Goal: Use online tool/utility: Utilize a website feature to perform a specific function

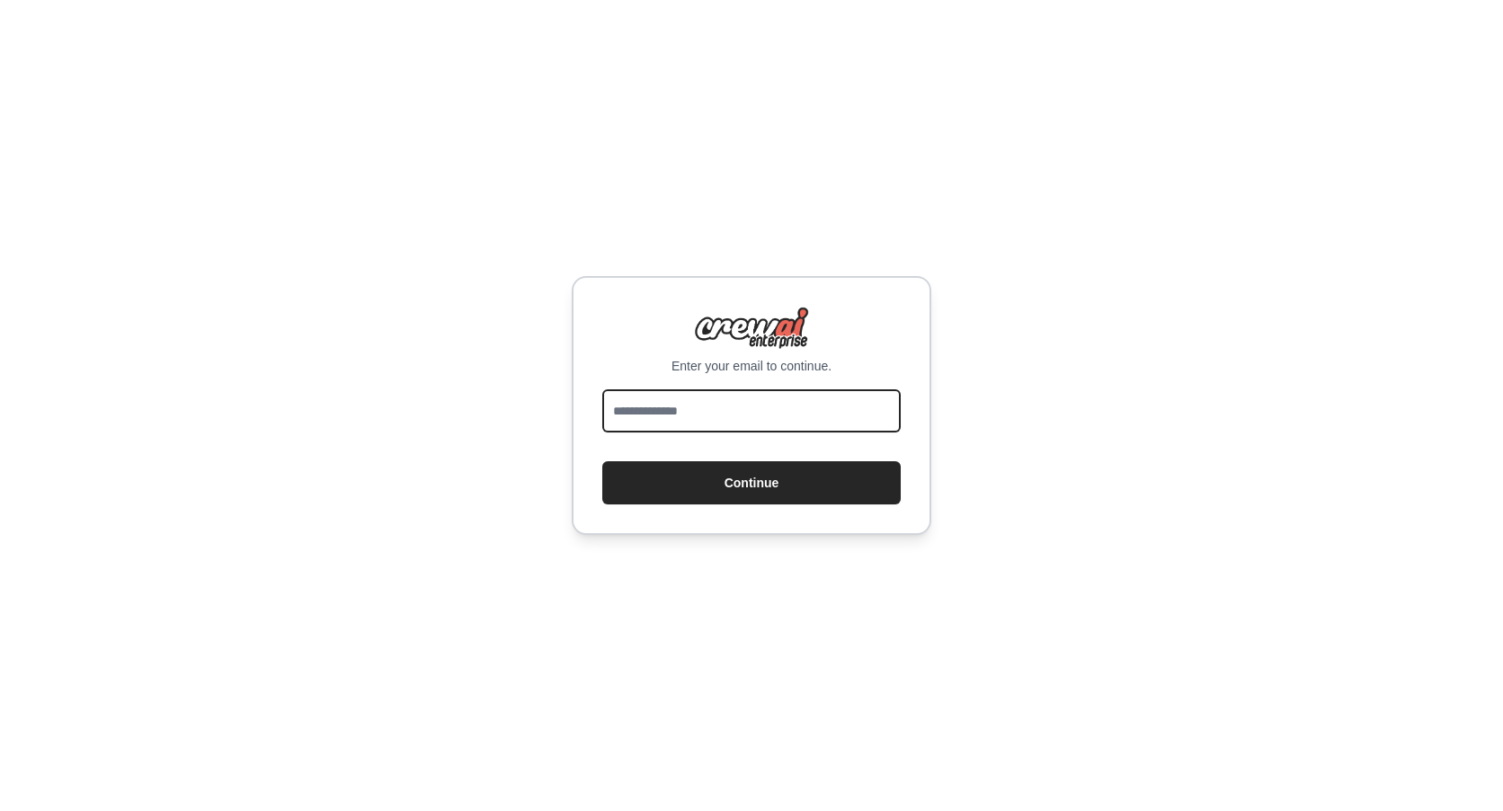
click at [643, 393] on input "email" at bounding box center [751, 410] width 298 height 43
type input "**********"
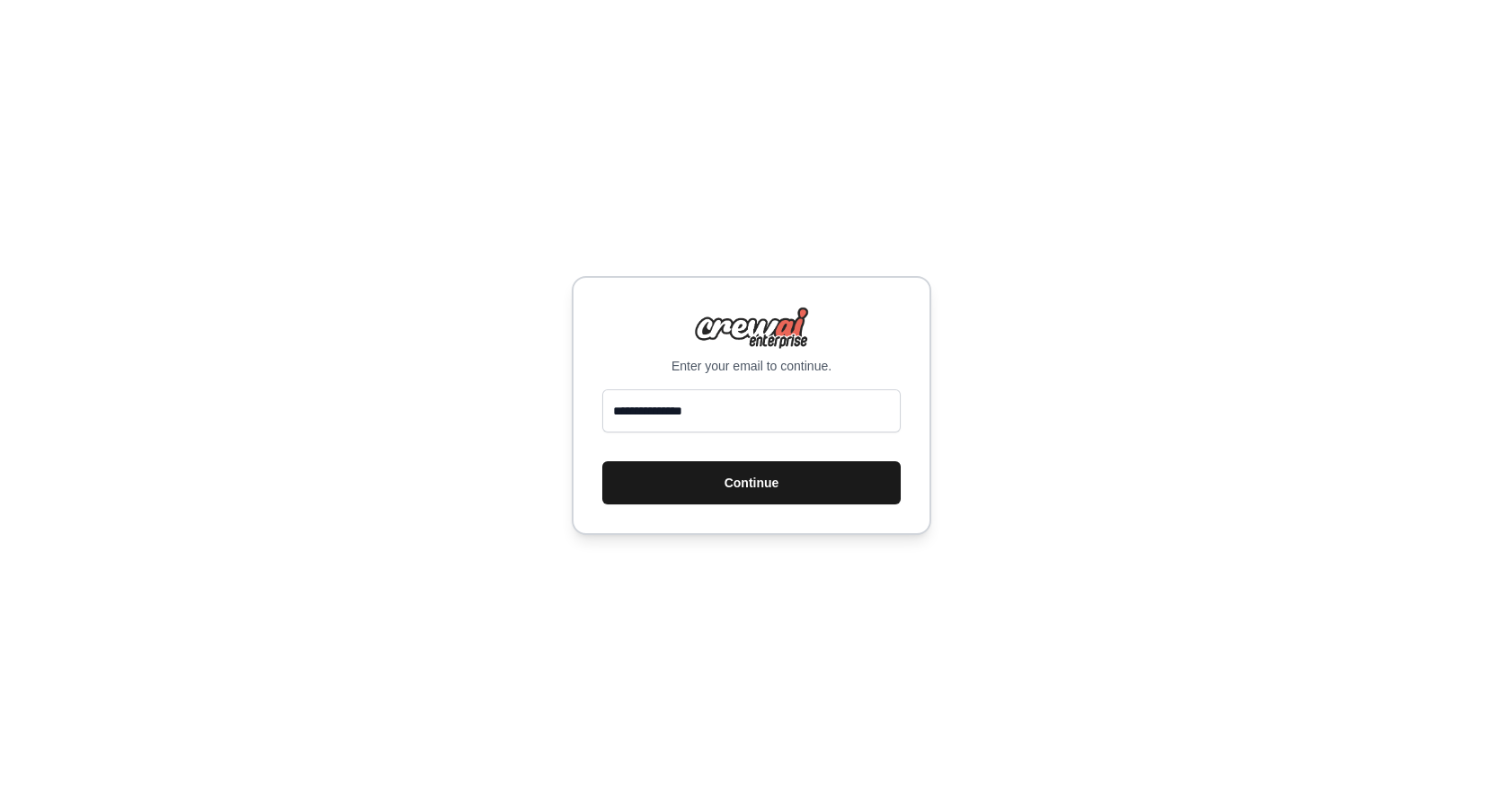
click at [731, 483] on button "Continue" at bounding box center [751, 482] width 298 height 43
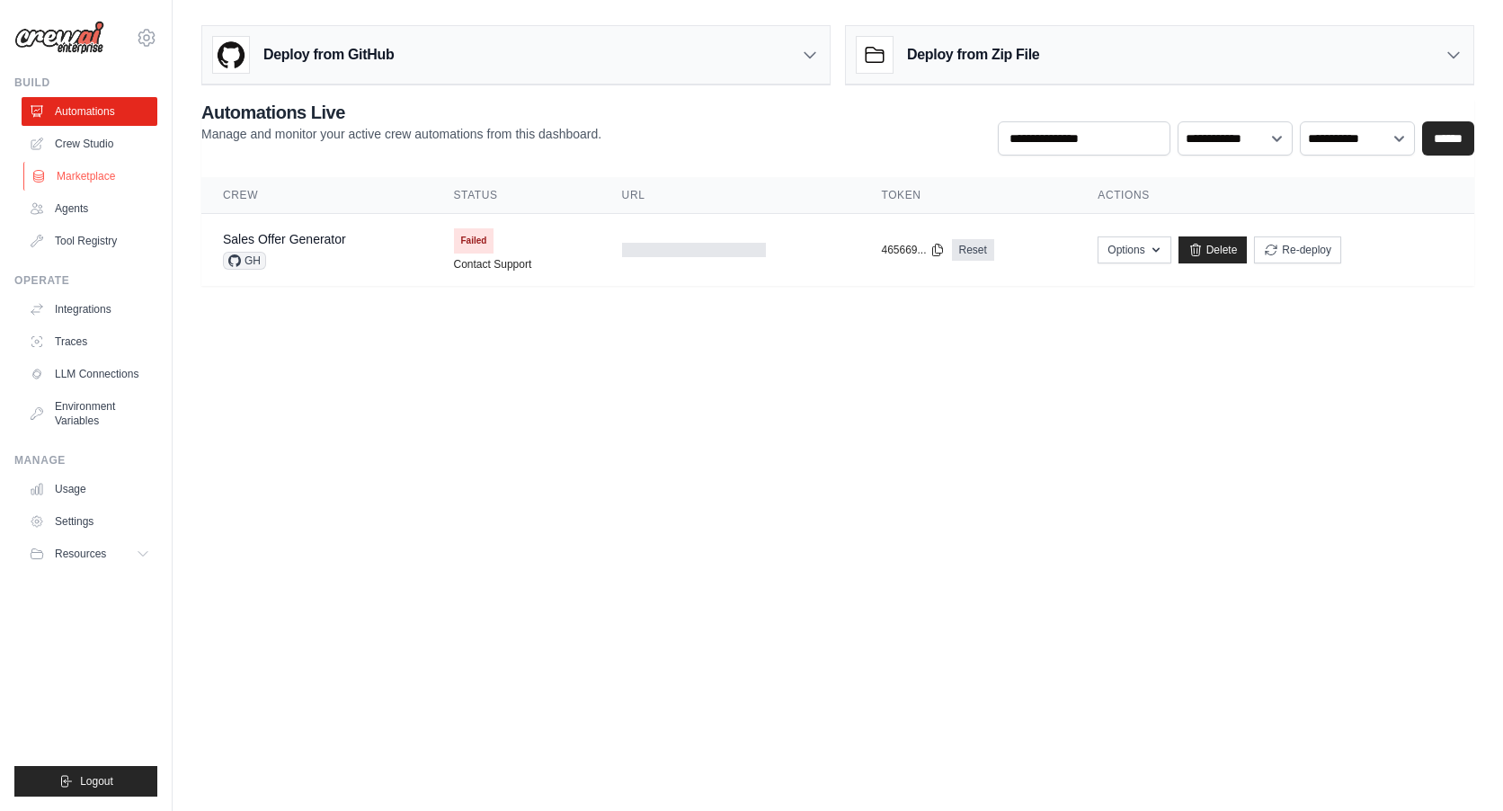
click at [85, 170] on link "Marketplace" at bounding box center [91, 176] width 136 height 29
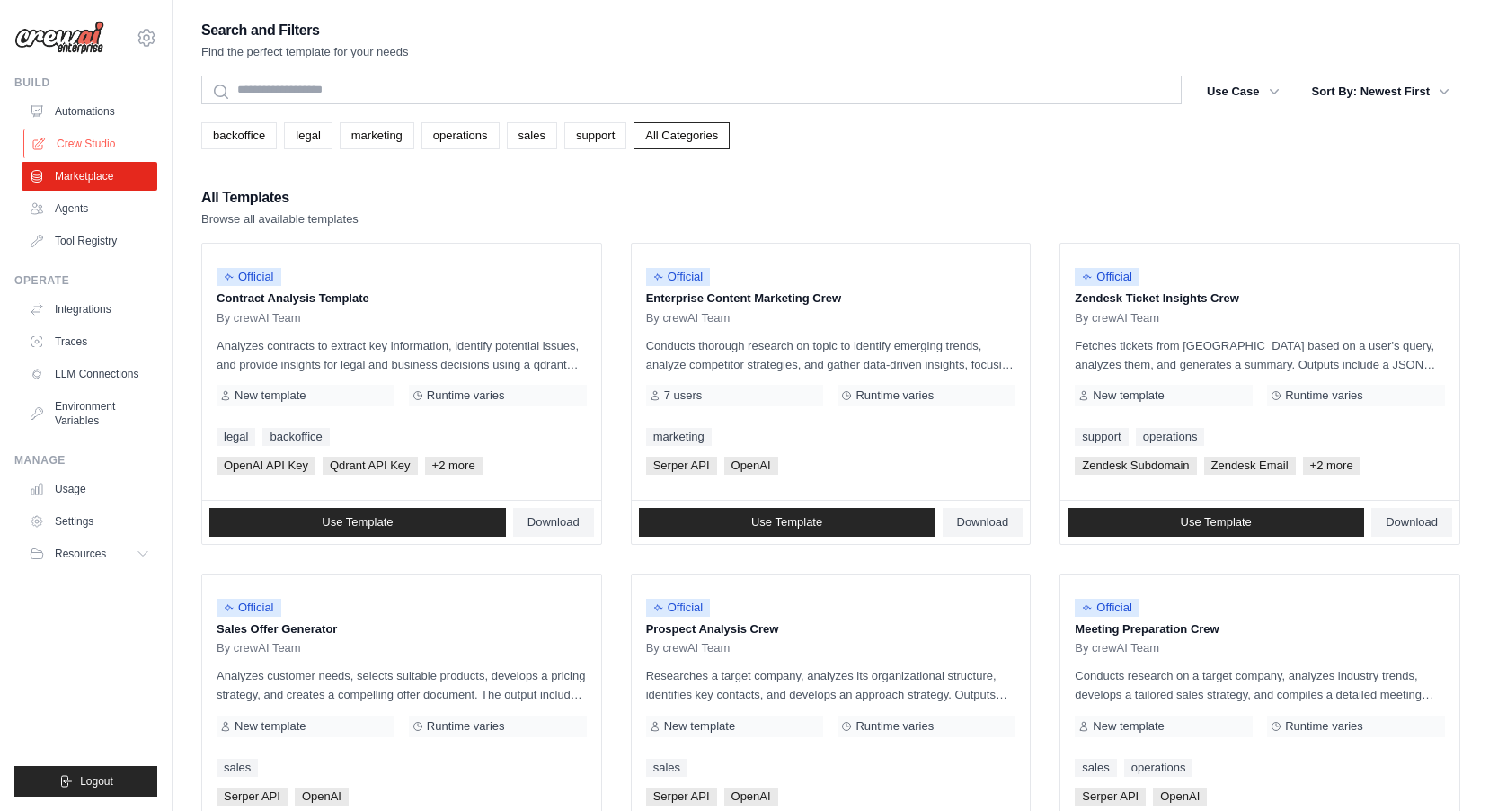
click at [84, 138] on link "Crew Studio" at bounding box center [91, 143] width 136 height 29
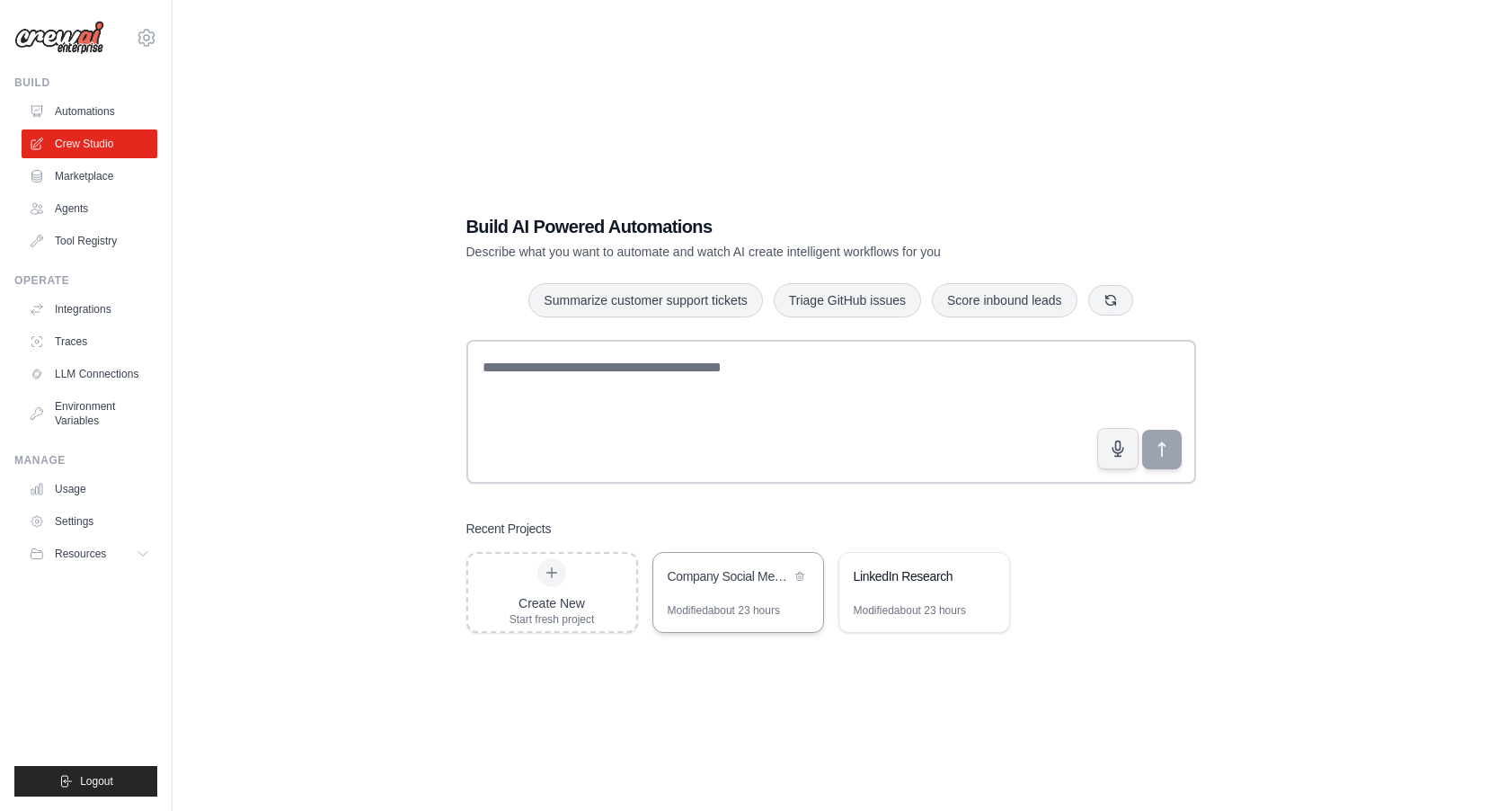
click at [729, 581] on div "Company Social Media Intelligence Analyzer" at bounding box center [729, 576] width 123 height 18
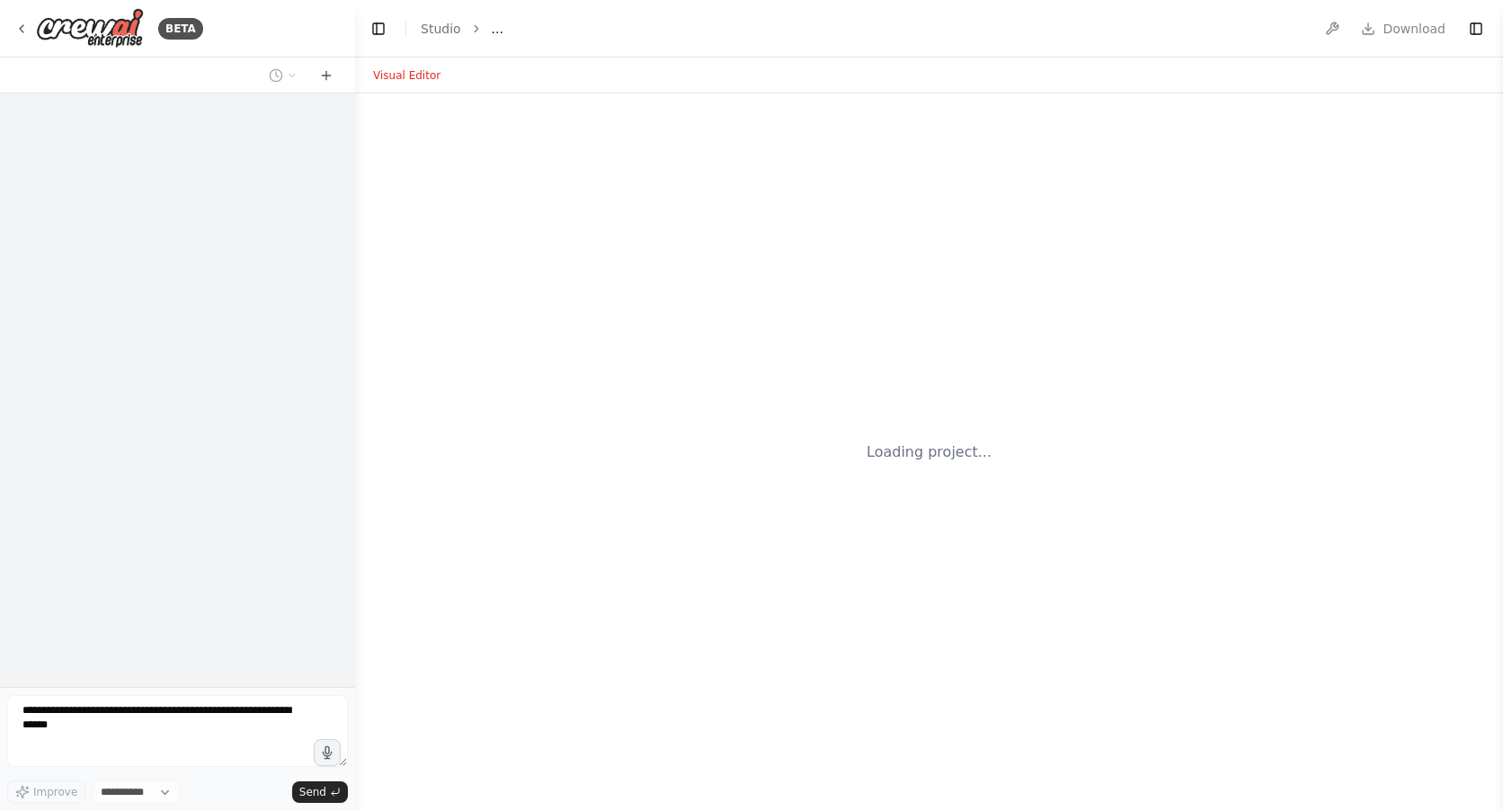
select select "****"
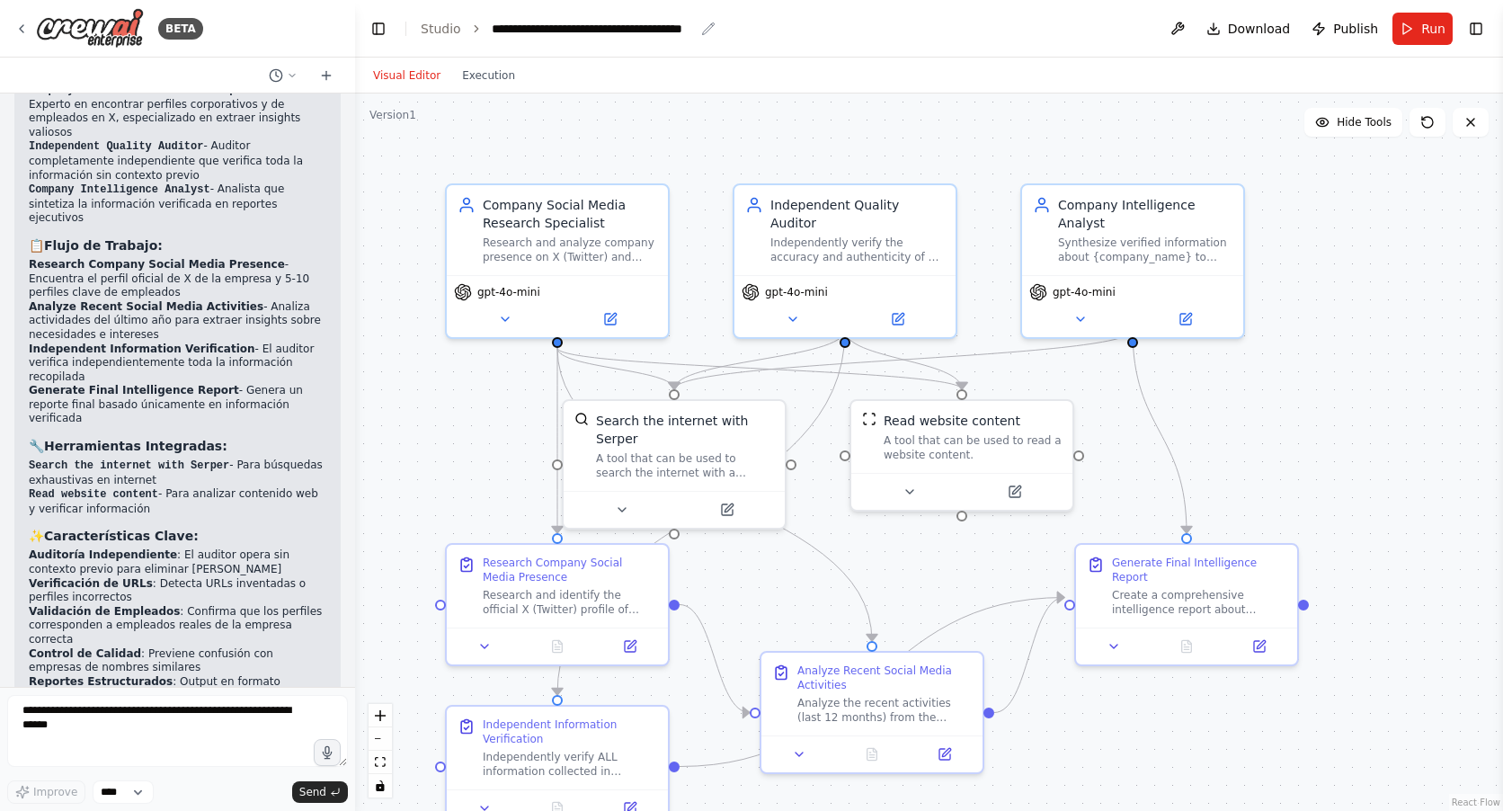
scroll to position [2044, 0]
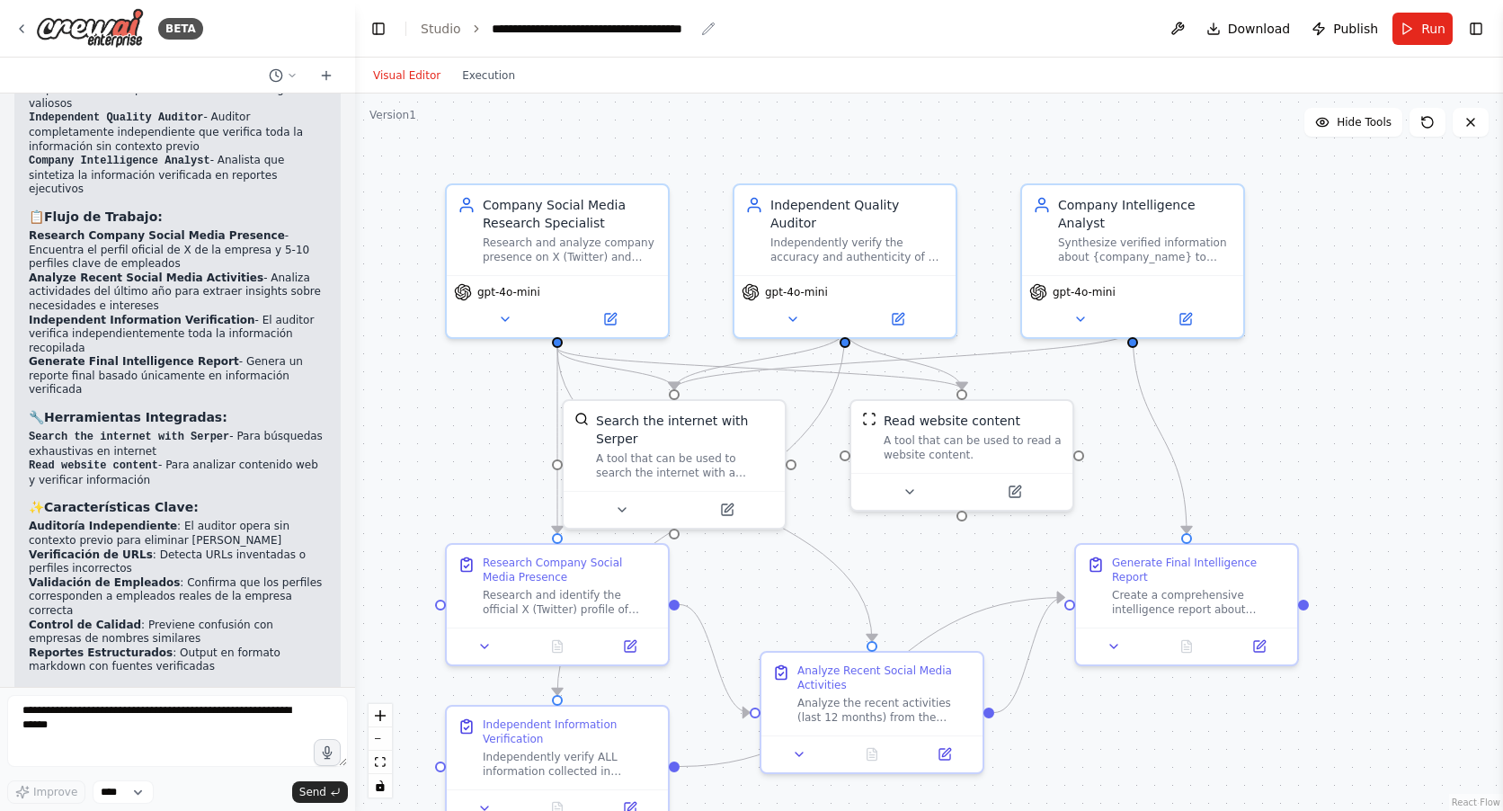
click at [706, 27] on icon "breadcrumb" at bounding box center [708, 28] width 12 height 12
click at [644, 30] on div "**********" at bounding box center [593, 29] width 202 height 18
drag, startPoint x: 486, startPoint y: 26, endPoint x: 752, endPoint y: 13, distance: 266.4
click at [752, 13] on header "**********" at bounding box center [929, 29] width 1148 height 58
click at [951, 33] on header "**********" at bounding box center [929, 29] width 1148 height 58
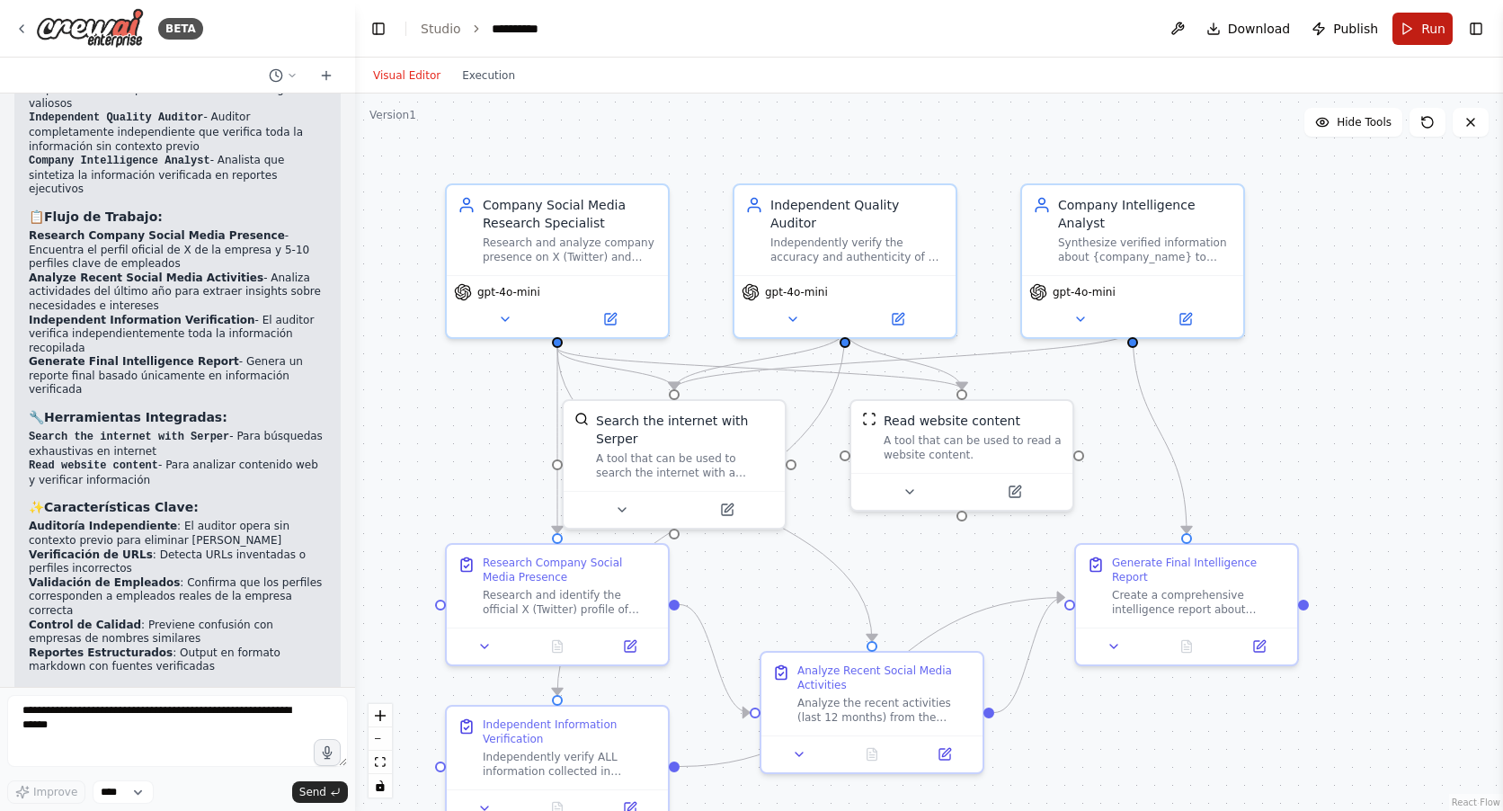
click at [1427, 22] on span "Run" at bounding box center [1433, 29] width 24 height 18
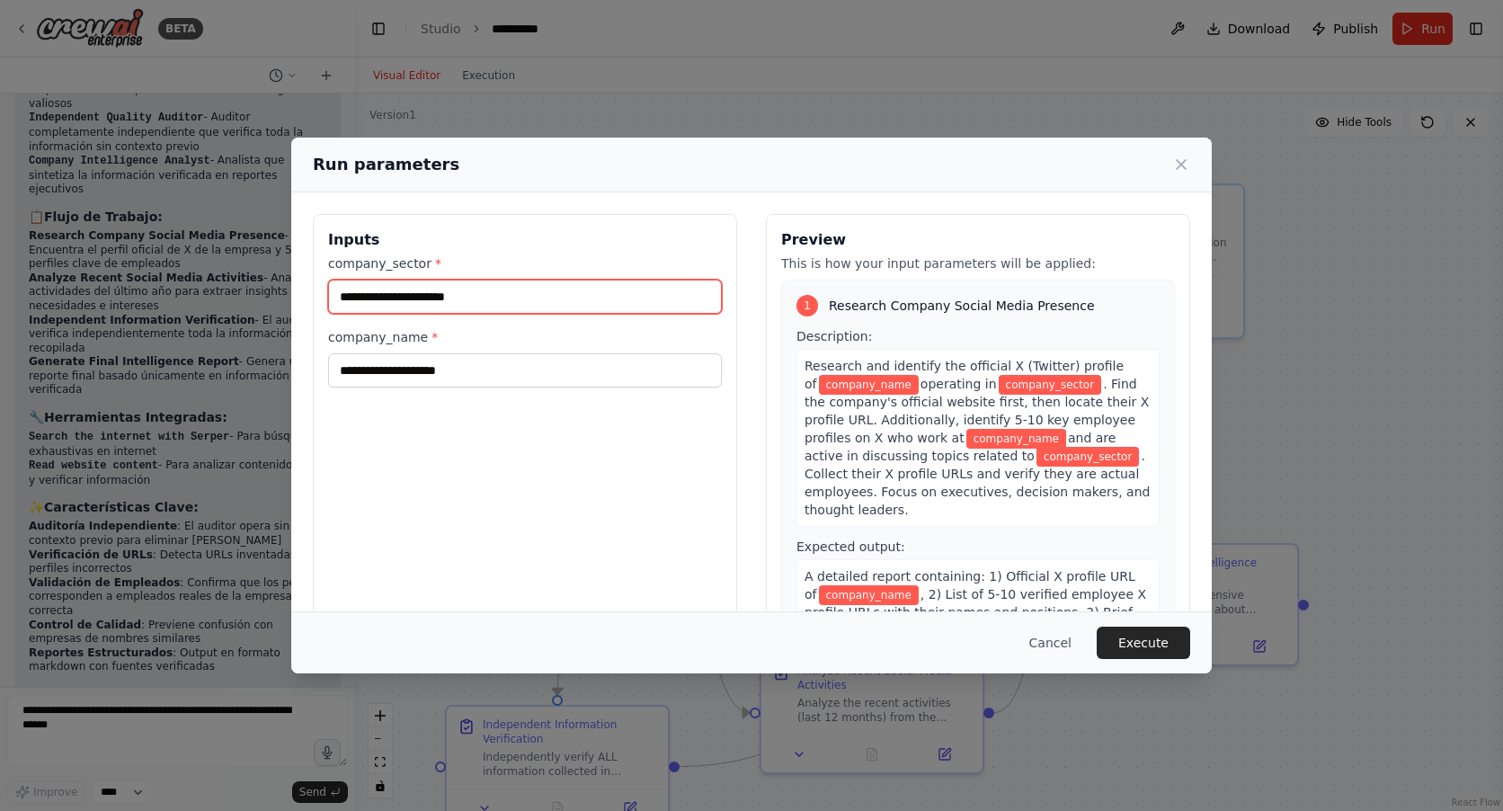
click at [379, 294] on input "company_sector *" at bounding box center [525, 296] width 394 height 34
type input "*****"
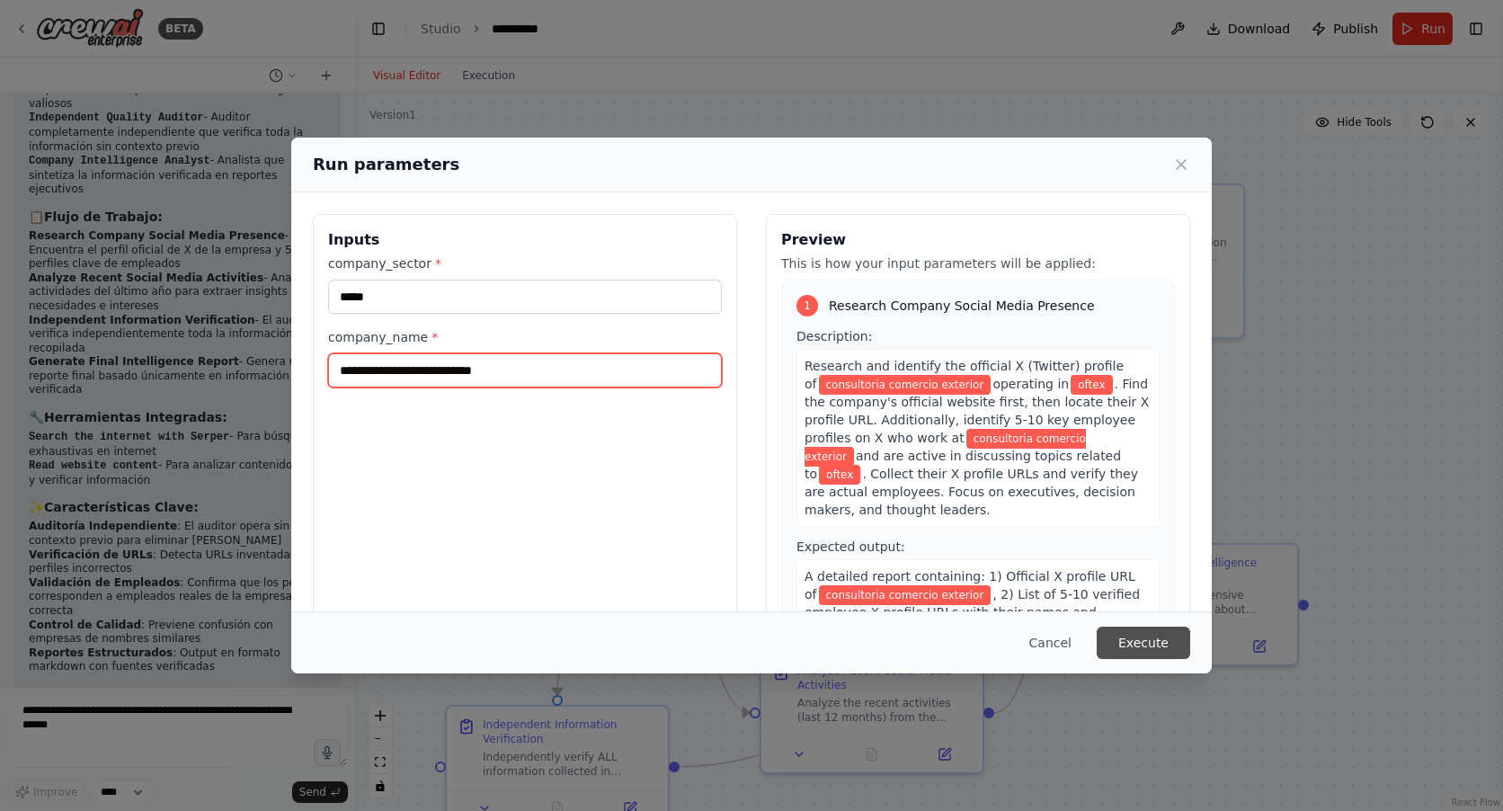
type input "**********"
click at [1141, 640] on button "Execute" at bounding box center [1142, 642] width 93 height 32
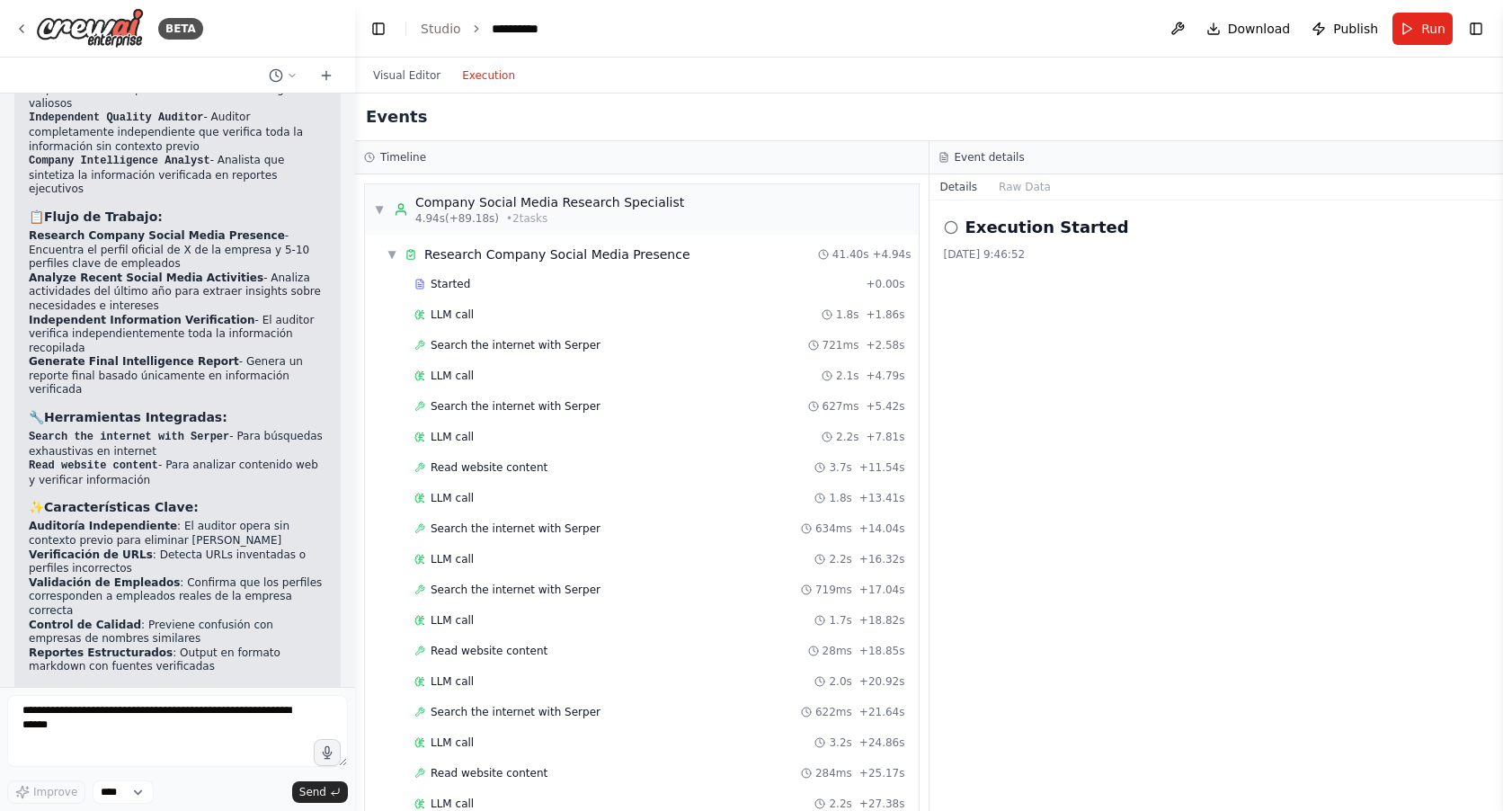
click at [490, 79] on button "Execution" at bounding box center [488, 76] width 75 height 22
click at [466, 315] on span "LLM call" at bounding box center [451, 314] width 43 height 14
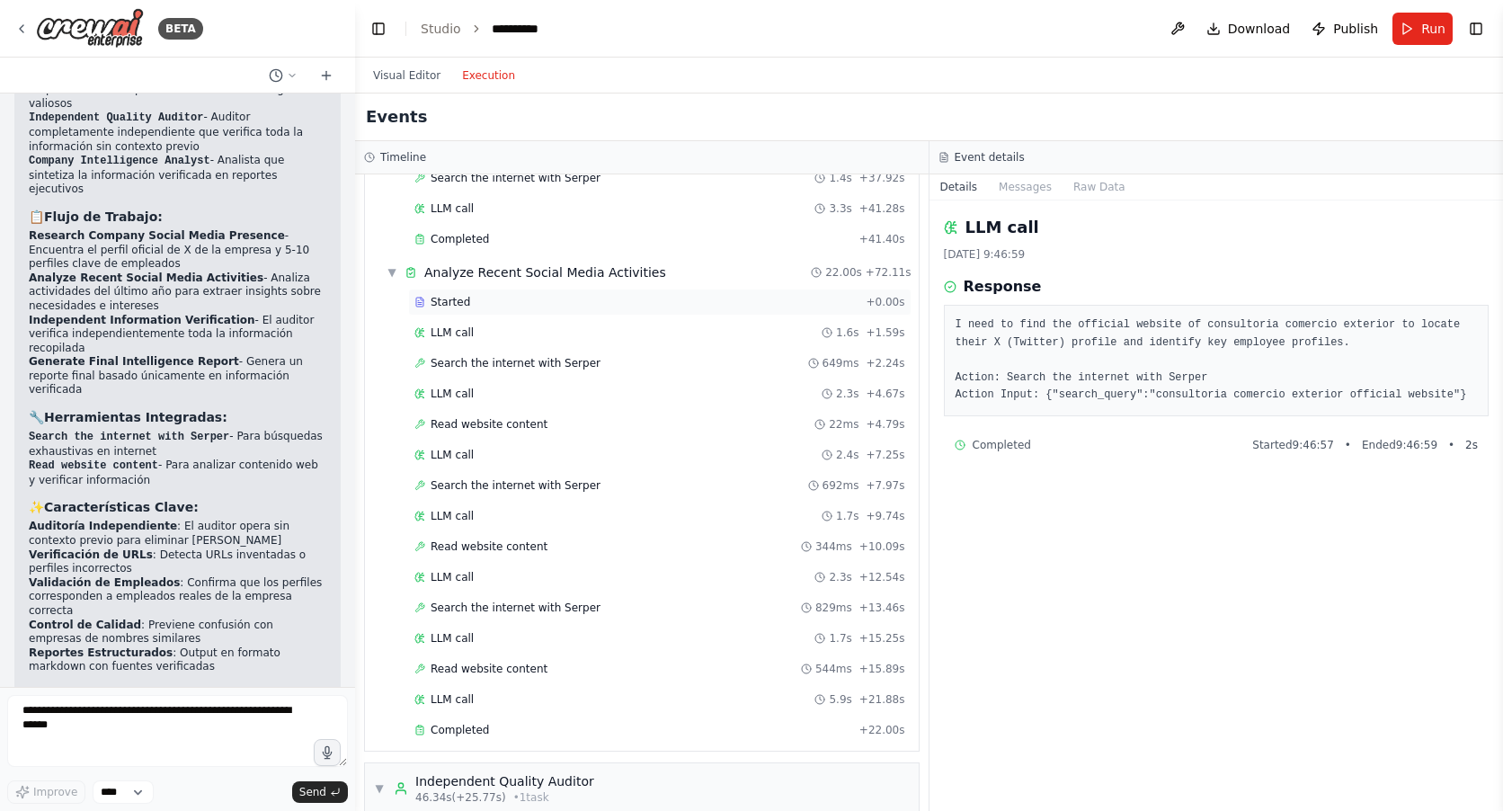
scroll to position [629, 0]
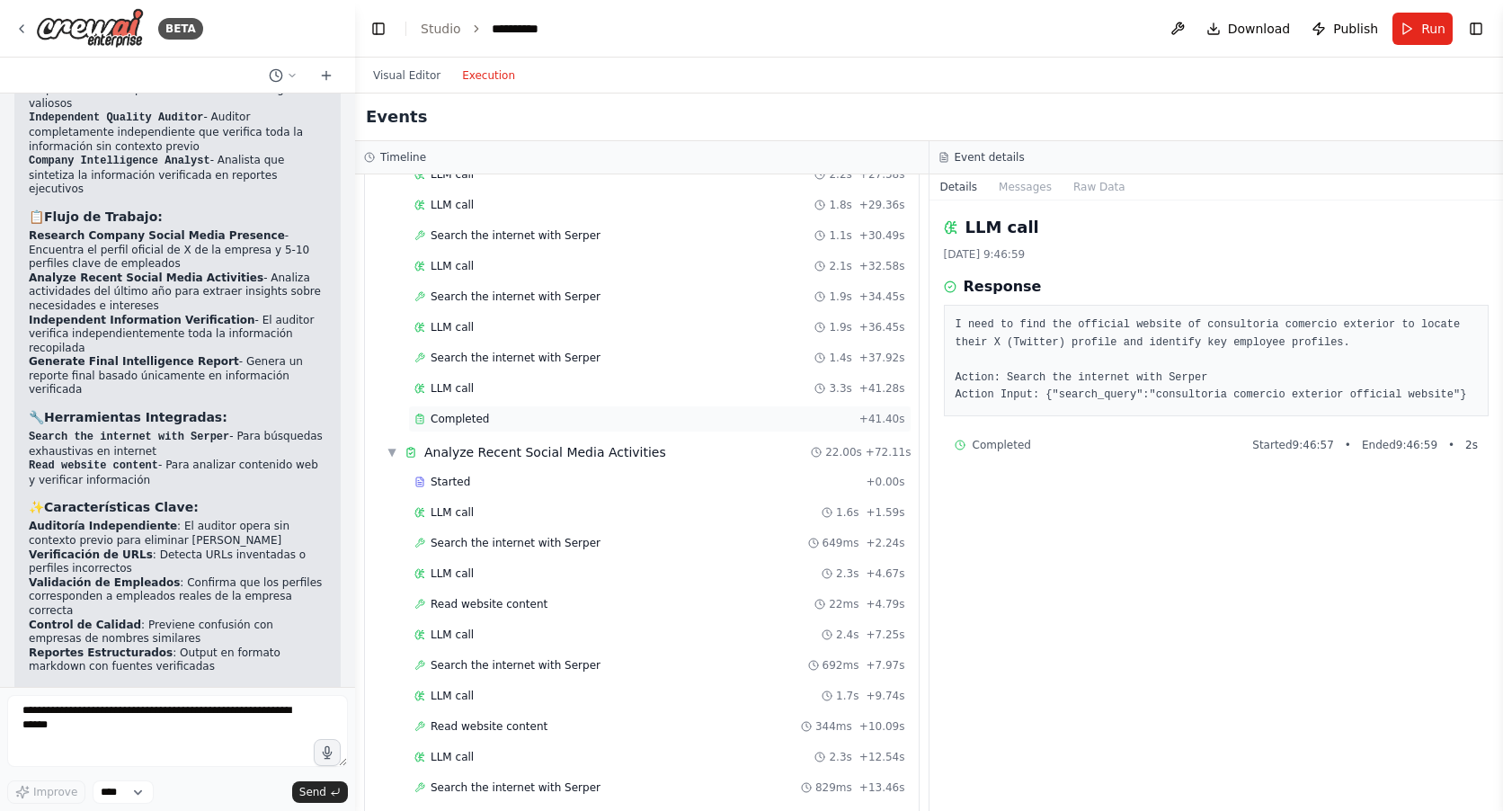
click at [467, 418] on span "Completed" at bounding box center [459, 419] width 58 height 14
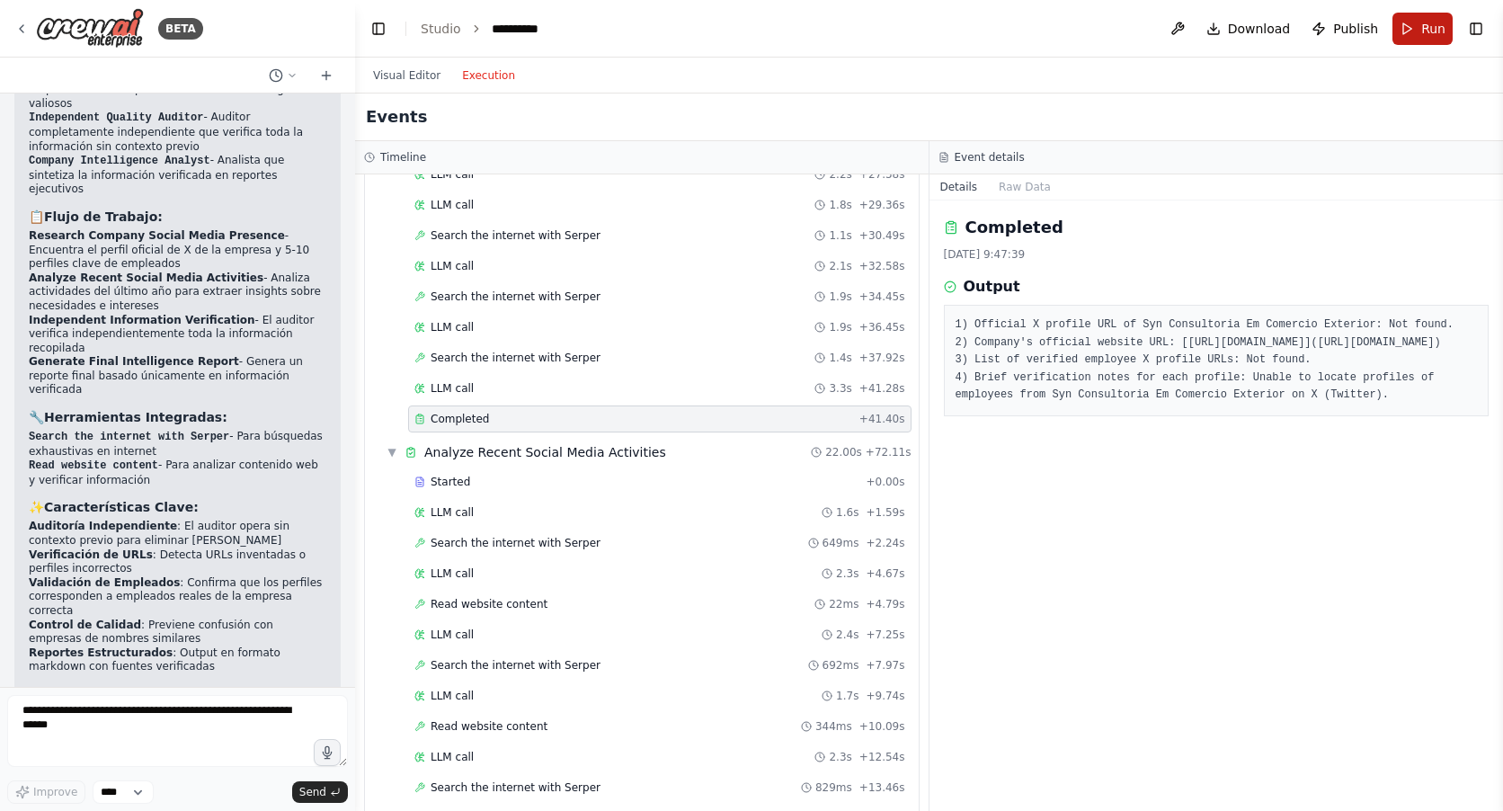
click at [1424, 27] on span "Run" at bounding box center [1433, 29] width 24 height 18
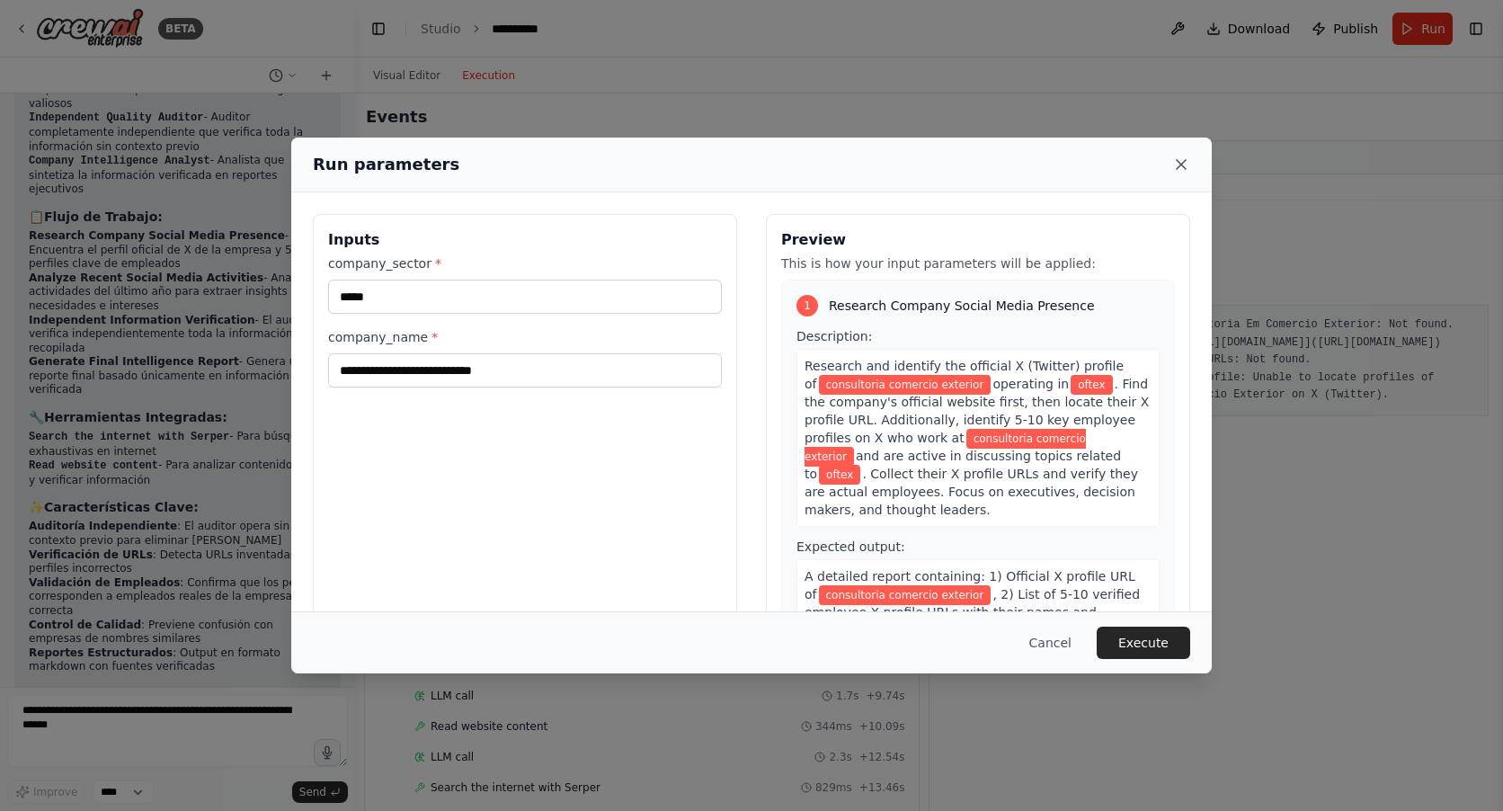
click at [1179, 157] on icon at bounding box center [1181, 164] width 18 height 18
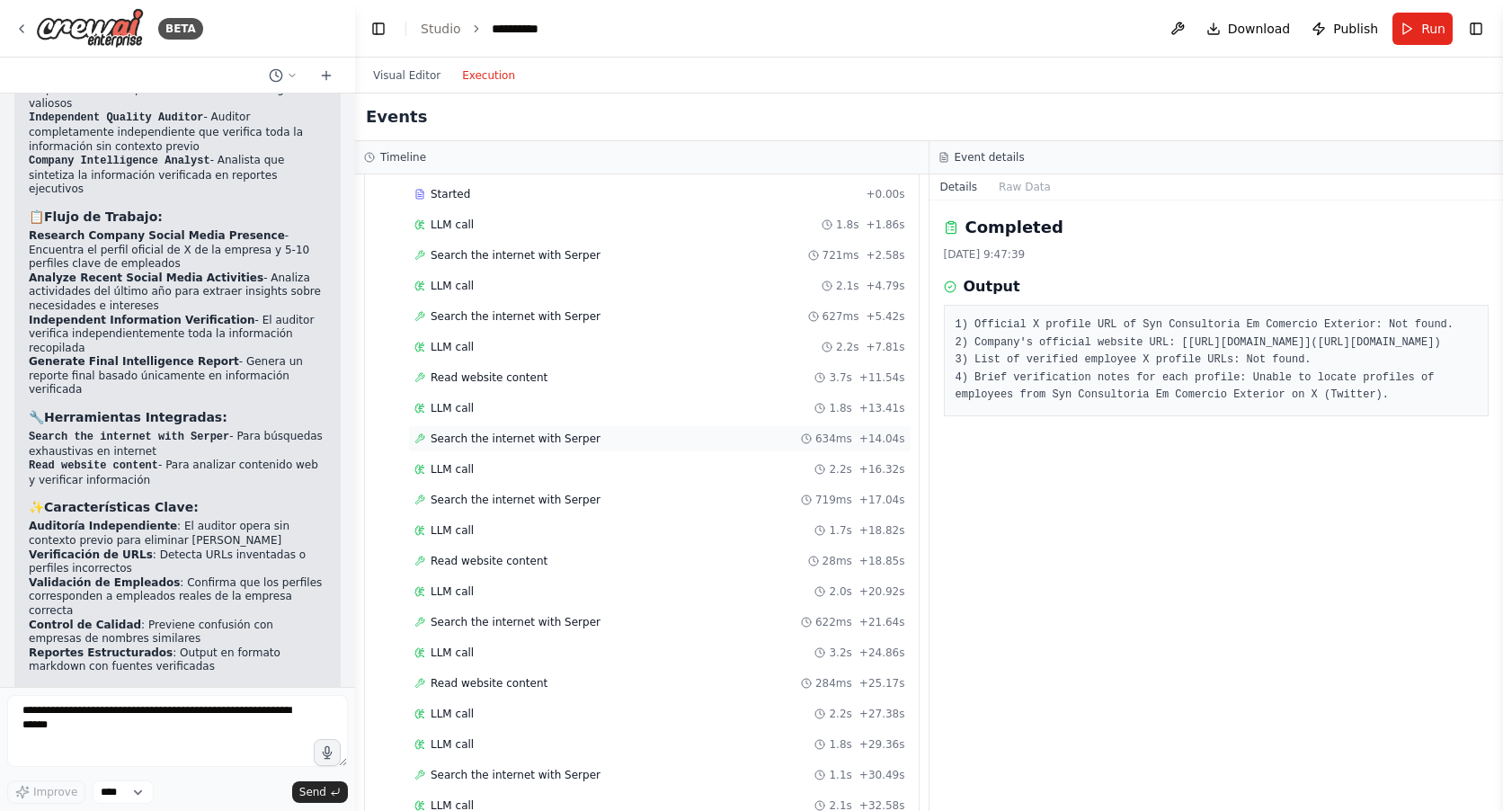
scroll to position [0, 0]
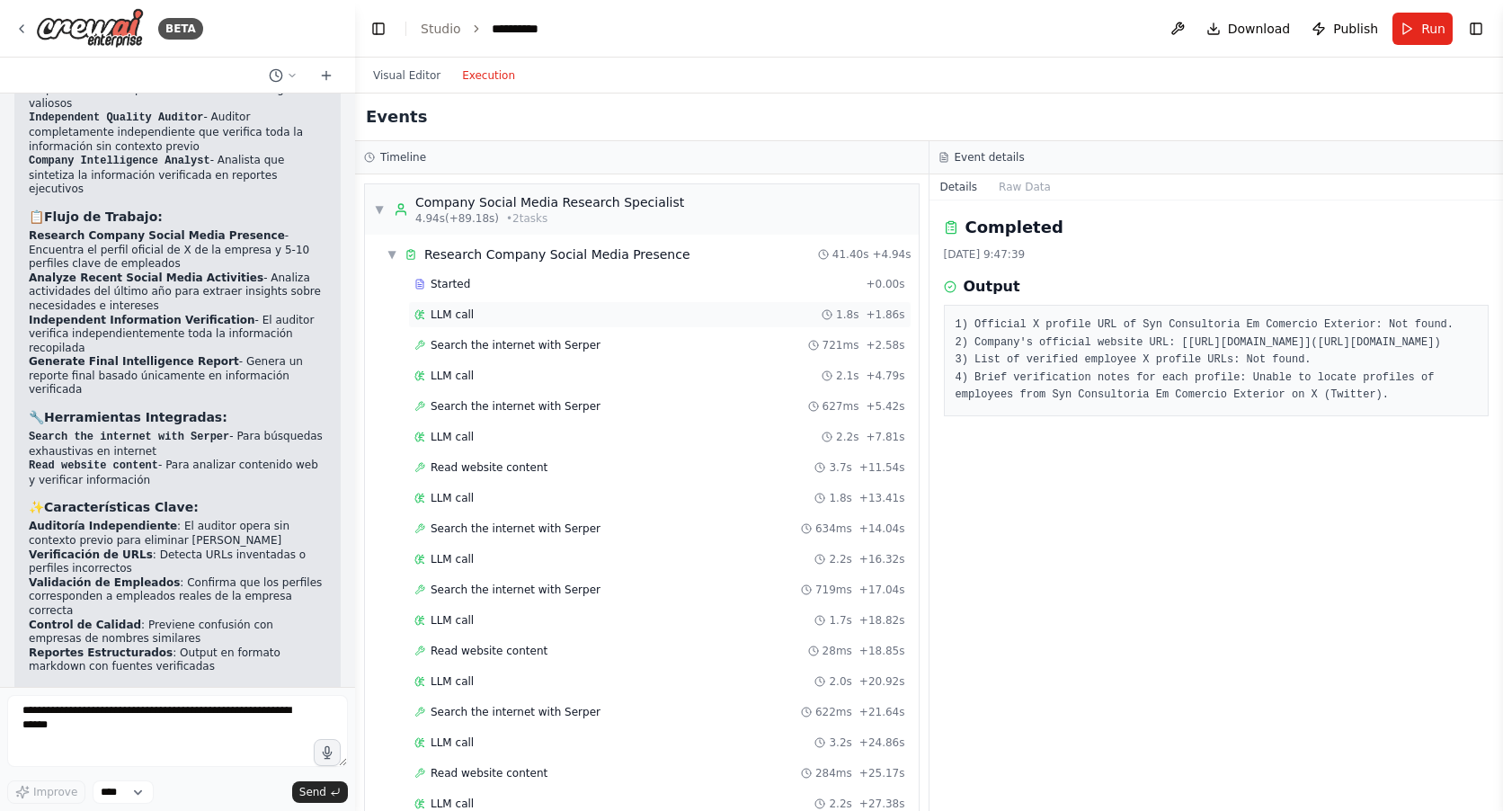
click at [468, 311] on span "LLM call" at bounding box center [451, 314] width 43 height 14
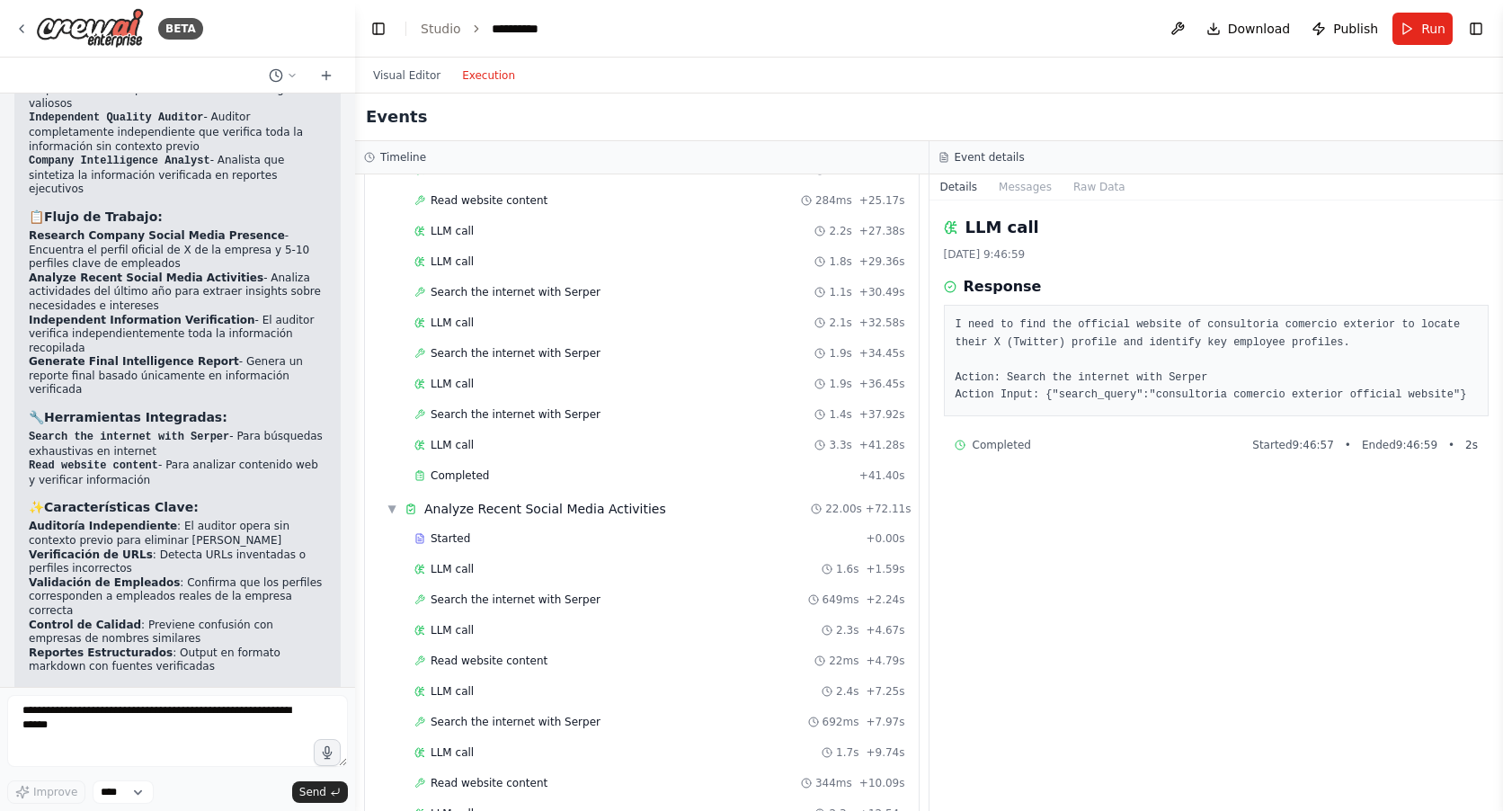
scroll to position [539, 0]
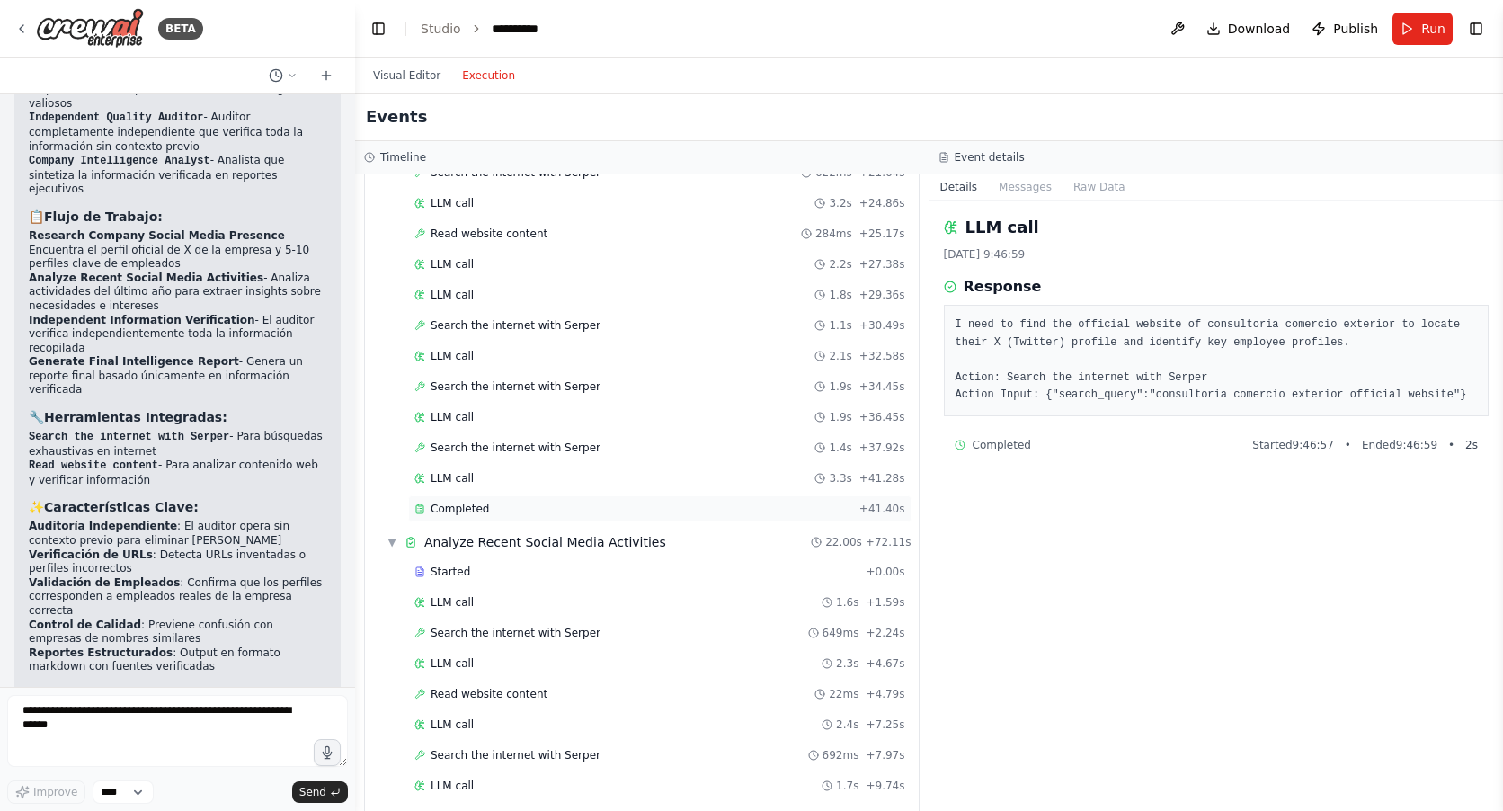
click at [519, 506] on div "Completed" at bounding box center [633, 508] width 438 height 14
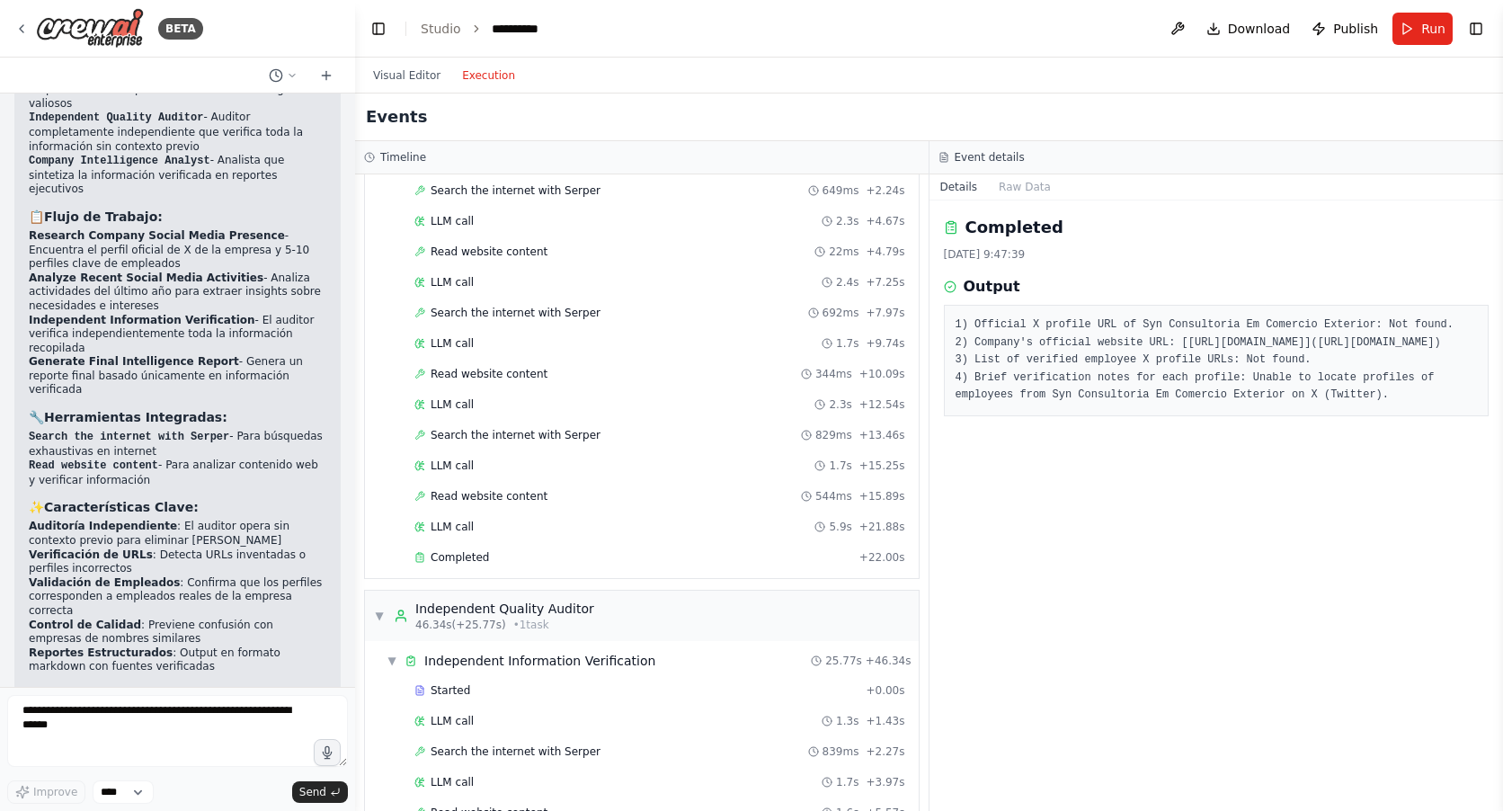
scroll to position [989, 0]
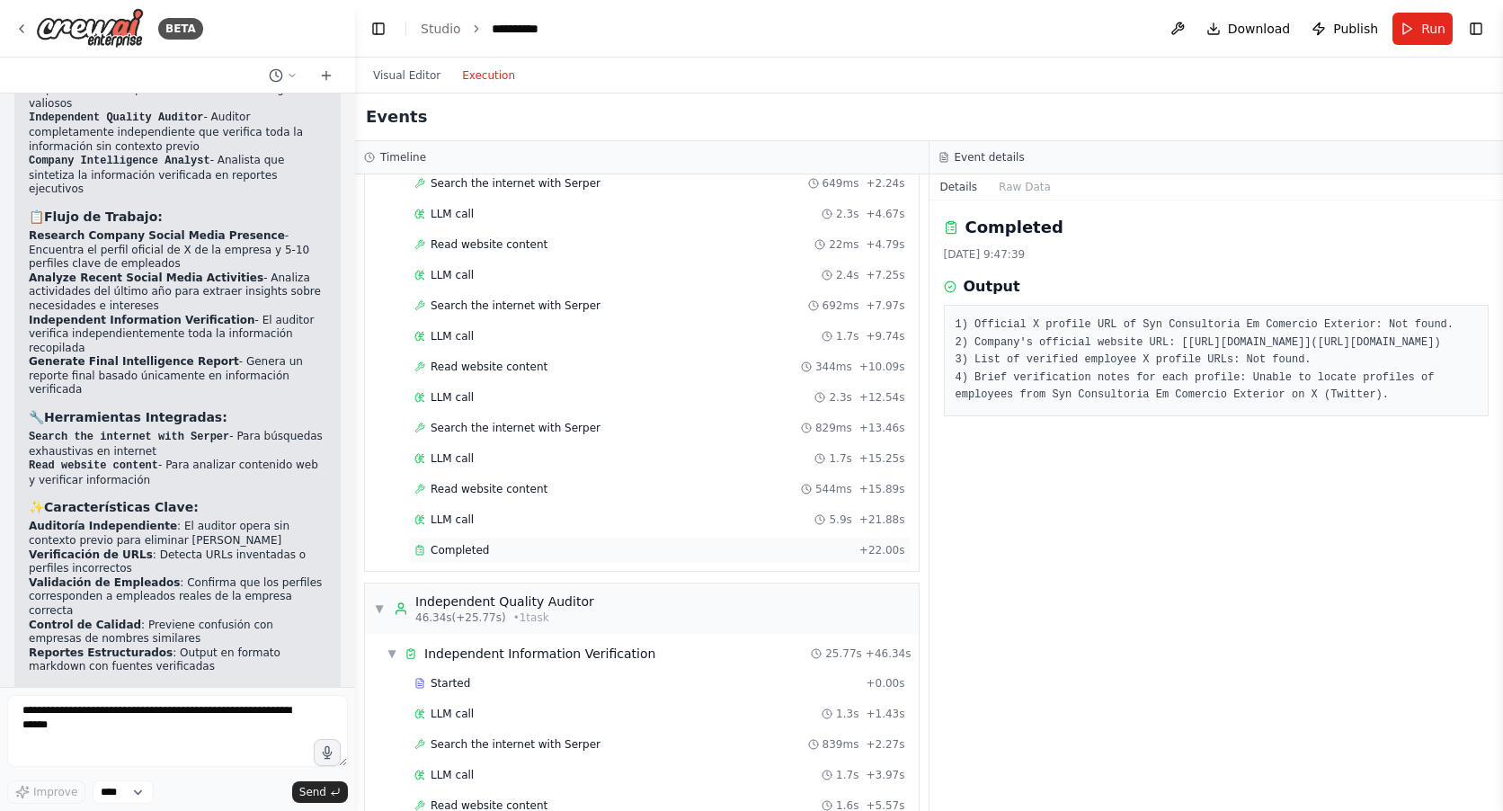
click at [493, 550] on div "Completed" at bounding box center [633, 550] width 438 height 14
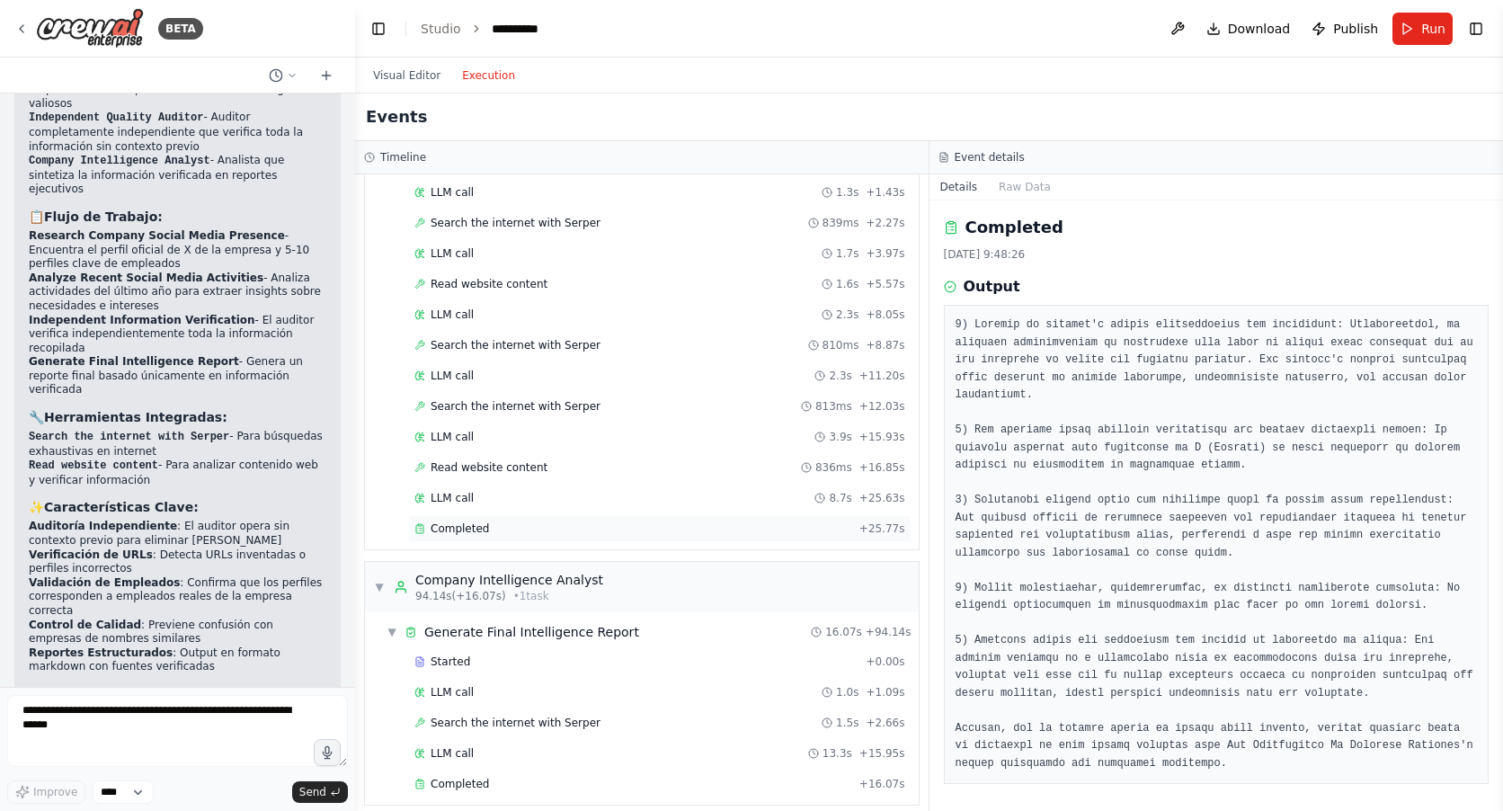
scroll to position [1528, 0]
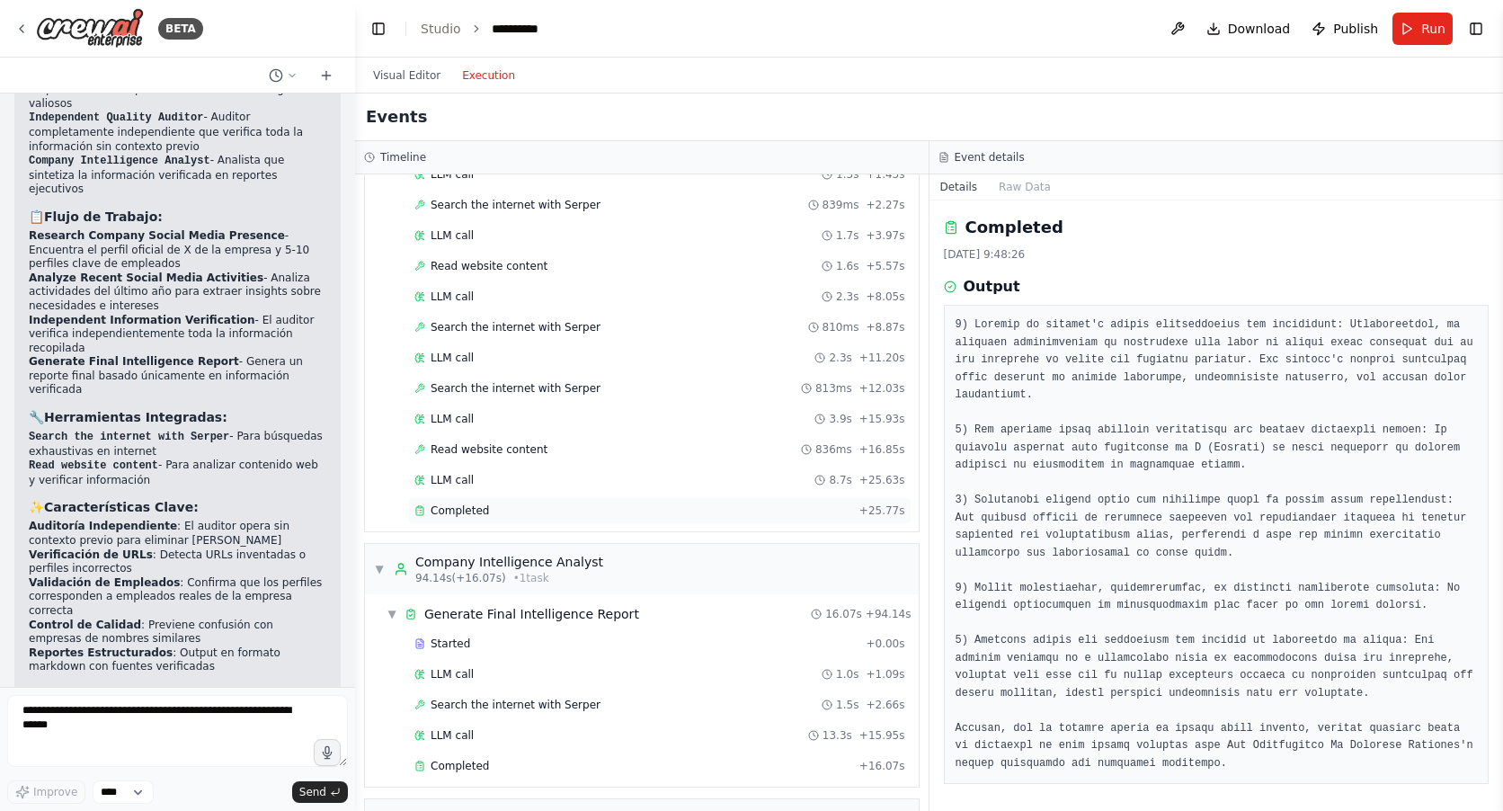
click at [537, 507] on div "Completed" at bounding box center [633, 510] width 438 height 14
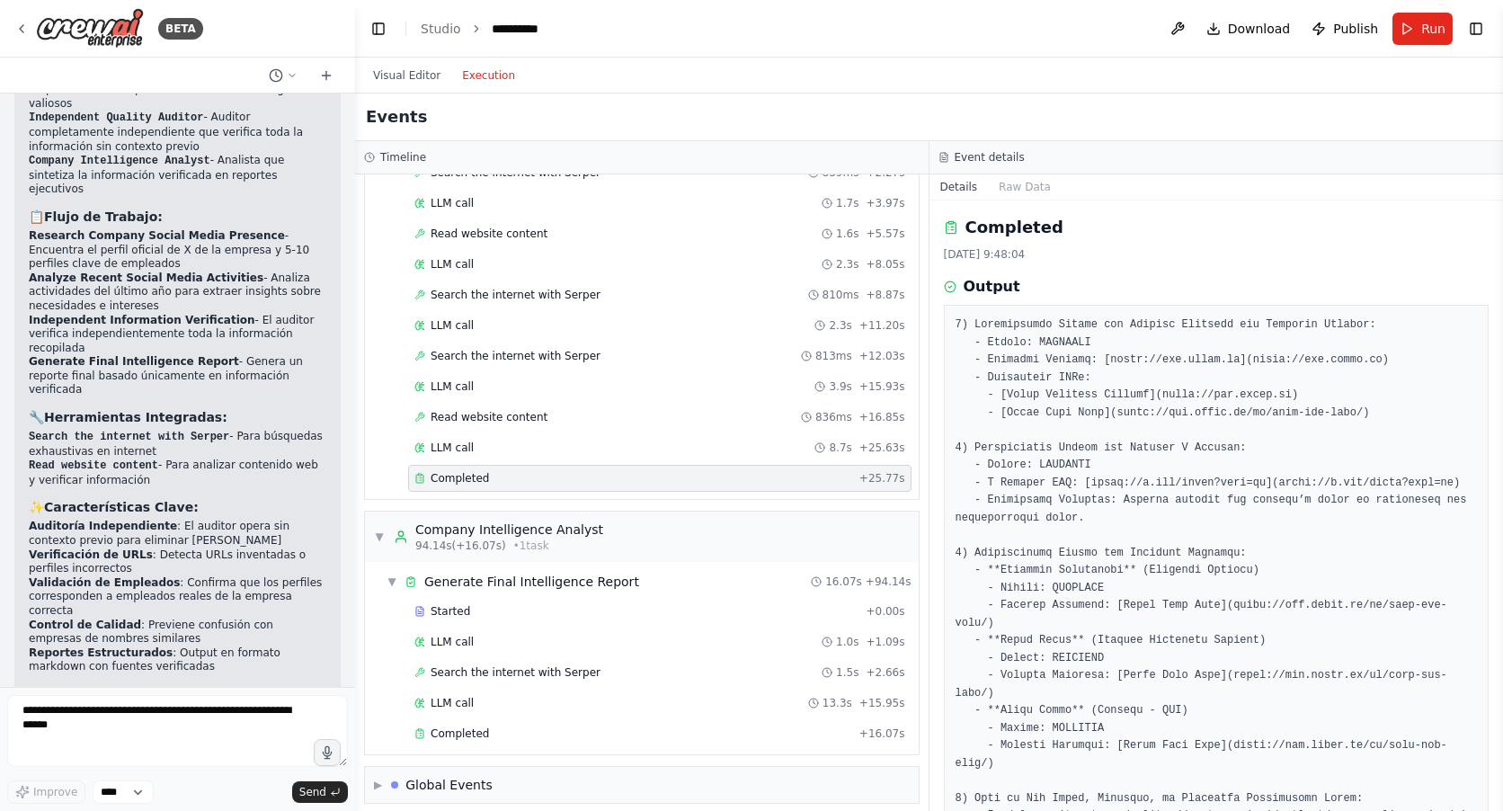
scroll to position [1573, 0]
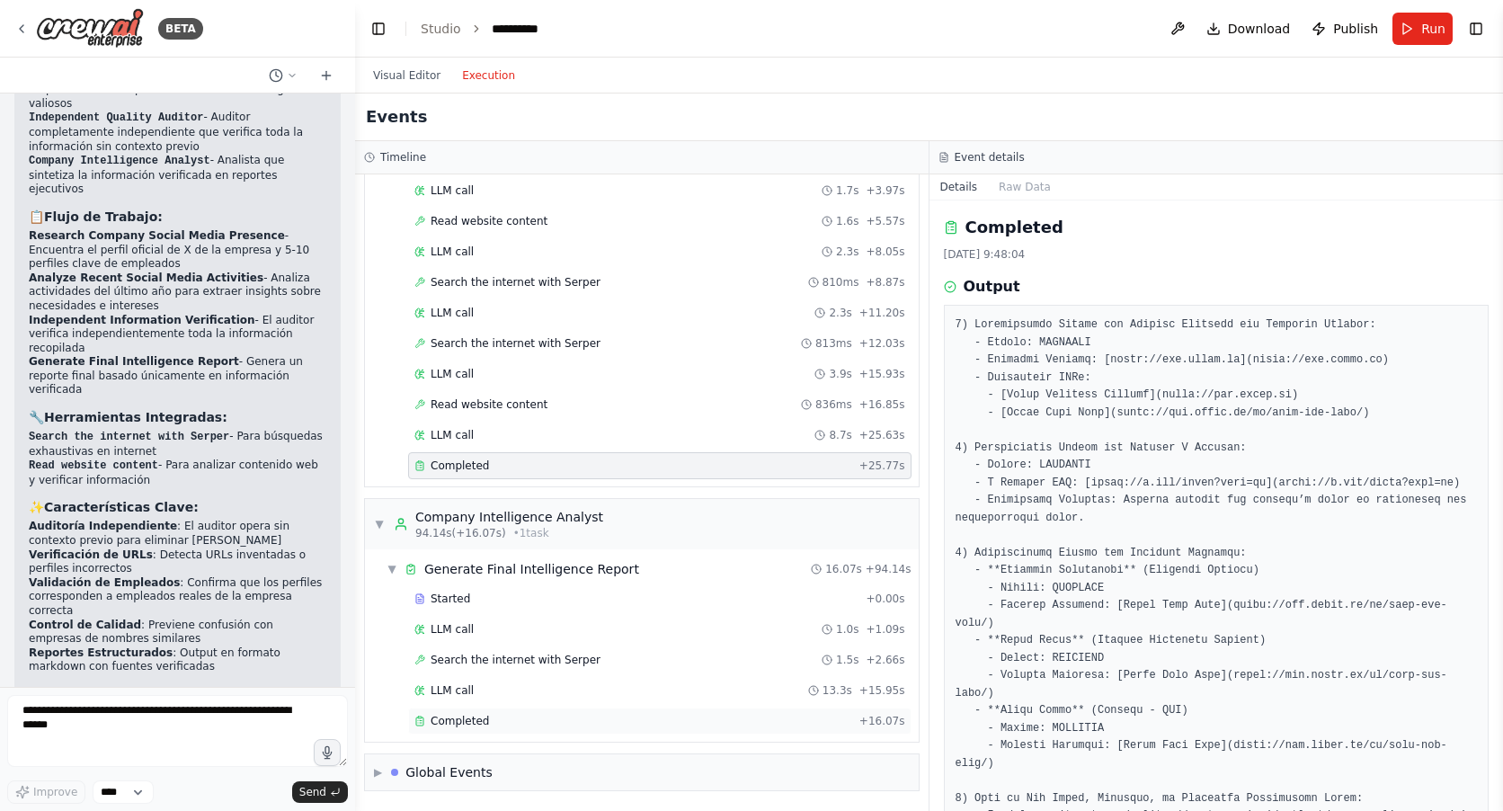
click at [478, 723] on span "Completed" at bounding box center [459, 721] width 58 height 14
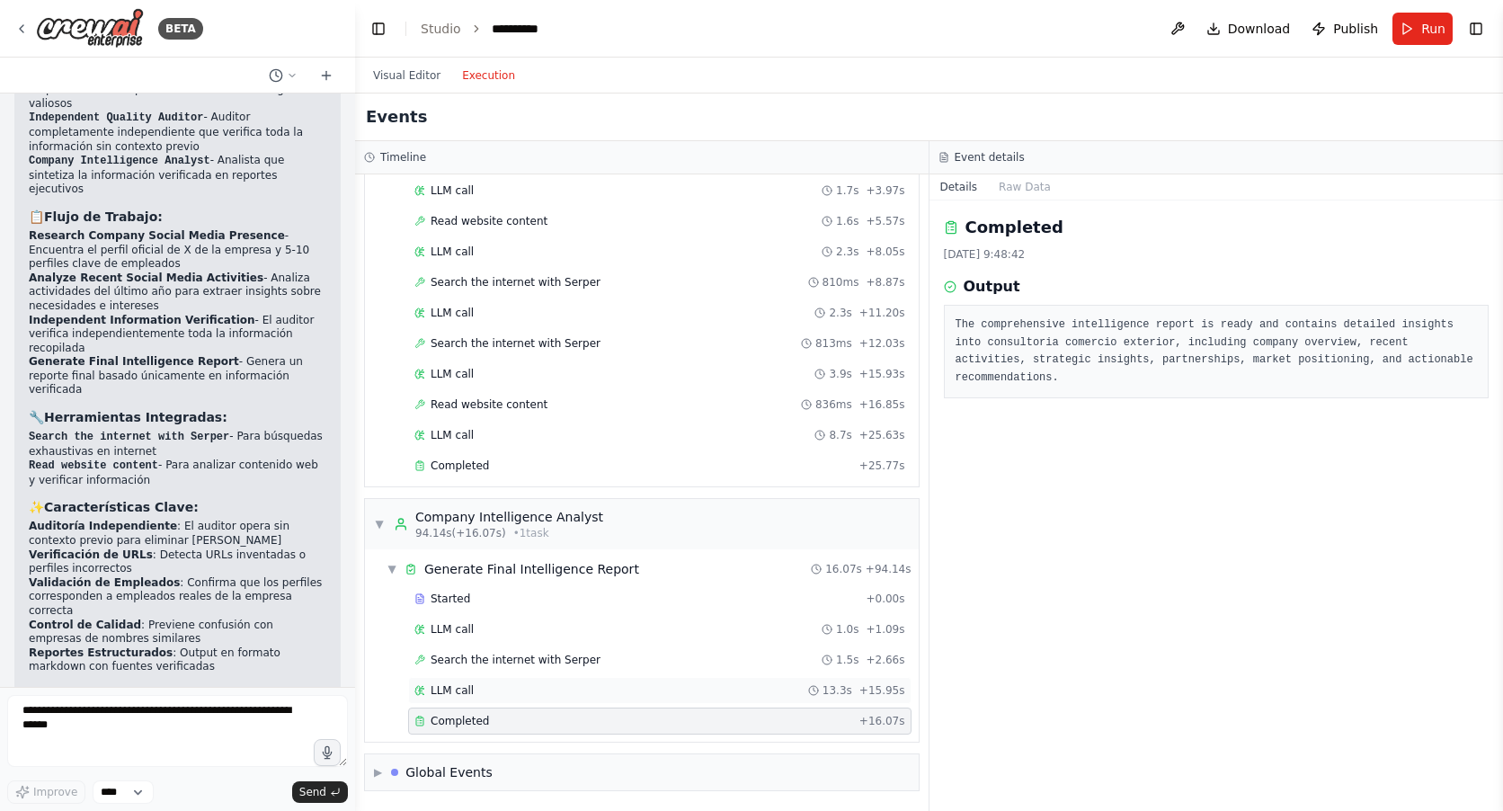
click at [533, 685] on div "LLM call 13.3s + 15.95s" at bounding box center [659, 690] width 491 height 14
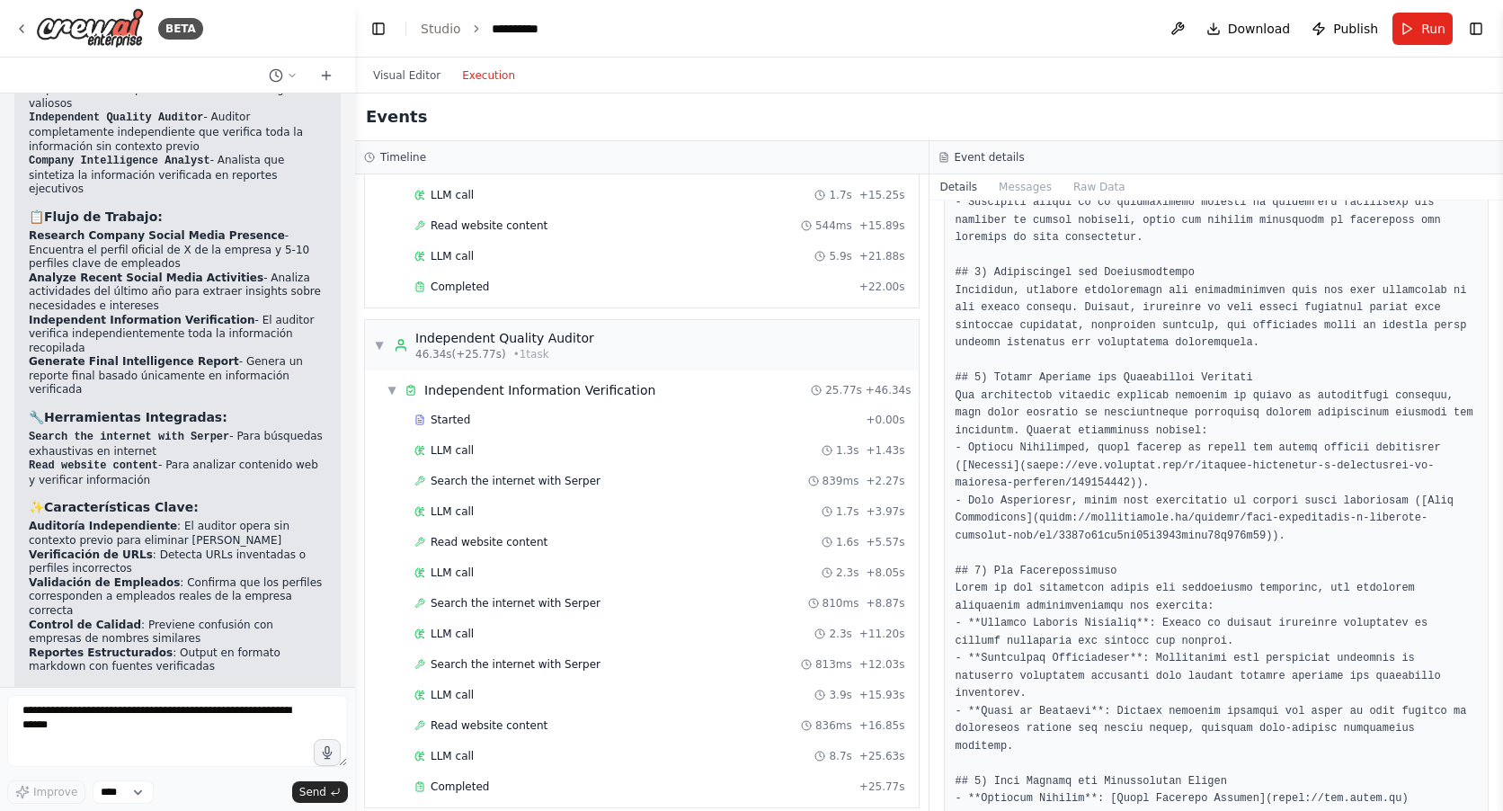
scroll to position [1258, 0]
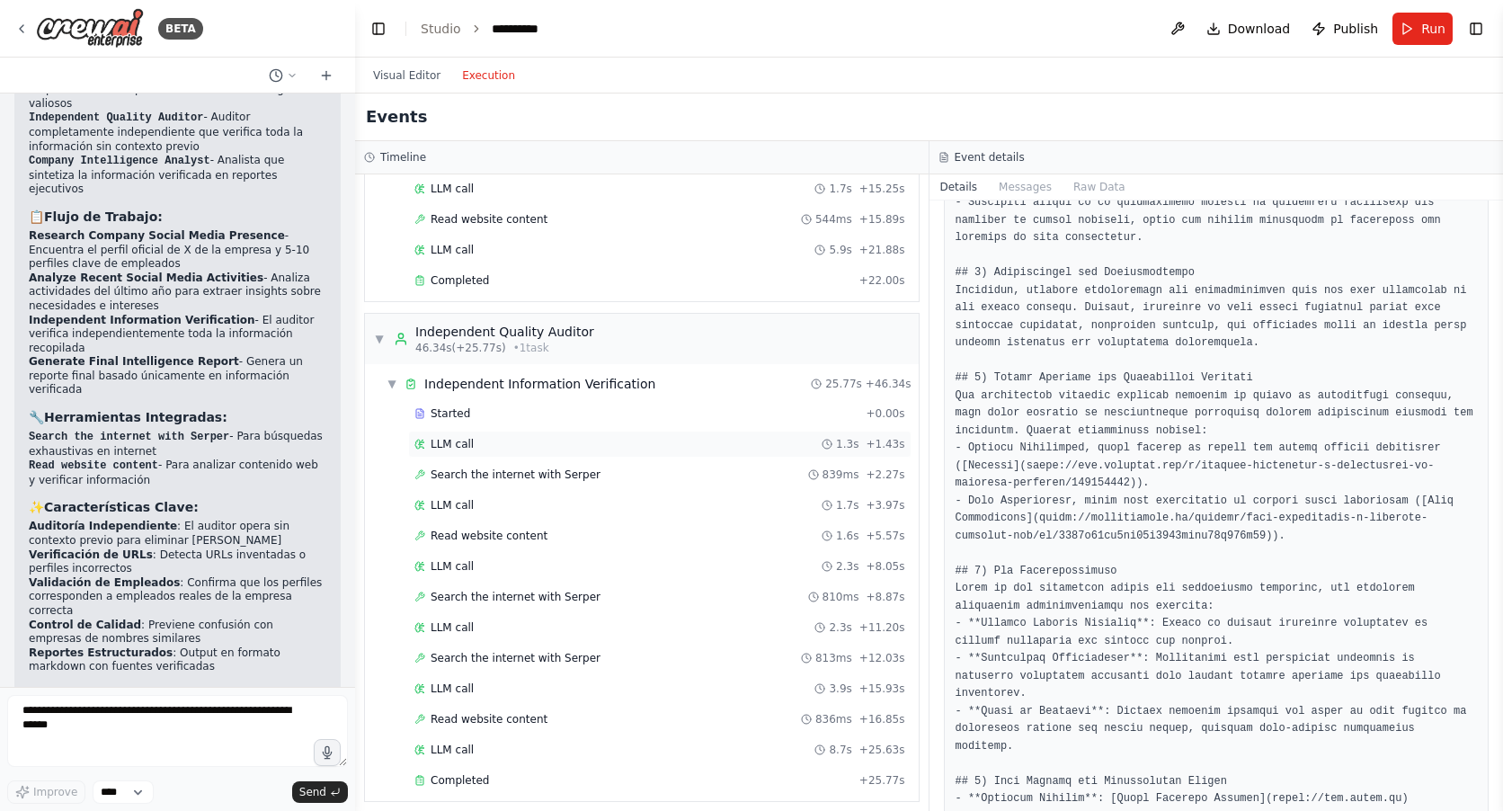
click at [479, 438] on div "LLM call 1.3s + 1.43s" at bounding box center [659, 444] width 491 height 14
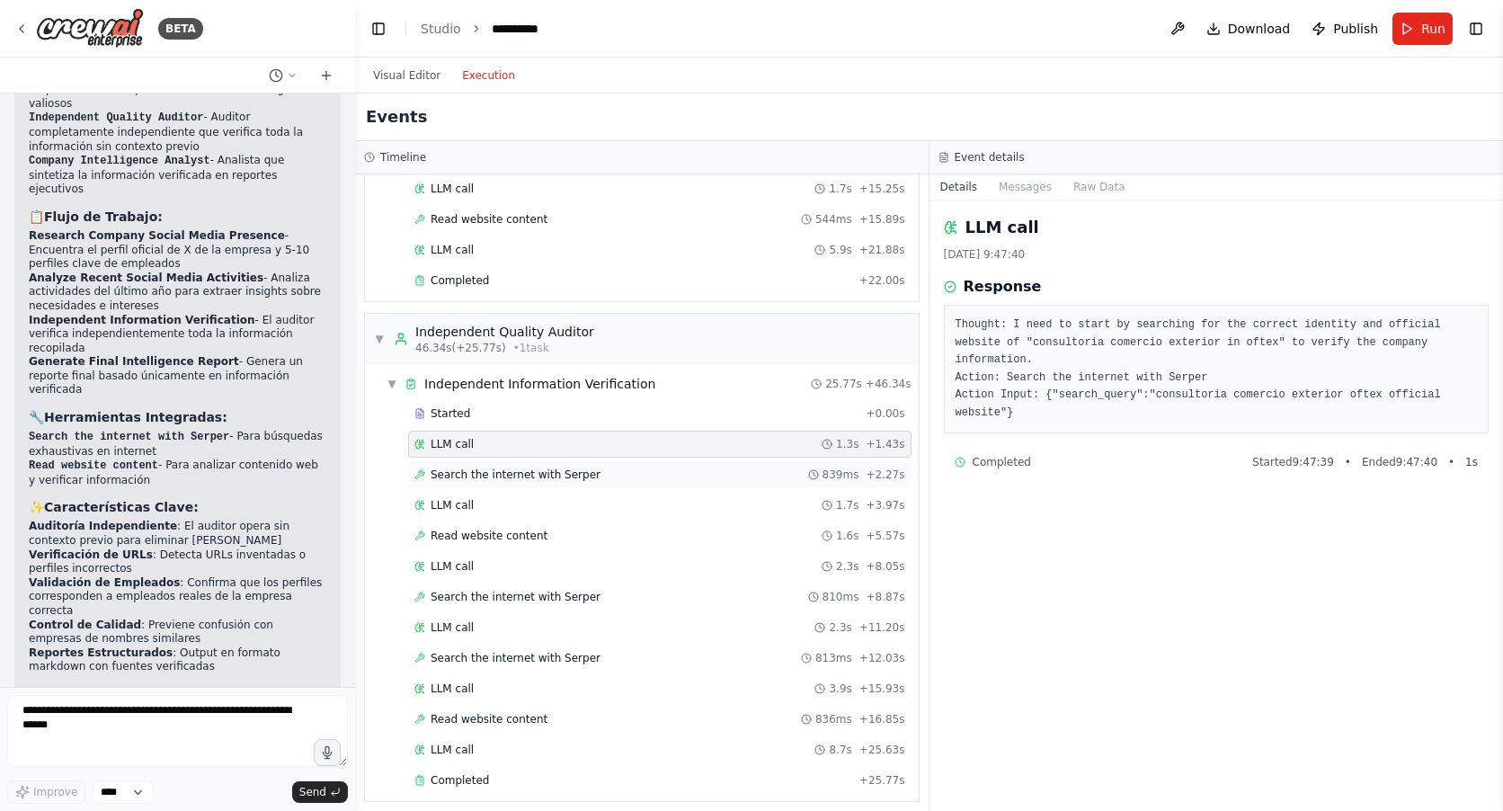
click at [486, 475] on span "Search the internet with Serper" at bounding box center [515, 474] width 170 height 14
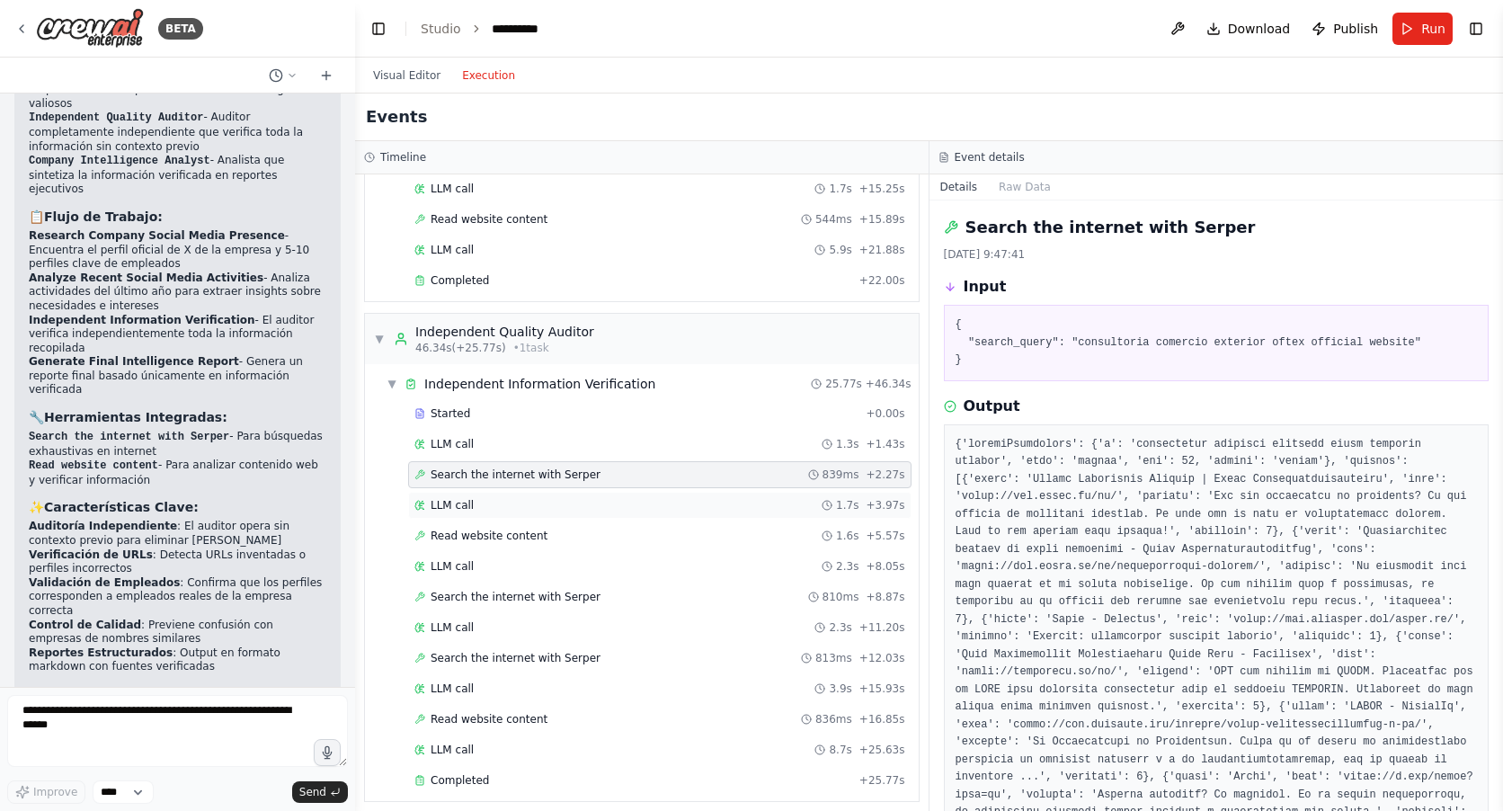
click at [472, 509] on div "LLM call 1.7s + 3.97s" at bounding box center [659, 505] width 491 height 14
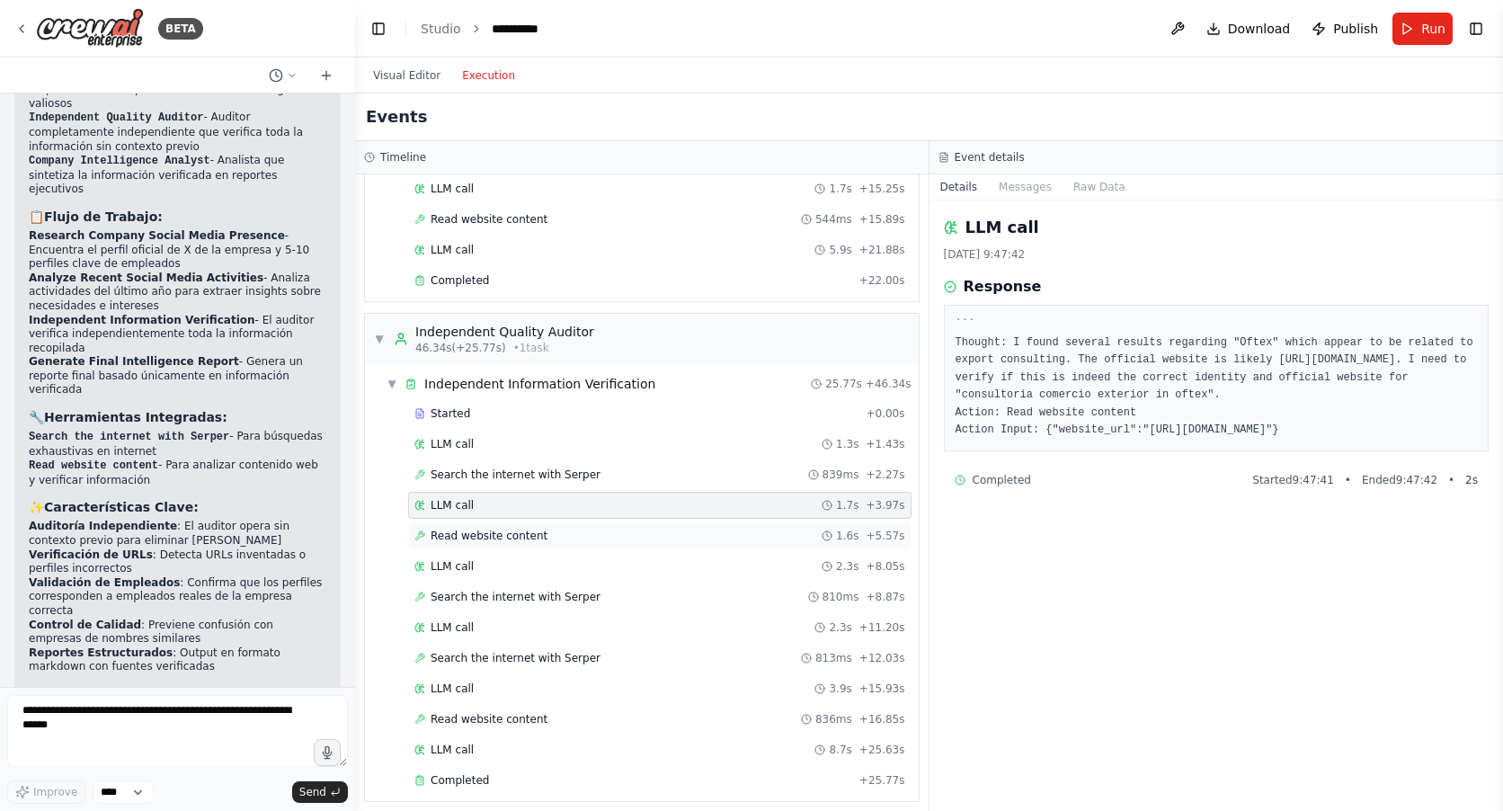
click at [469, 540] on span "Read website content" at bounding box center [488, 535] width 117 height 14
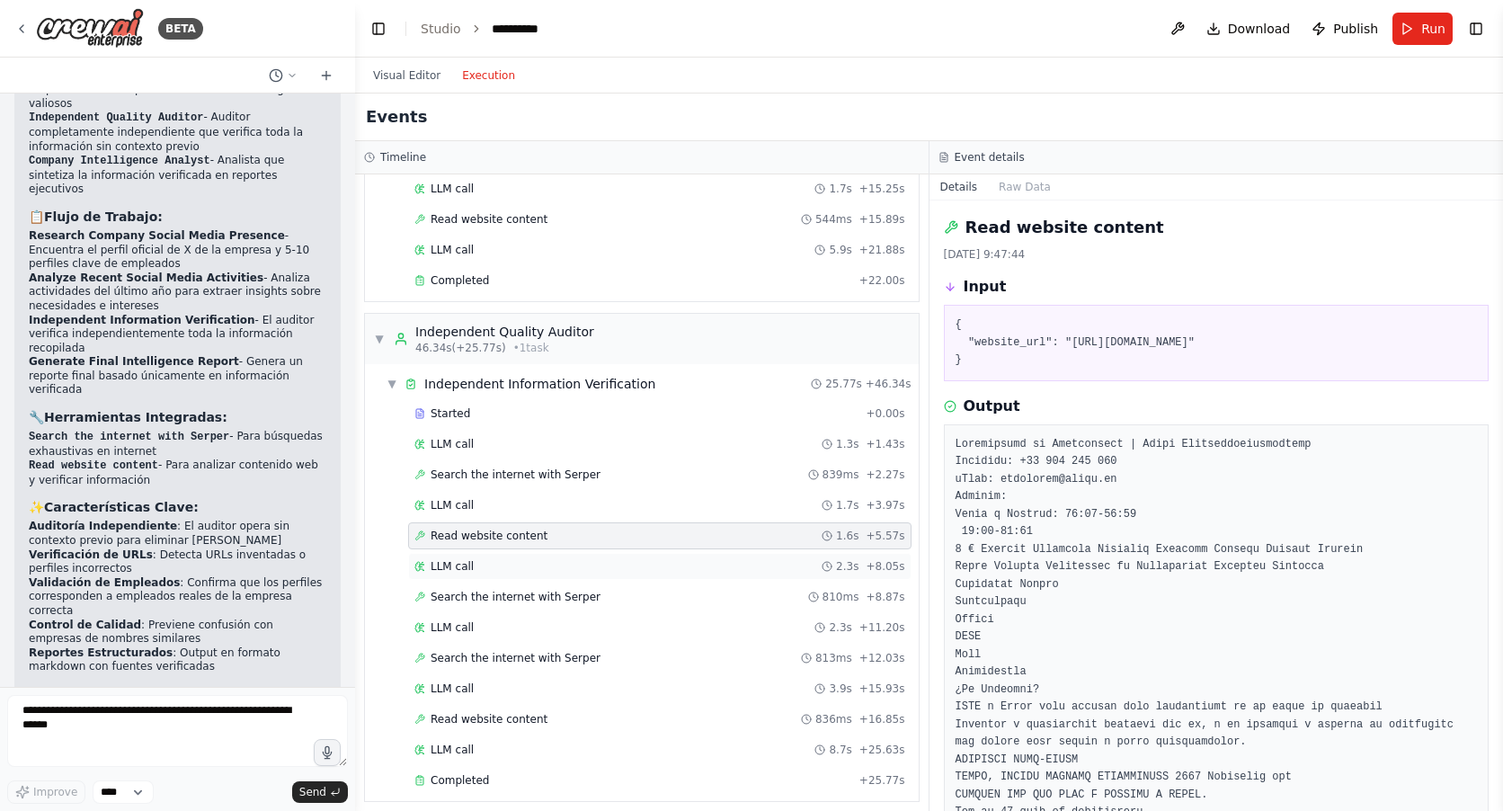
click at [461, 569] on span "LLM call" at bounding box center [451, 566] width 43 height 14
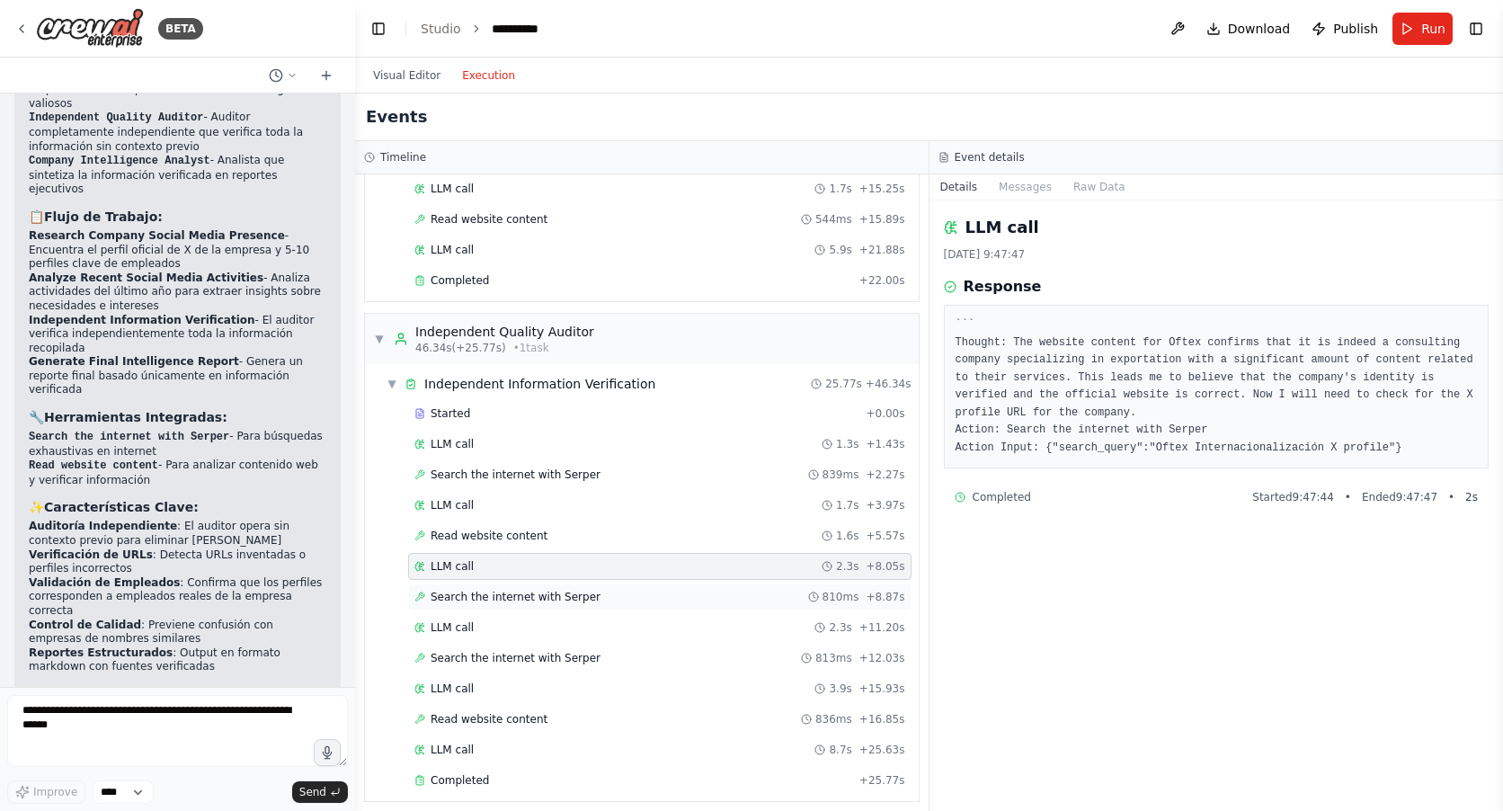
click at [463, 595] on span "Search the internet with Serper" at bounding box center [515, 597] width 170 height 14
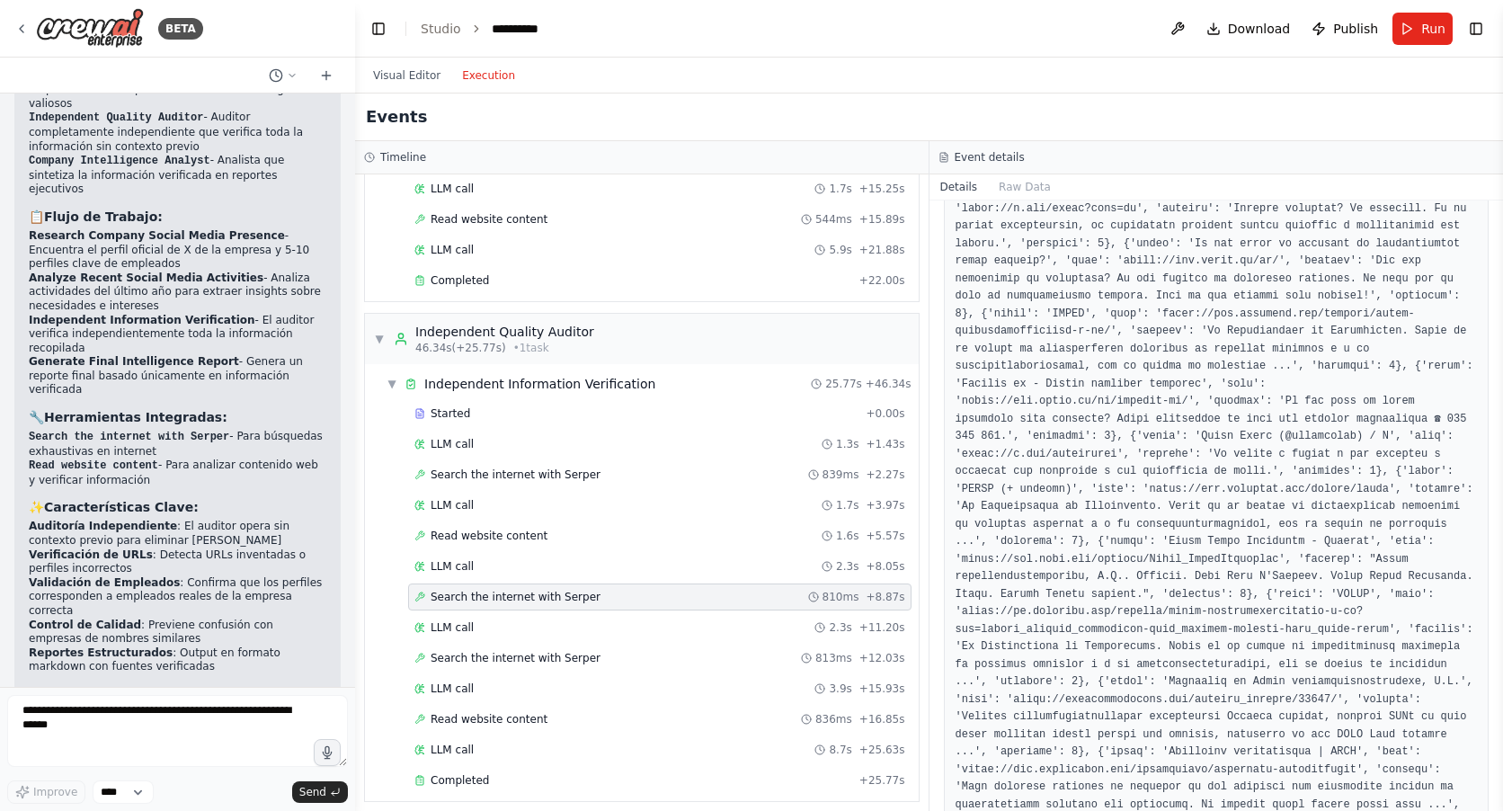
scroll to position [359, 0]
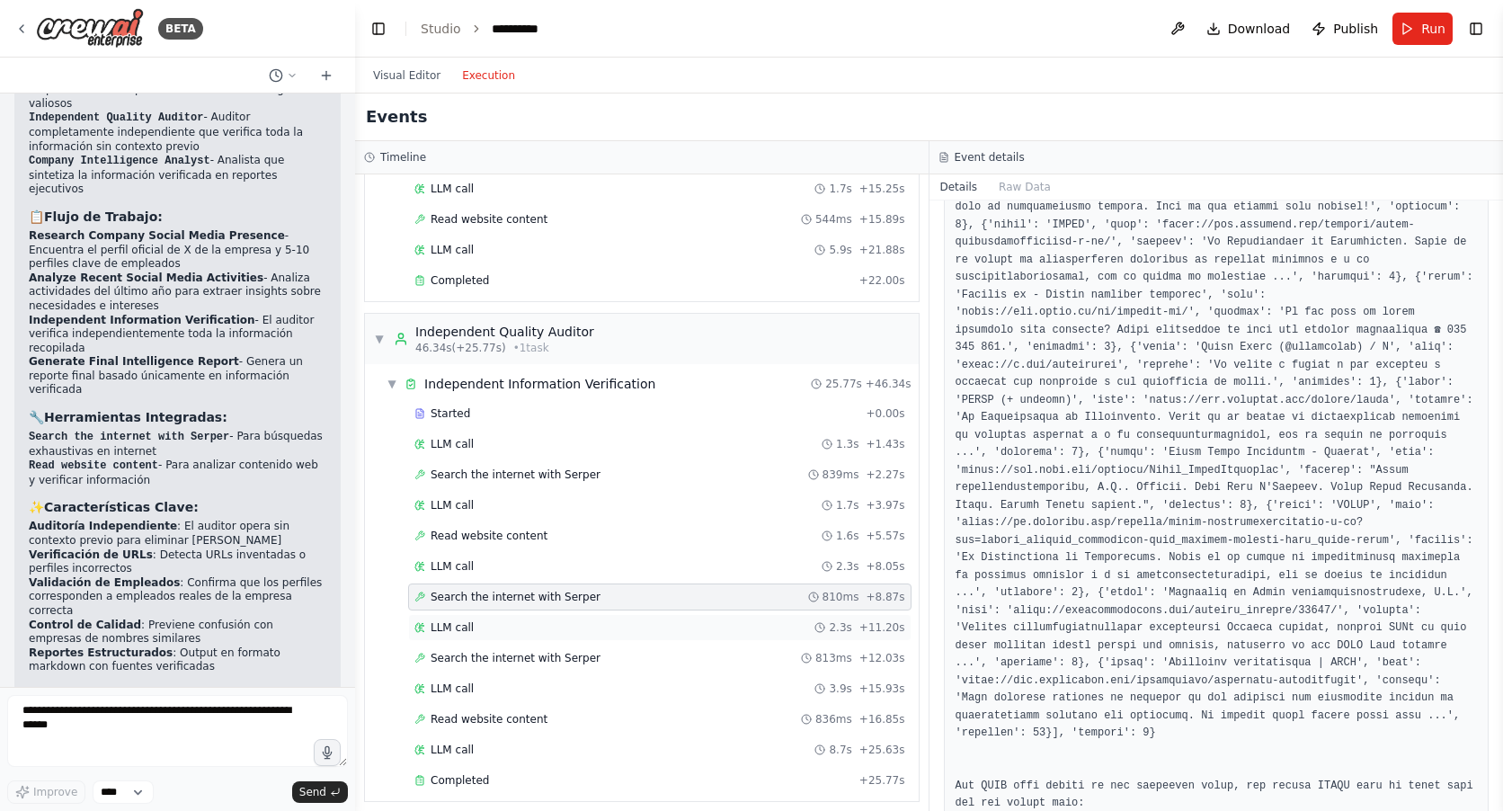
click at [478, 626] on div "LLM call 2.3s + 11.20s" at bounding box center [659, 627] width 491 height 14
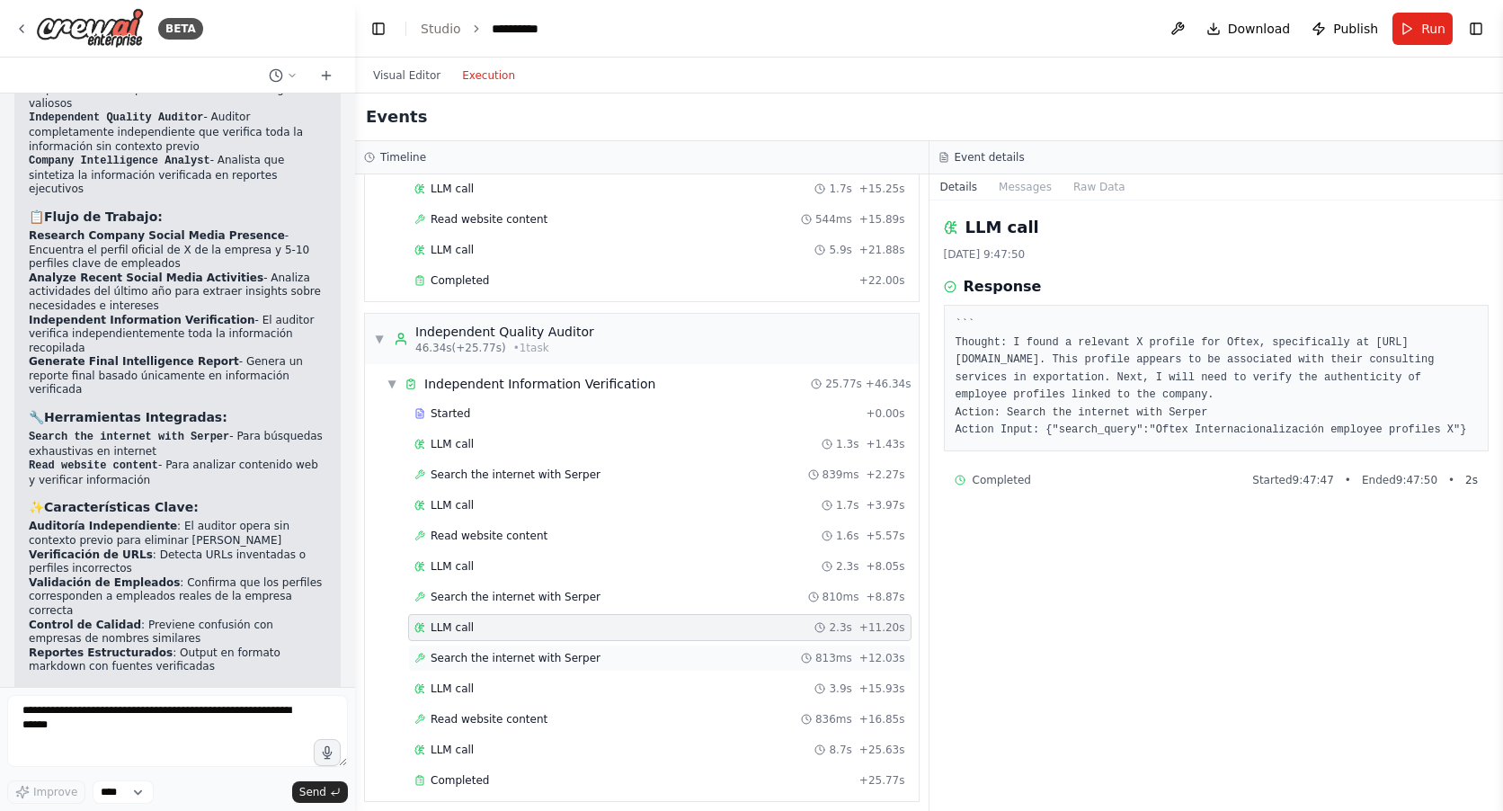
click at [463, 663] on span "Search the internet with Serper" at bounding box center [515, 658] width 170 height 14
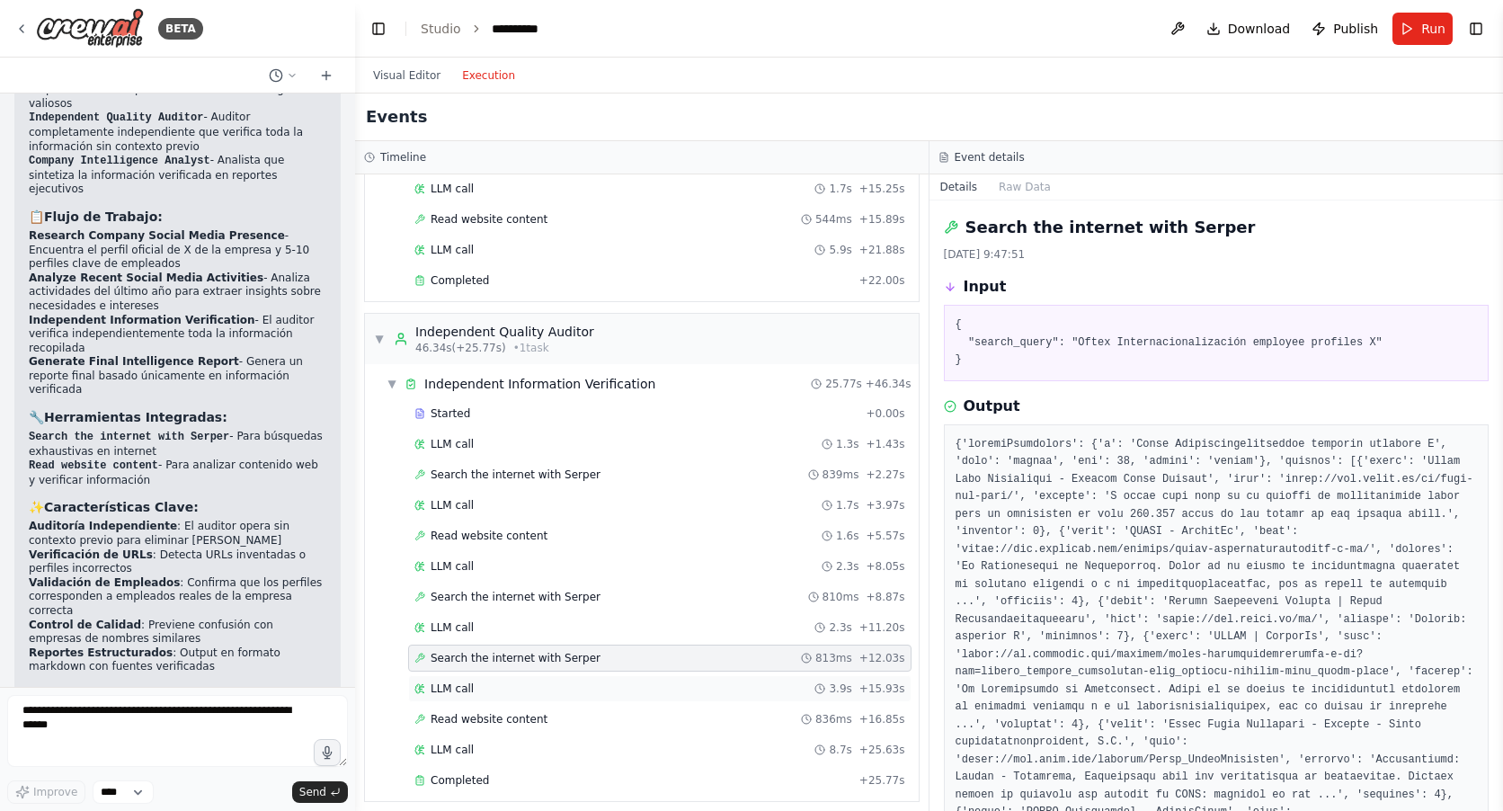
click at [463, 689] on span "LLM call" at bounding box center [451, 688] width 43 height 14
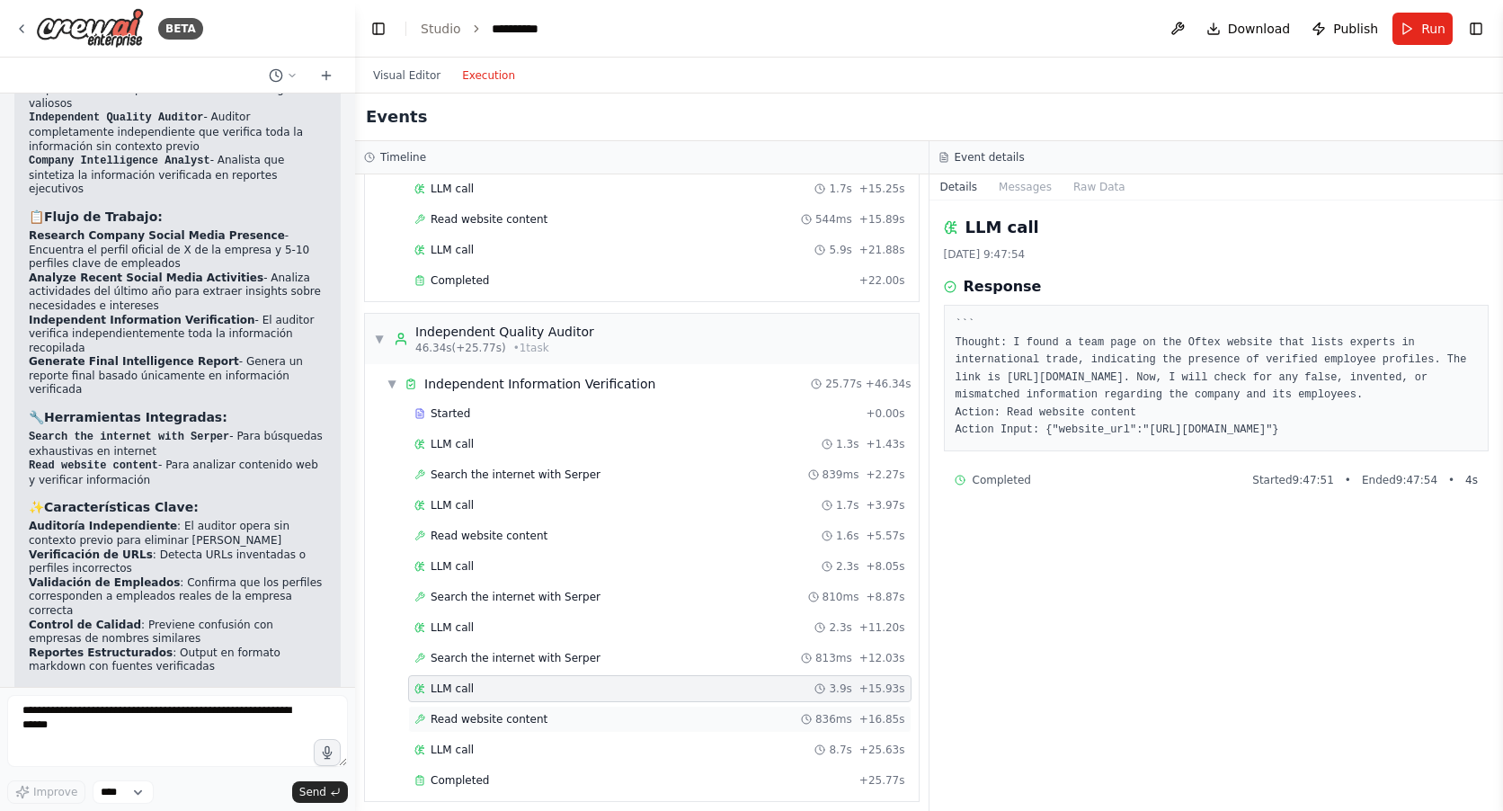
click at [469, 721] on span "Read website content" at bounding box center [488, 719] width 117 height 14
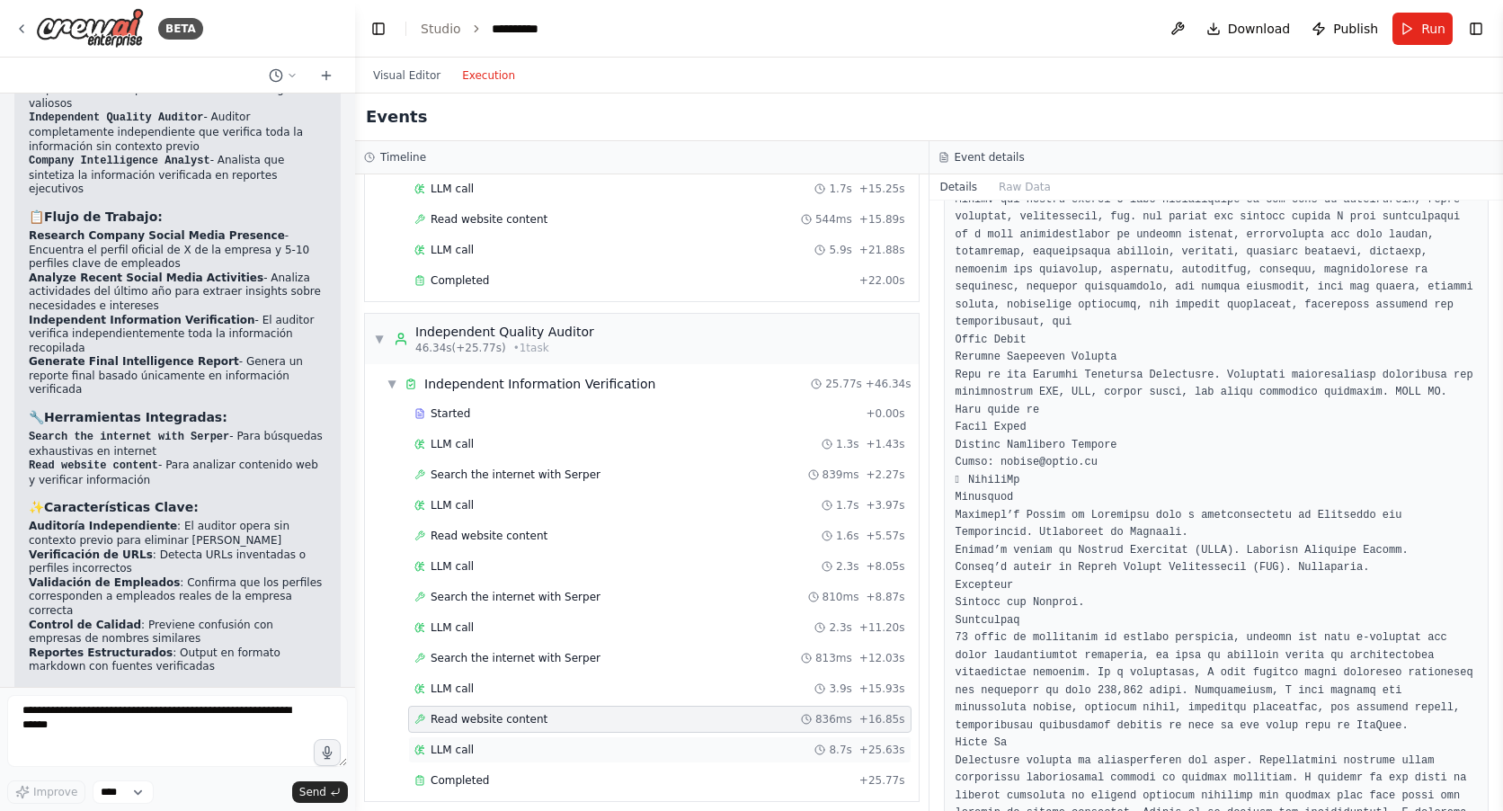
scroll to position [1438, 0]
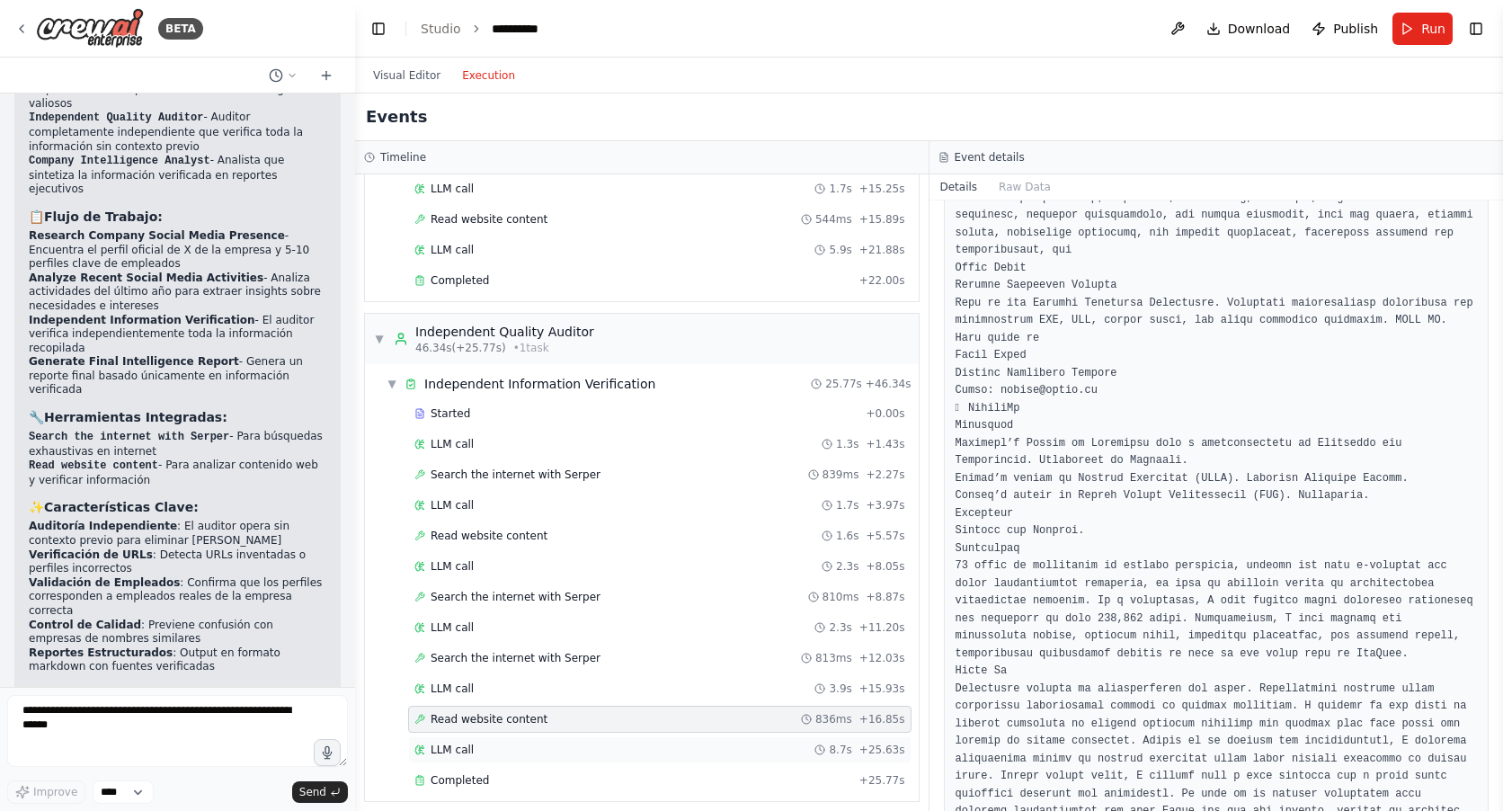
click at [475, 754] on div "LLM call 8.7s + 25.63s" at bounding box center [659, 749] width 491 height 14
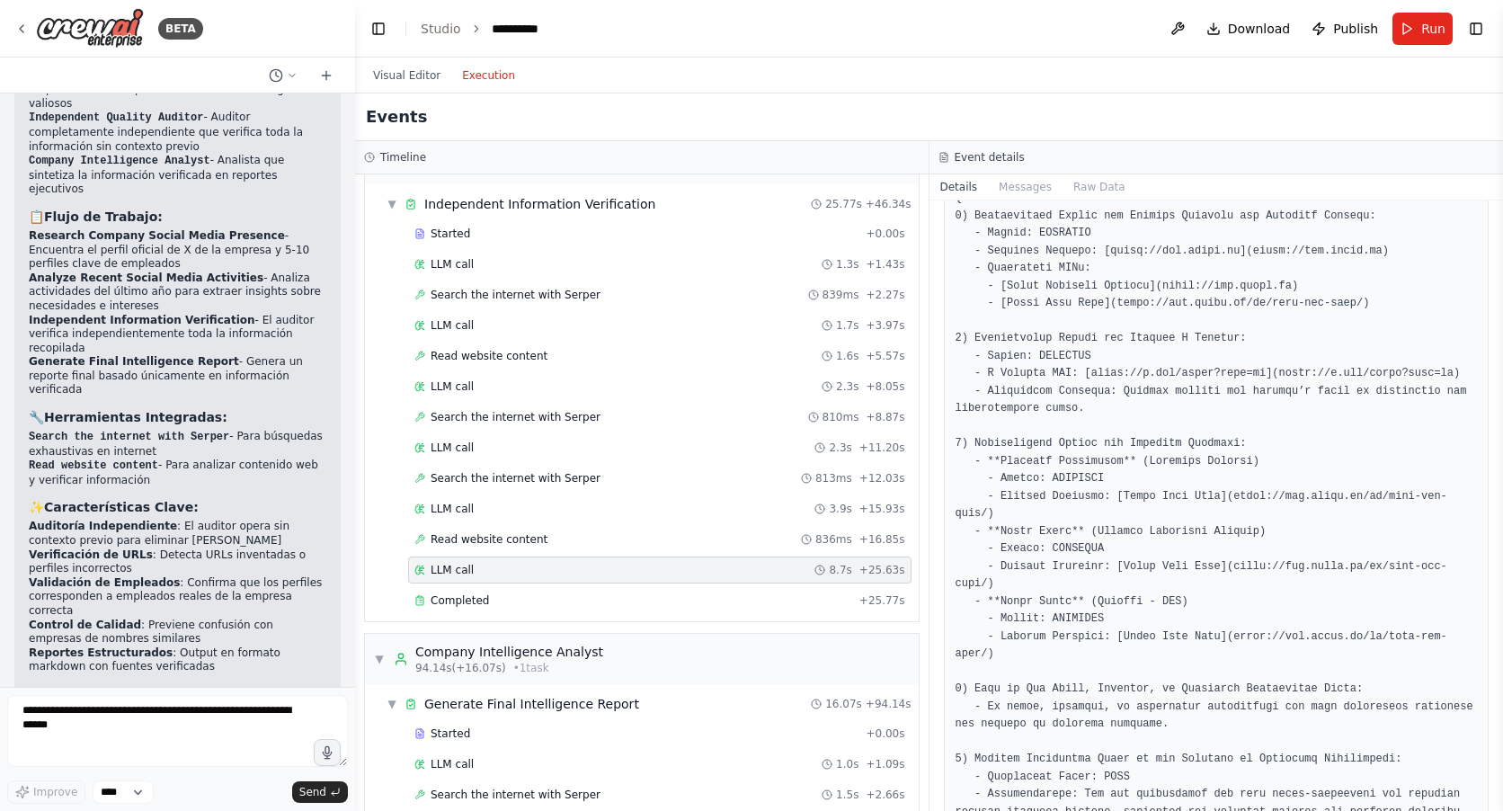
scroll to position [322, 0]
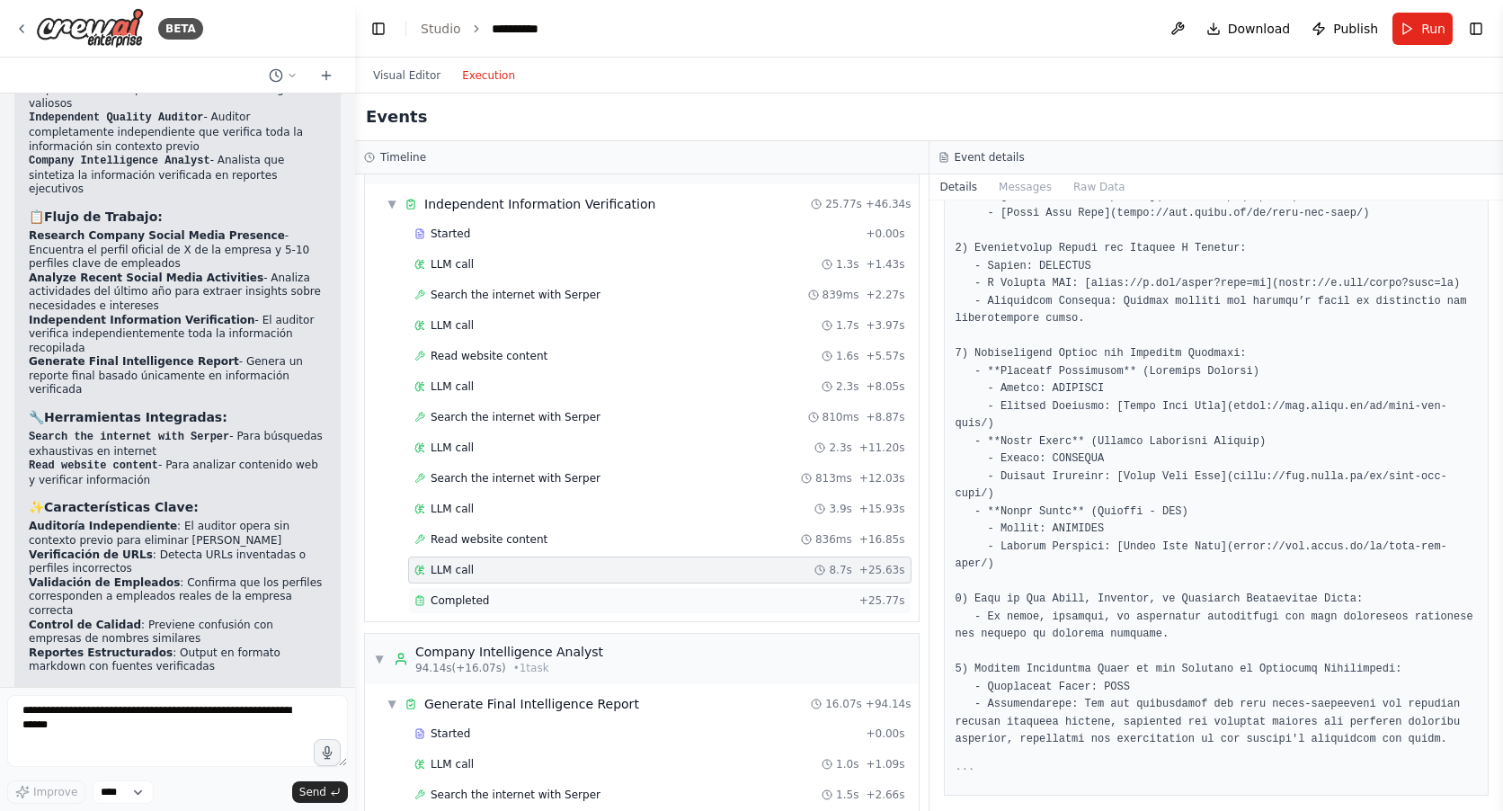
click at [451, 601] on span "Completed" at bounding box center [459, 600] width 58 height 14
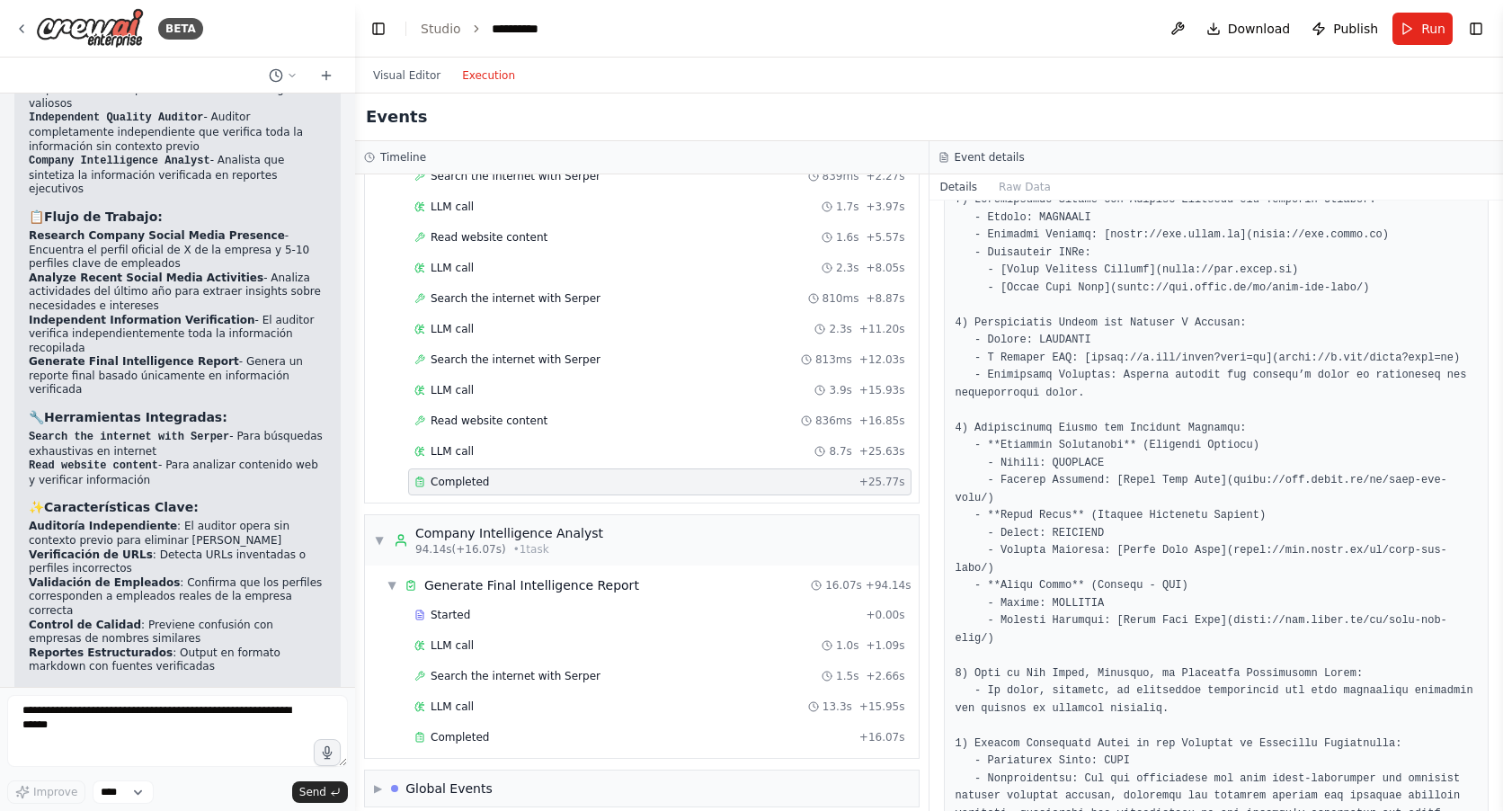
scroll to position [1573, 0]
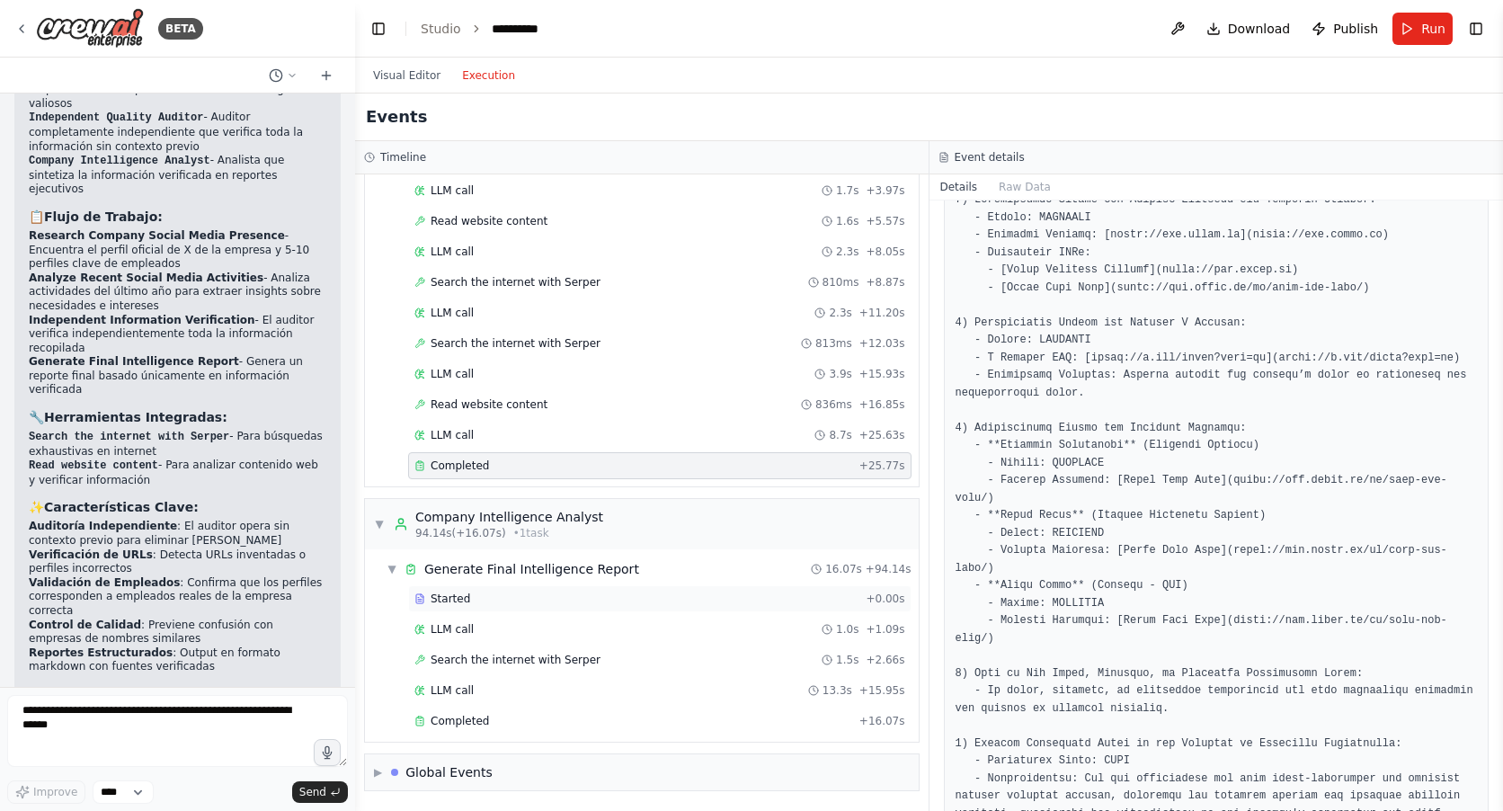
click at [475, 598] on div "Started" at bounding box center [636, 598] width 444 height 14
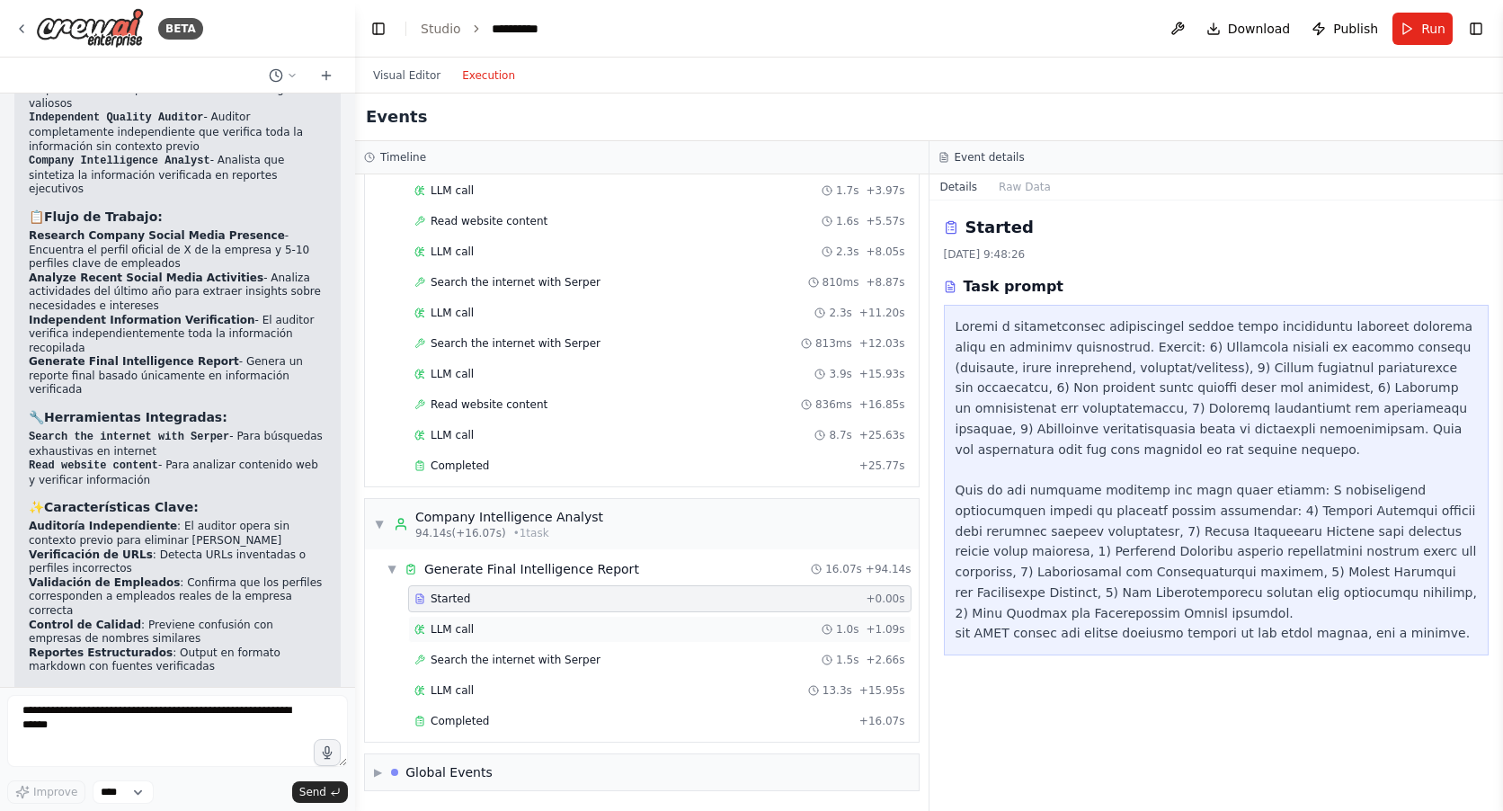
click at [466, 627] on span "LLM call" at bounding box center [451, 629] width 43 height 14
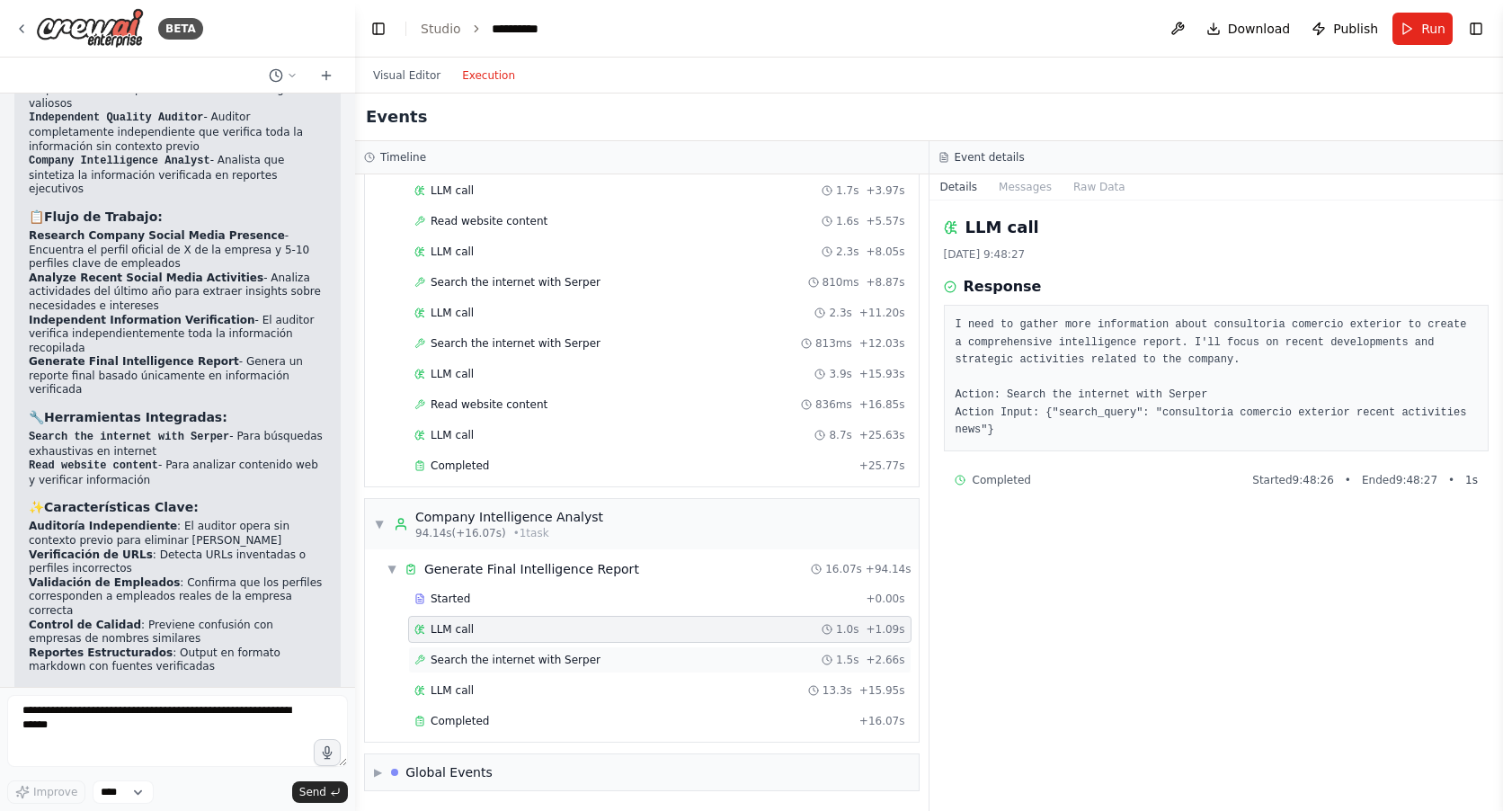
click at [513, 661] on span "Search the internet with Serper" at bounding box center [515, 659] width 170 height 14
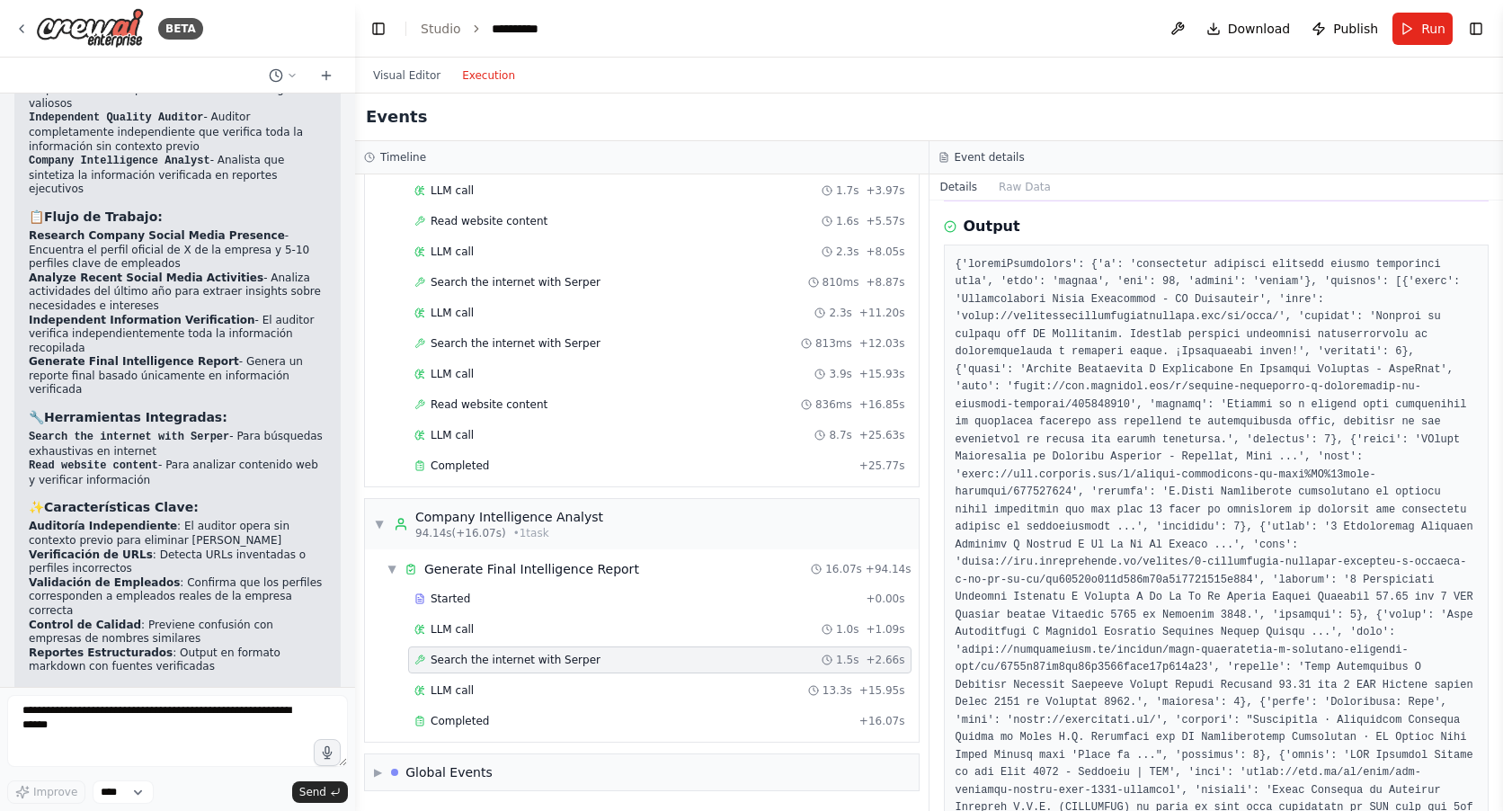
scroll to position [270, 0]
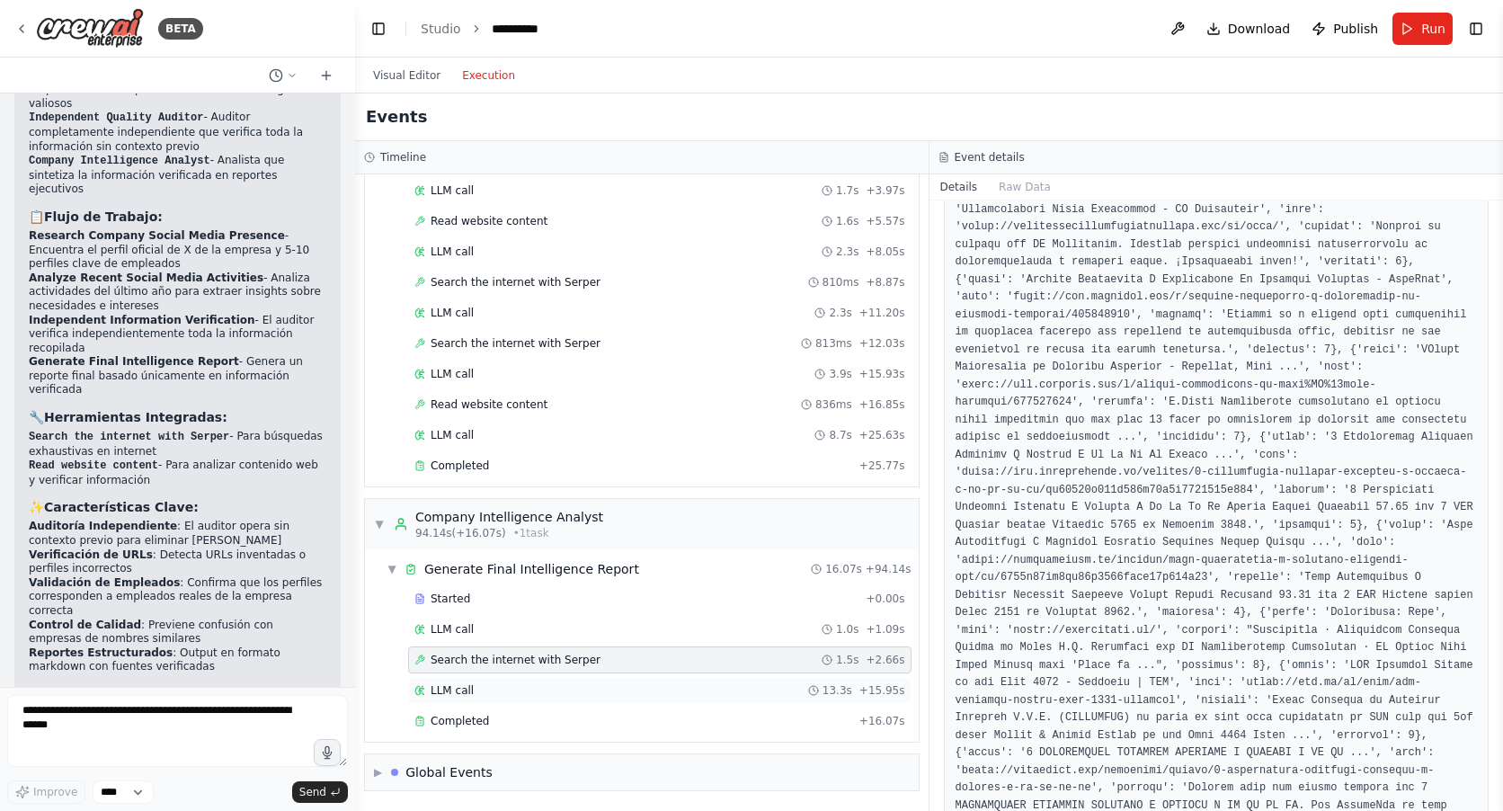
click at [455, 695] on span "LLM call" at bounding box center [451, 690] width 43 height 14
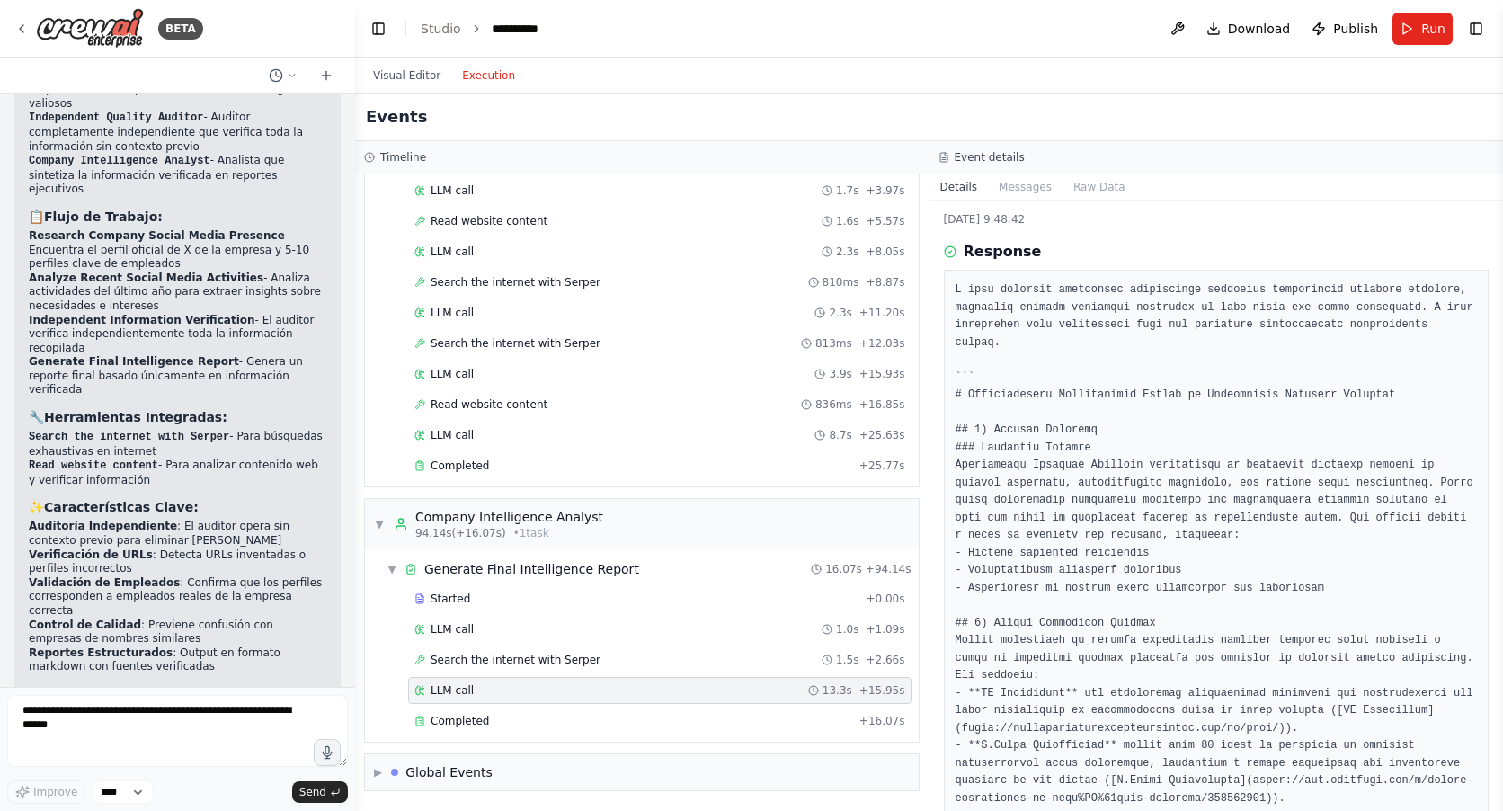
scroll to position [0, 0]
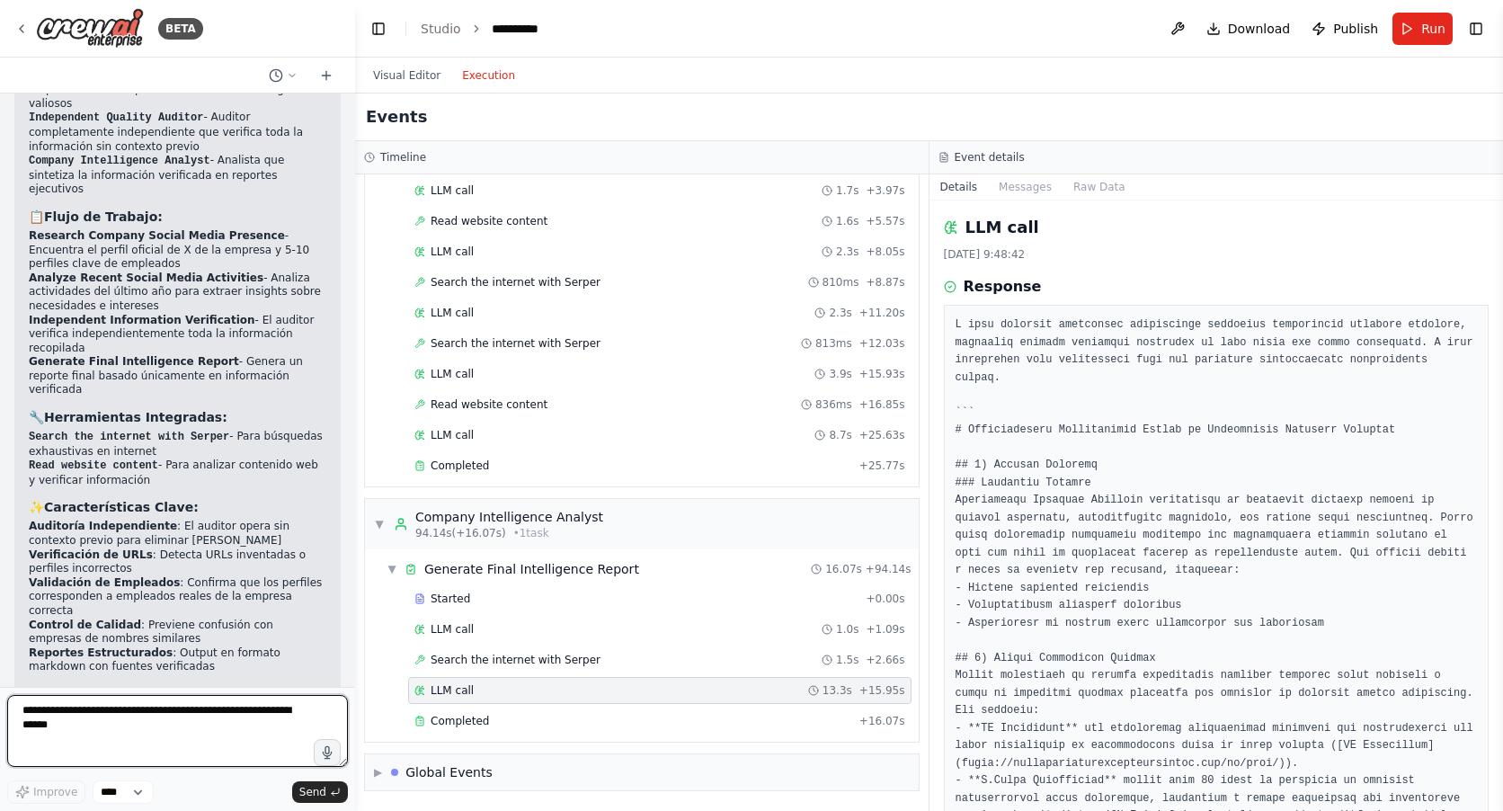
click at [121, 724] on textarea at bounding box center [177, 731] width 341 height 72
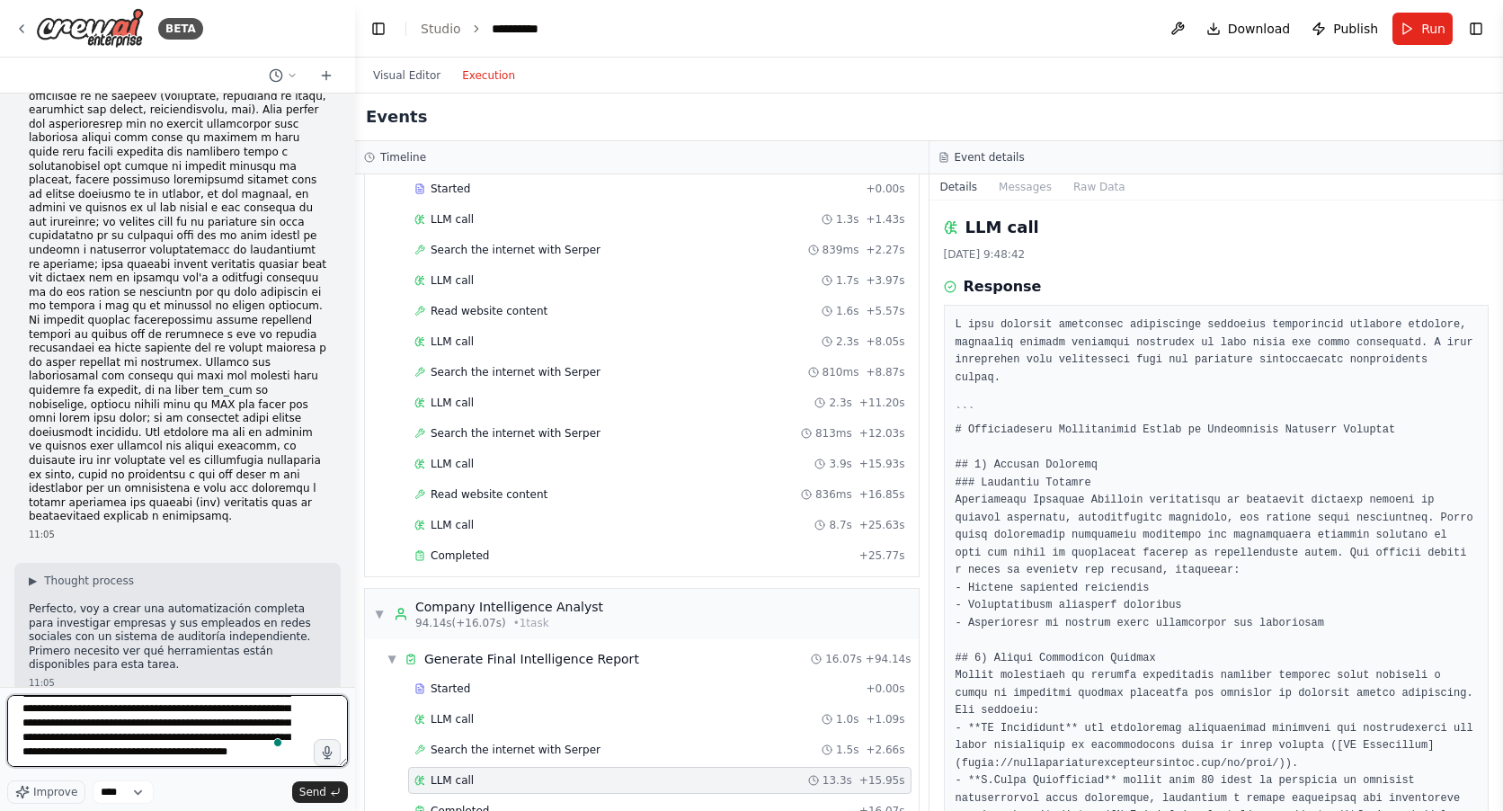
scroll to position [110, 0]
type textarea "**********"
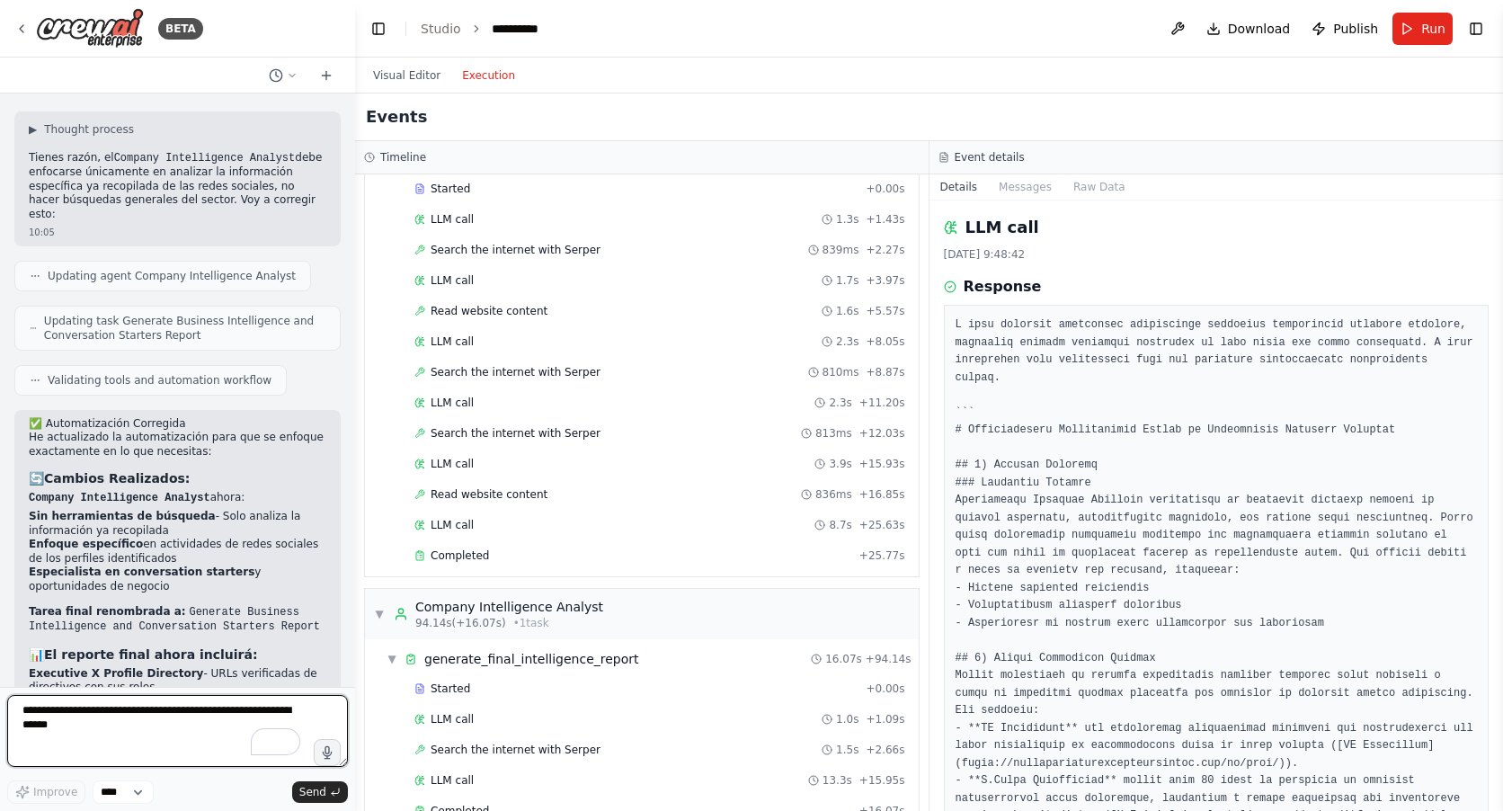
scroll to position [3168, 0]
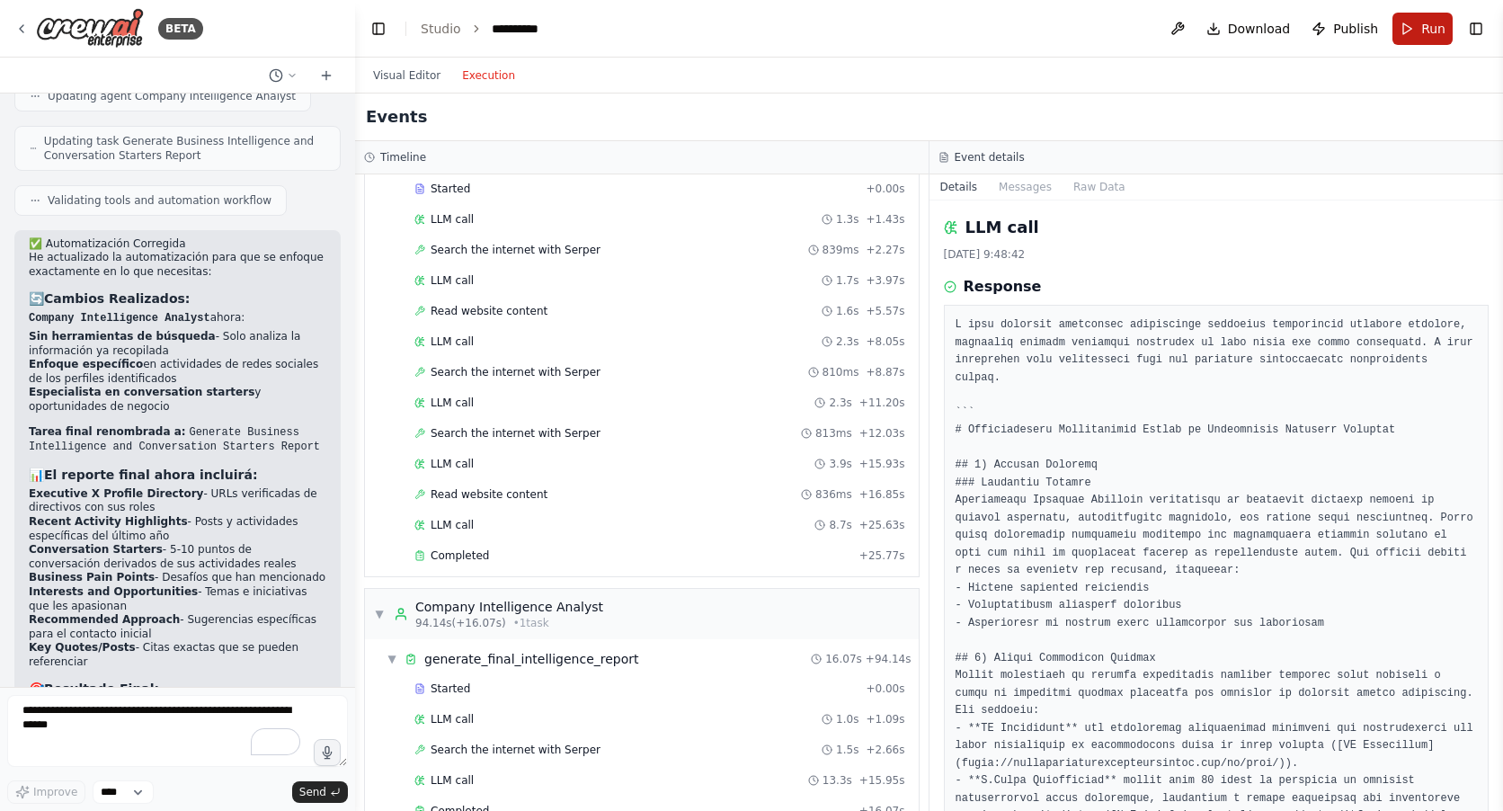
click at [1436, 24] on span "Run" at bounding box center [1433, 29] width 24 height 18
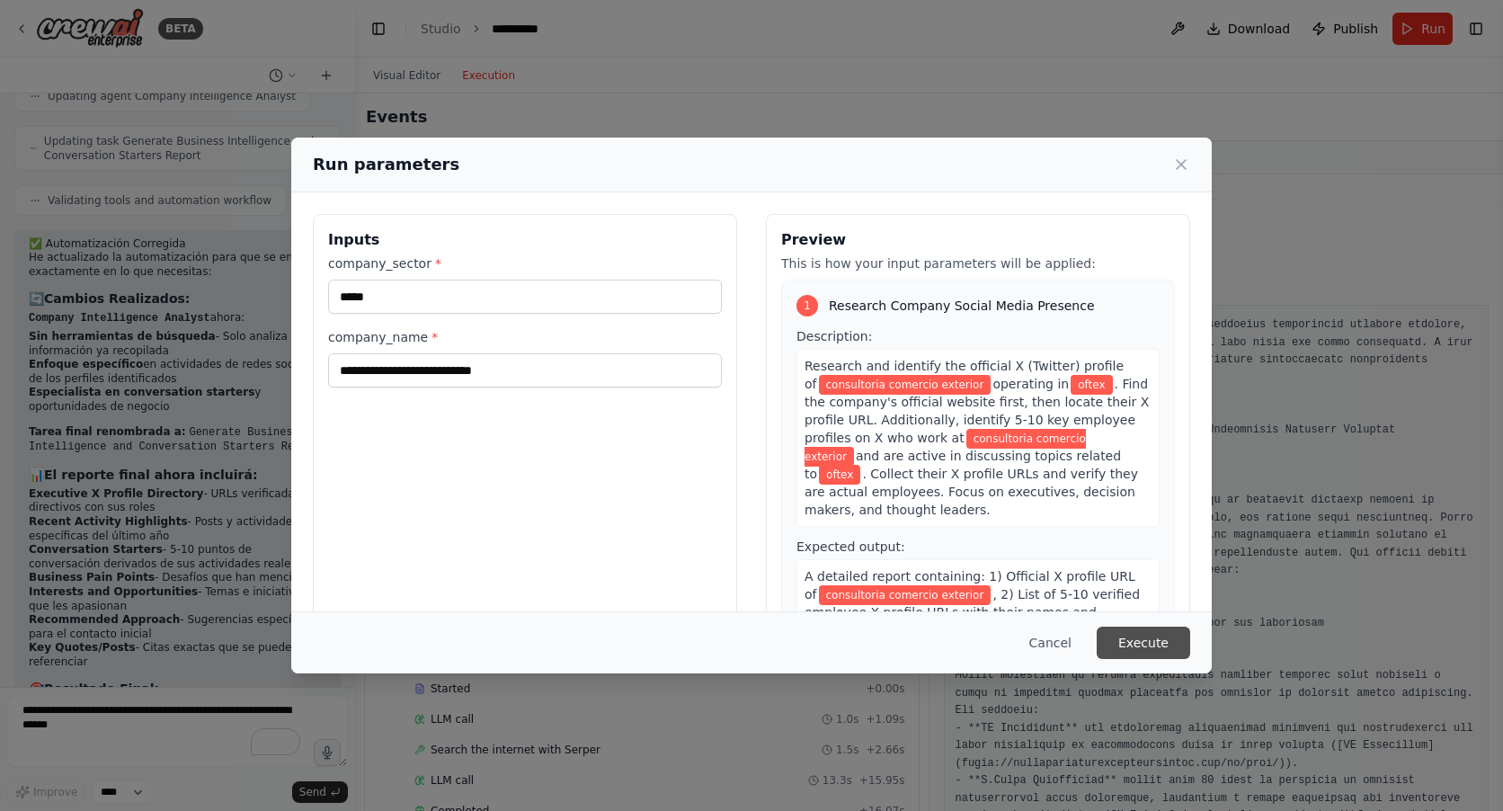
click at [1148, 643] on button "Execute" at bounding box center [1142, 642] width 93 height 32
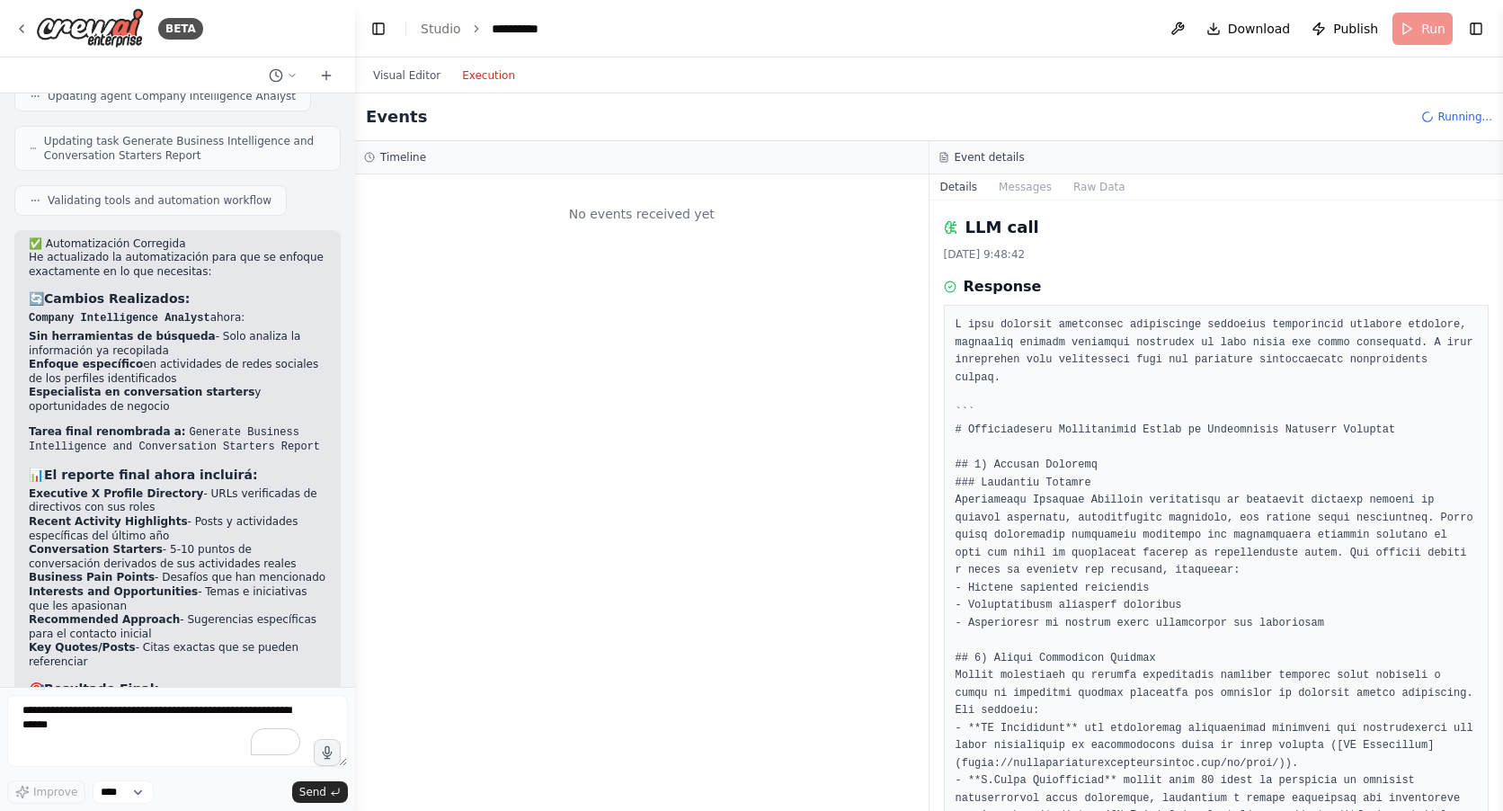
scroll to position [0, 0]
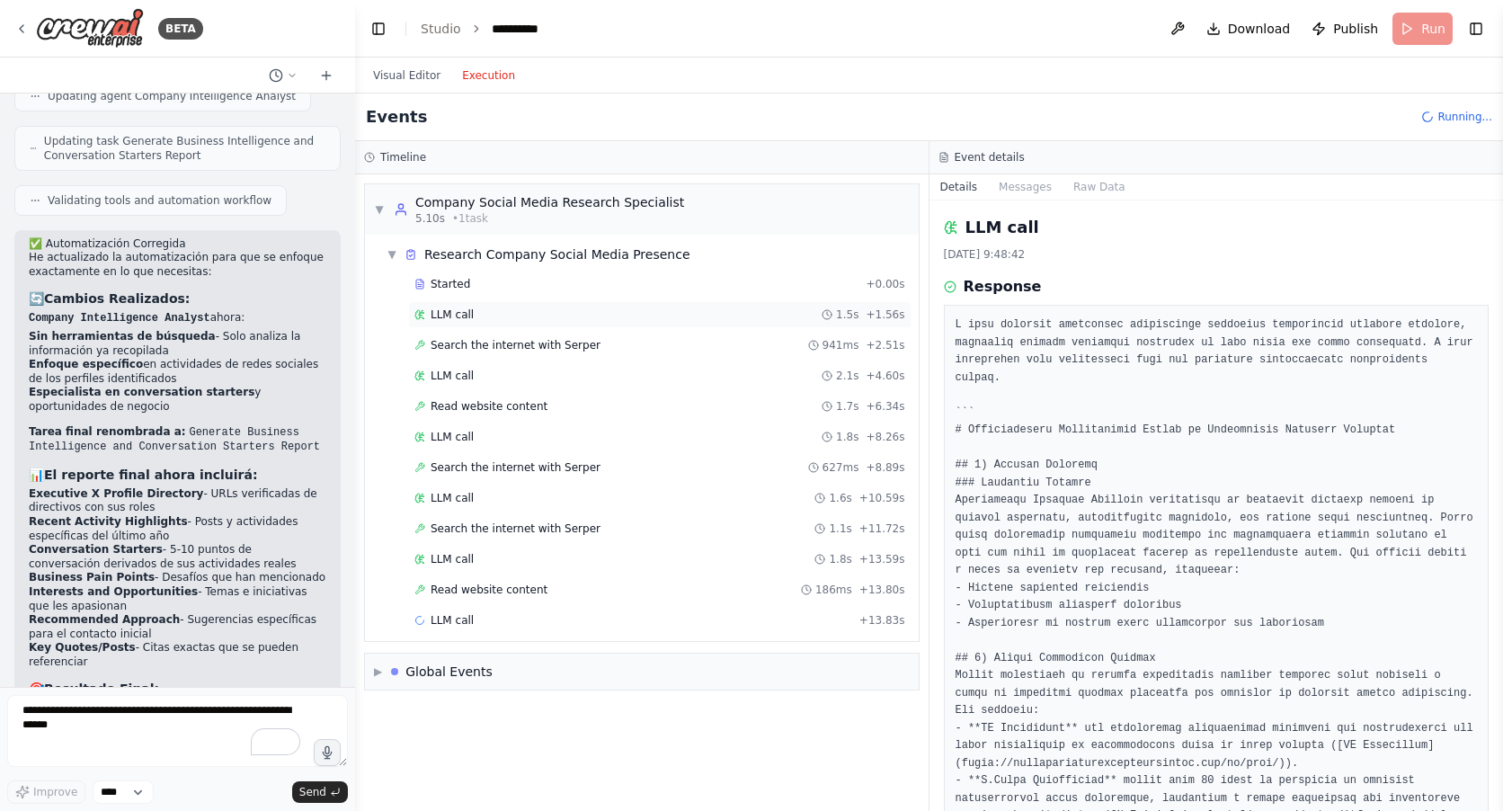
click at [448, 321] on span "LLM call" at bounding box center [451, 314] width 43 height 14
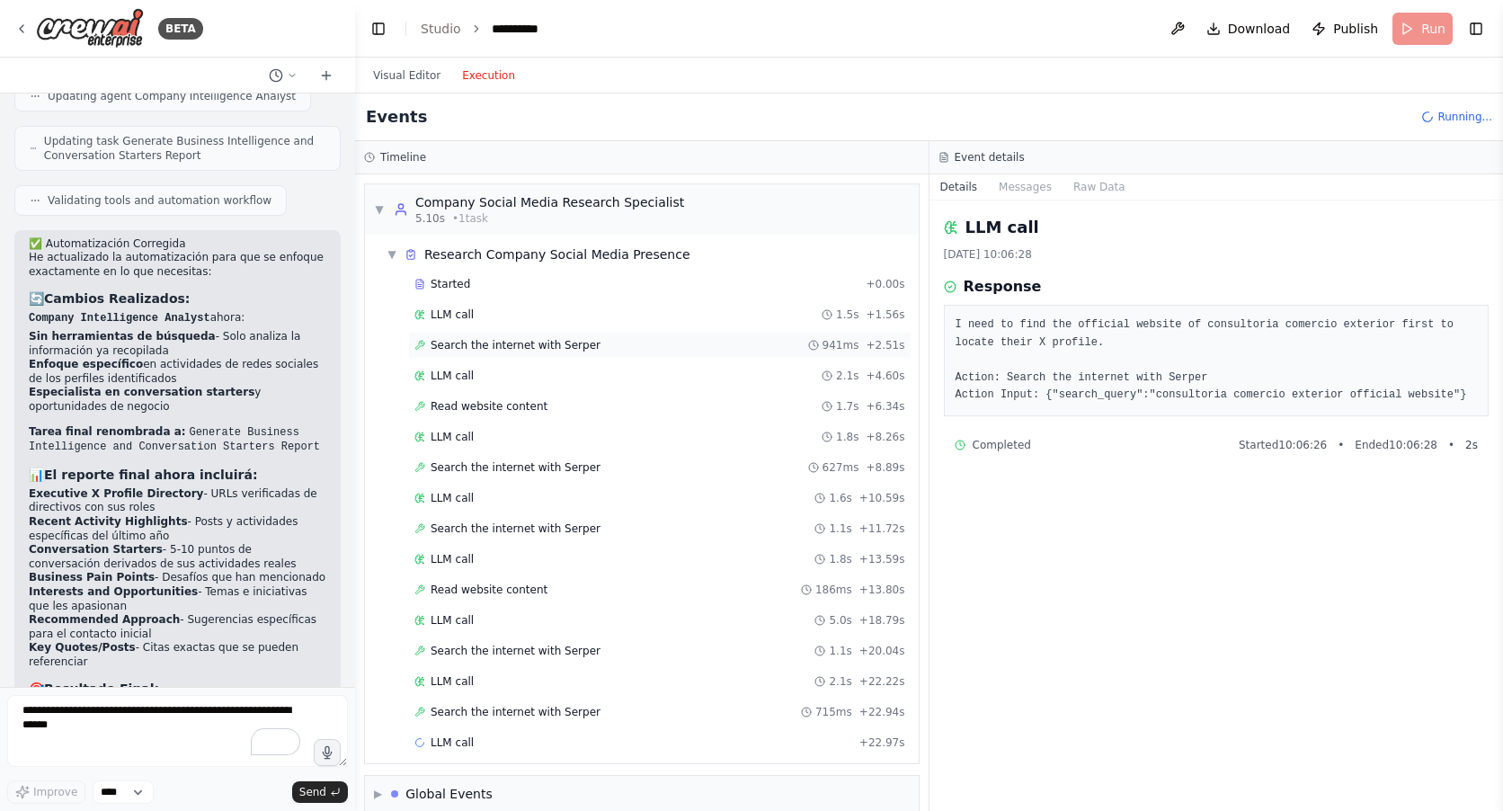
click at [454, 342] on span "Search the internet with Serper" at bounding box center [515, 345] width 170 height 14
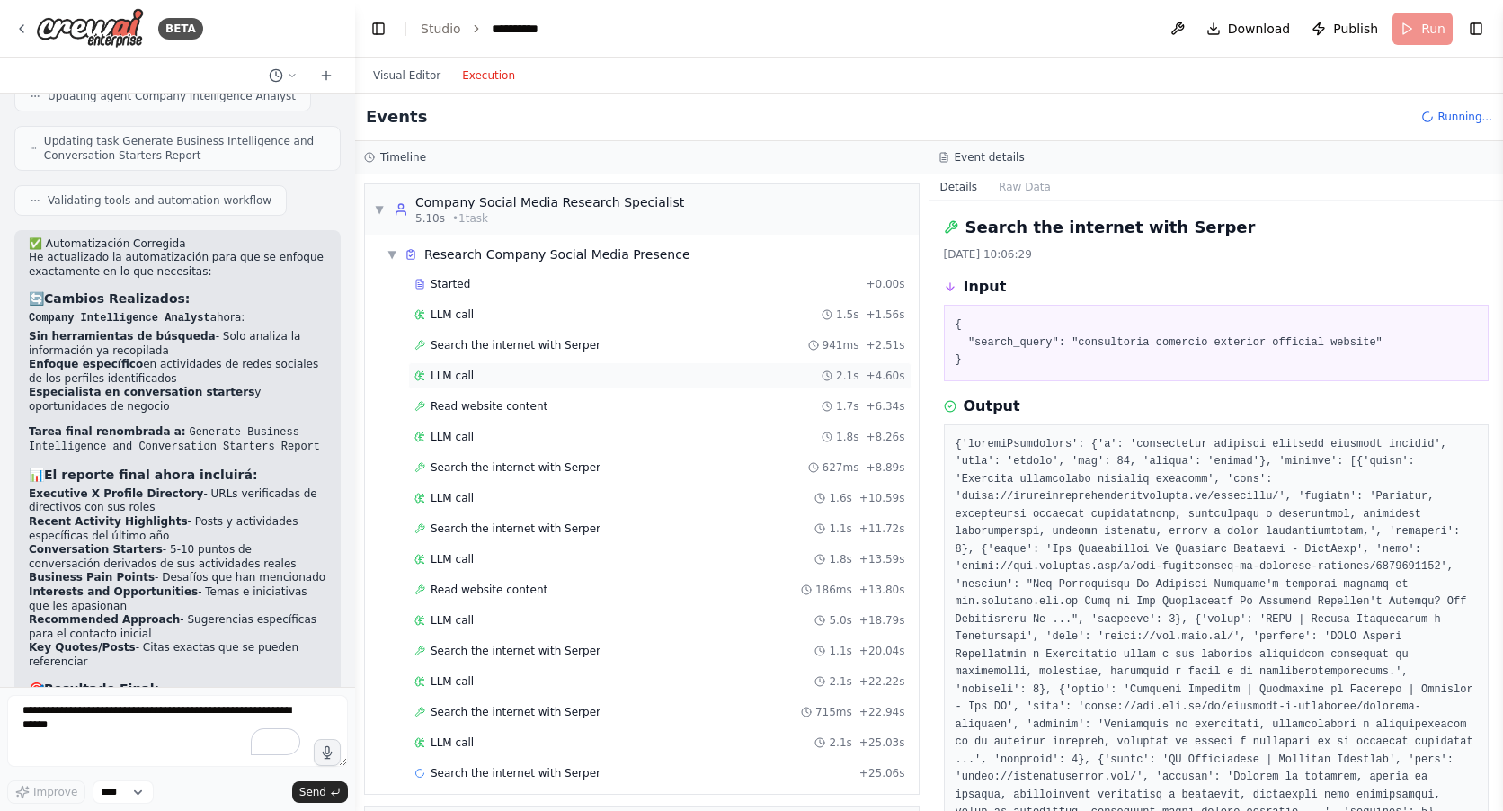
click at [455, 368] on span "LLM call" at bounding box center [451, 375] width 43 height 14
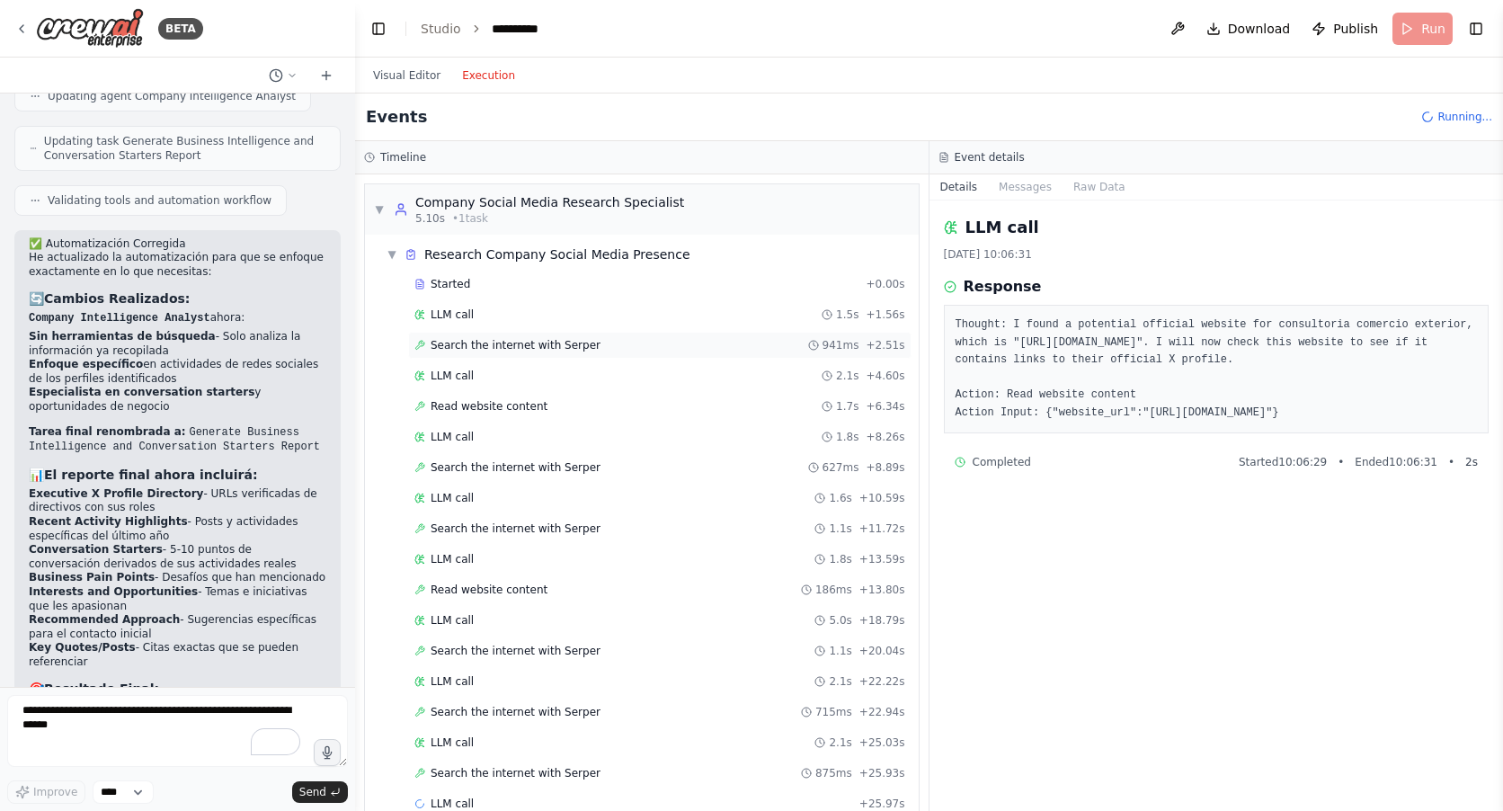
click at [452, 344] on span "Search the internet with Serper" at bounding box center [515, 345] width 170 height 14
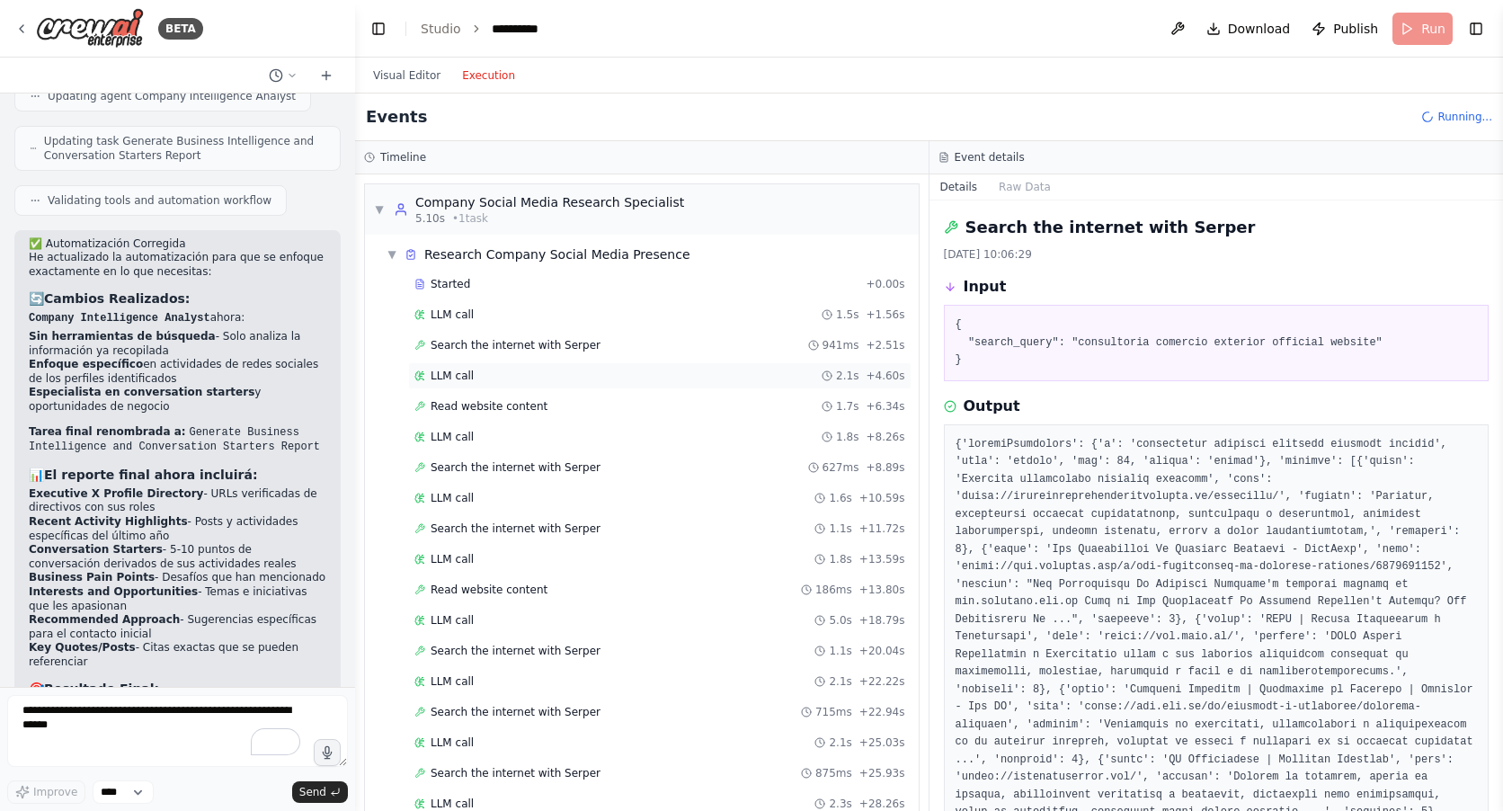
click at [453, 383] on div "LLM call 2.1s + 4.60s" at bounding box center [659, 375] width 503 height 27
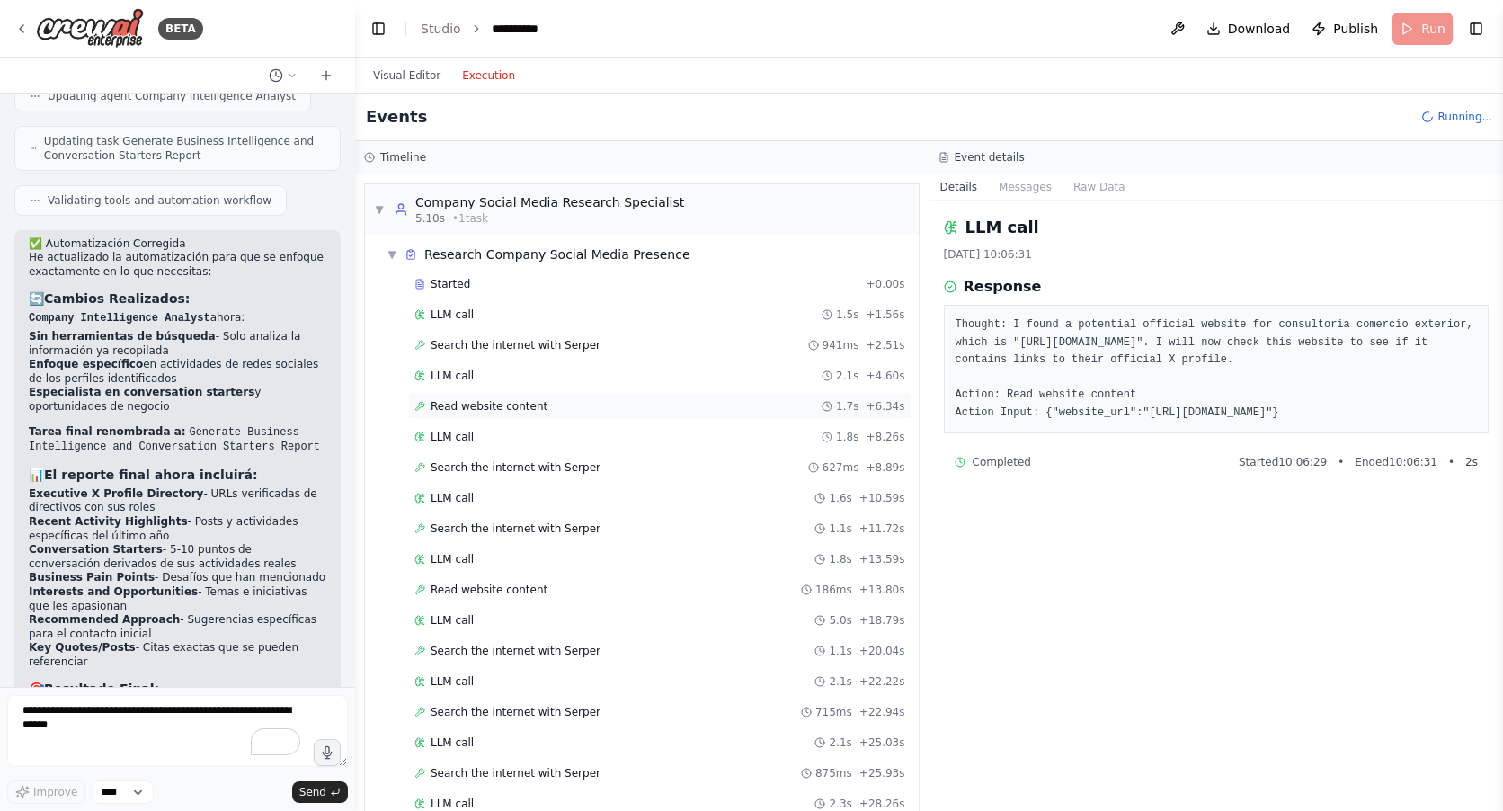
click at [452, 404] on span "Read website content" at bounding box center [488, 406] width 117 height 14
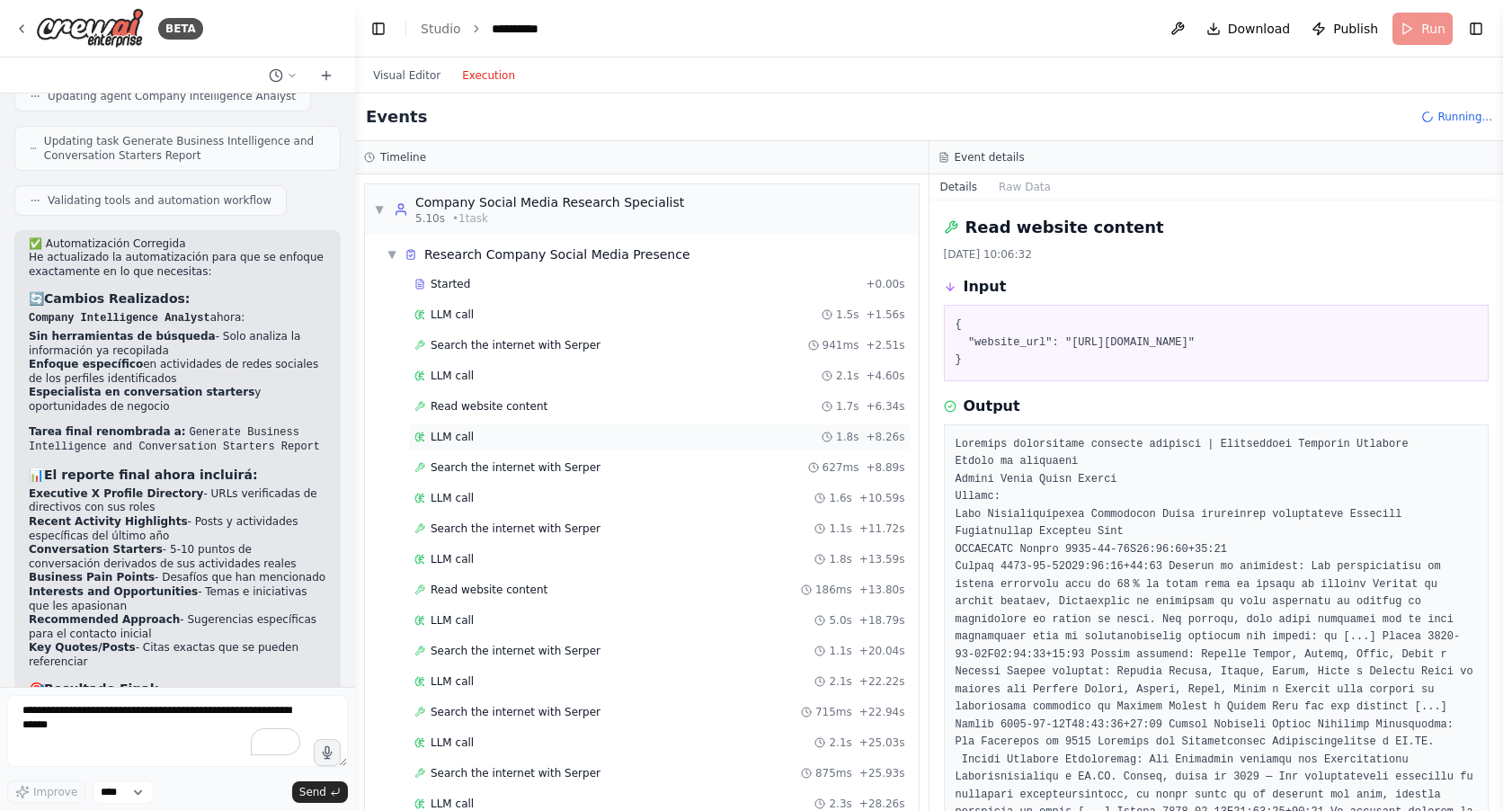
click at [456, 437] on span "LLM call" at bounding box center [451, 437] width 43 height 14
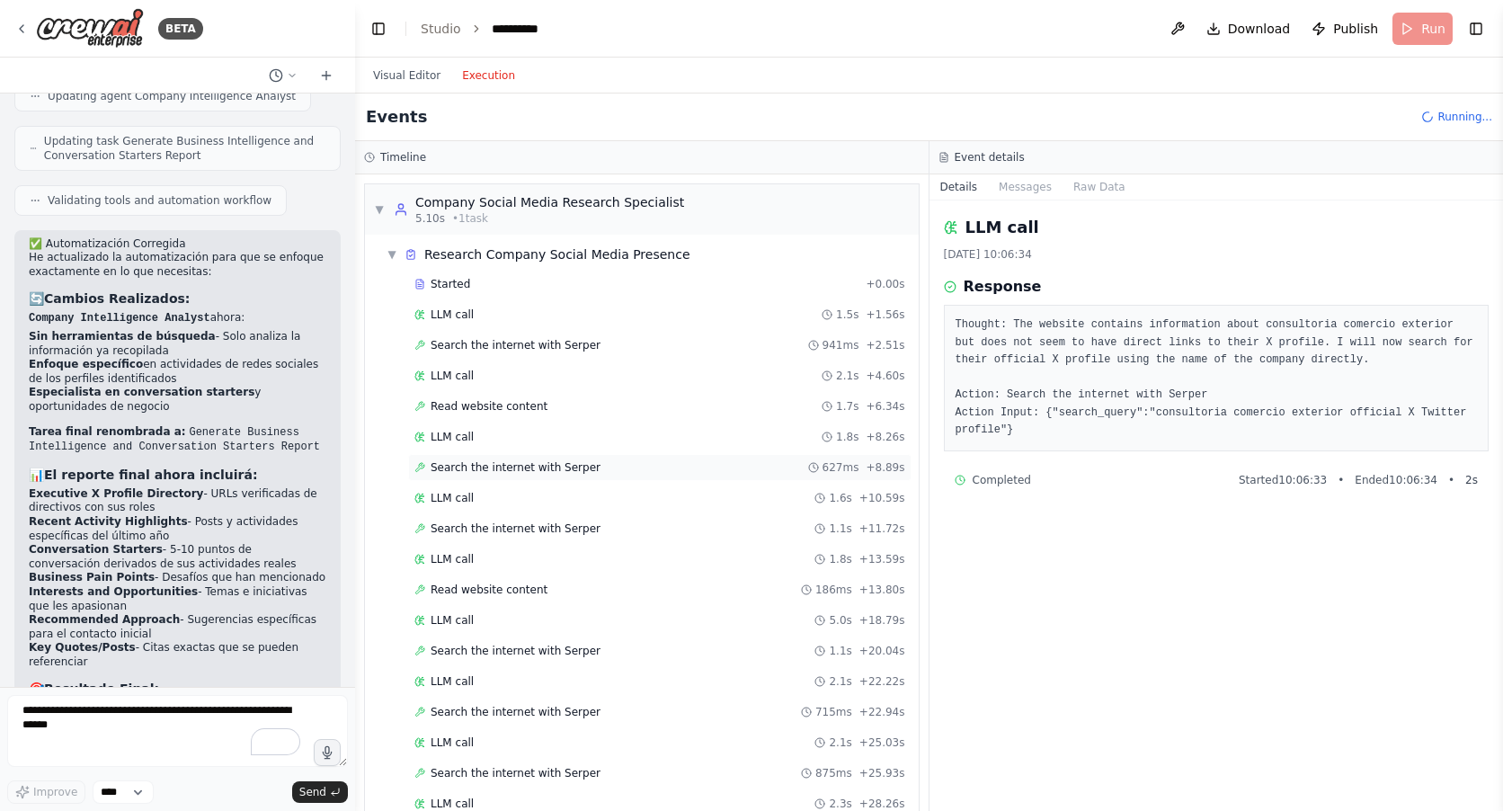
click at [460, 465] on span "Search the internet with Serper" at bounding box center [515, 467] width 170 height 14
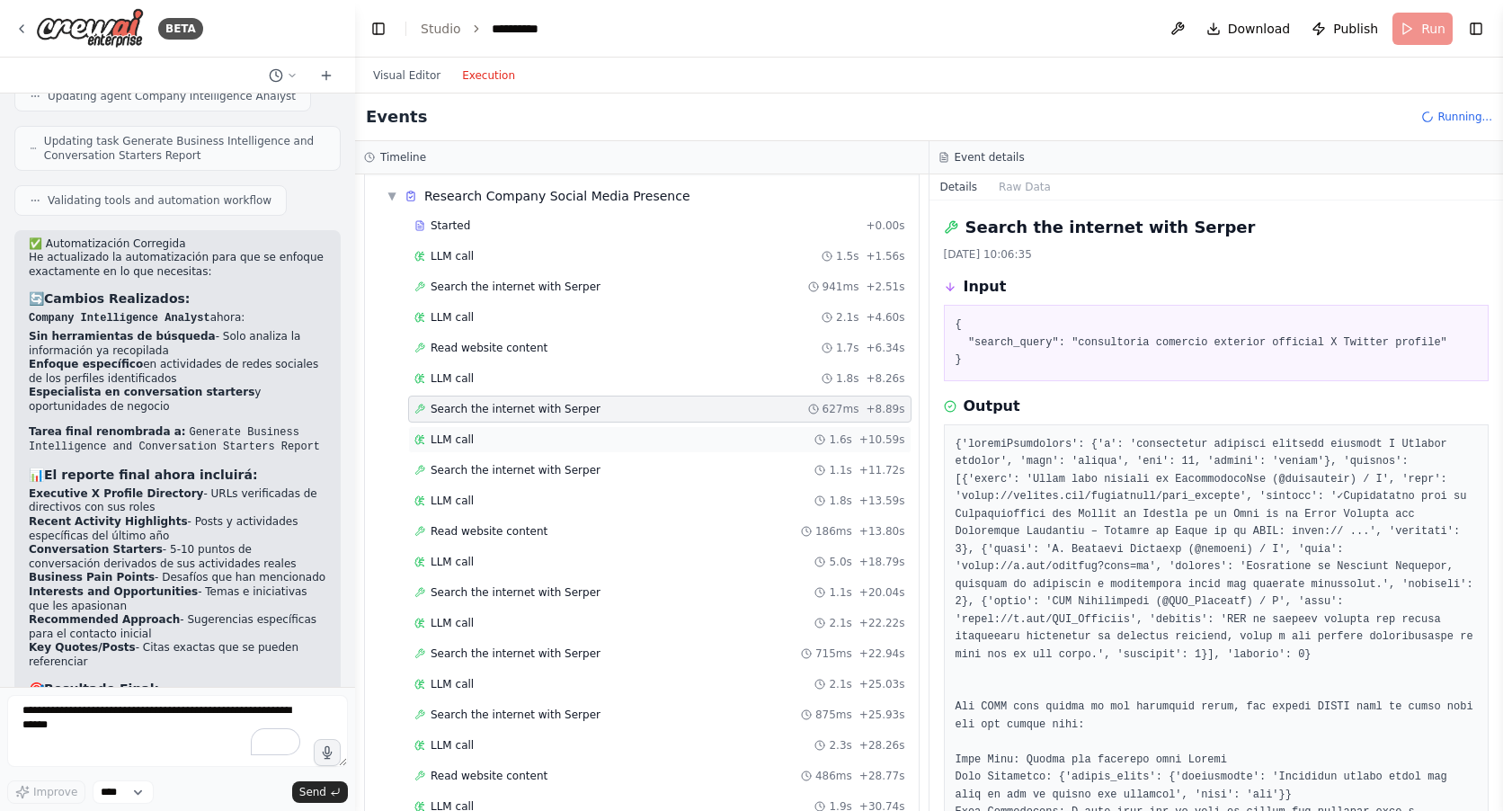
scroll to position [90, 0]
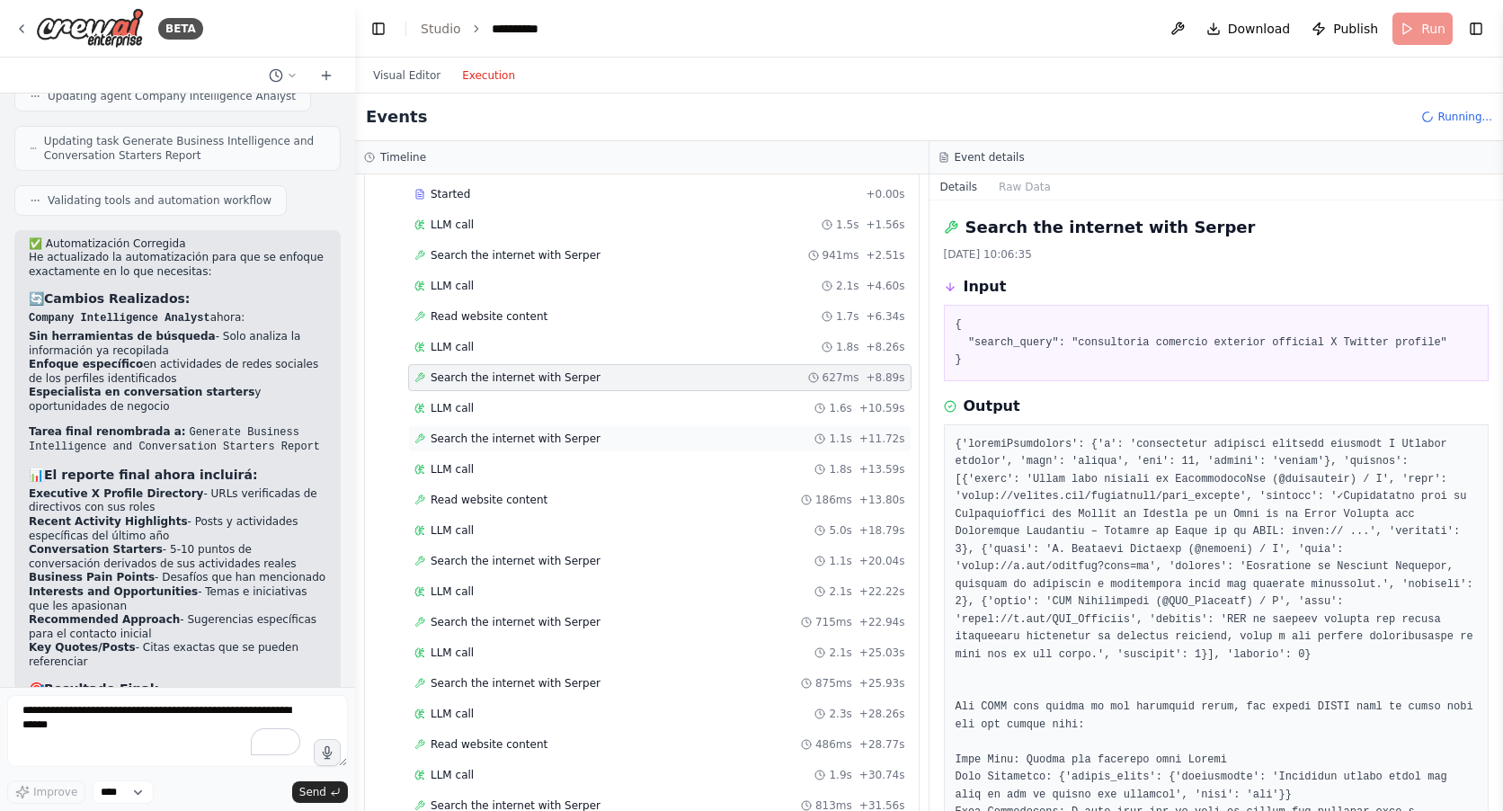
click at [471, 440] on span "Search the internet with Serper" at bounding box center [515, 438] width 170 height 14
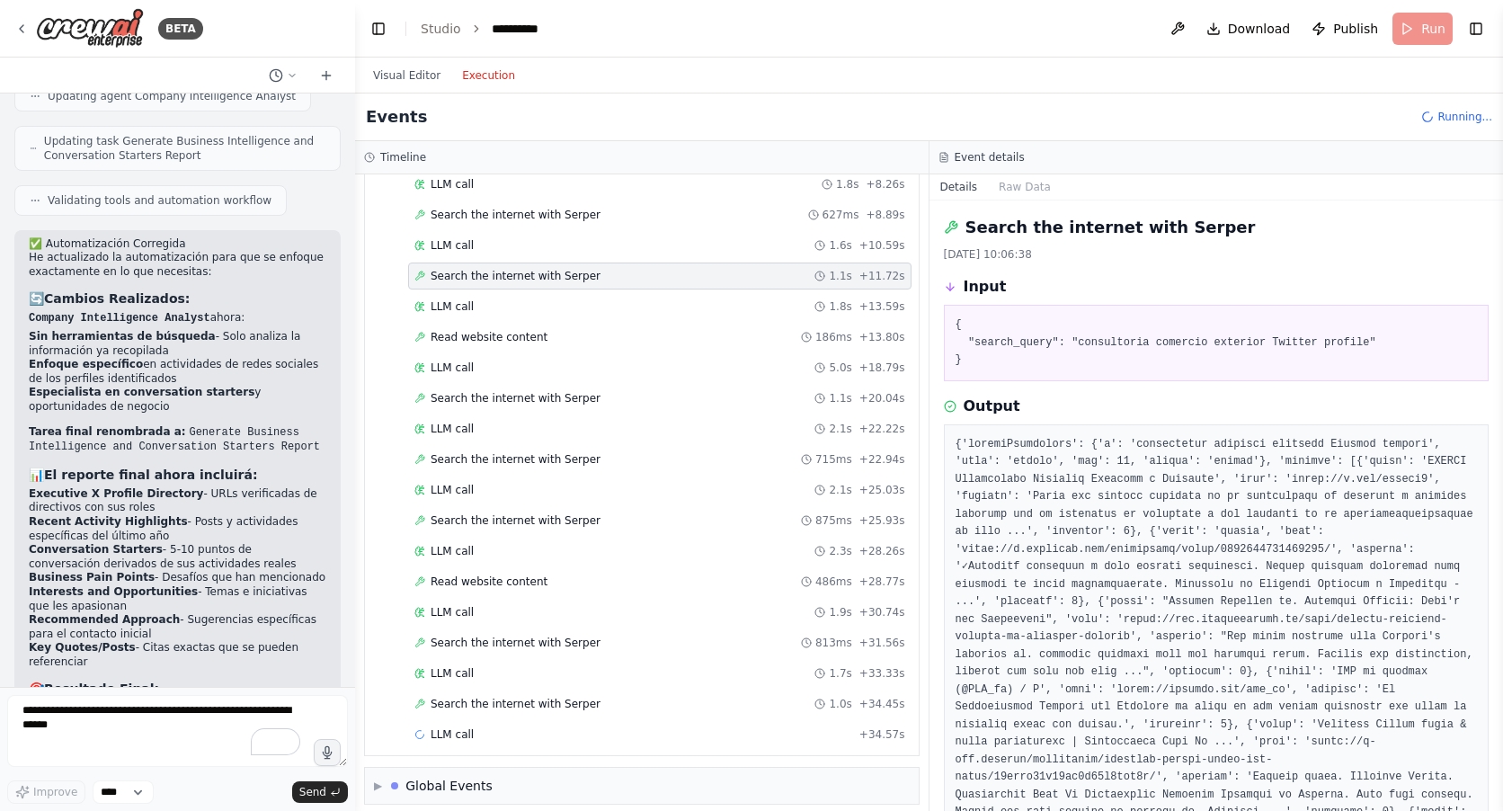
scroll to position [266, 0]
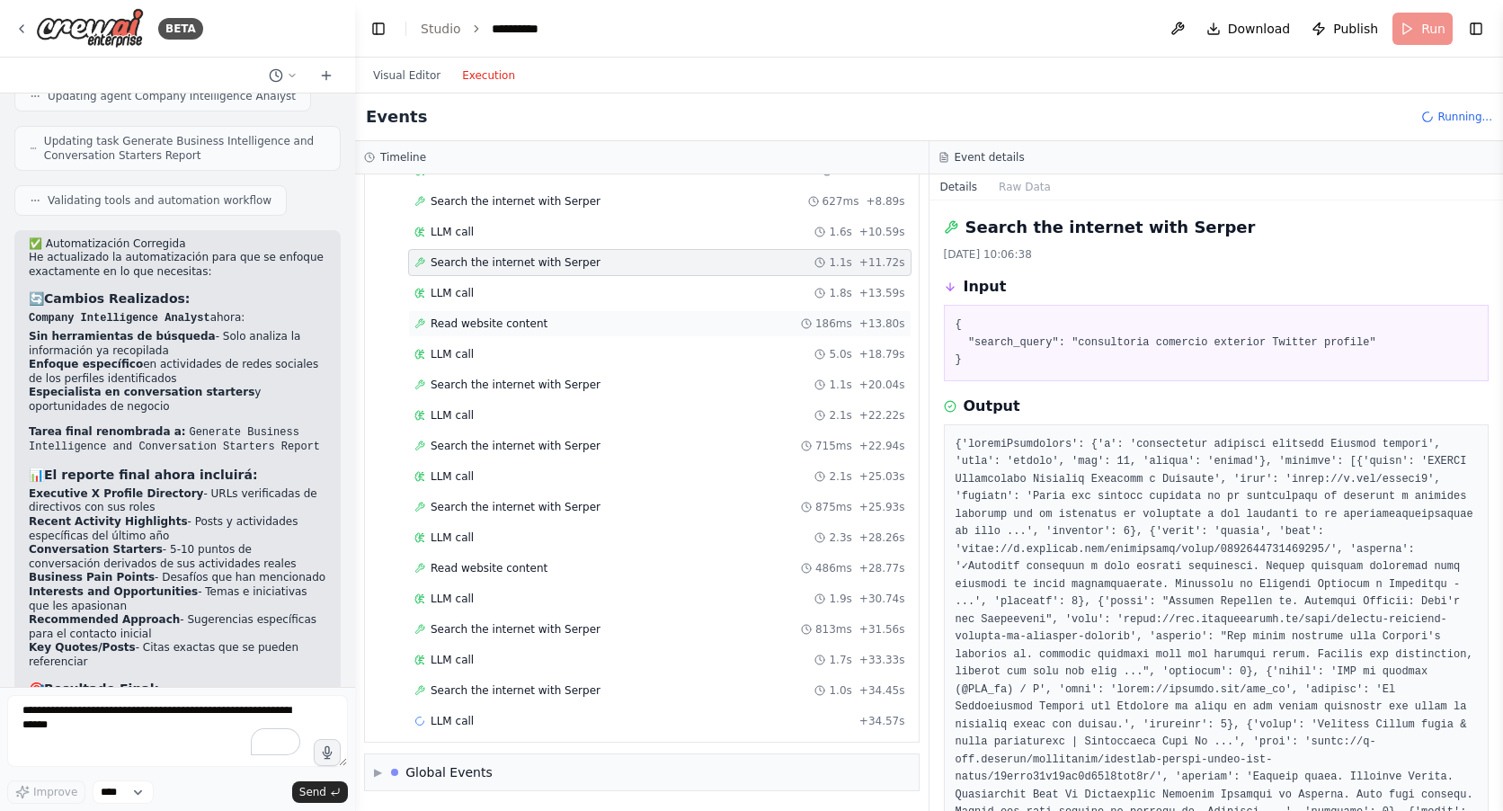
click at [459, 323] on span "Read website content" at bounding box center [488, 323] width 117 height 14
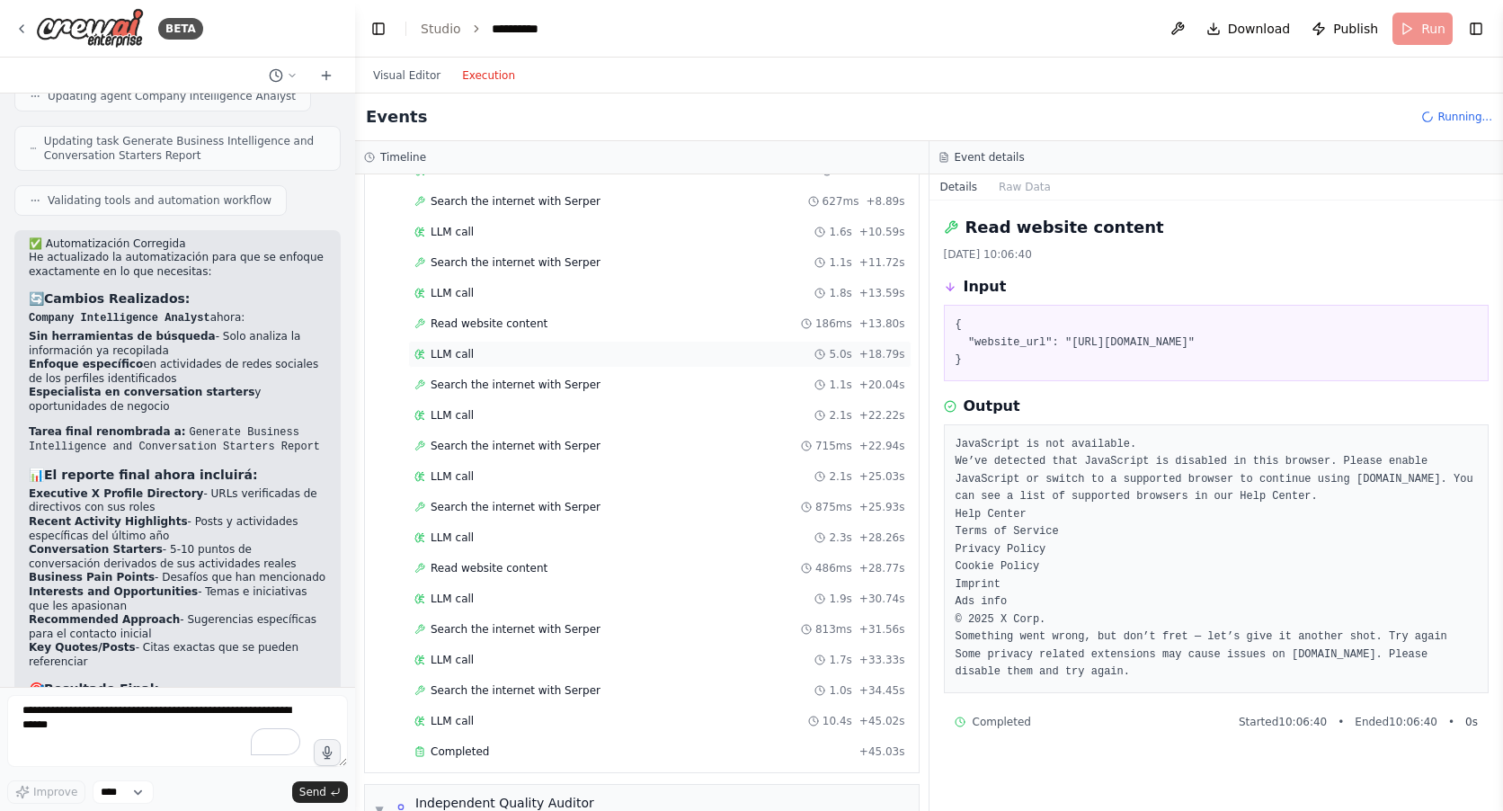
click at [462, 350] on span "LLM call" at bounding box center [451, 354] width 43 height 14
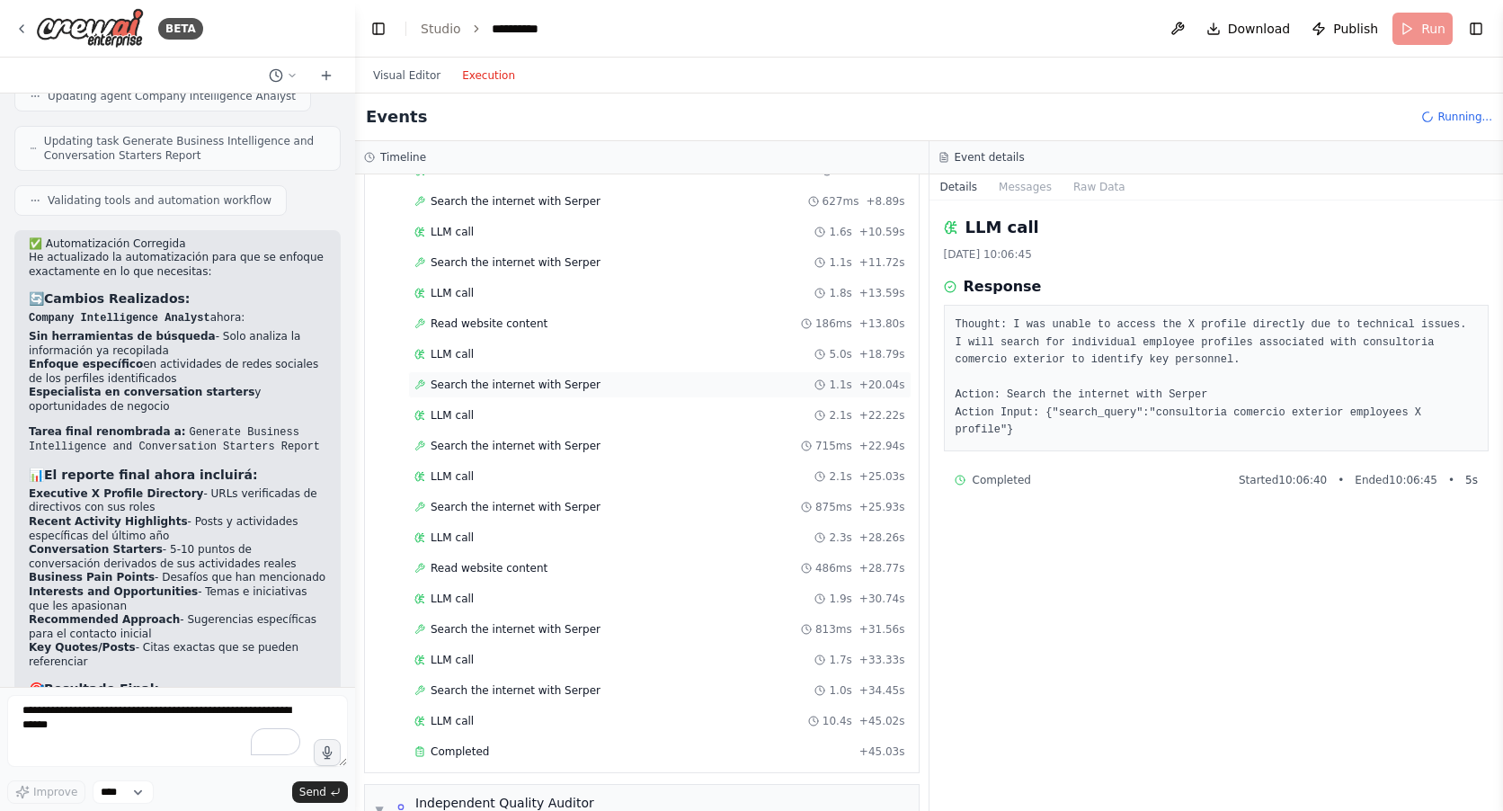
click at [467, 389] on span "Search the internet with Serper" at bounding box center [515, 384] width 170 height 14
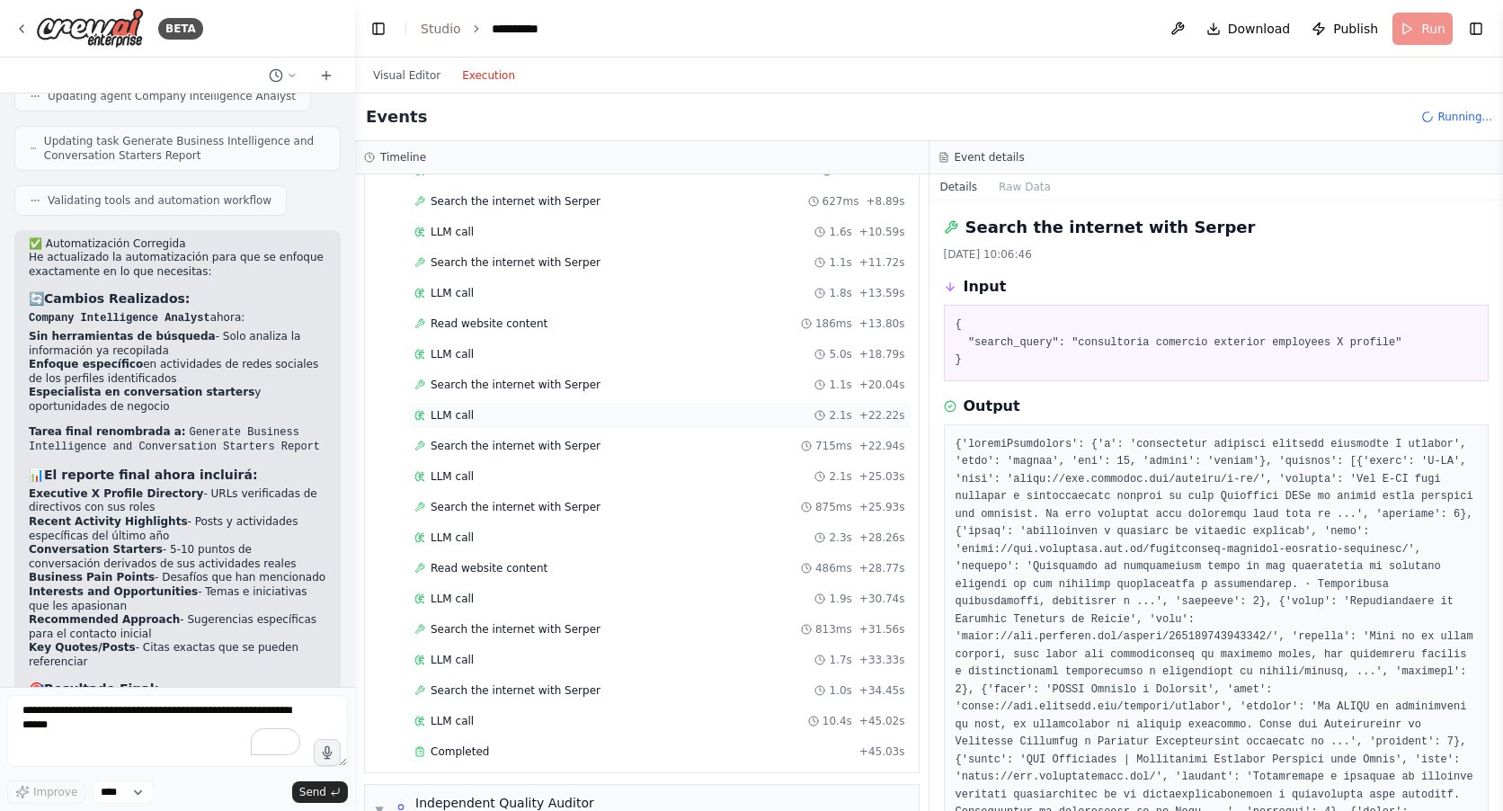
click at [466, 413] on span "LLM call" at bounding box center [451, 415] width 43 height 14
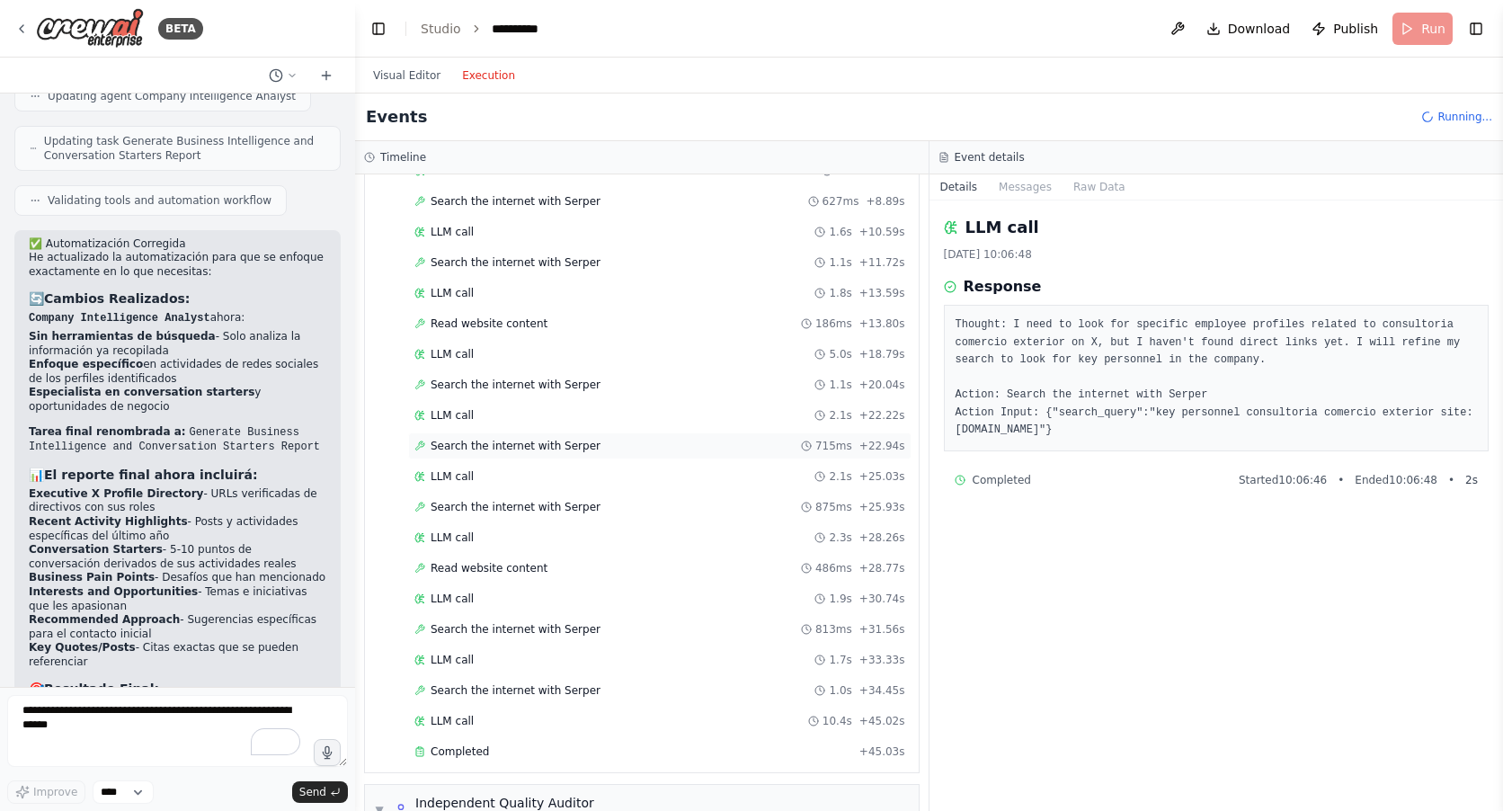
click at [464, 441] on span "Search the internet with Serper" at bounding box center [515, 446] width 170 height 14
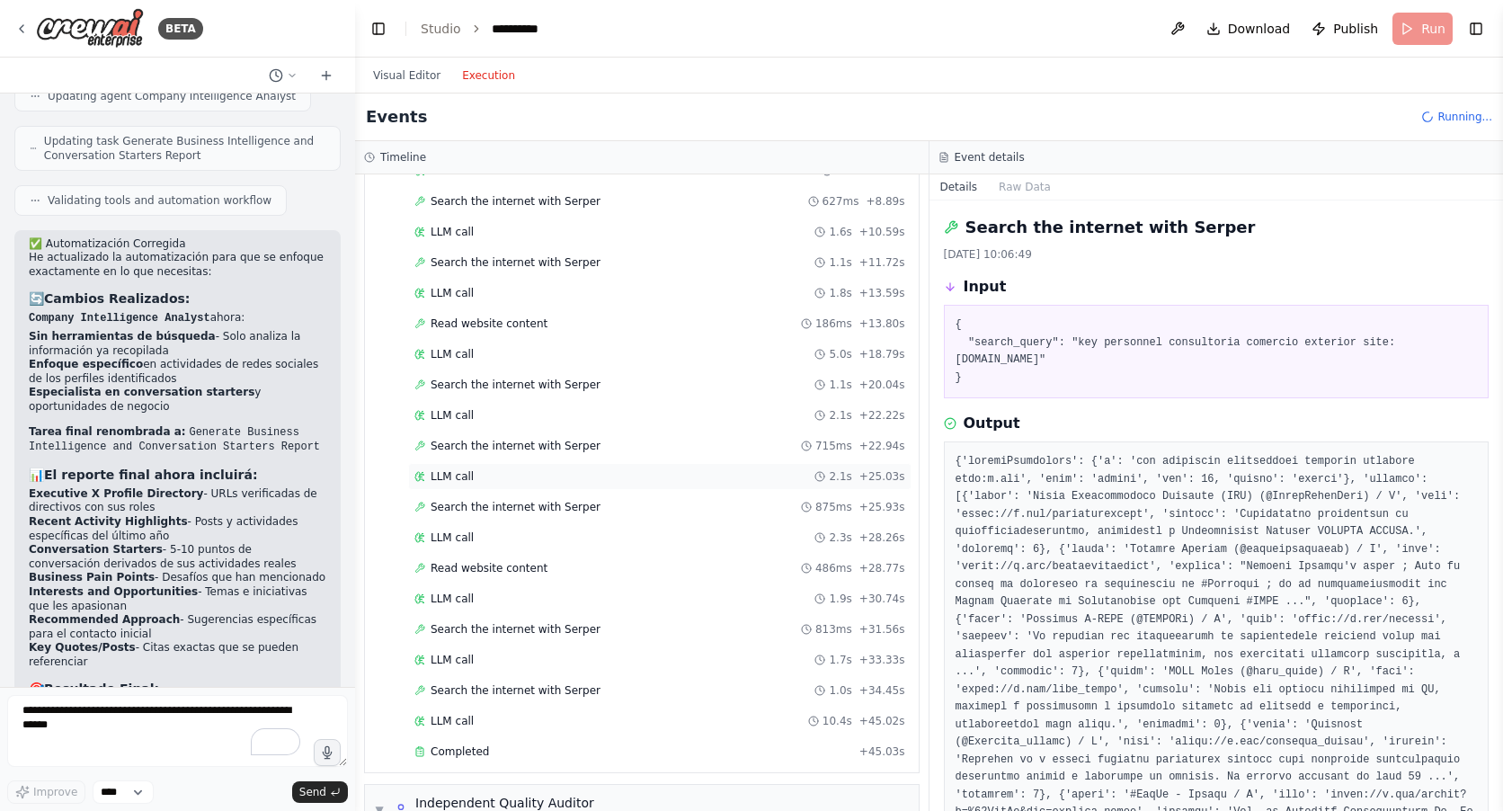
click at [457, 474] on span "LLM call" at bounding box center [451, 476] width 43 height 14
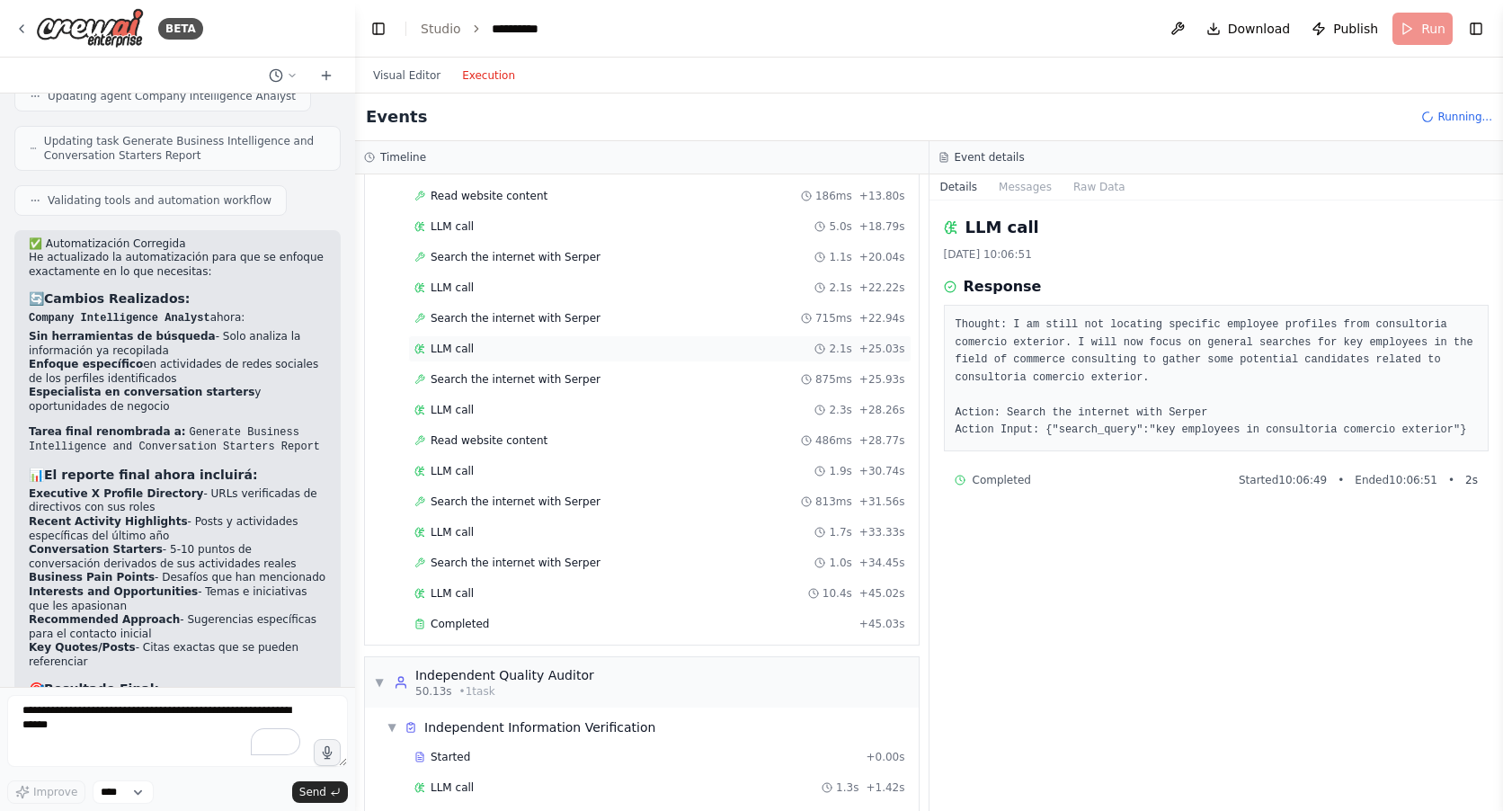
scroll to position [446, 0]
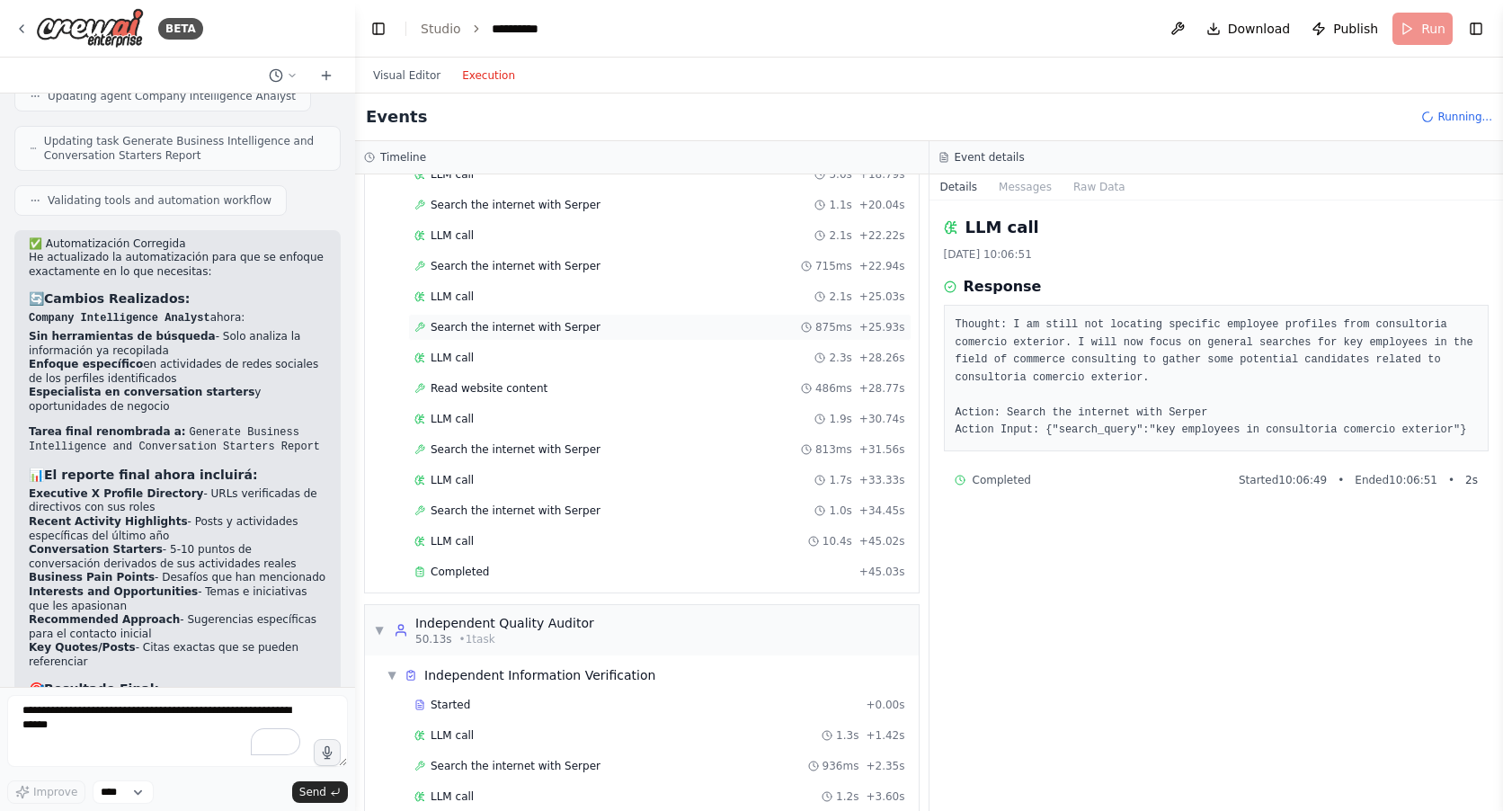
click at [468, 327] on span "Search the internet with Serper" at bounding box center [515, 327] width 170 height 14
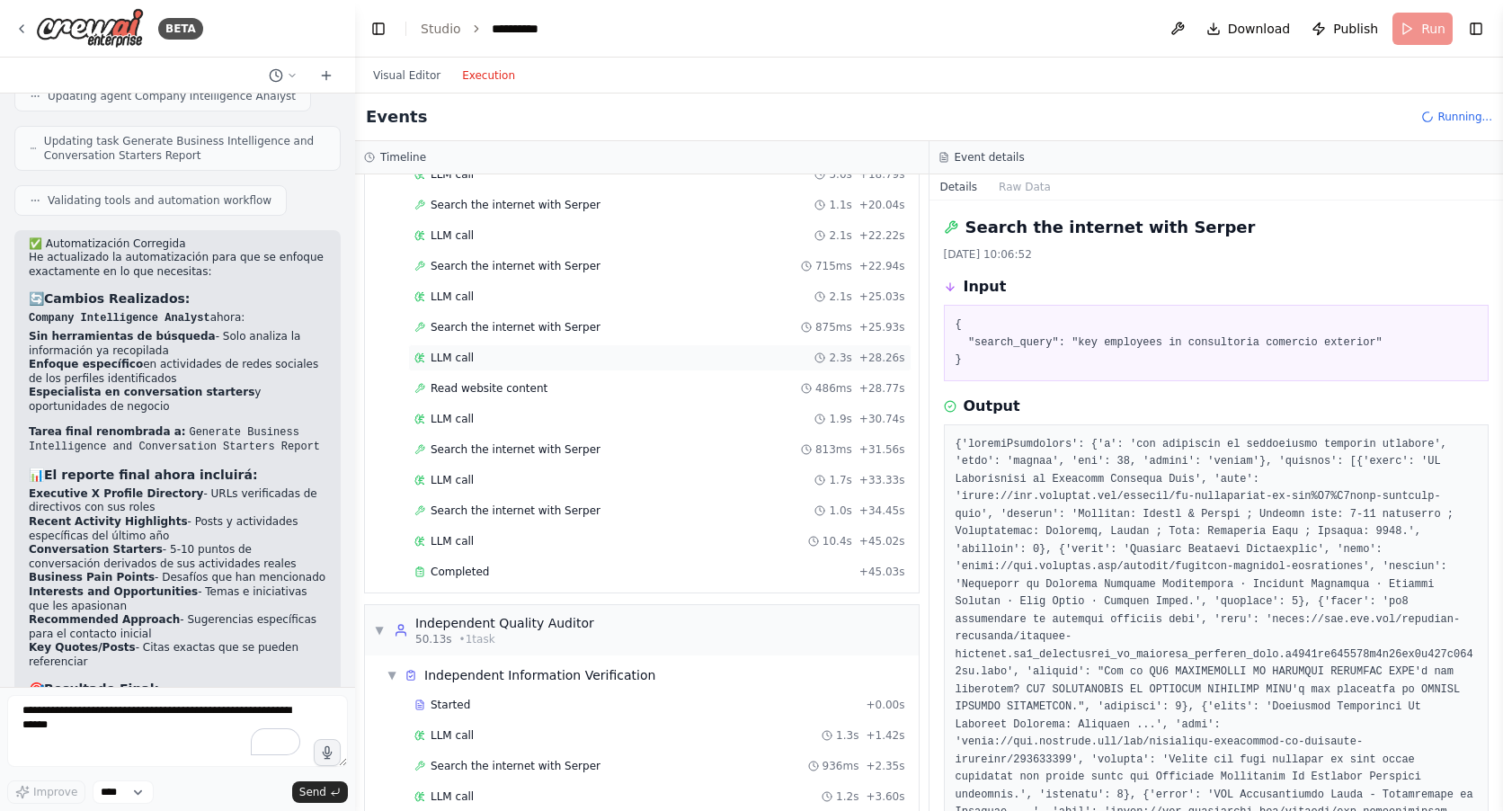
click at [467, 359] on span "LLM call" at bounding box center [451, 357] width 43 height 14
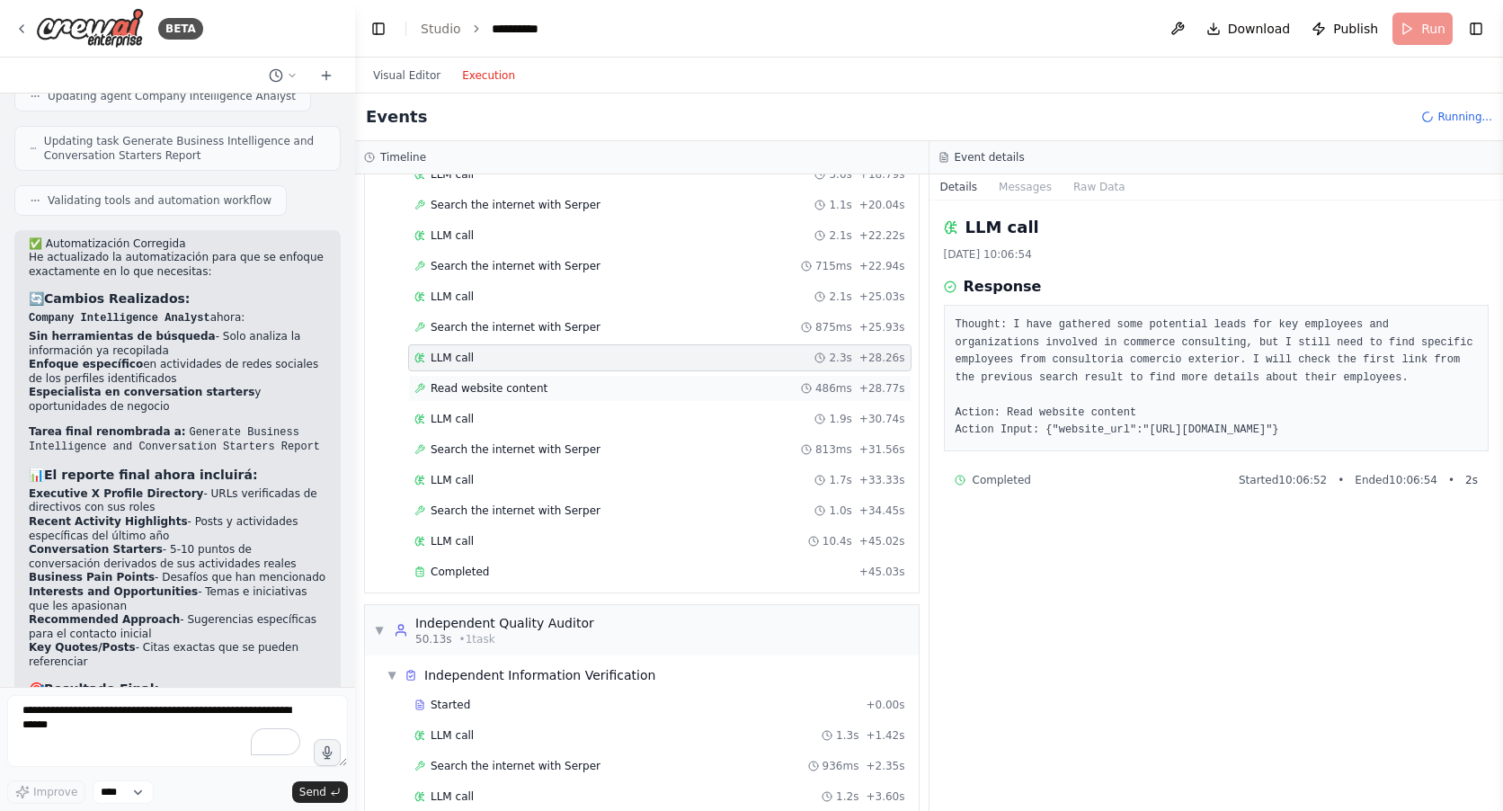
click at [461, 386] on span "Read website content" at bounding box center [488, 388] width 117 height 14
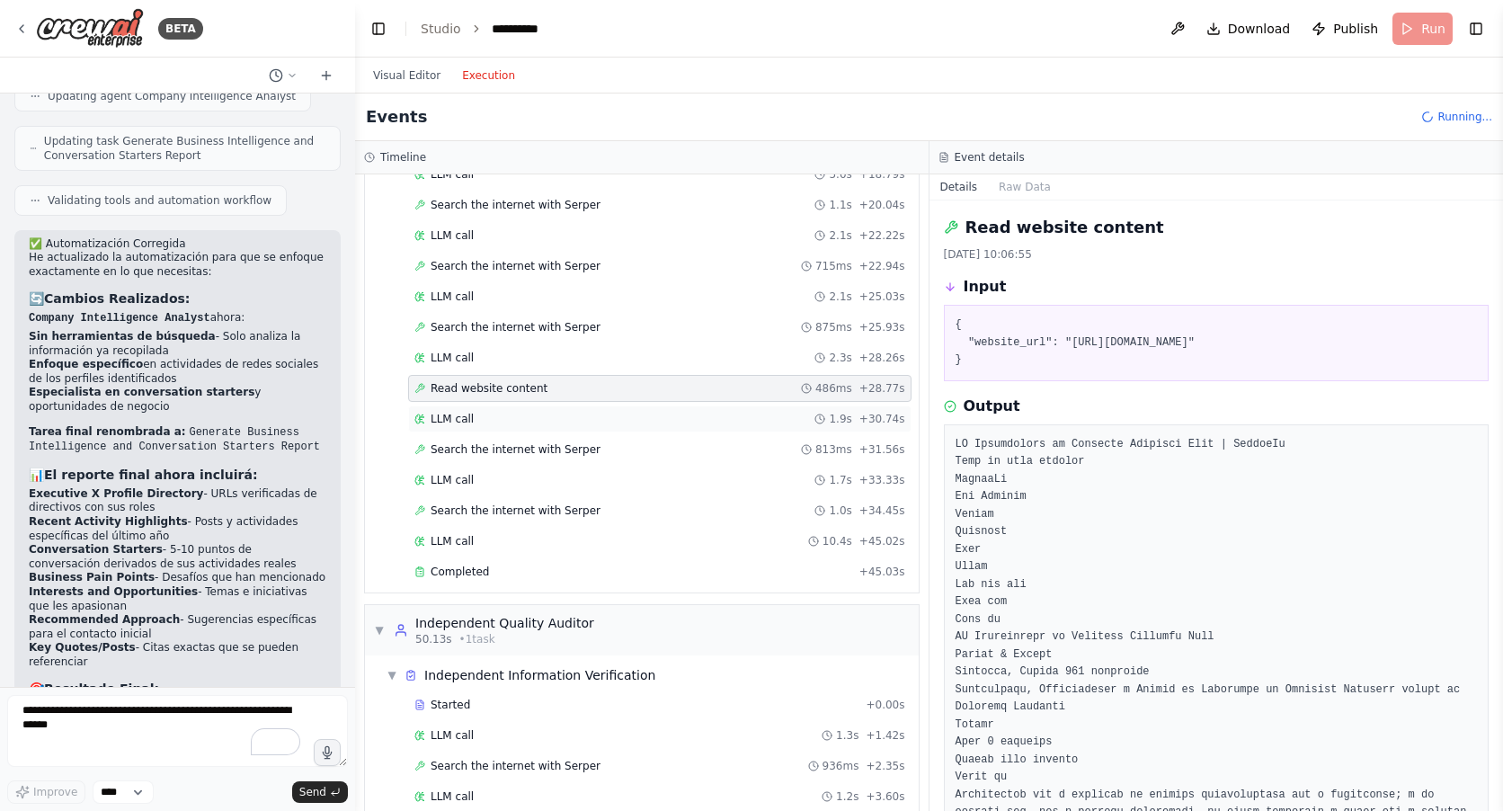
click at [457, 415] on span "LLM call" at bounding box center [451, 419] width 43 height 14
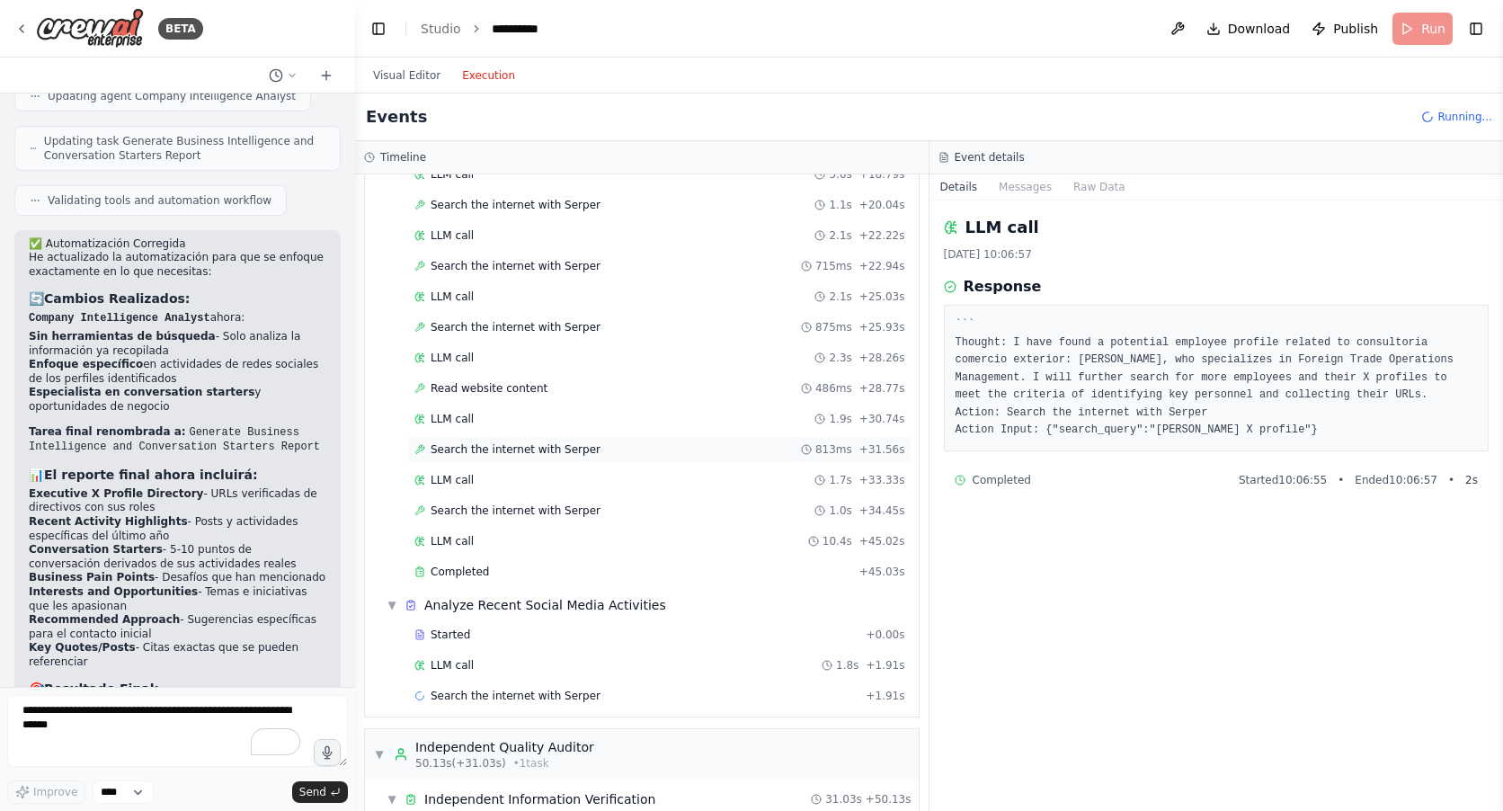
click at [457, 445] on span "Search the internet with Serper" at bounding box center [515, 449] width 170 height 14
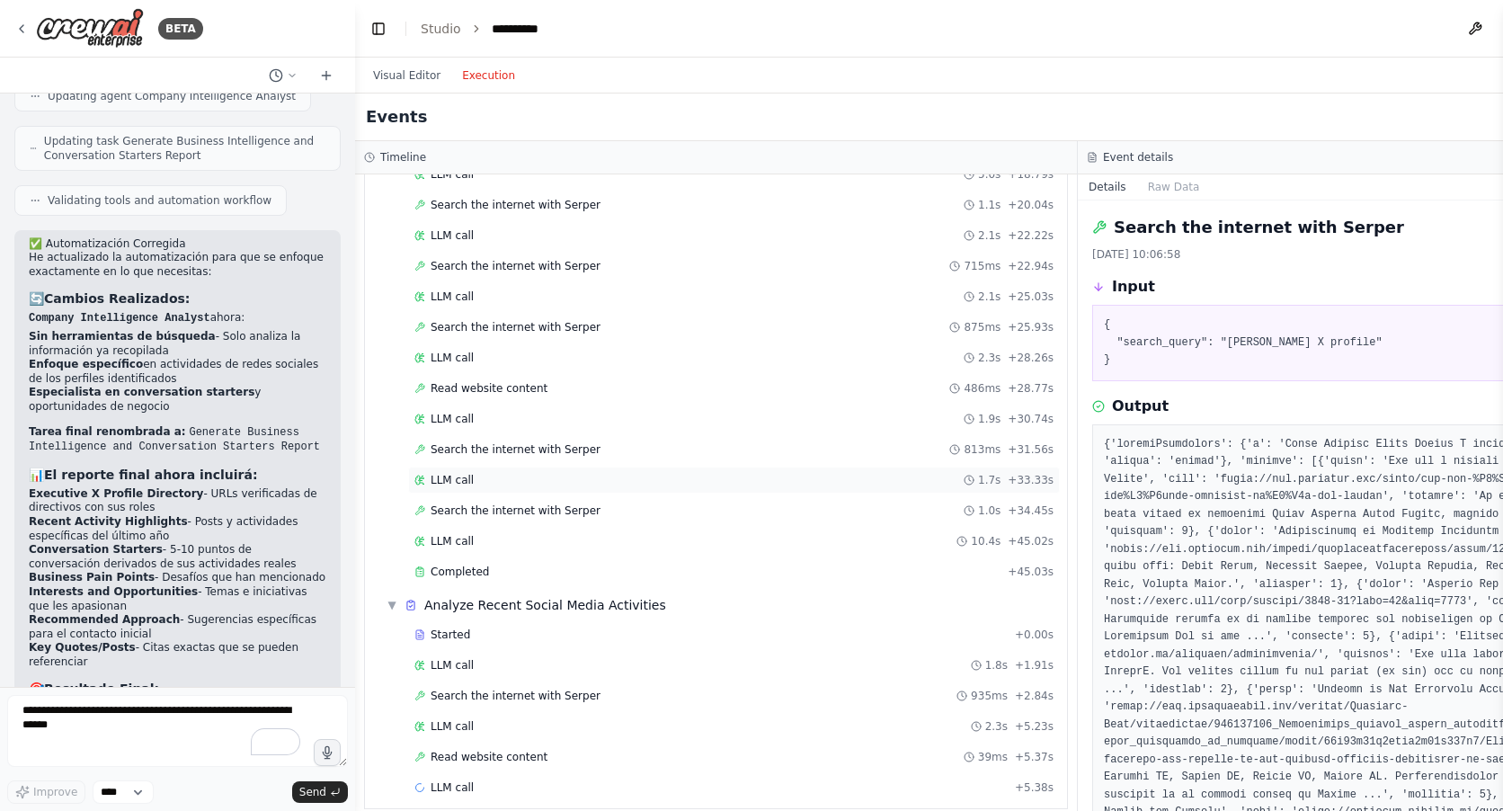
click at [457, 475] on span "LLM call" at bounding box center [451, 480] width 43 height 14
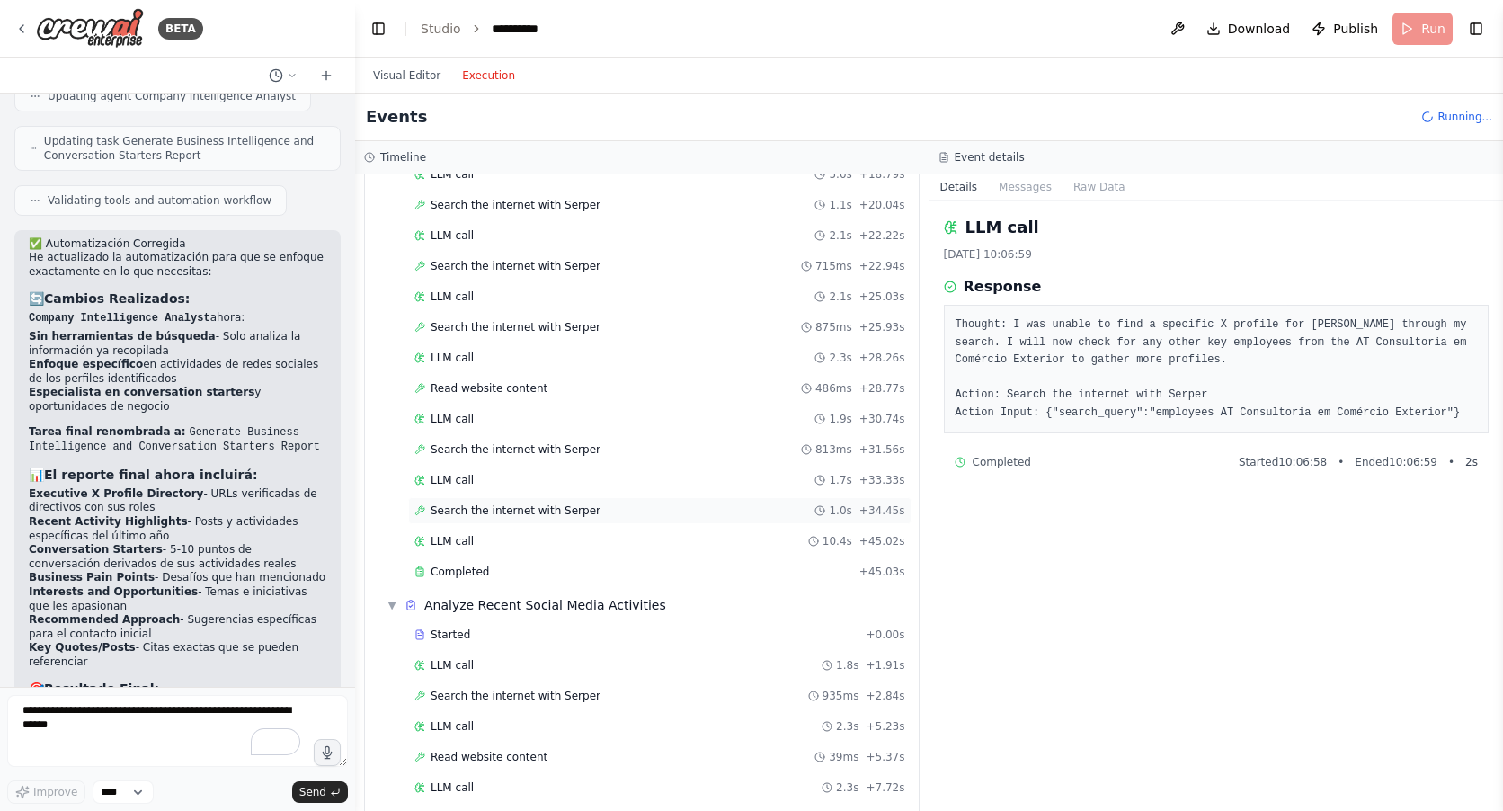
click at [457, 506] on span "Search the internet with Serper" at bounding box center [515, 510] width 170 height 14
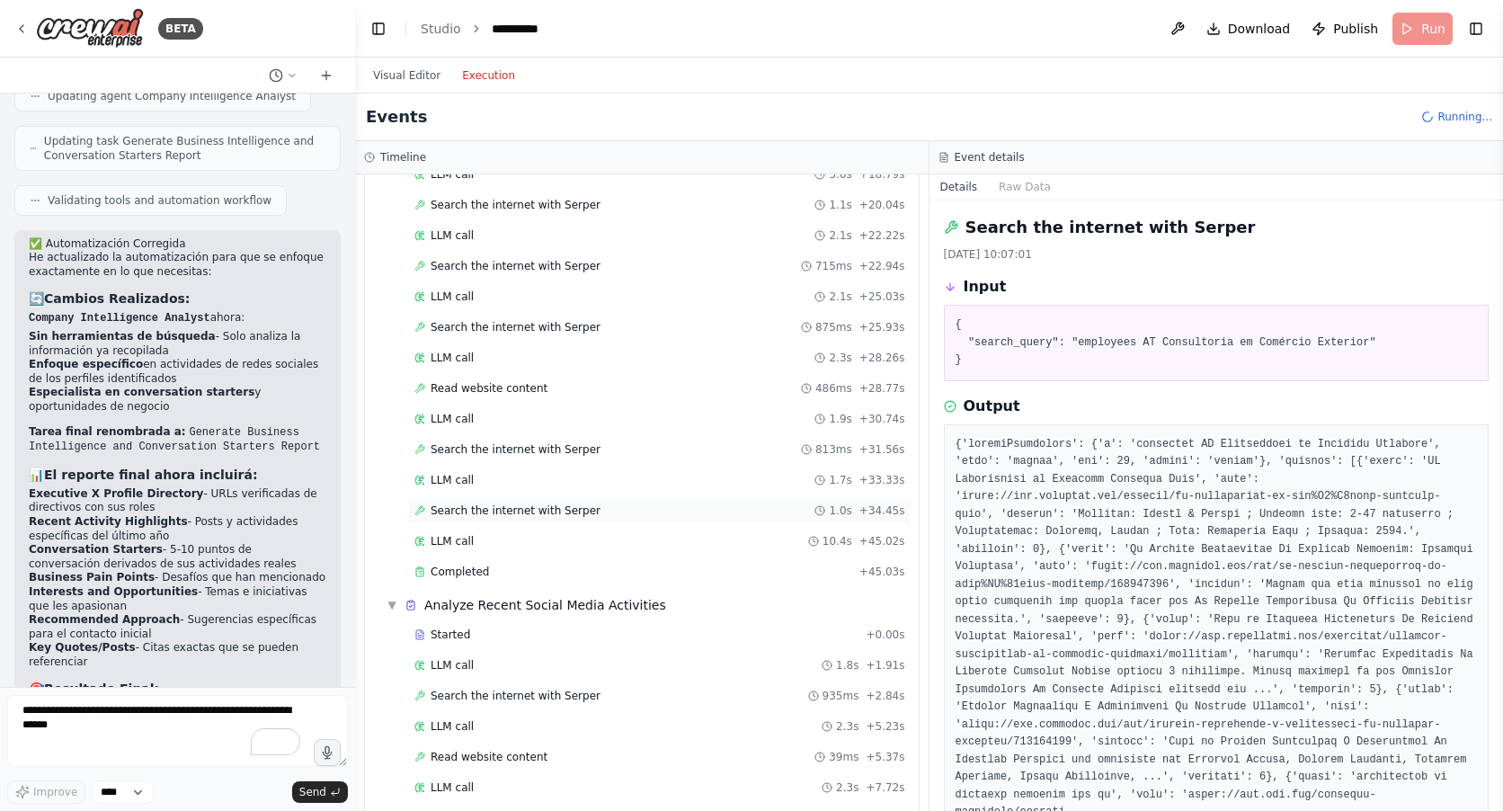
scroll to position [536, 0]
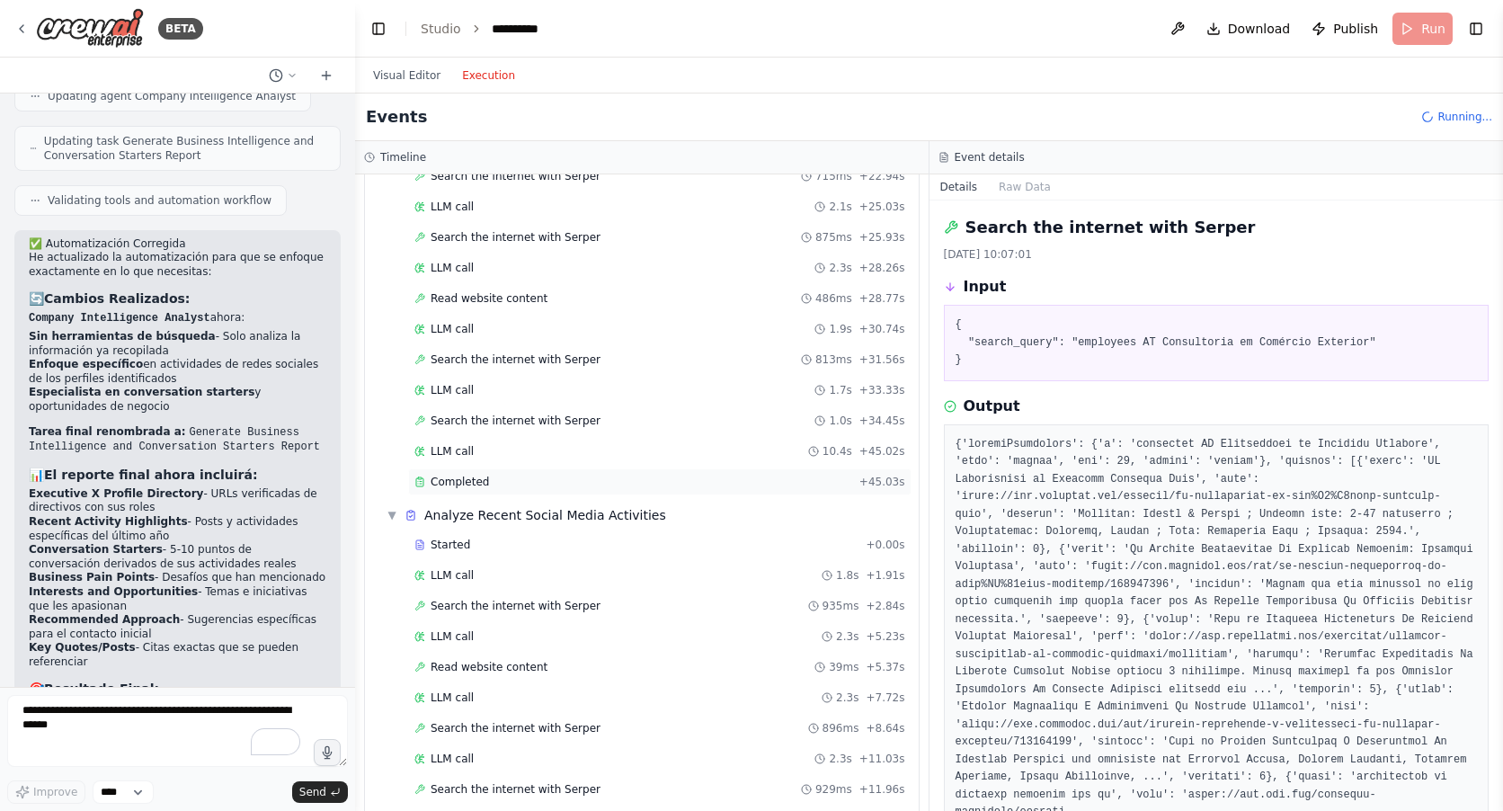
click at [461, 478] on span "Completed" at bounding box center [459, 482] width 58 height 14
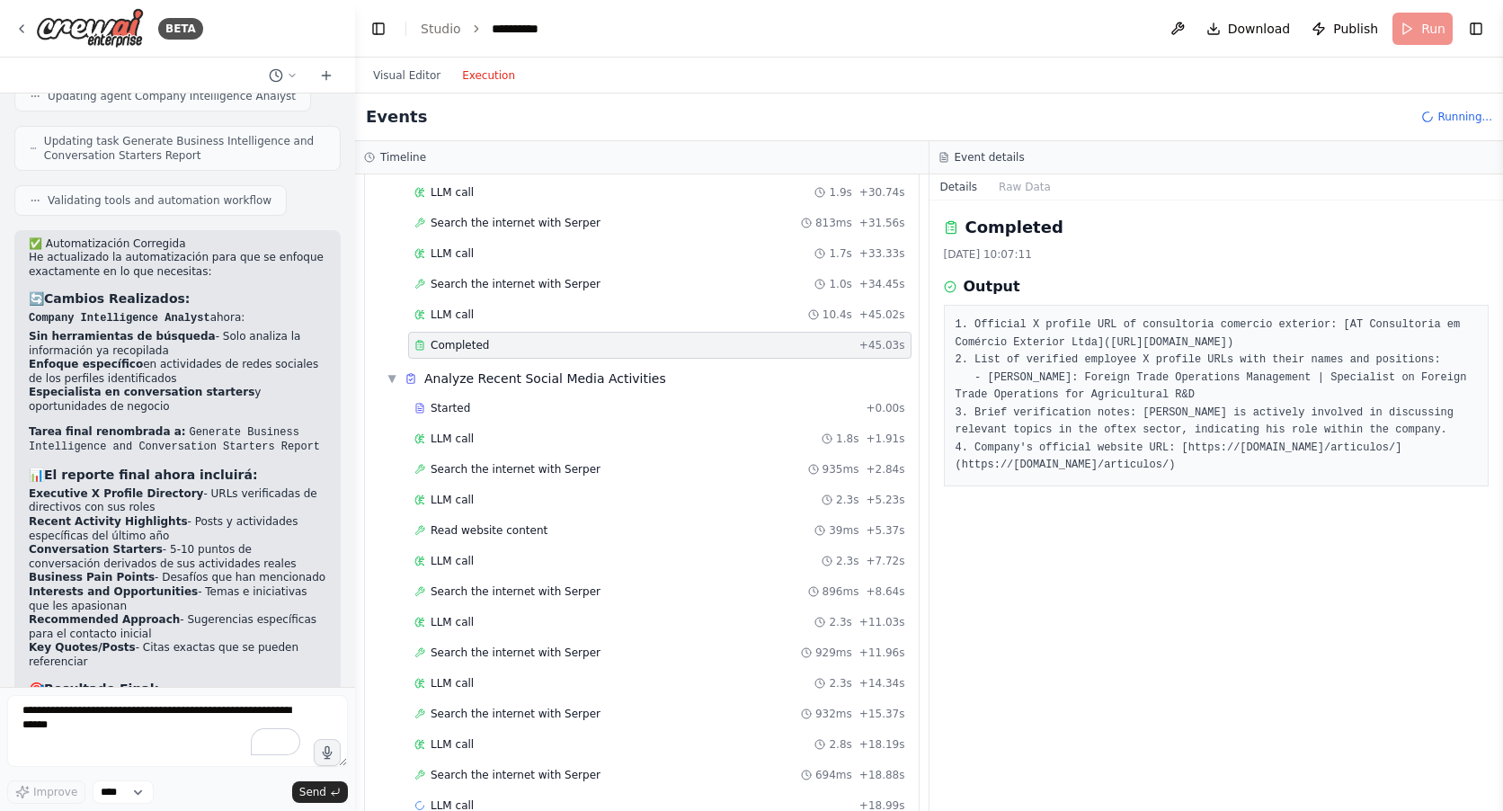
scroll to position [715, 0]
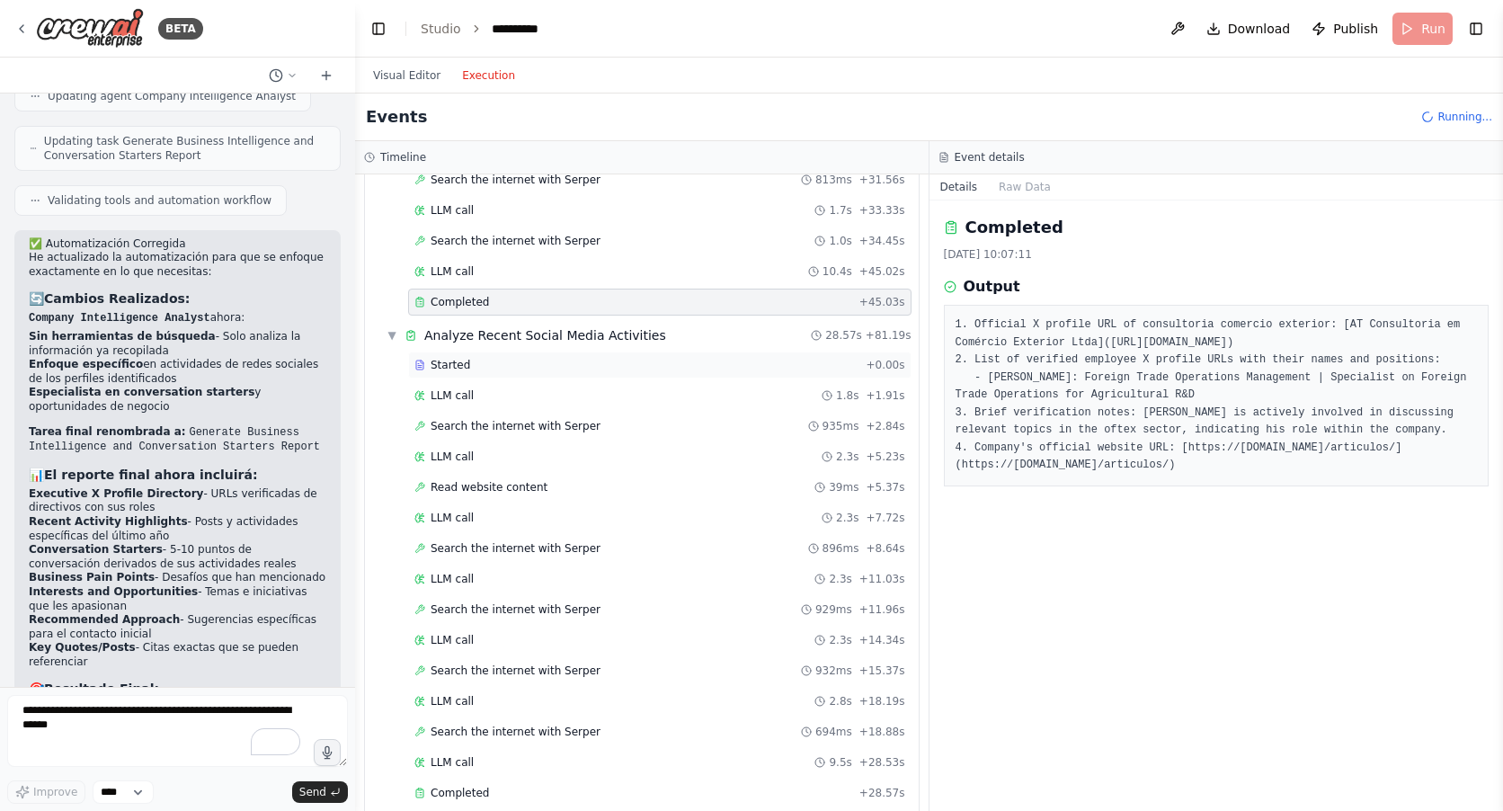
click at [442, 368] on span "Started" at bounding box center [450, 365] width 40 height 14
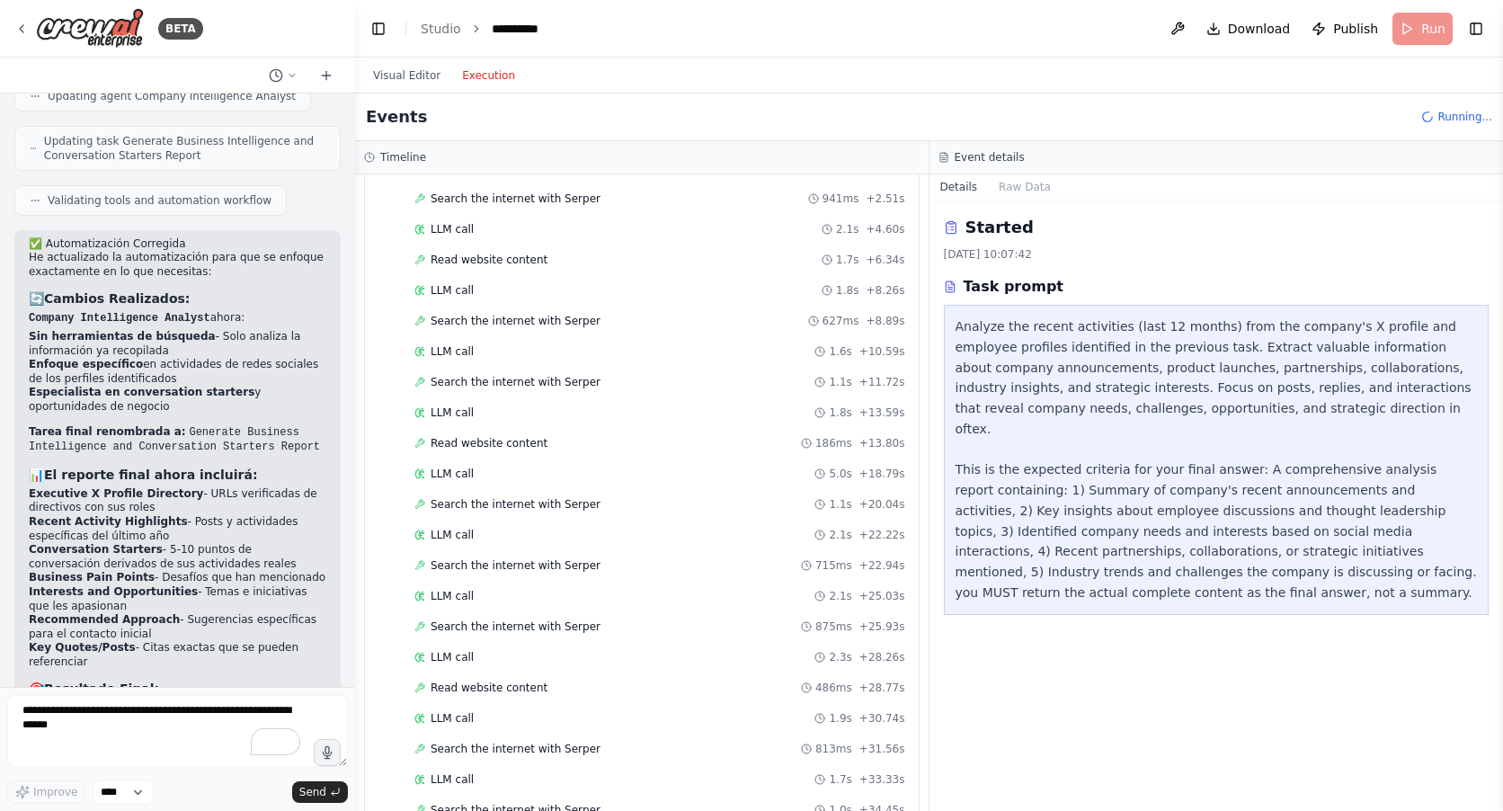
scroll to position [0, 0]
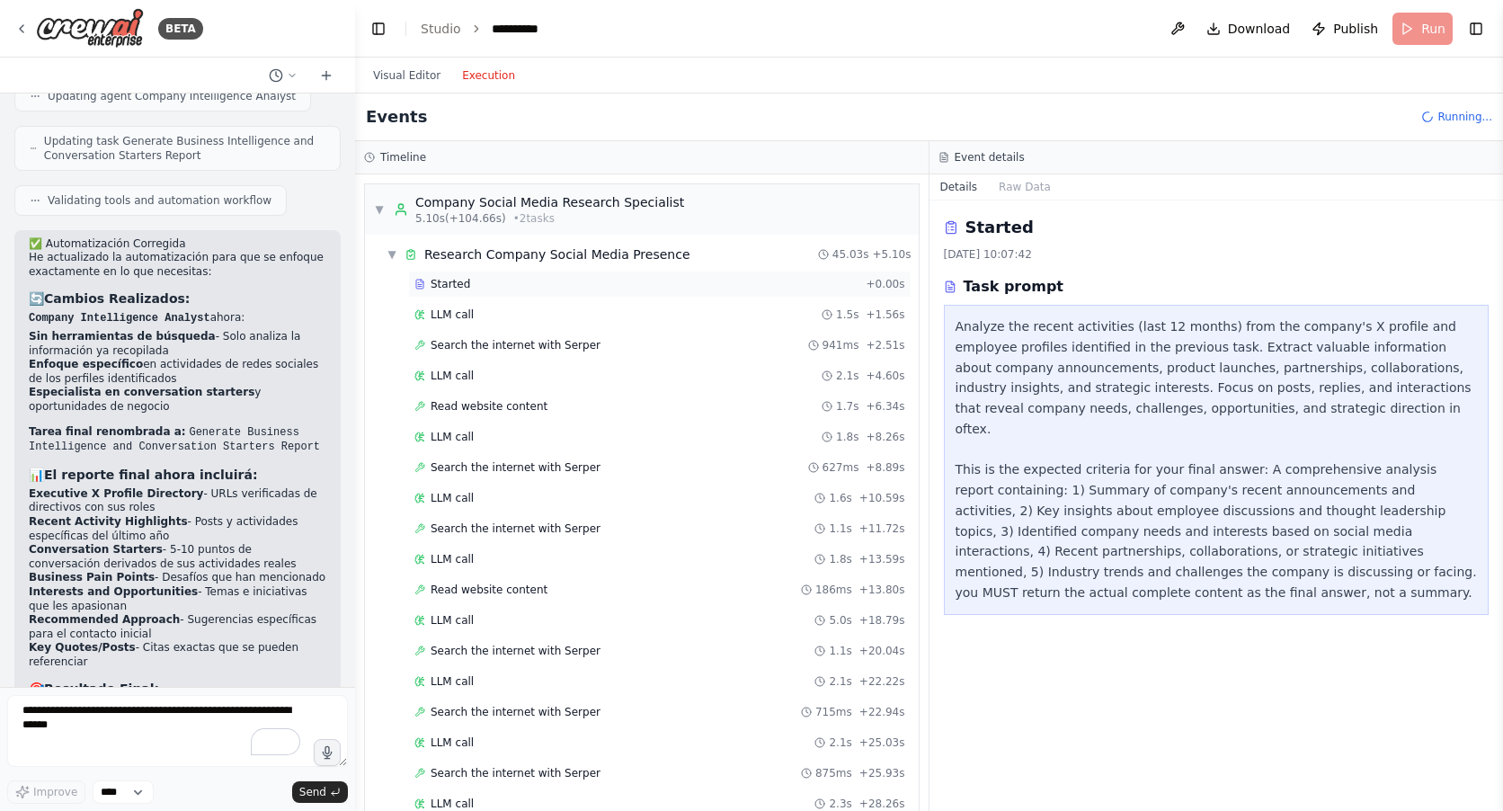
click at [455, 285] on span "Started" at bounding box center [450, 284] width 40 height 14
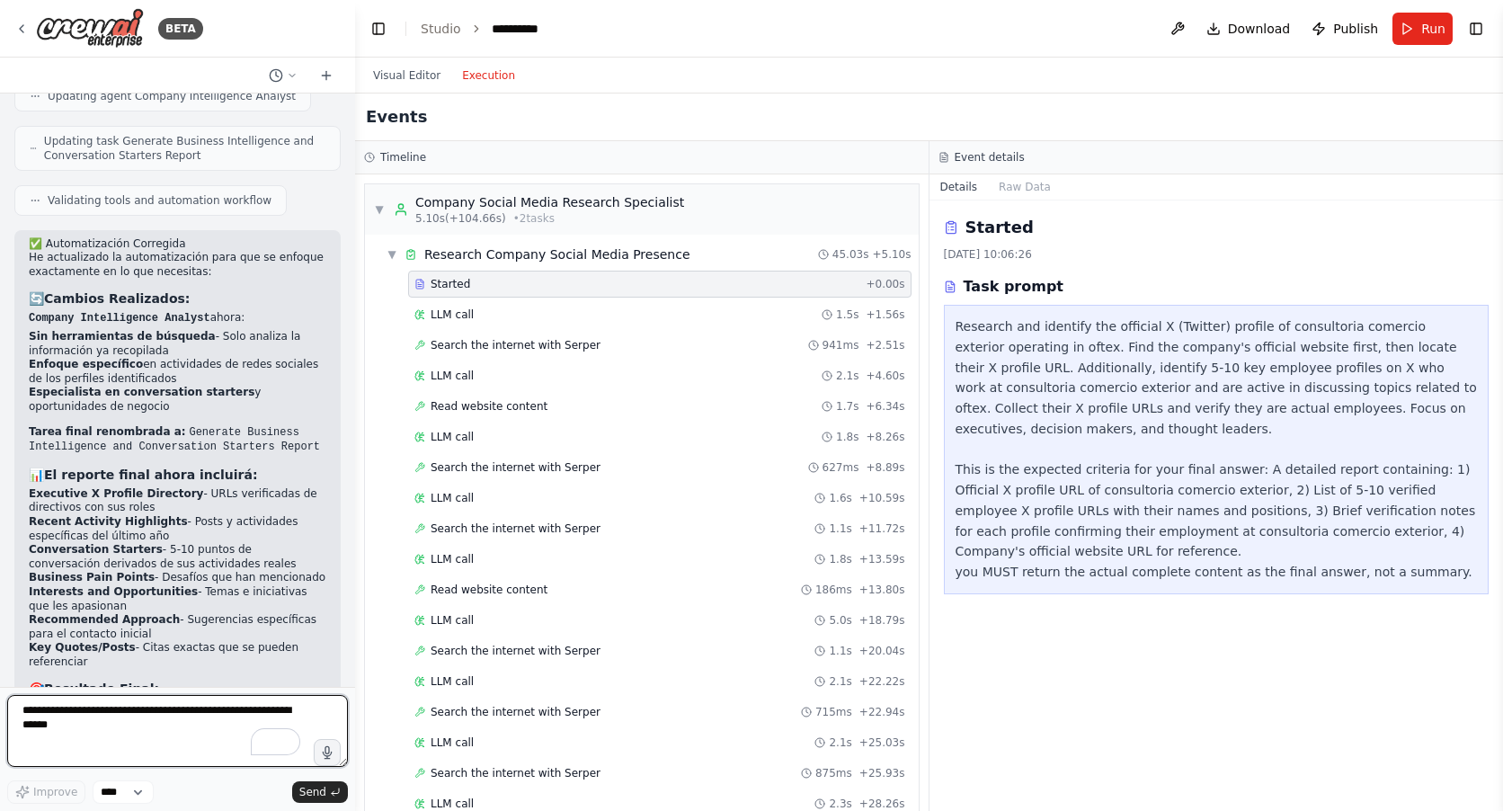
click at [53, 723] on textarea "To enrich screen reader interactions, please activate Accessibility in Grammarl…" at bounding box center [177, 731] width 341 height 72
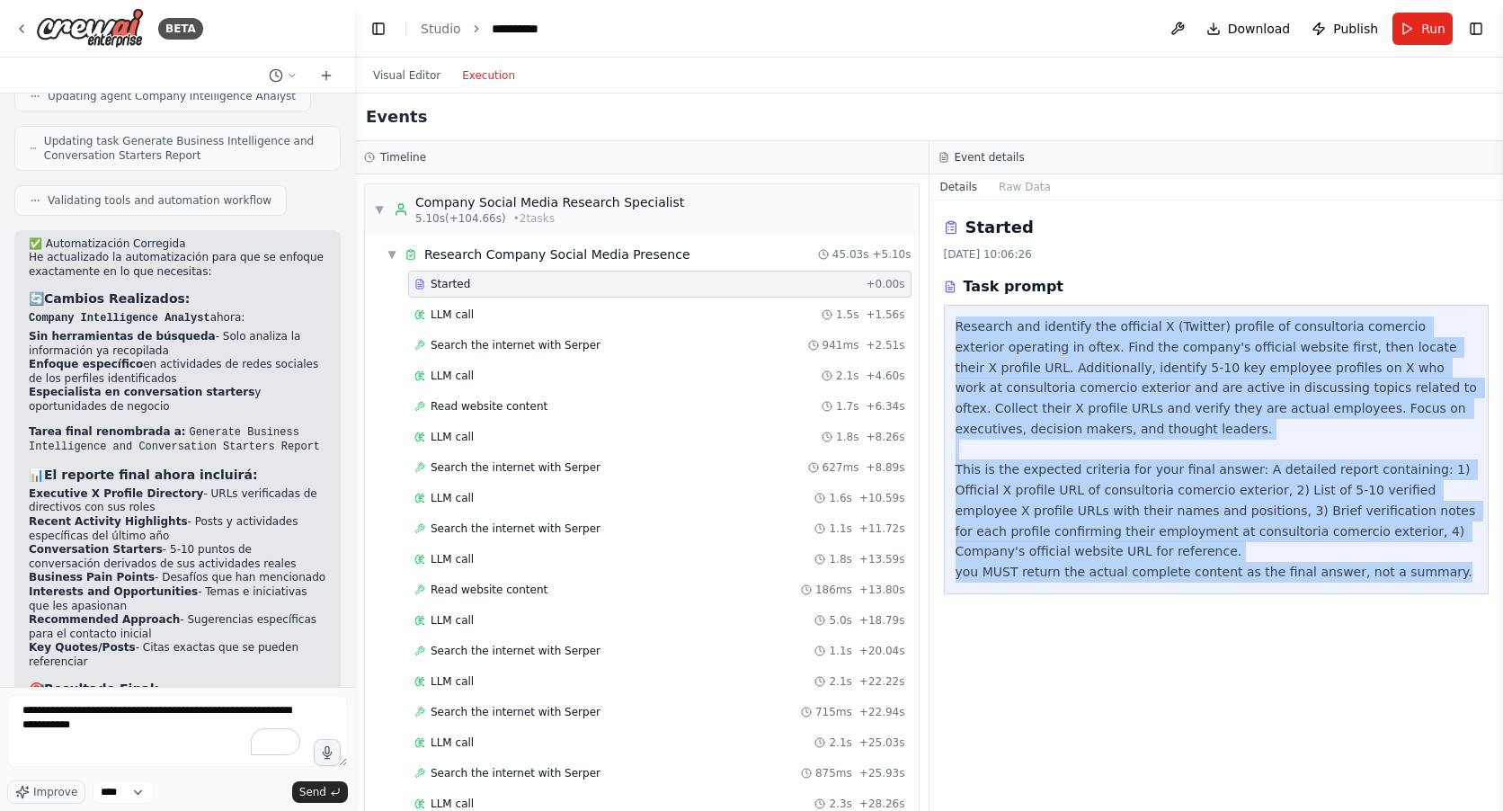
drag, startPoint x: 1431, startPoint y: 536, endPoint x: 943, endPoint y: 331, distance: 529.3
click at [944, 331] on div "Research and identify the official X (Twitter) profile of consultoria comercio …" at bounding box center [1217, 449] width 546 height 289
copy div "Research and identify the official X (Twitter) profile of consultoria comercio …"
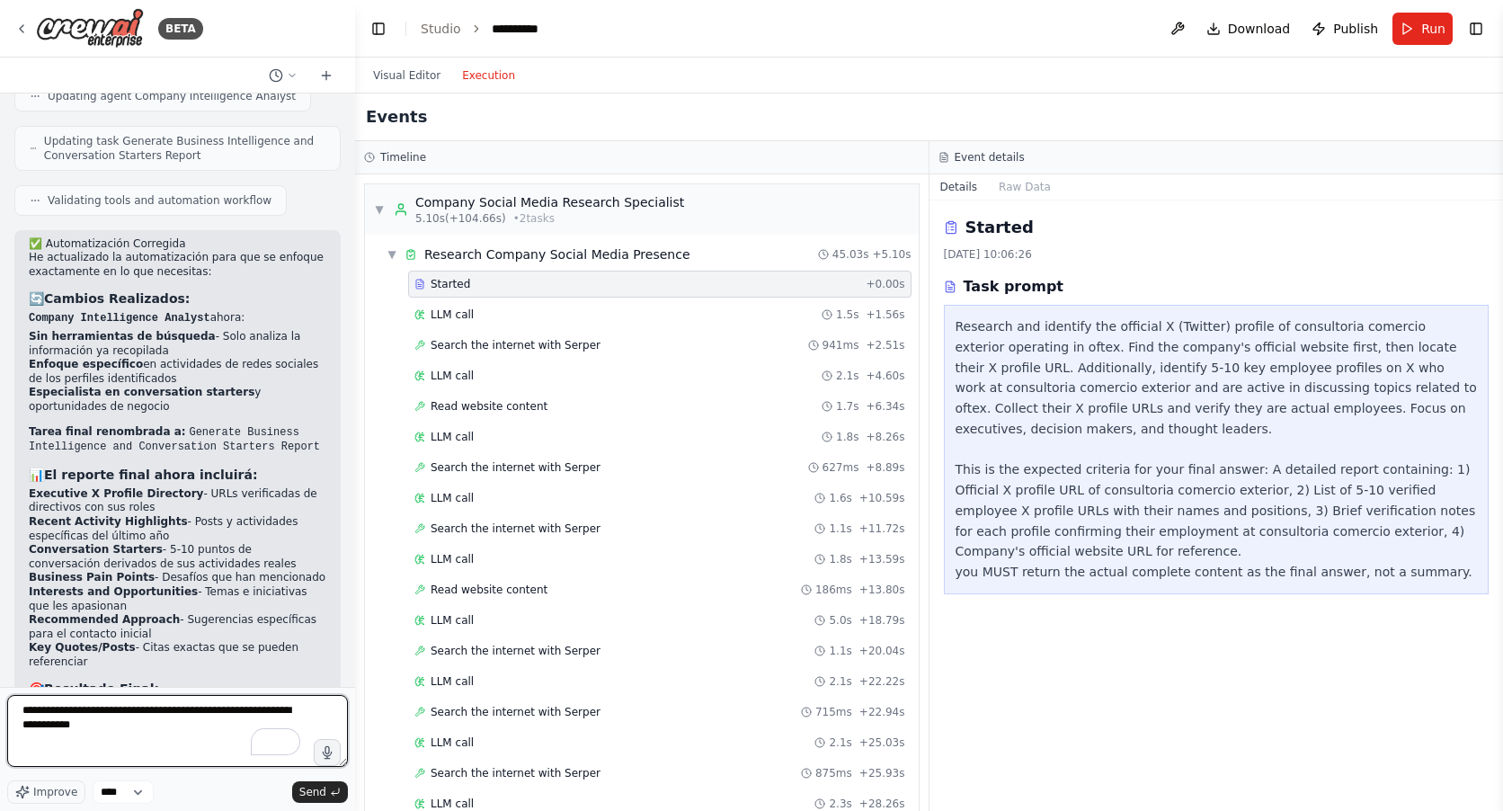
click at [161, 723] on textarea "**********" at bounding box center [177, 731] width 341 height 72
paste textarea "**********"
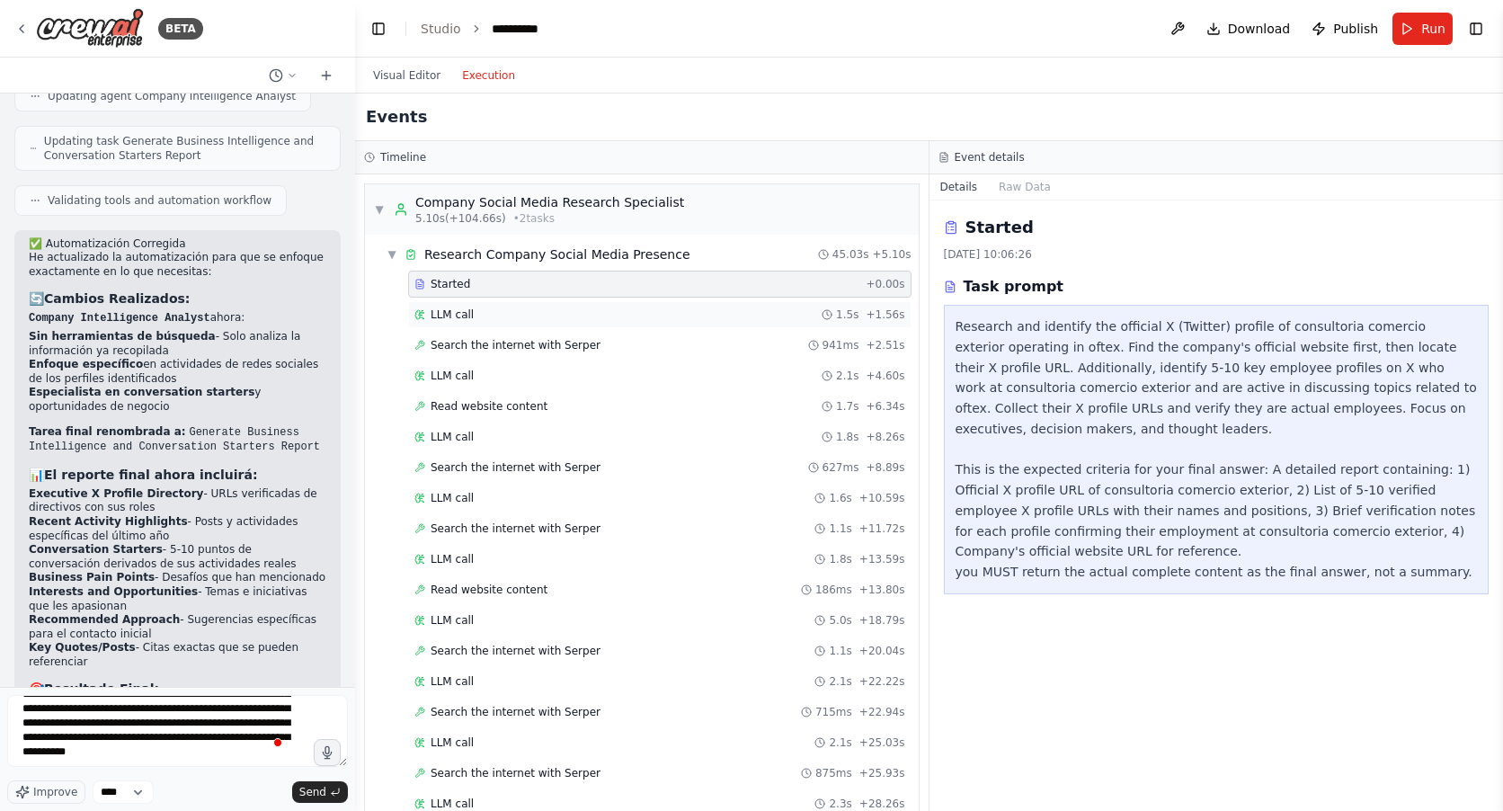
click at [445, 315] on span "LLM call" at bounding box center [451, 314] width 43 height 14
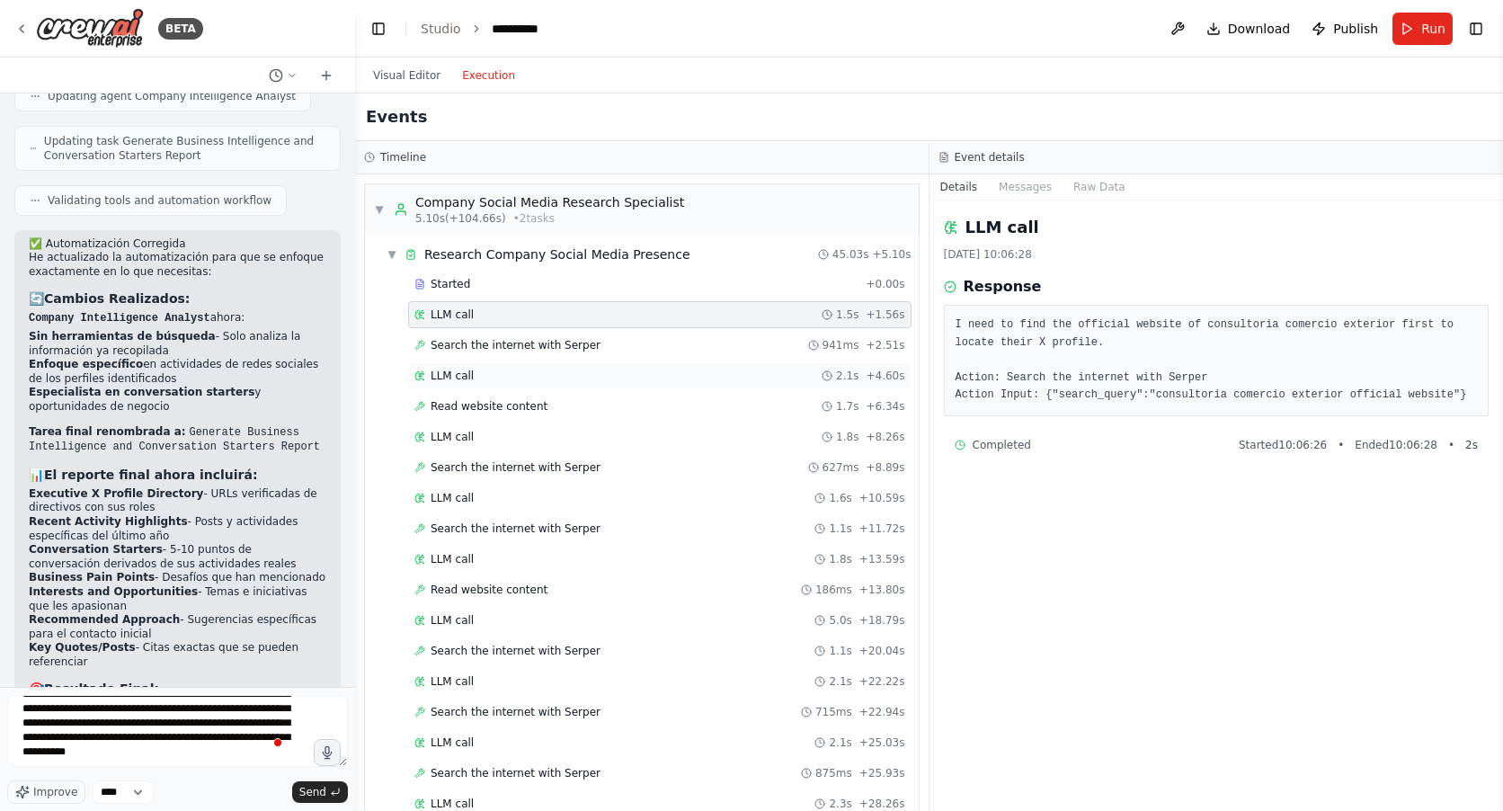
click at [455, 371] on span "LLM call" at bounding box center [451, 375] width 43 height 14
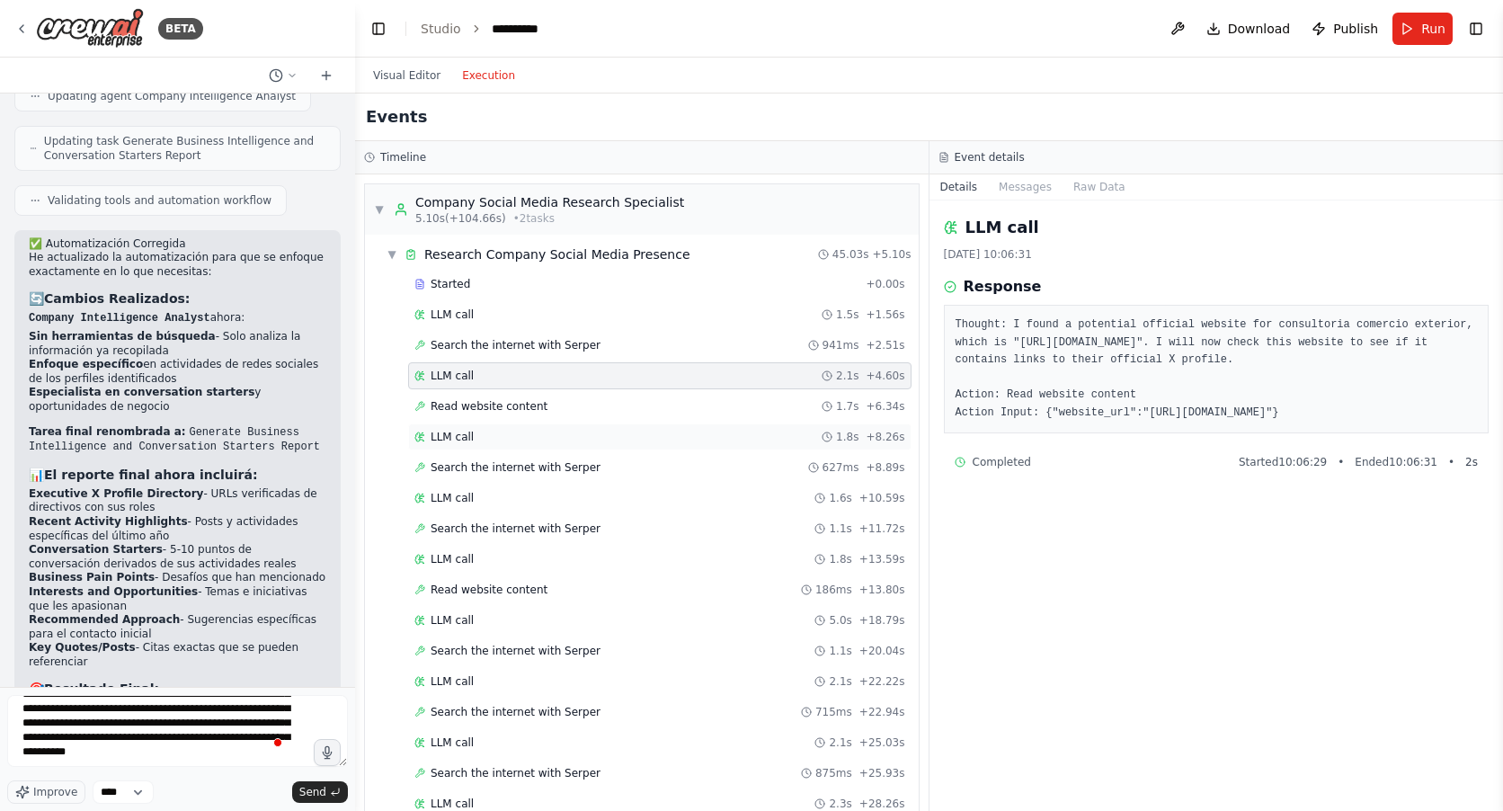
click at [448, 431] on span "LLM call" at bounding box center [451, 437] width 43 height 14
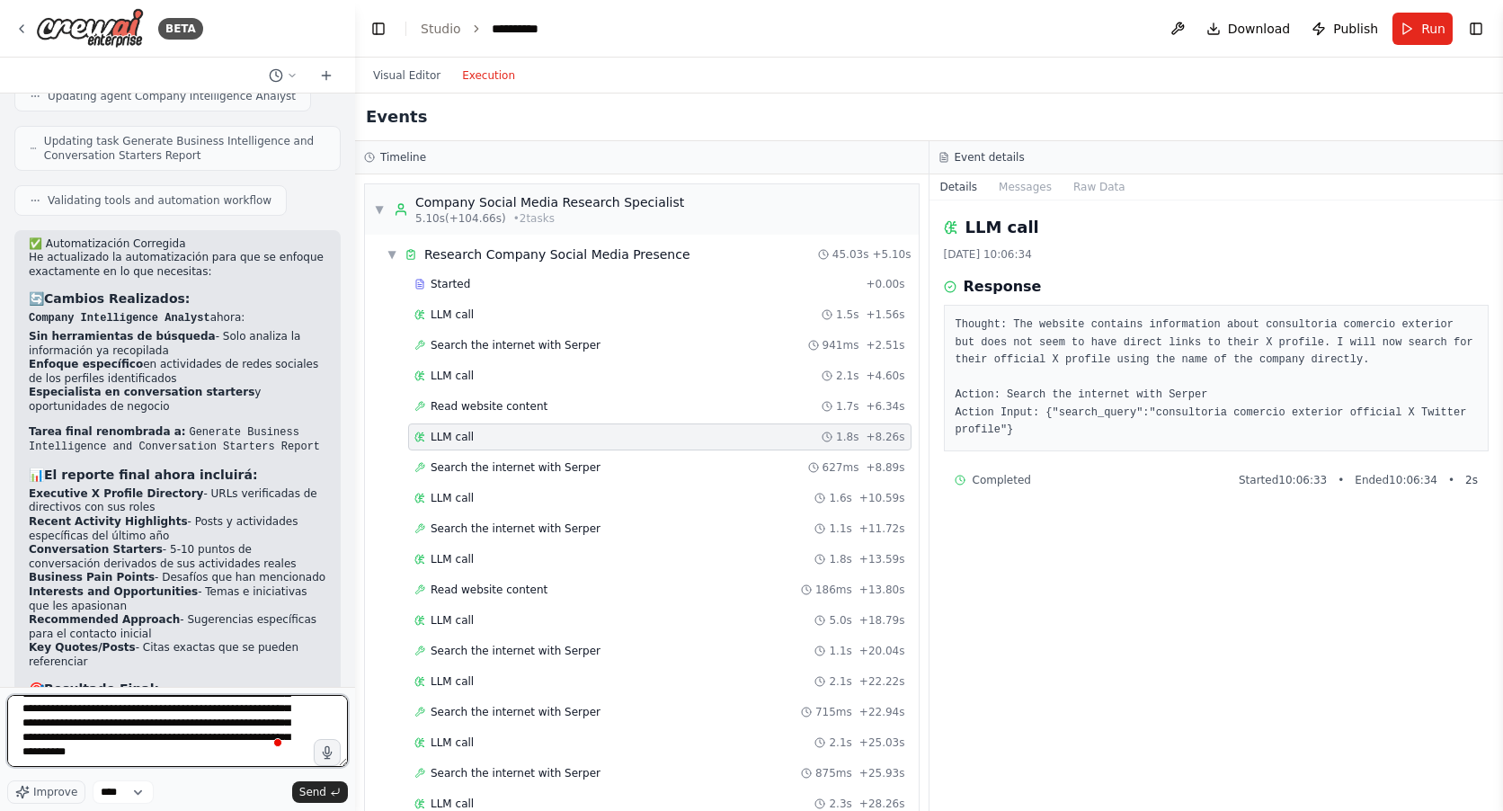
click at [267, 764] on textarea "To enrich screen reader interactions, please activate Accessibility in Grammarl…" at bounding box center [177, 731] width 341 height 72
type textarea "**********"
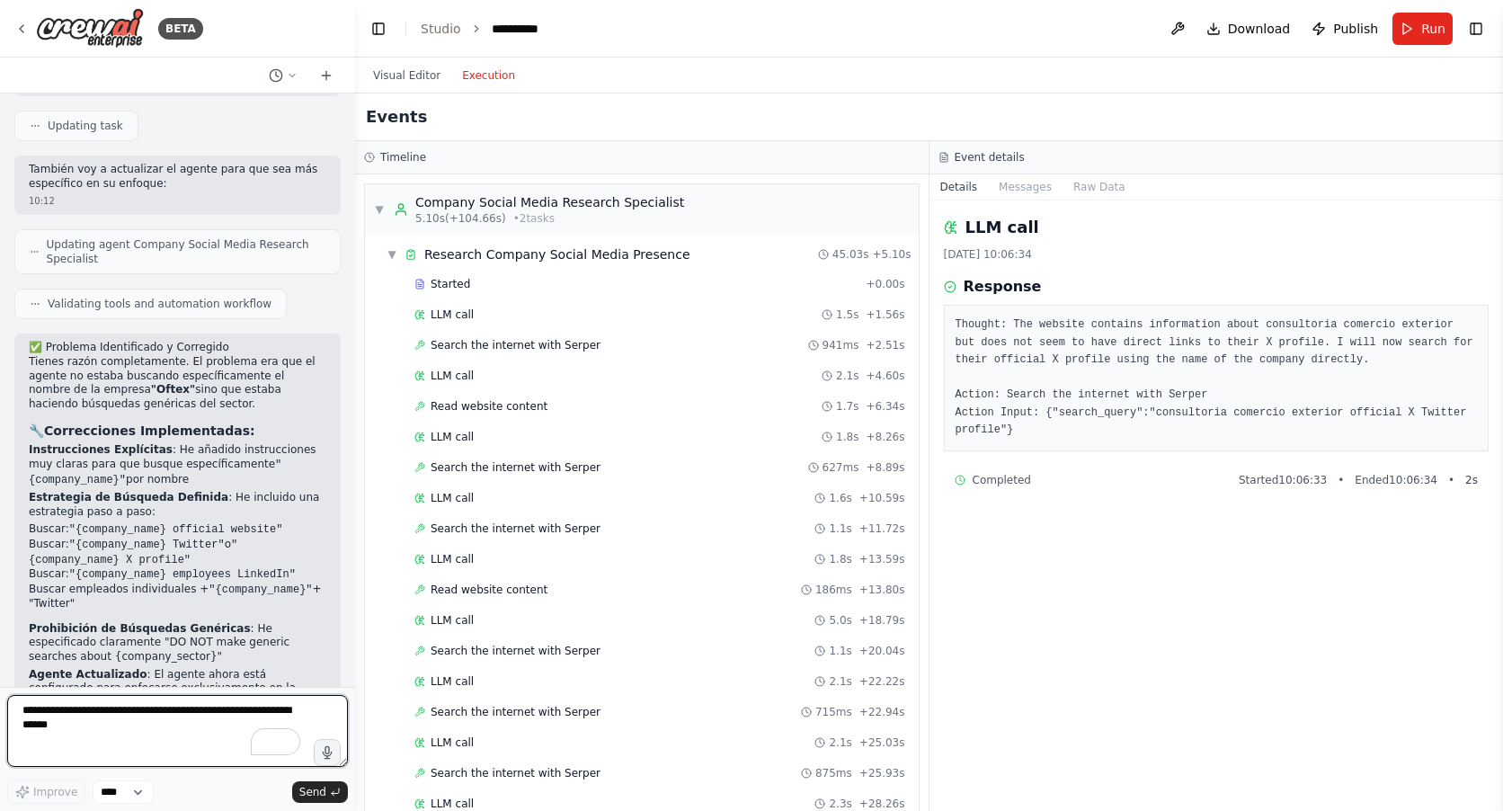
scroll to position [4665, 0]
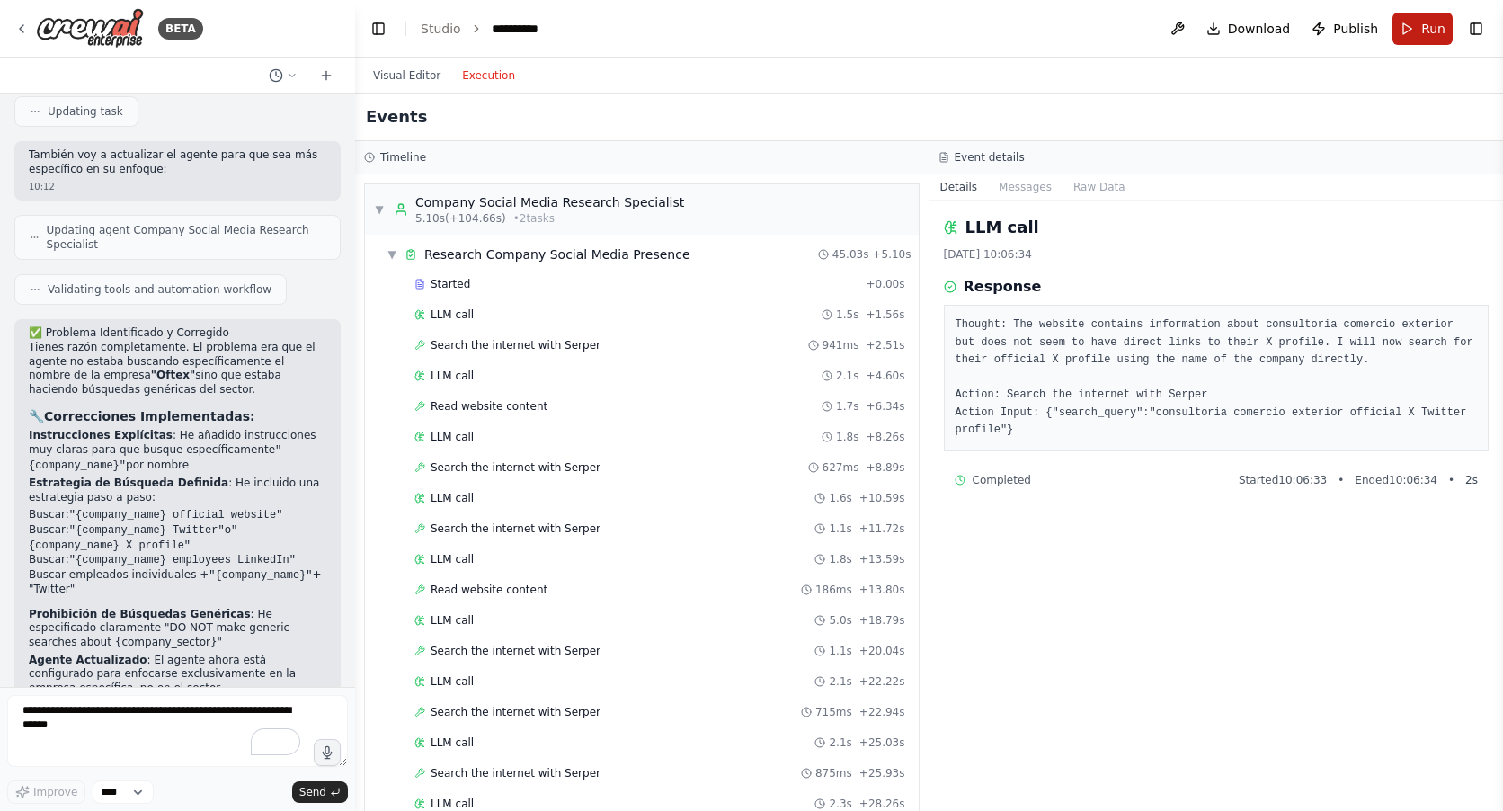
click at [1433, 37] on span "Run" at bounding box center [1433, 29] width 24 height 18
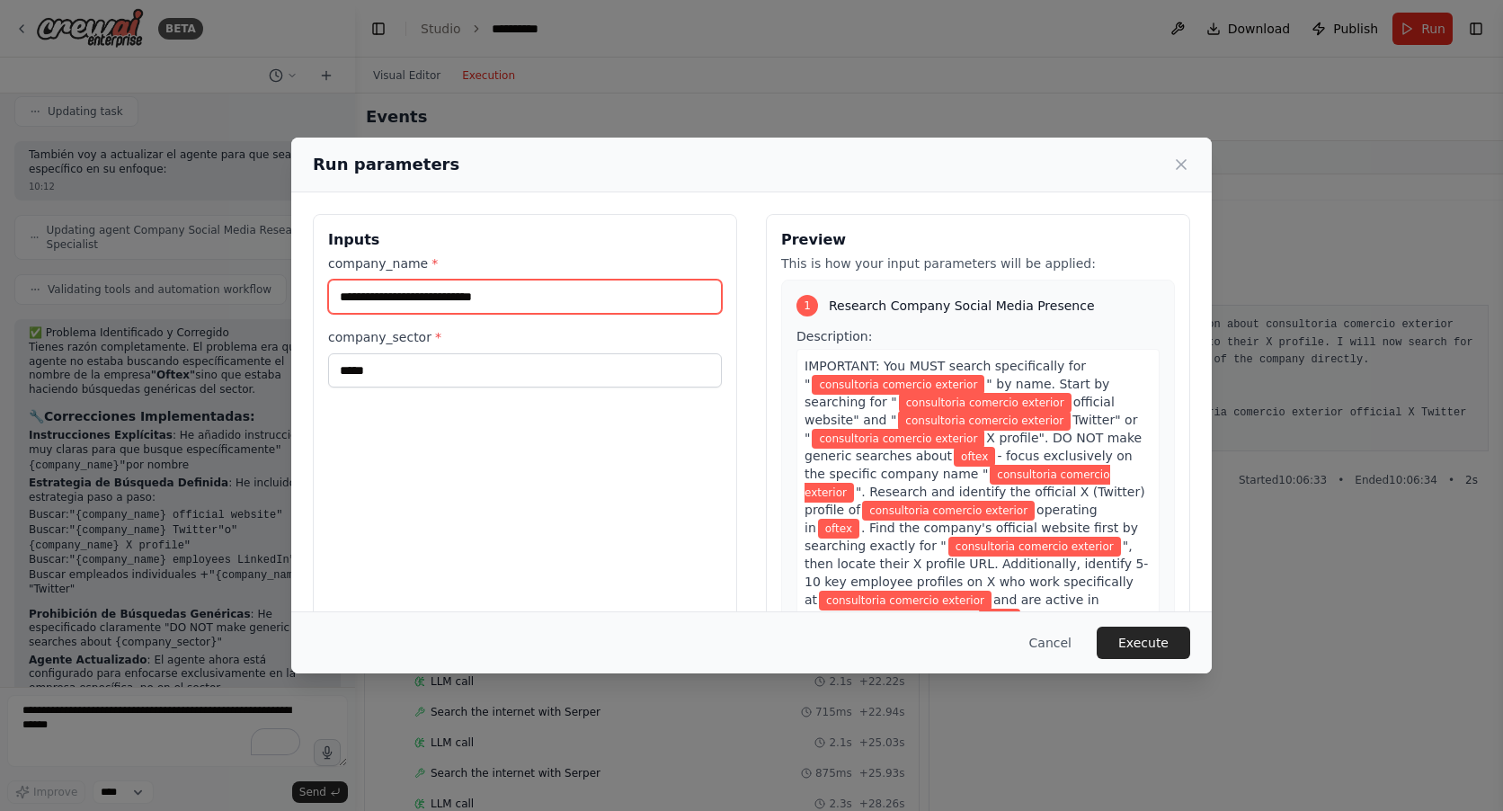
drag, startPoint x: 540, startPoint y: 299, endPoint x: 238, endPoint y: 334, distance: 304.0
click at [238, 334] on div "**********" at bounding box center [751, 405] width 1503 height 811
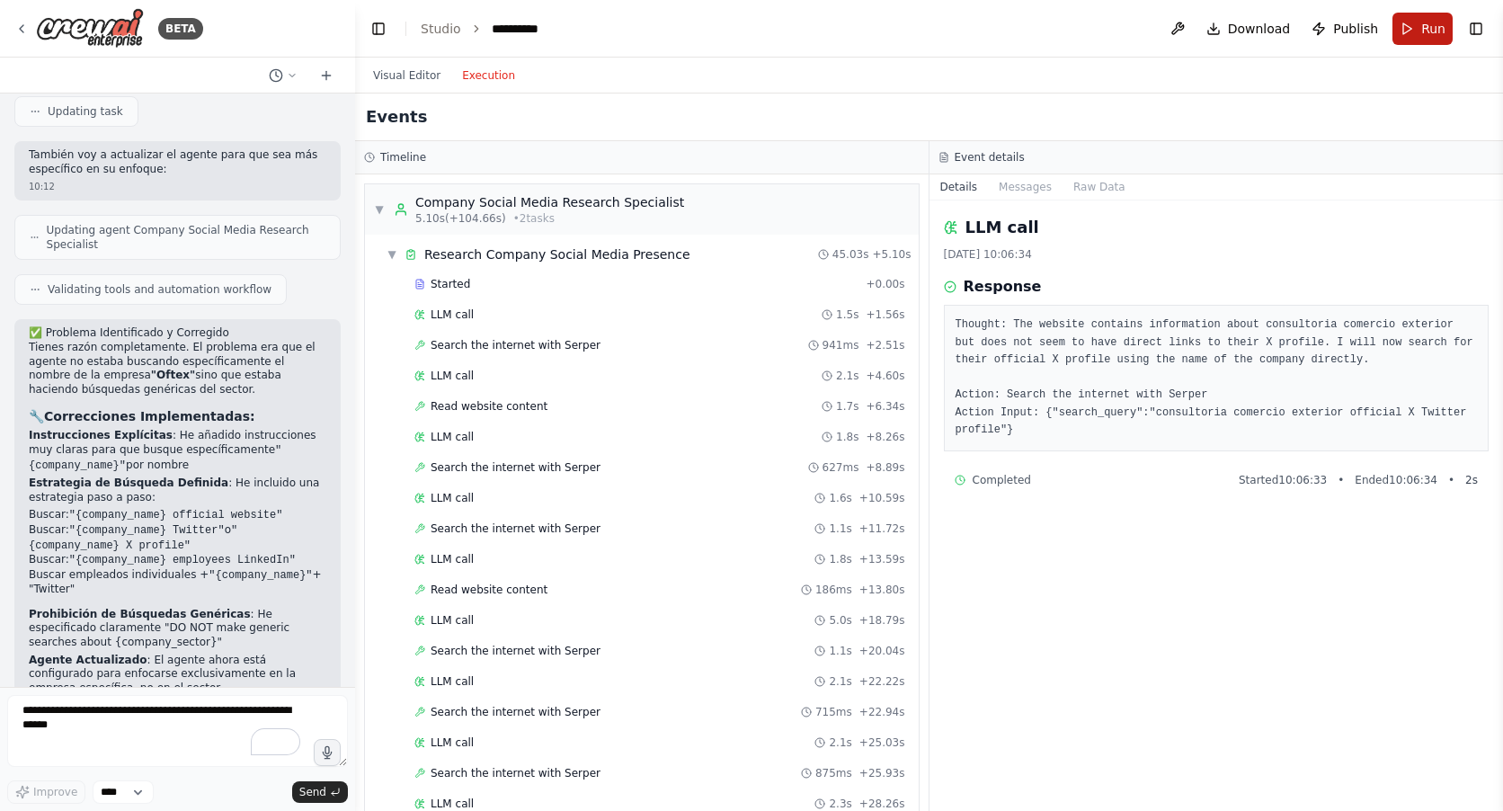
click at [1427, 30] on span "Run" at bounding box center [1433, 29] width 24 height 18
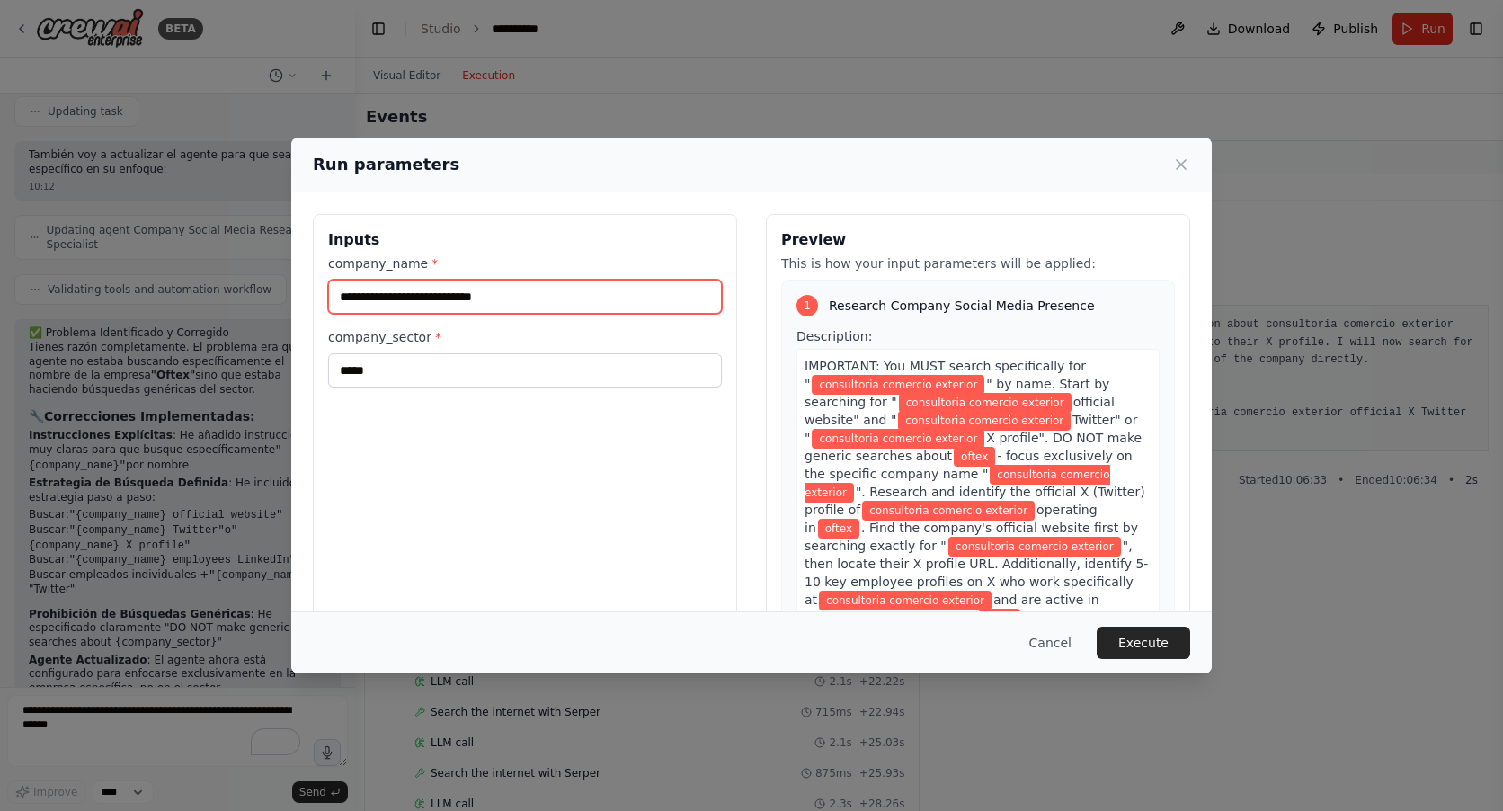
click at [522, 300] on input "**********" at bounding box center [525, 296] width 394 height 34
drag, startPoint x: 523, startPoint y: 300, endPoint x: 326, endPoint y: 296, distance: 196.9
click at [326, 296] on div "**********" at bounding box center [525, 427] width 424 height 426
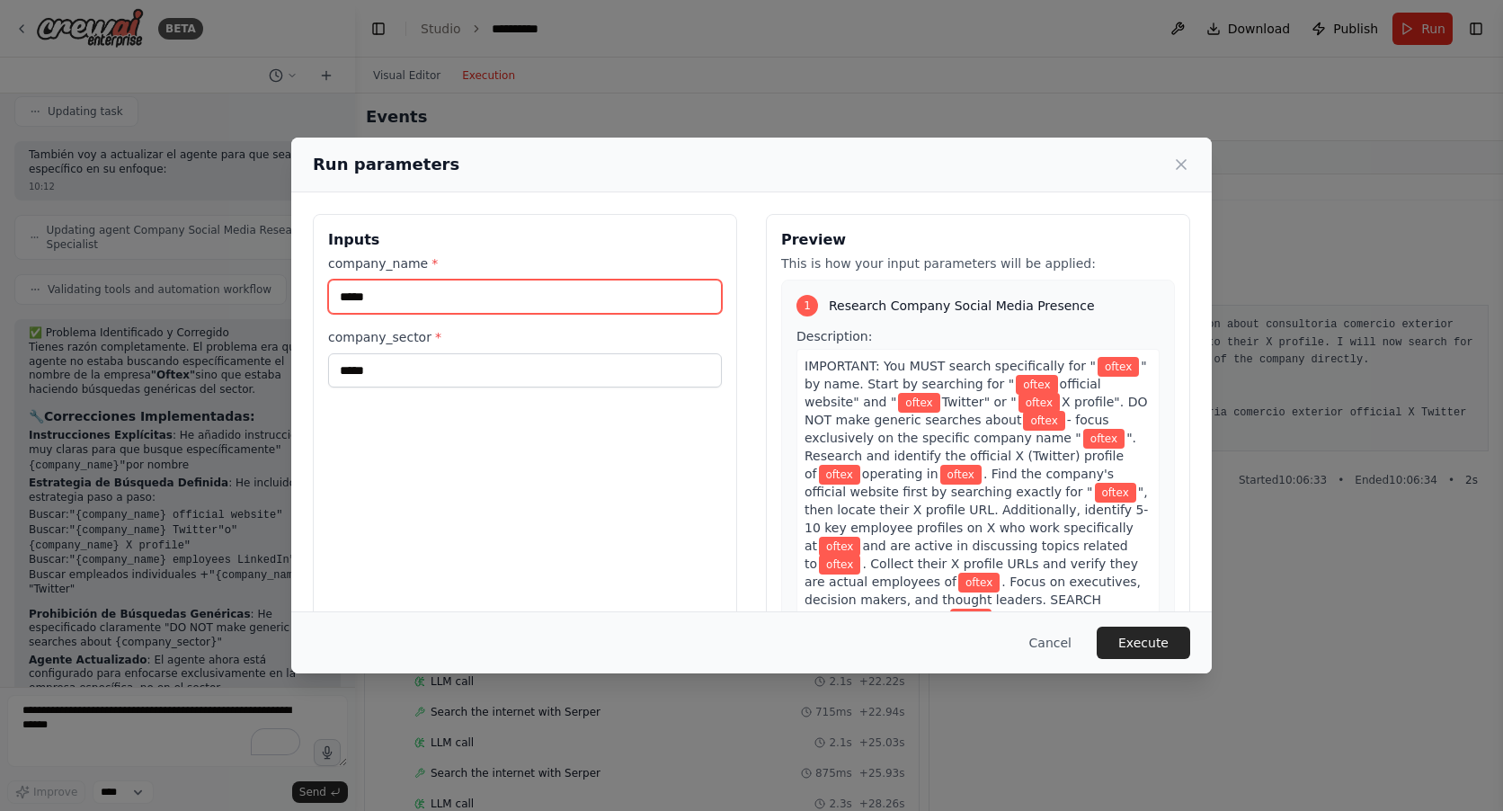
type input "*****"
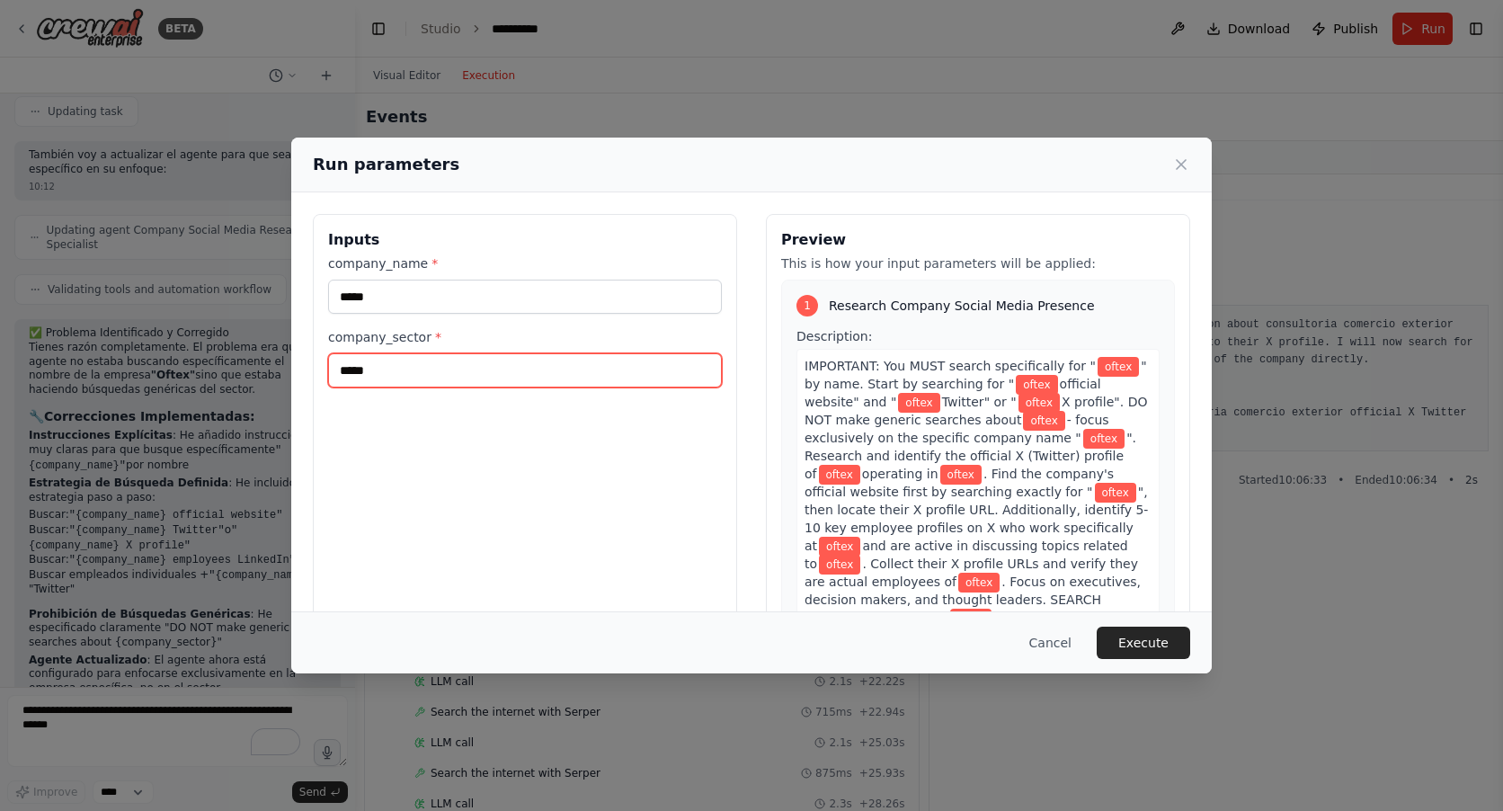
click at [681, 363] on input "*****" at bounding box center [525, 370] width 394 height 34
type input "*"
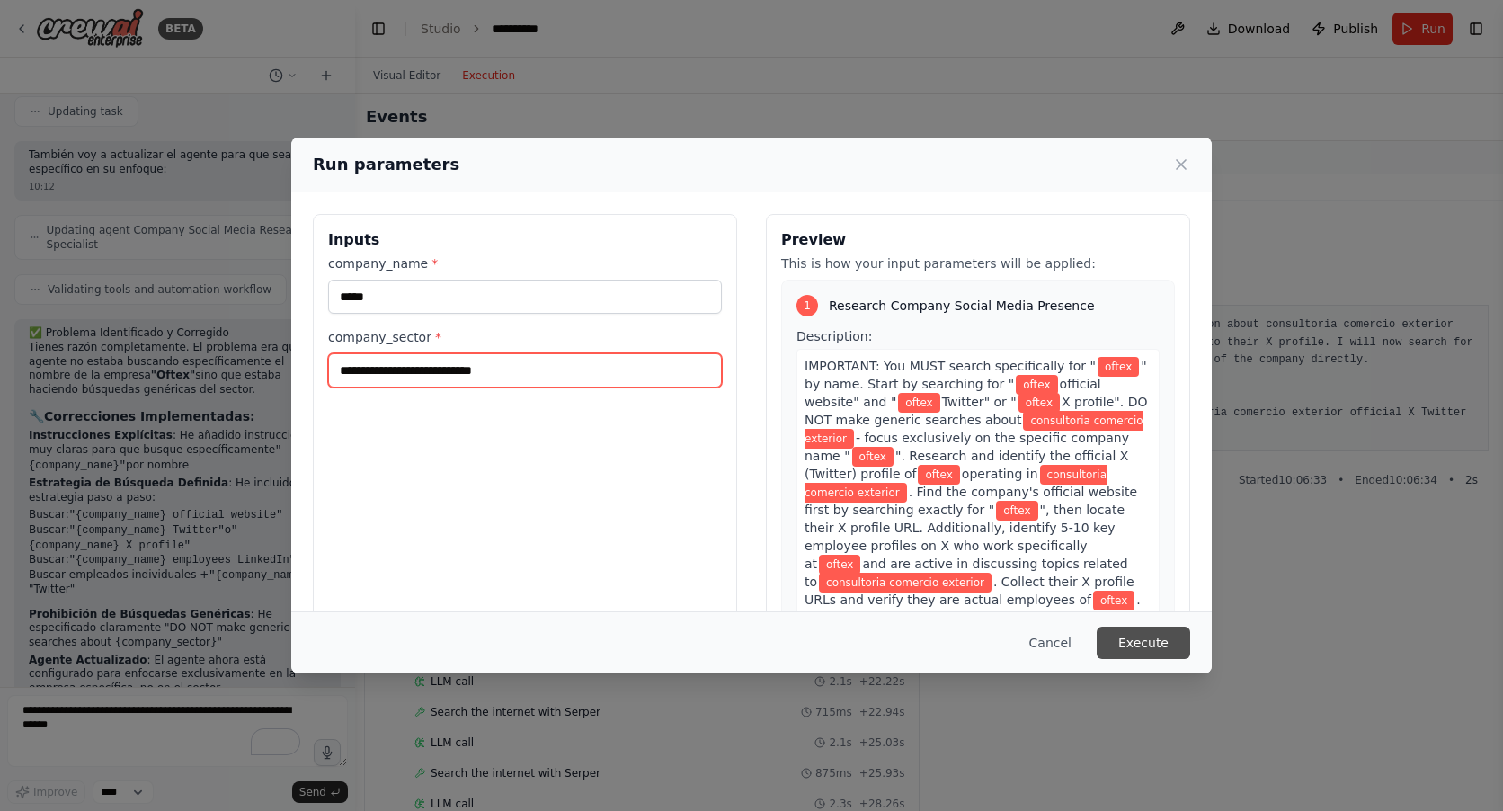
type input "**********"
click at [1153, 641] on button "Execute" at bounding box center [1142, 642] width 93 height 32
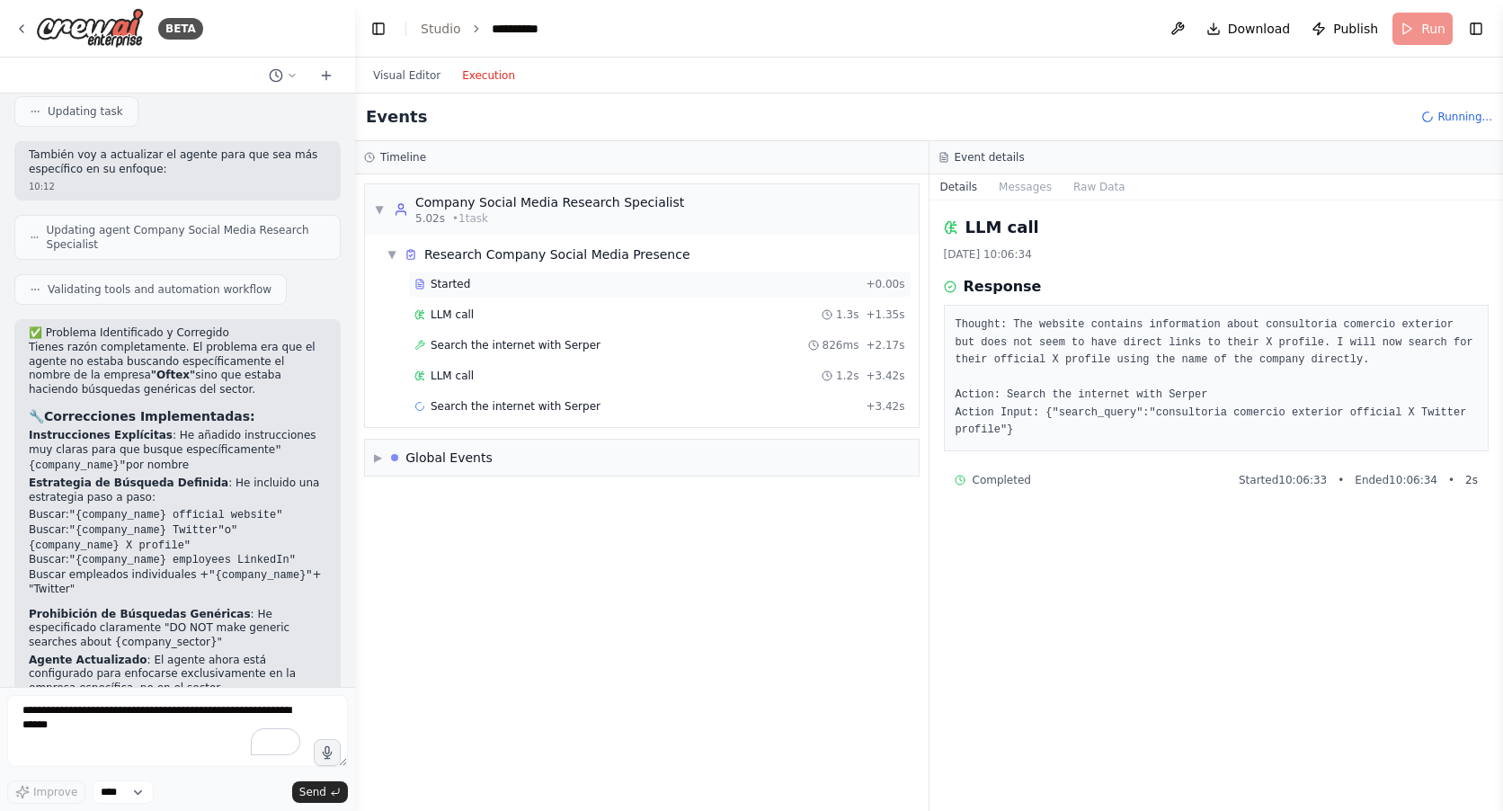
click at [469, 285] on div "Started" at bounding box center [636, 284] width 444 height 14
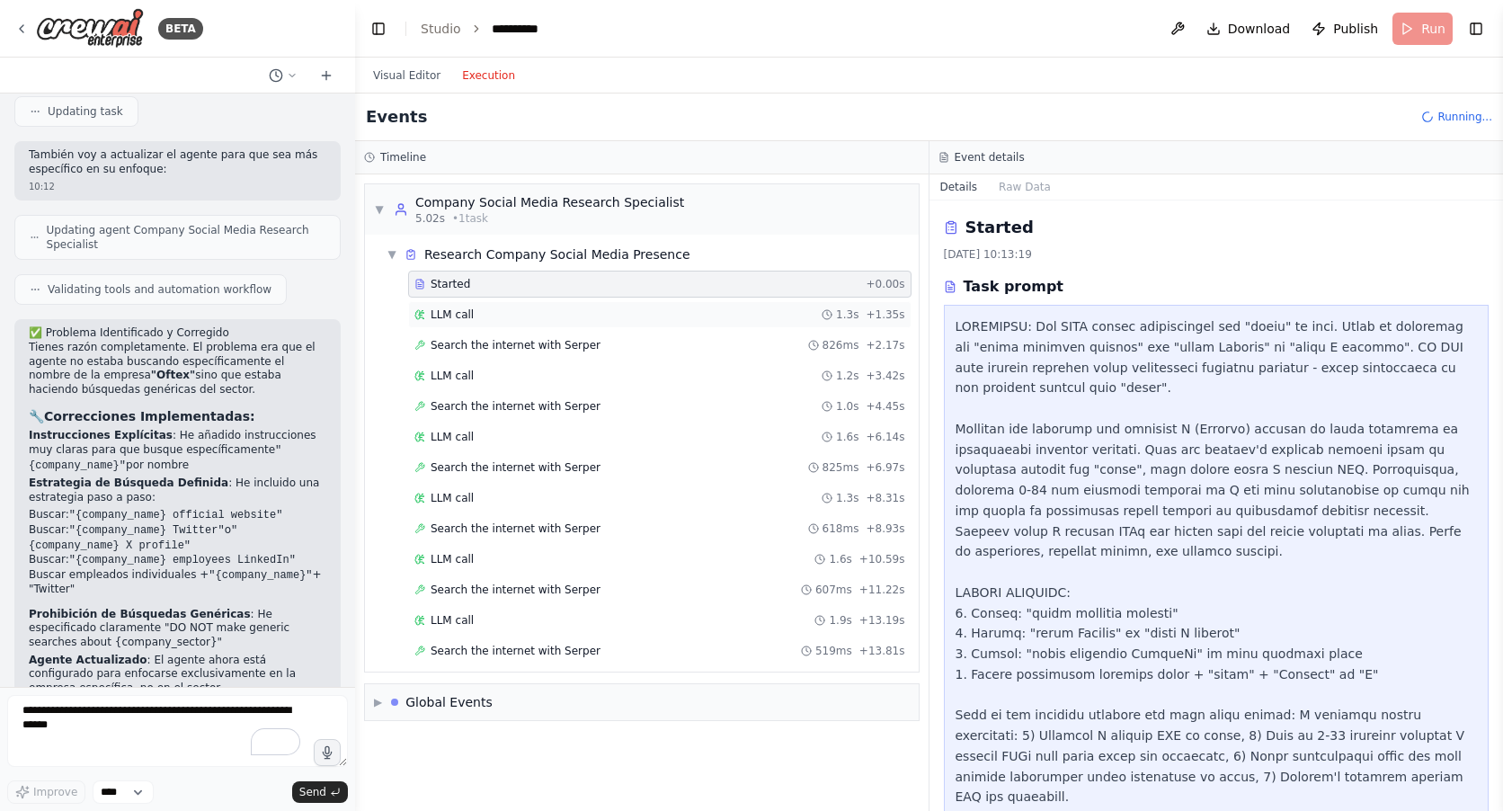
click at [457, 310] on span "LLM call" at bounding box center [451, 314] width 43 height 14
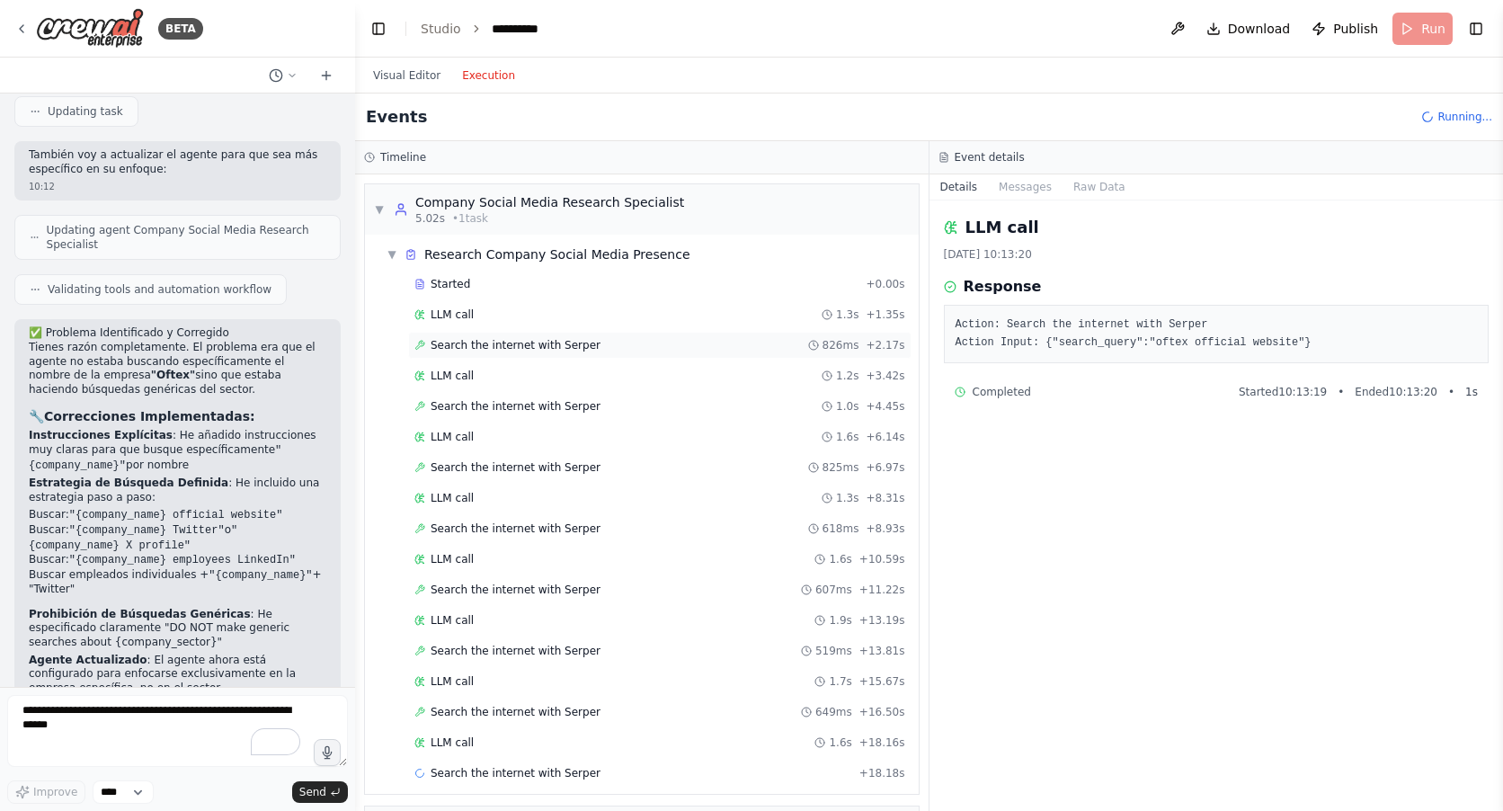
click at [466, 344] on span "Search the internet with Serper" at bounding box center [515, 345] width 170 height 14
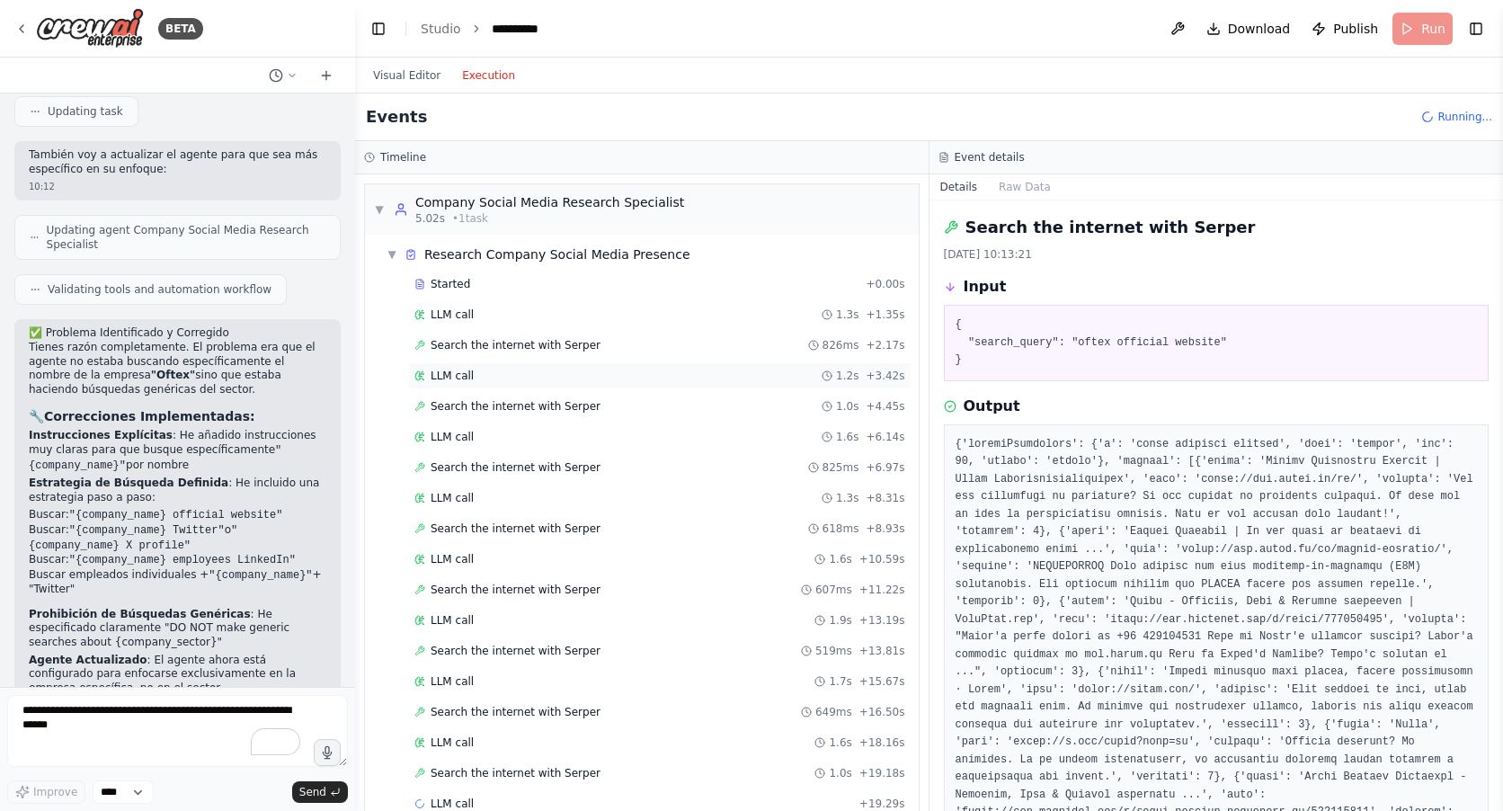
click at [461, 378] on span "LLM call" at bounding box center [451, 375] width 43 height 14
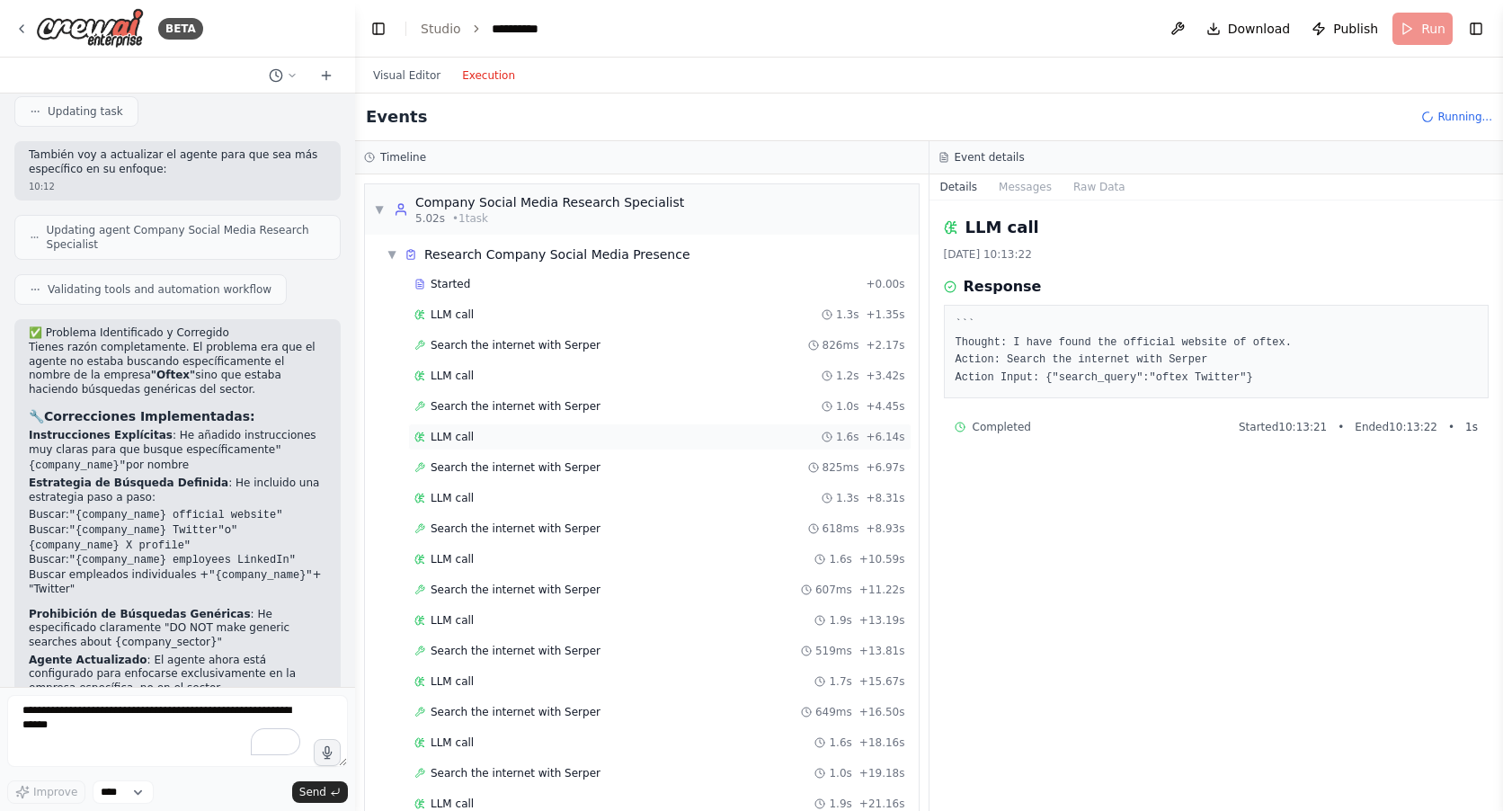
click at [460, 431] on span "LLM call" at bounding box center [451, 437] width 43 height 14
click at [466, 491] on span "LLM call" at bounding box center [451, 498] width 43 height 14
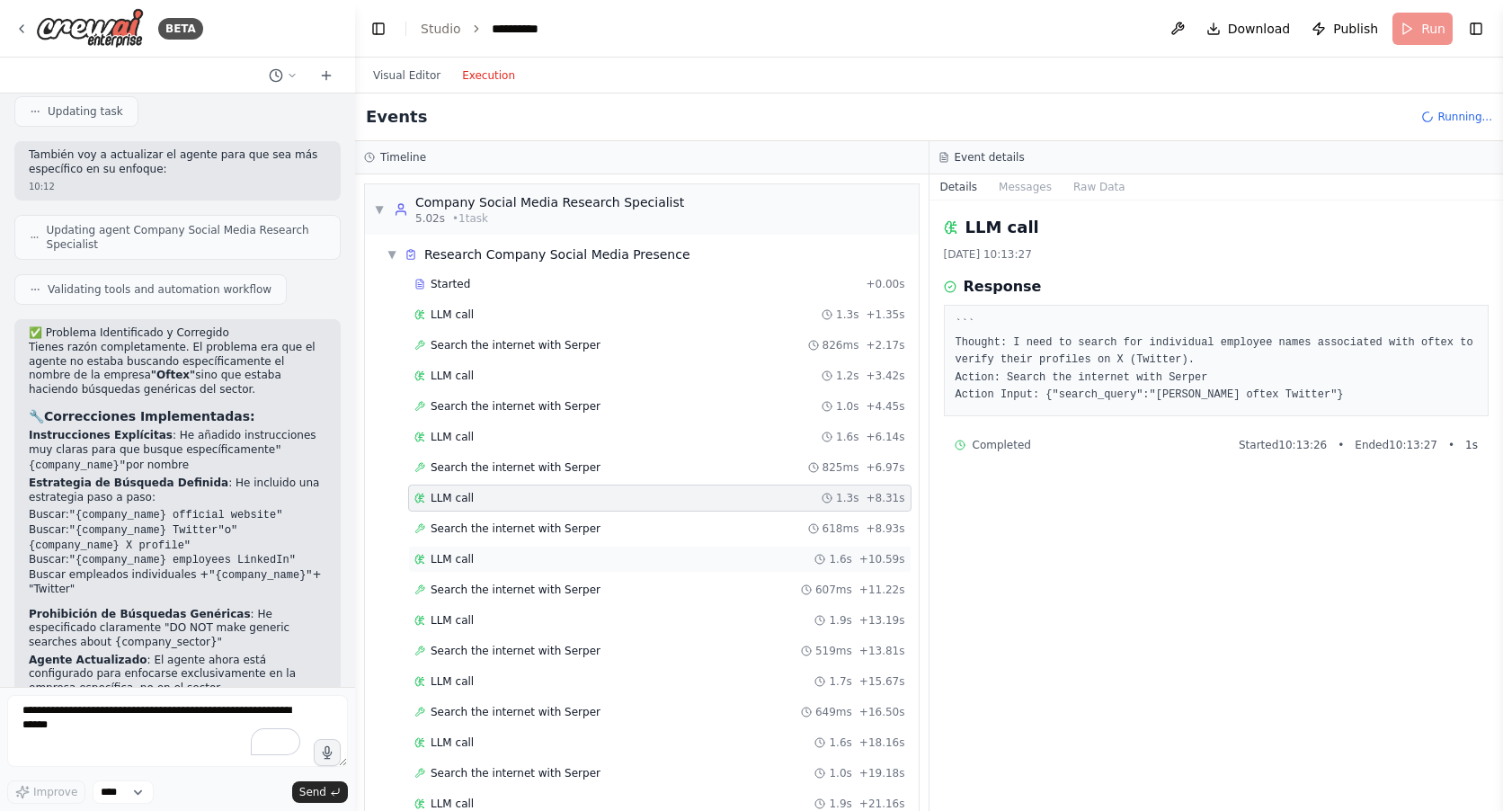
click at [466, 563] on span "LLM call" at bounding box center [451, 559] width 43 height 14
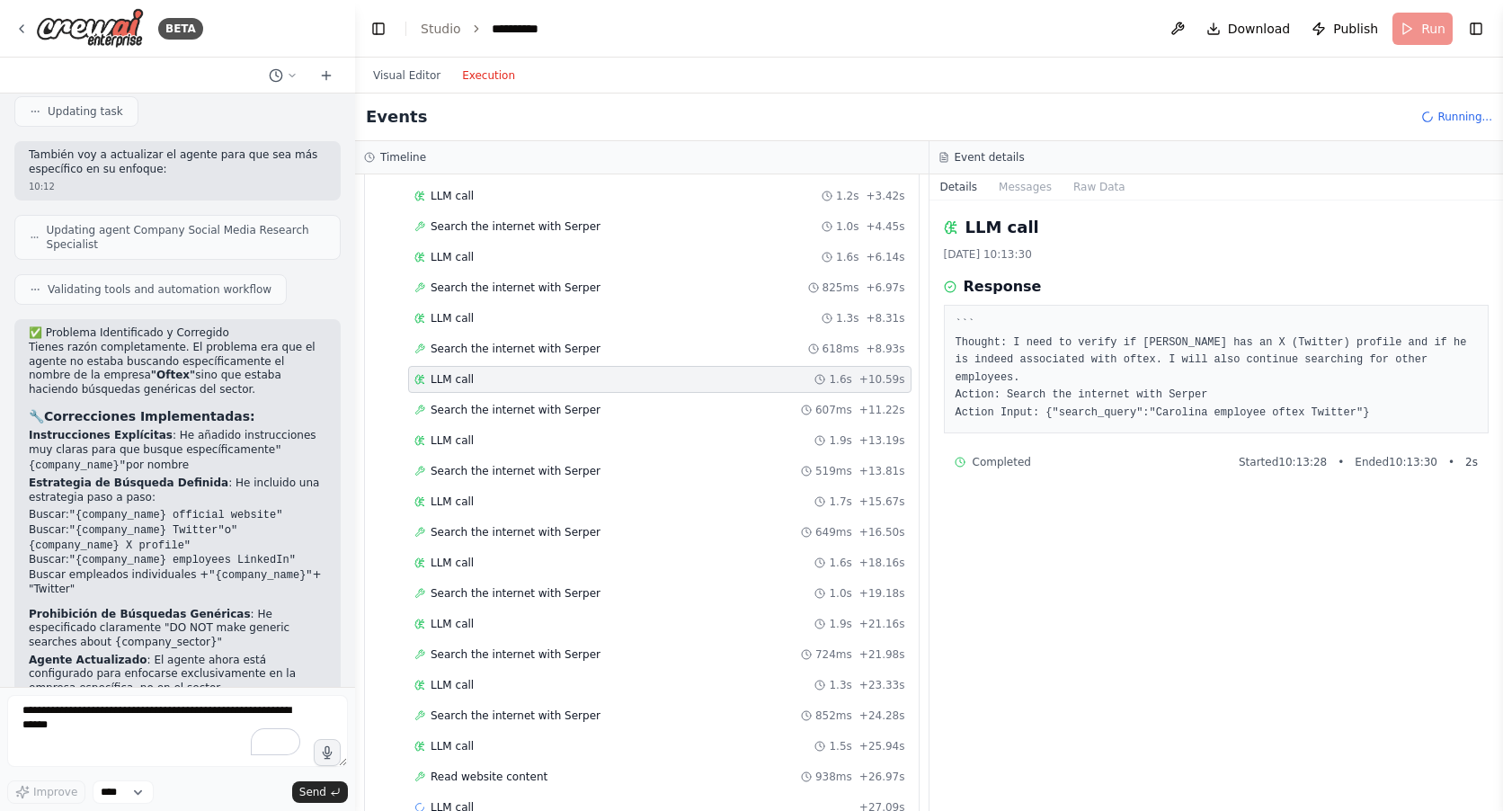
scroll to position [266, 0]
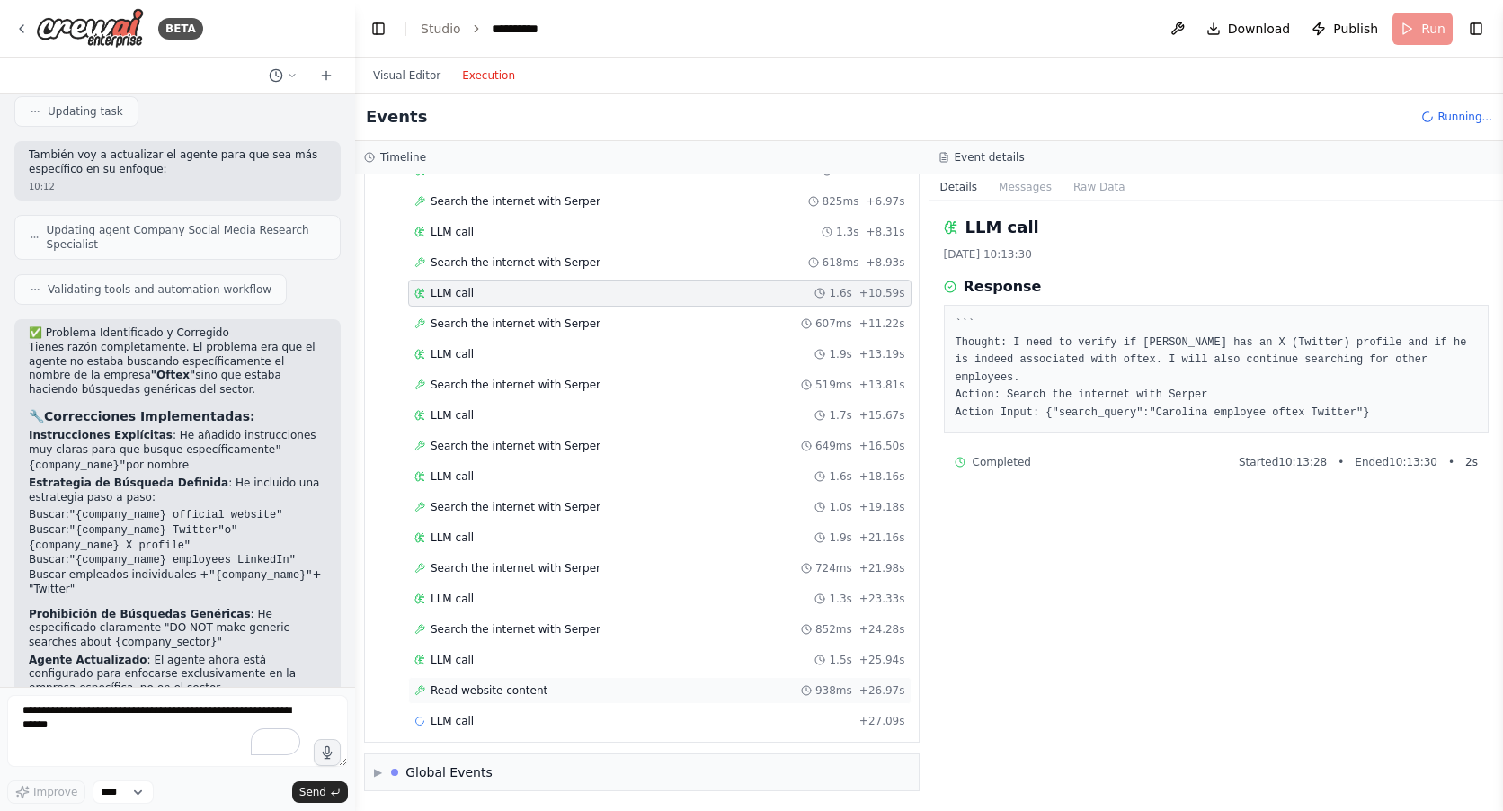
click at [466, 687] on span "Read website content" at bounding box center [488, 690] width 117 height 14
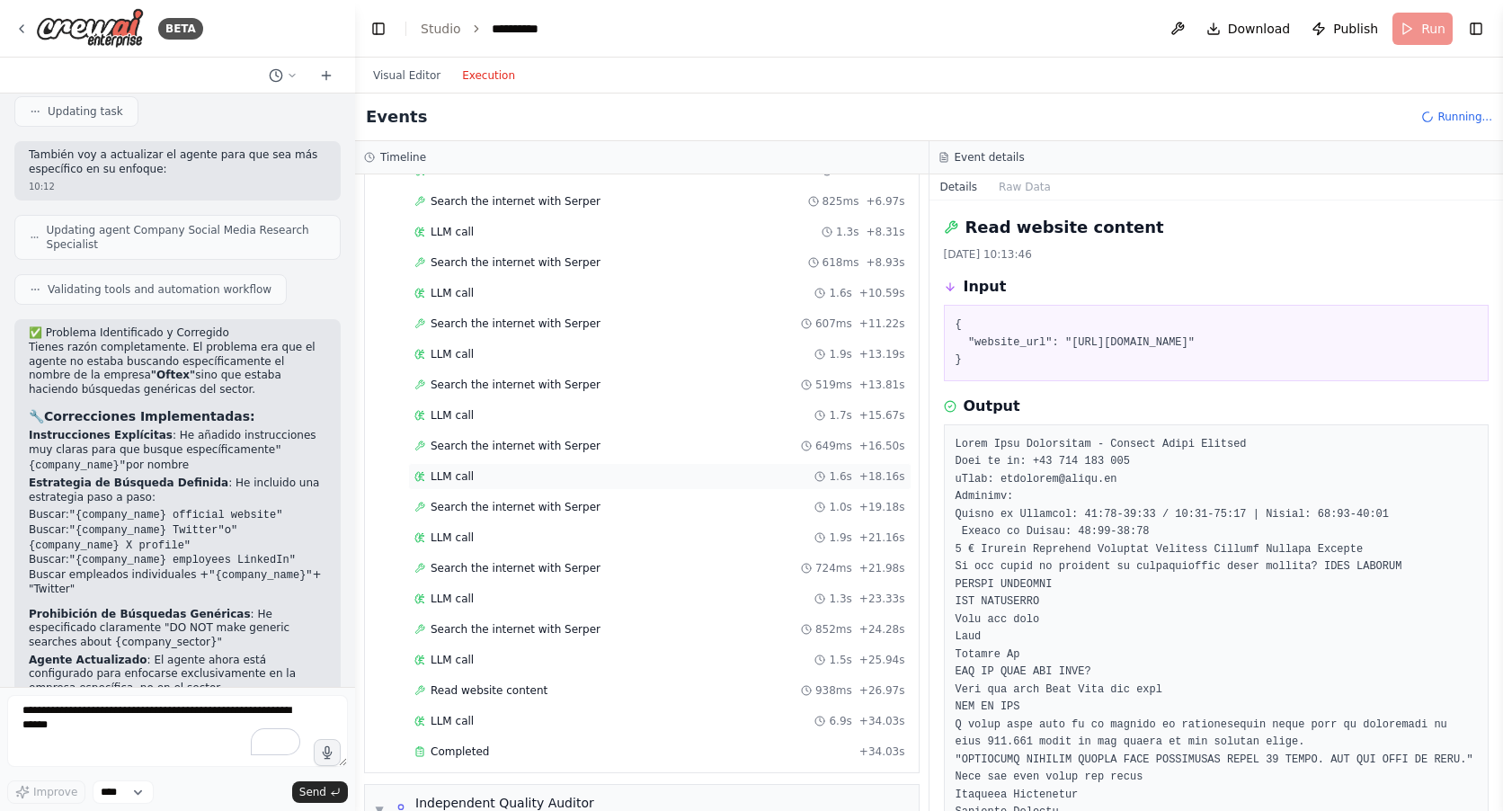
scroll to position [446, 0]
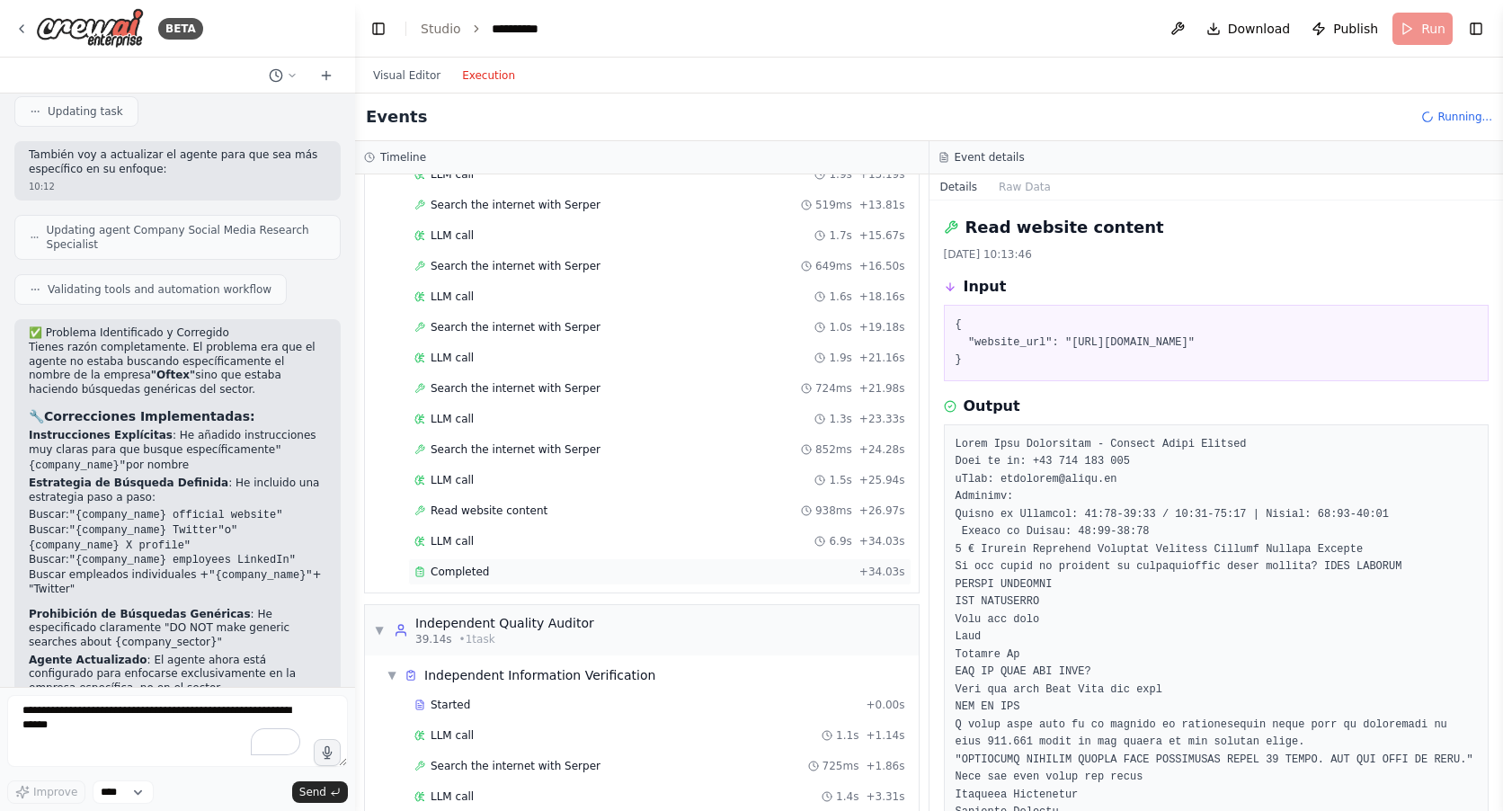
click at [468, 576] on span "Completed" at bounding box center [459, 571] width 58 height 14
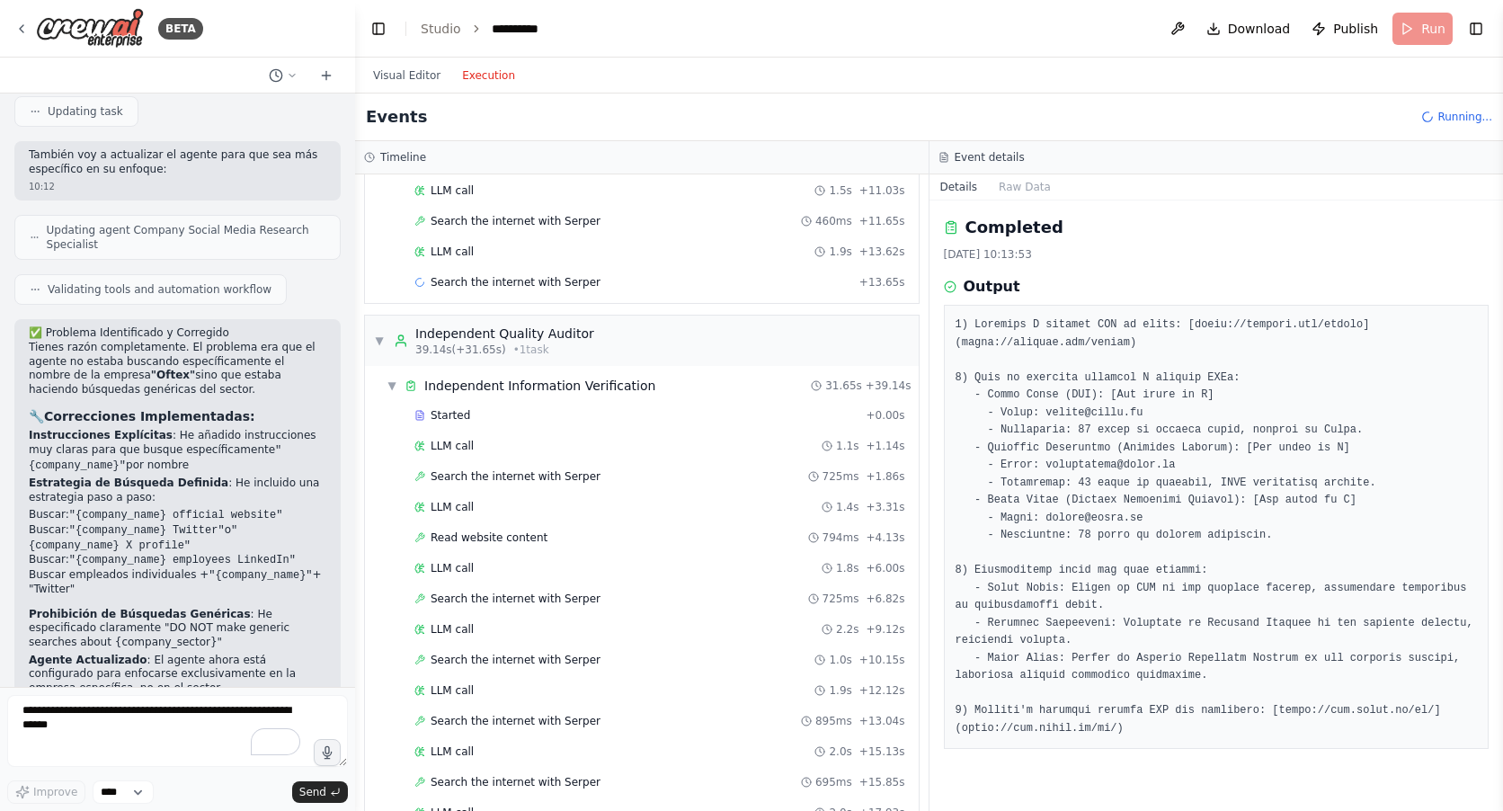
scroll to position [1228, 0]
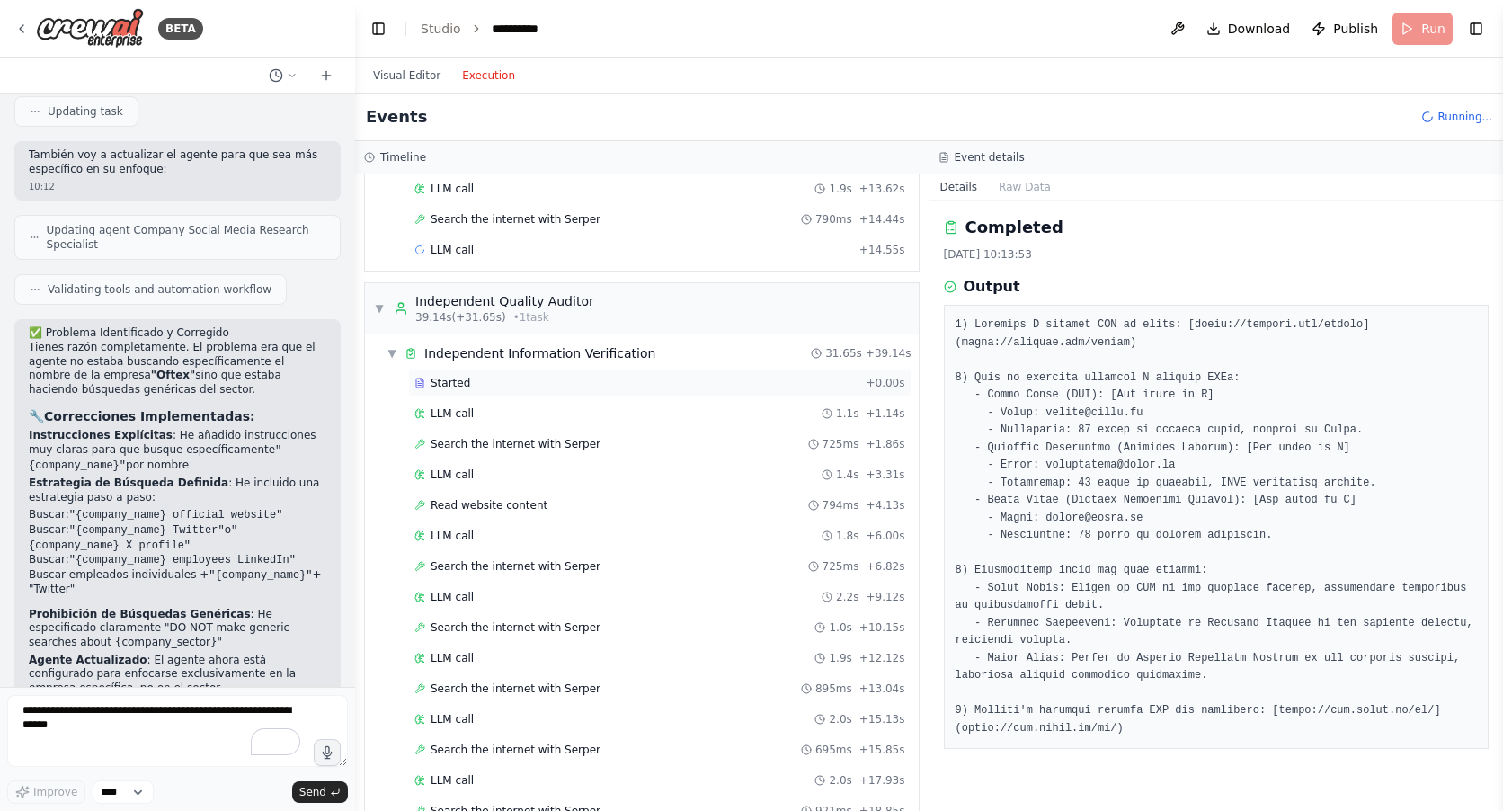
click at [441, 383] on span "Started" at bounding box center [450, 383] width 40 height 14
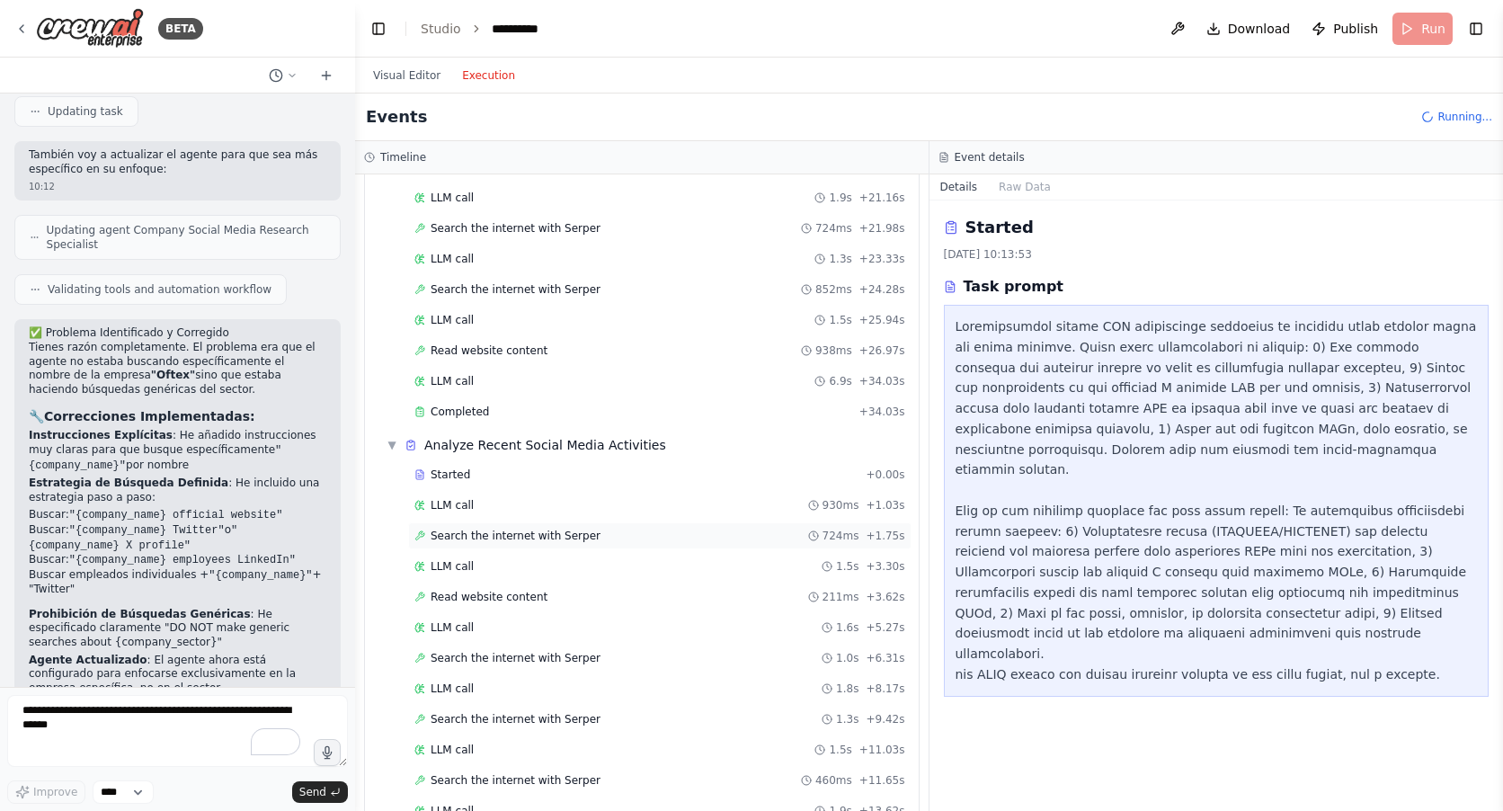
scroll to position [629, 0]
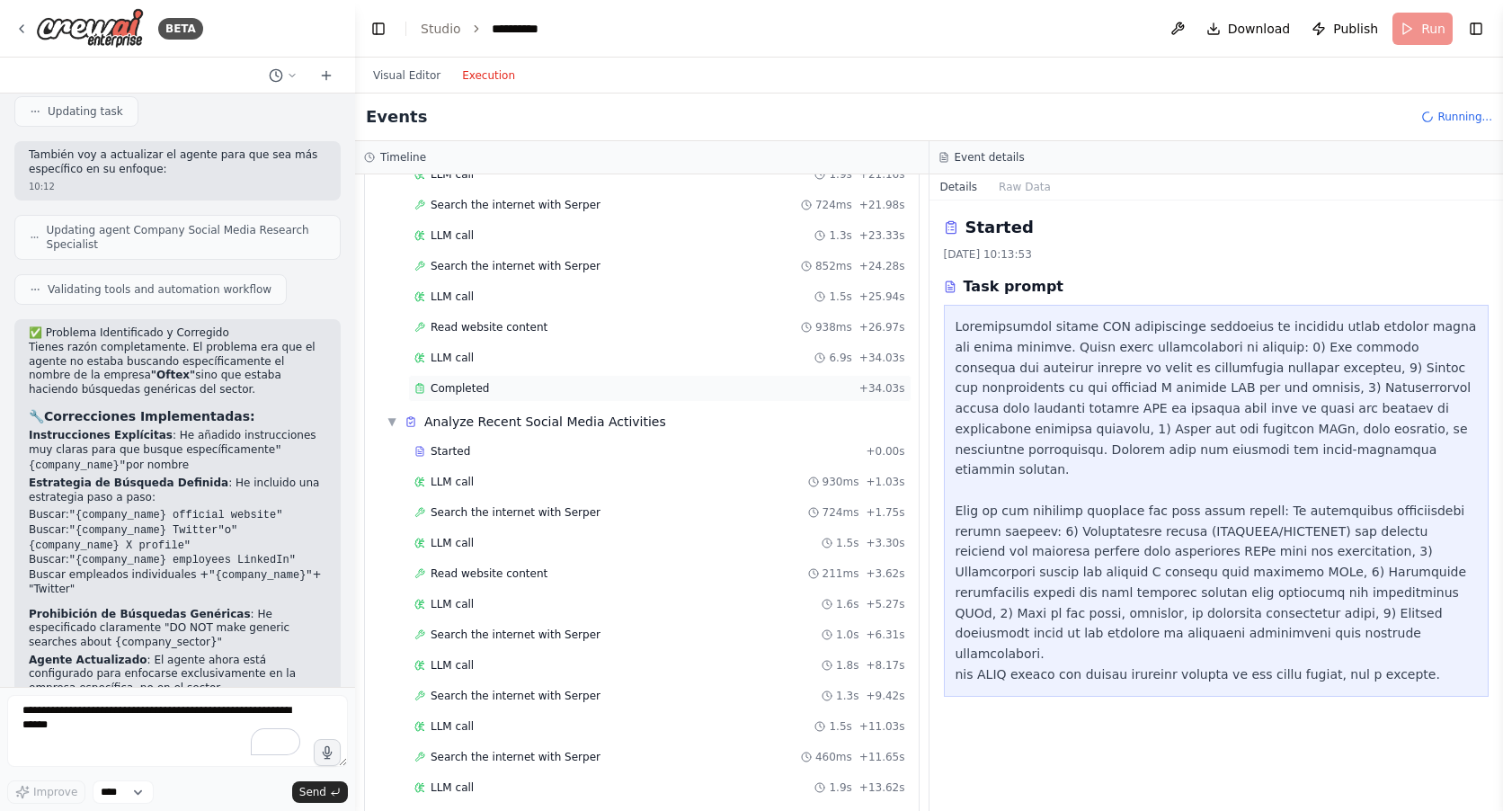
click at [462, 382] on span "Completed" at bounding box center [459, 388] width 58 height 14
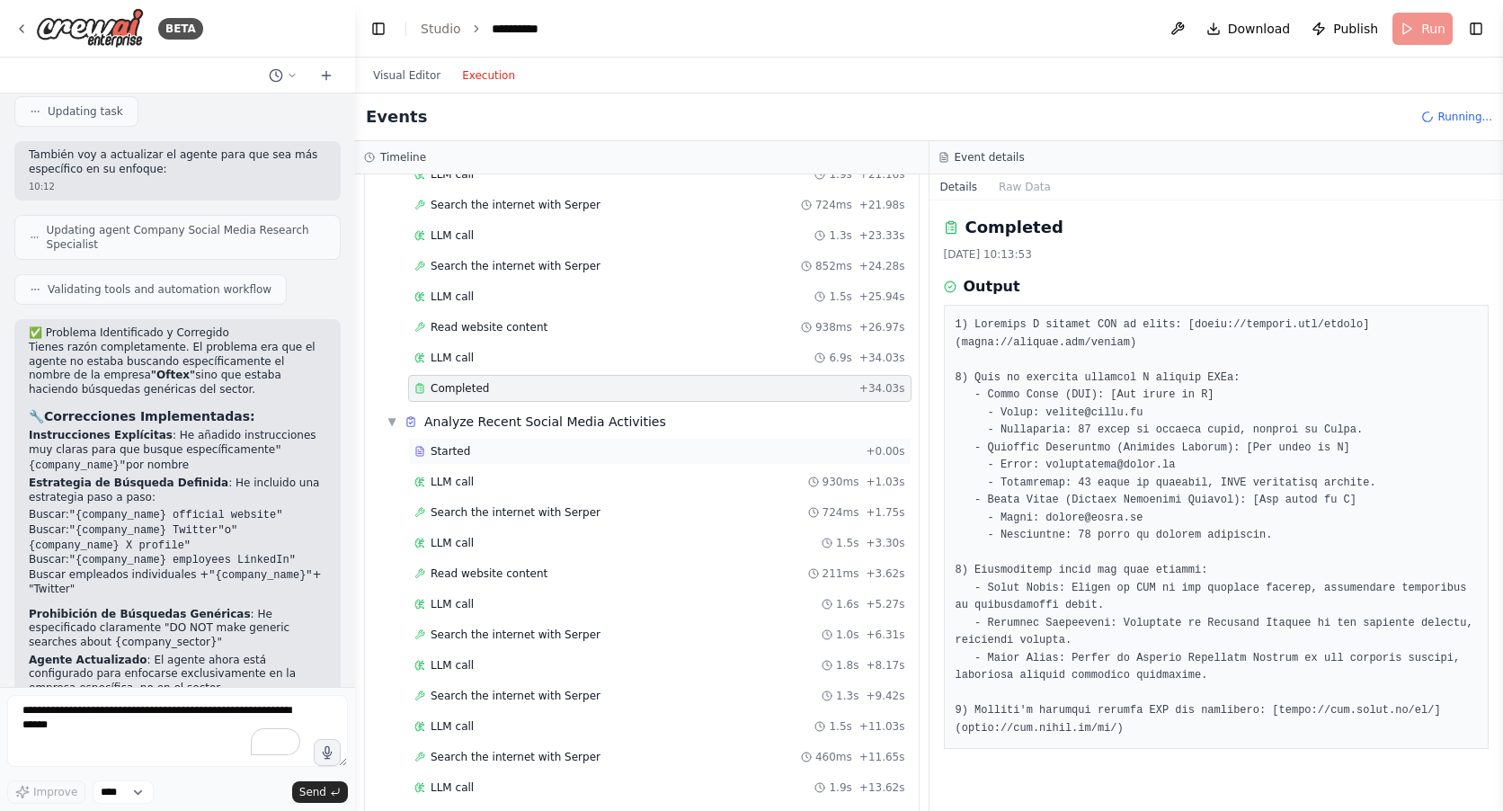
click at [435, 445] on span "Started" at bounding box center [450, 451] width 40 height 14
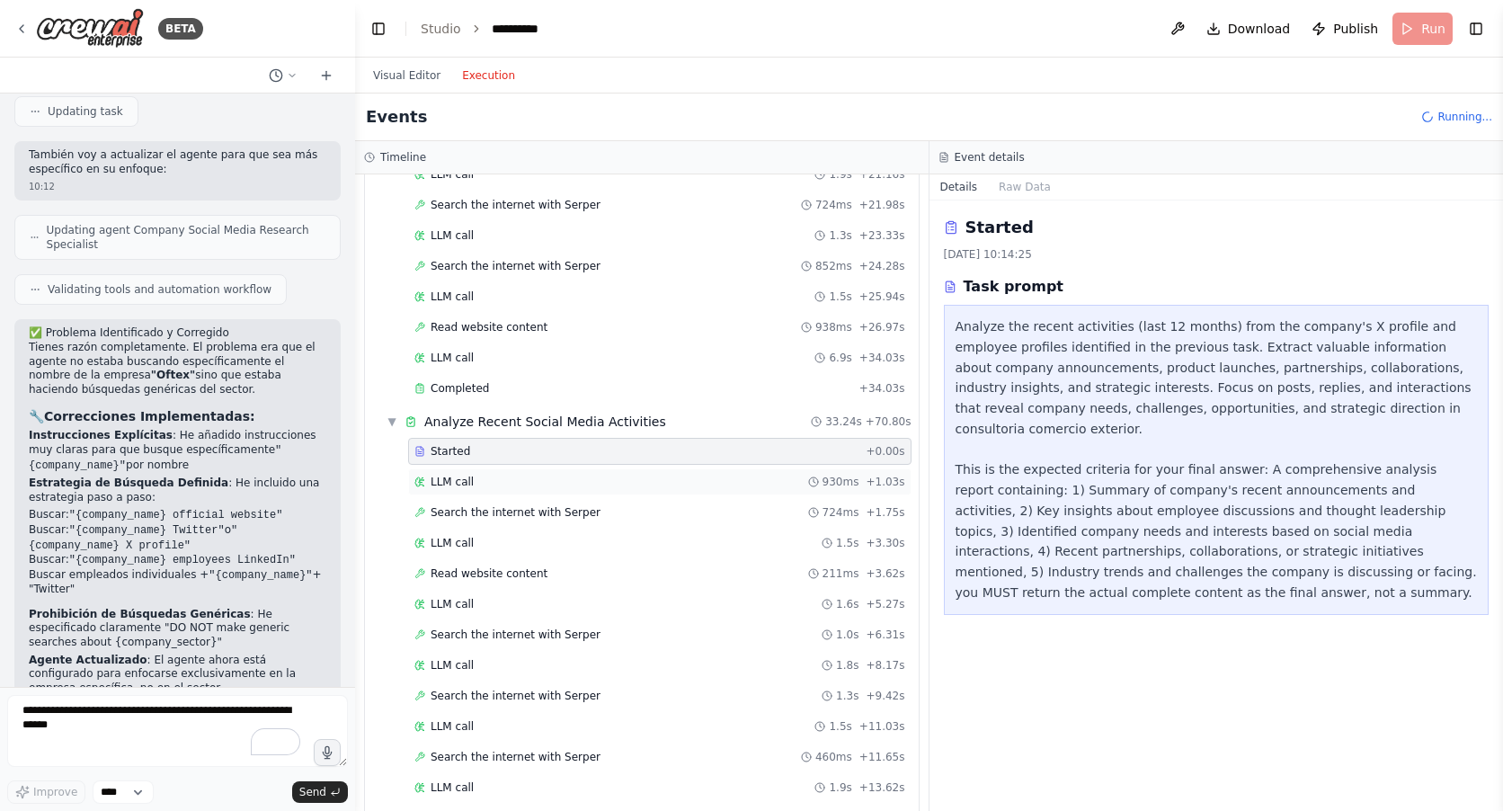
click at [467, 481] on span "LLM call" at bounding box center [451, 482] width 43 height 14
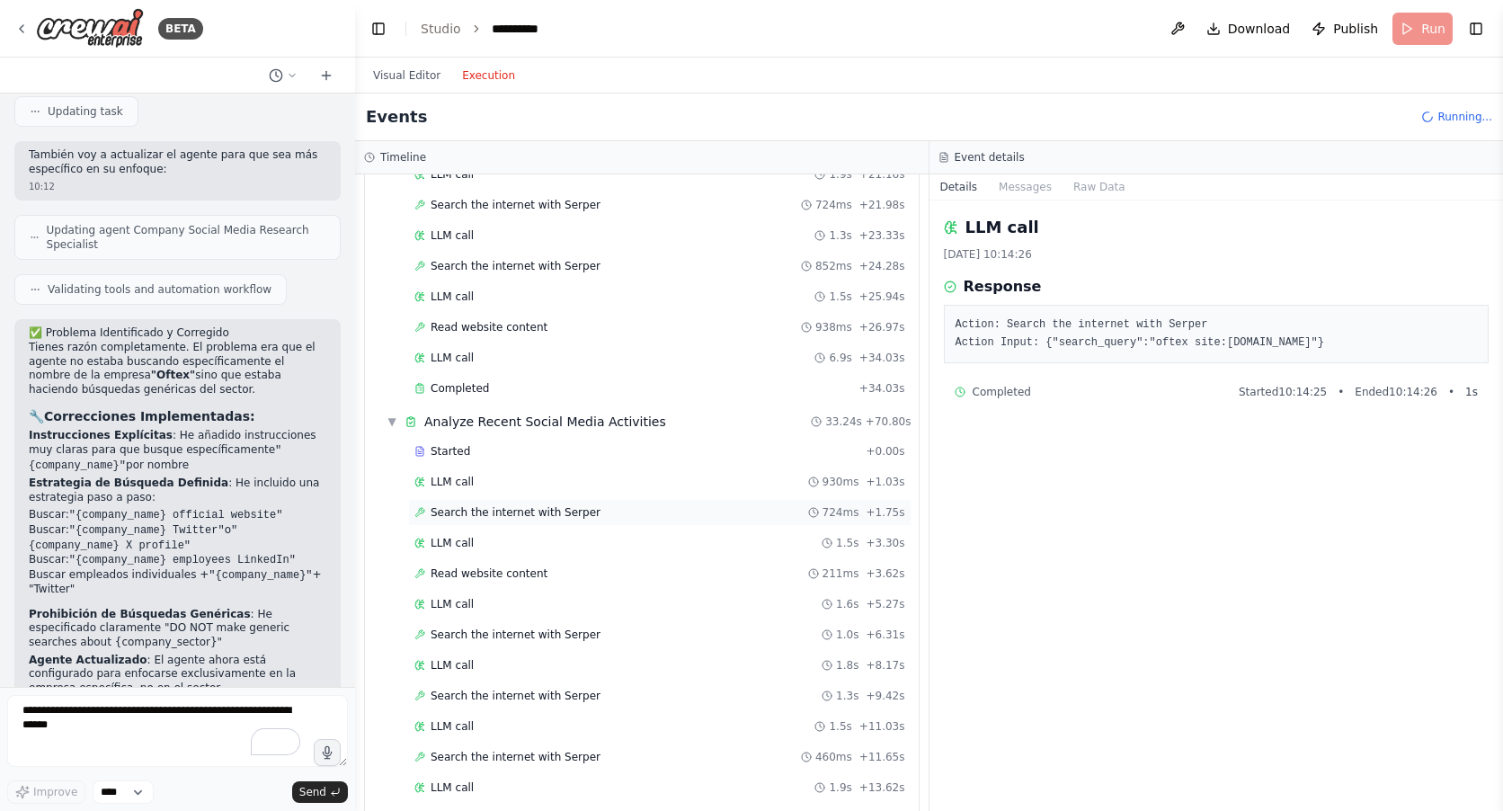
click at [466, 514] on span "Search the internet with Serper" at bounding box center [515, 512] width 170 height 14
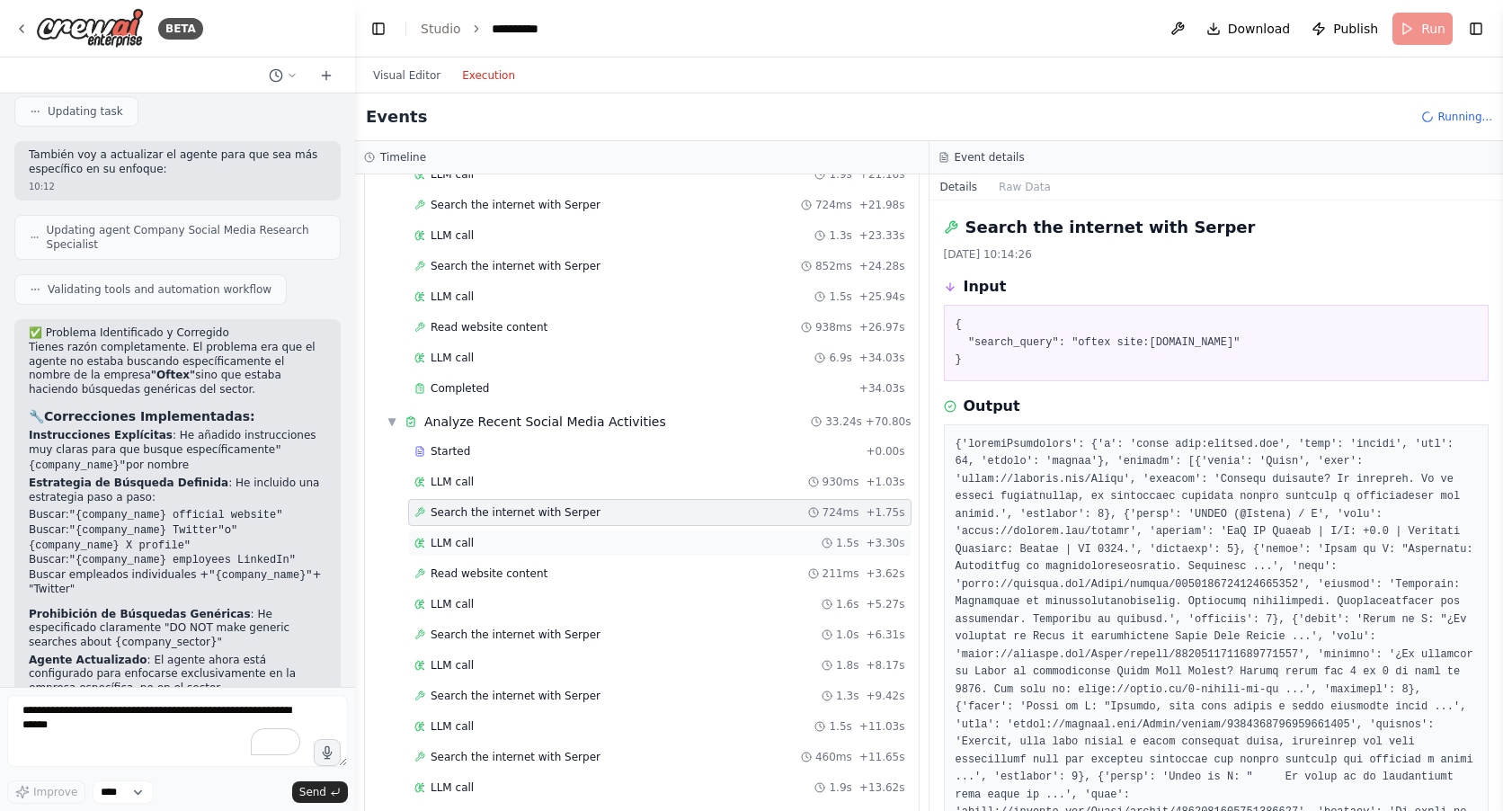
click at [468, 541] on span "LLM call" at bounding box center [451, 543] width 43 height 14
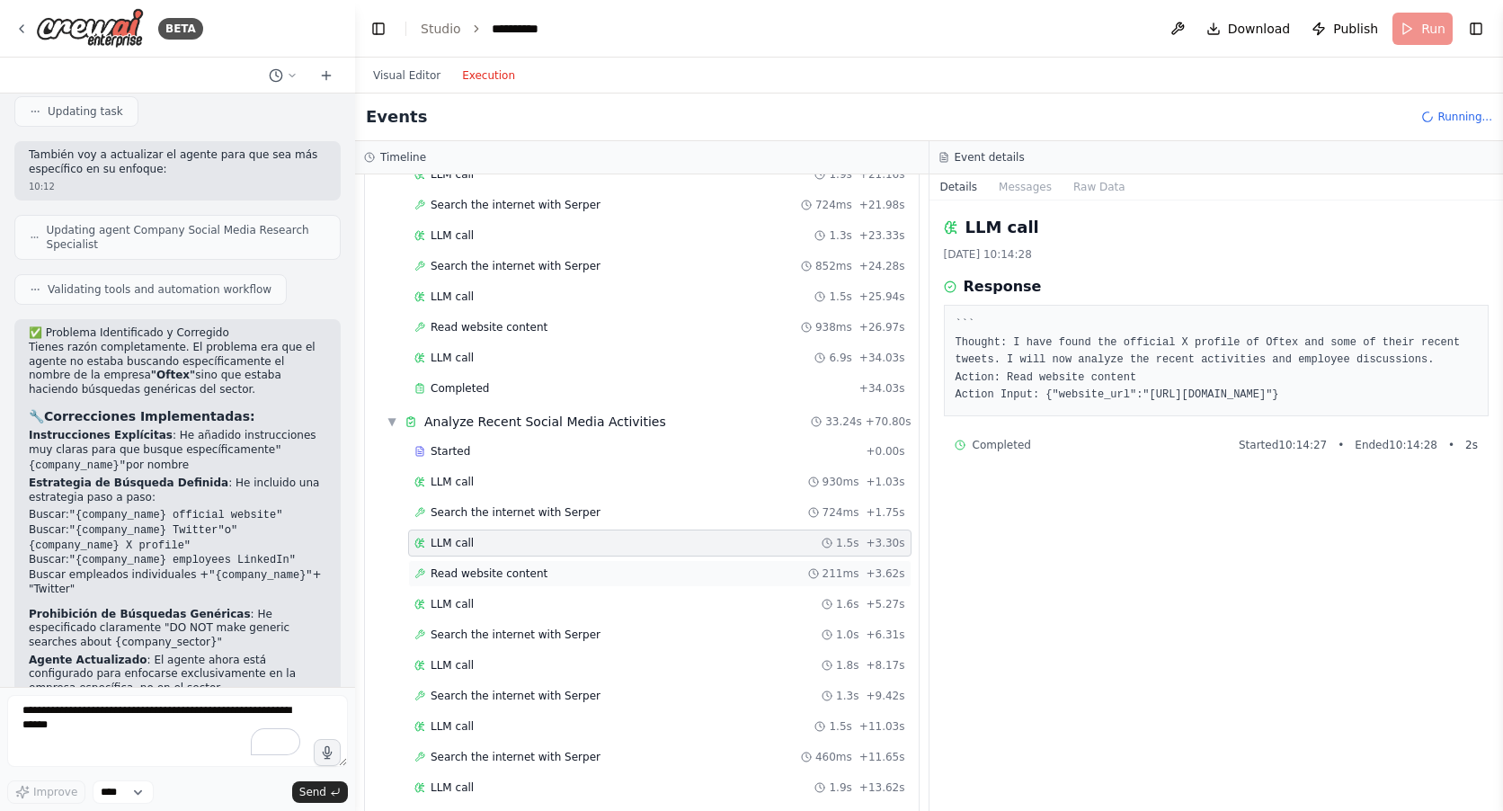
click at [471, 575] on span "Read website content" at bounding box center [488, 573] width 117 height 14
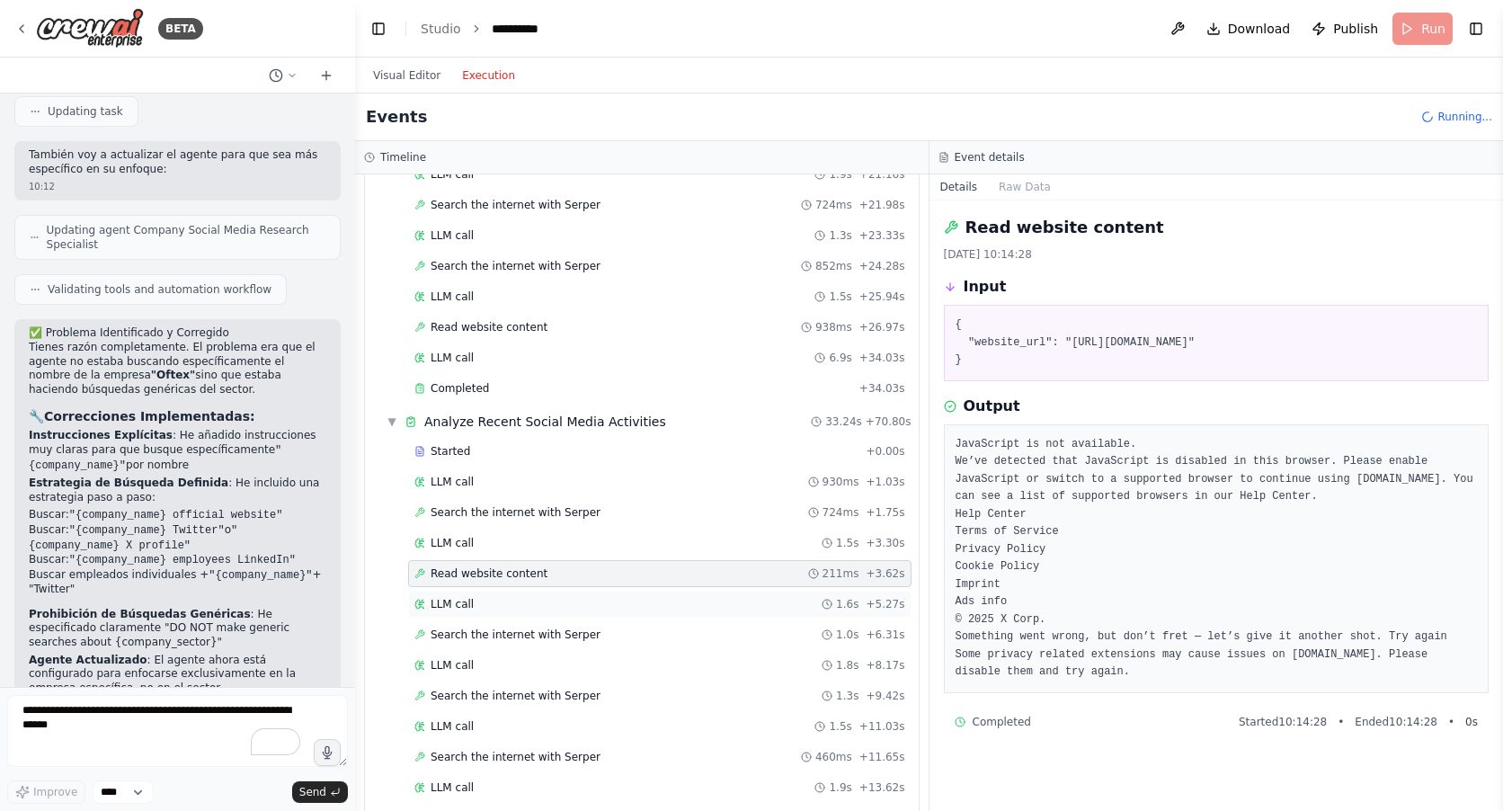
click at [466, 601] on span "LLM call" at bounding box center [451, 604] width 43 height 14
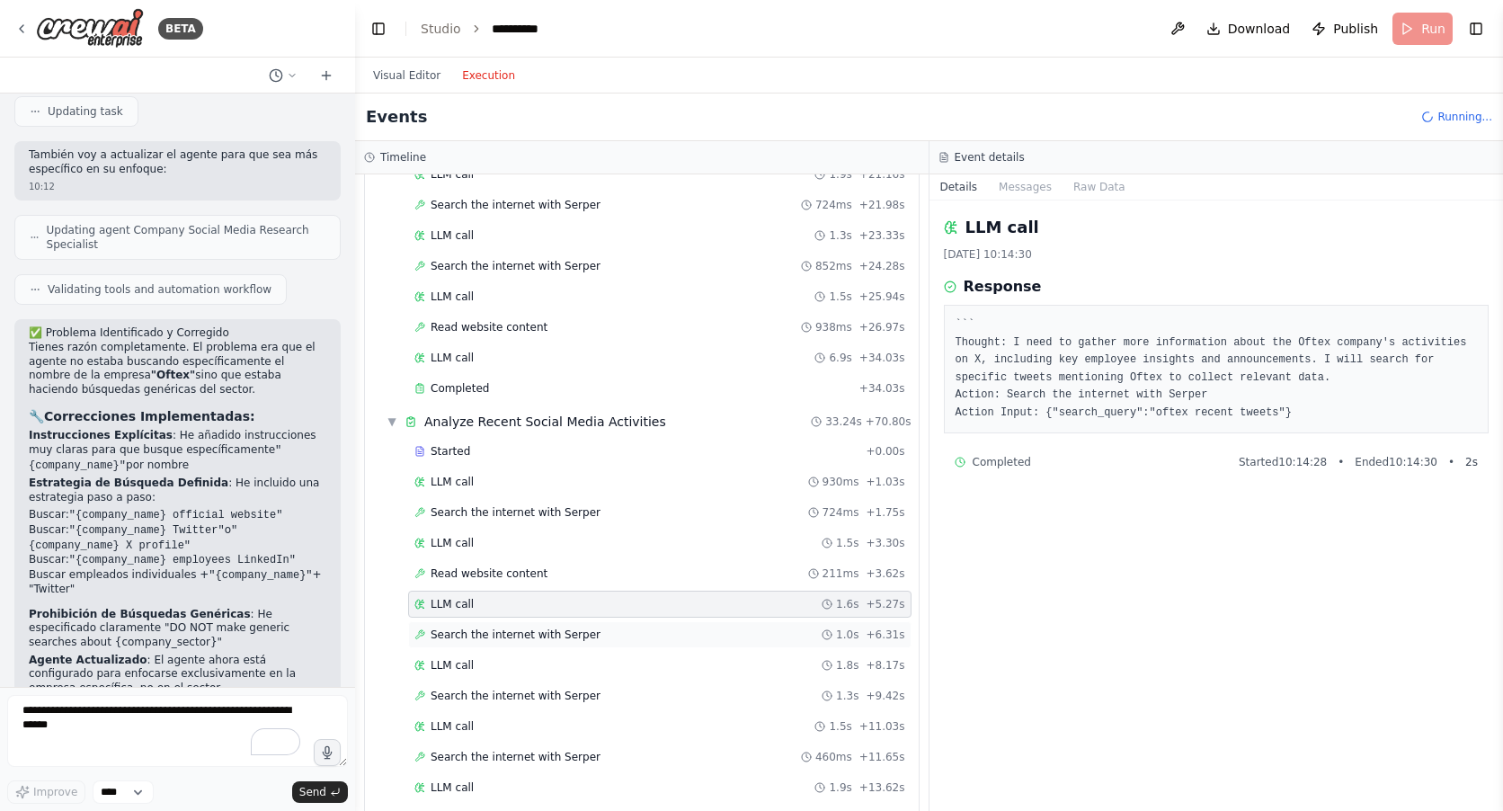
click at [464, 635] on span "Search the internet with Serper" at bounding box center [515, 634] width 170 height 14
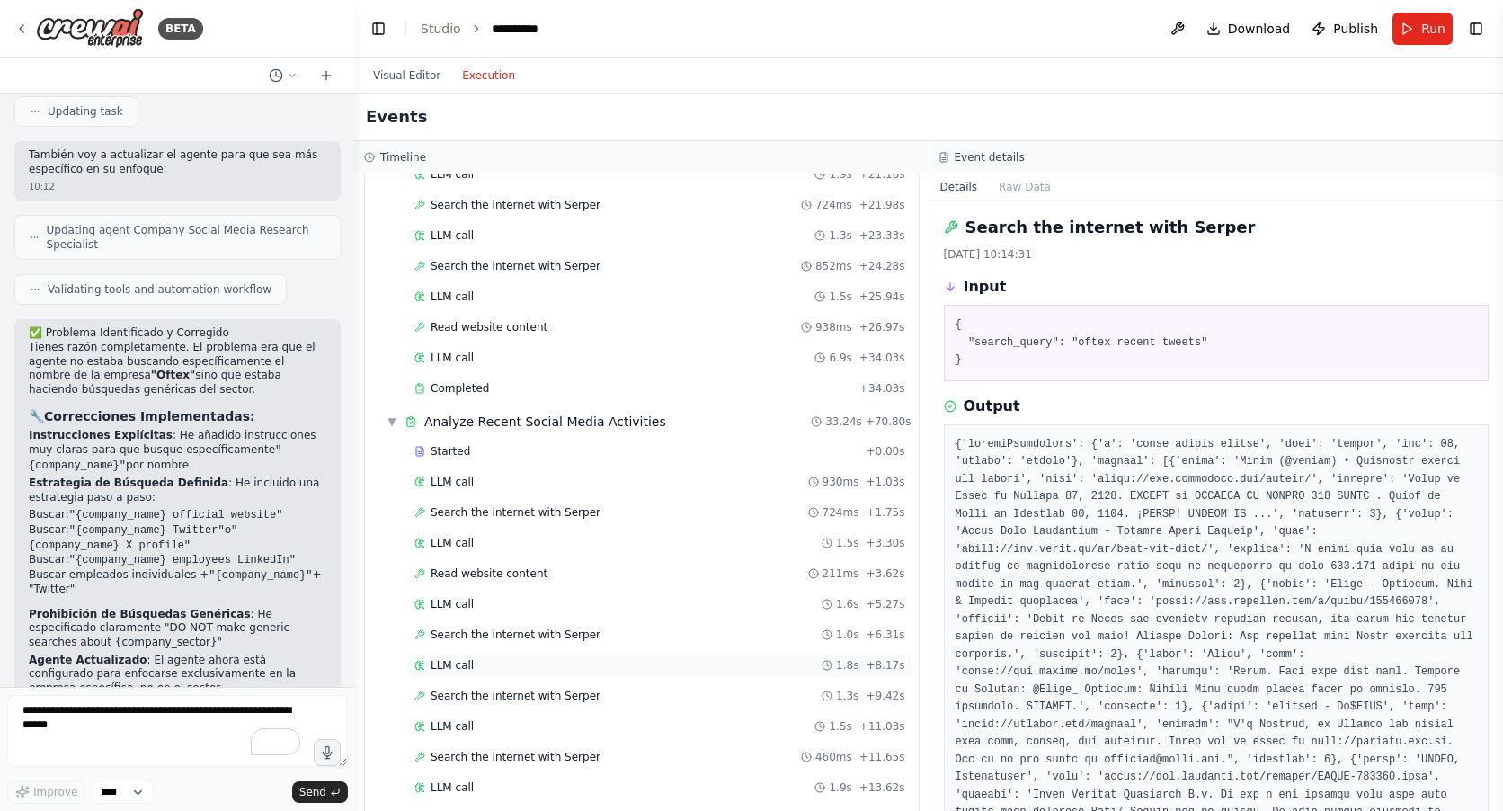
click at [458, 663] on span "LLM call" at bounding box center [451, 665] width 43 height 14
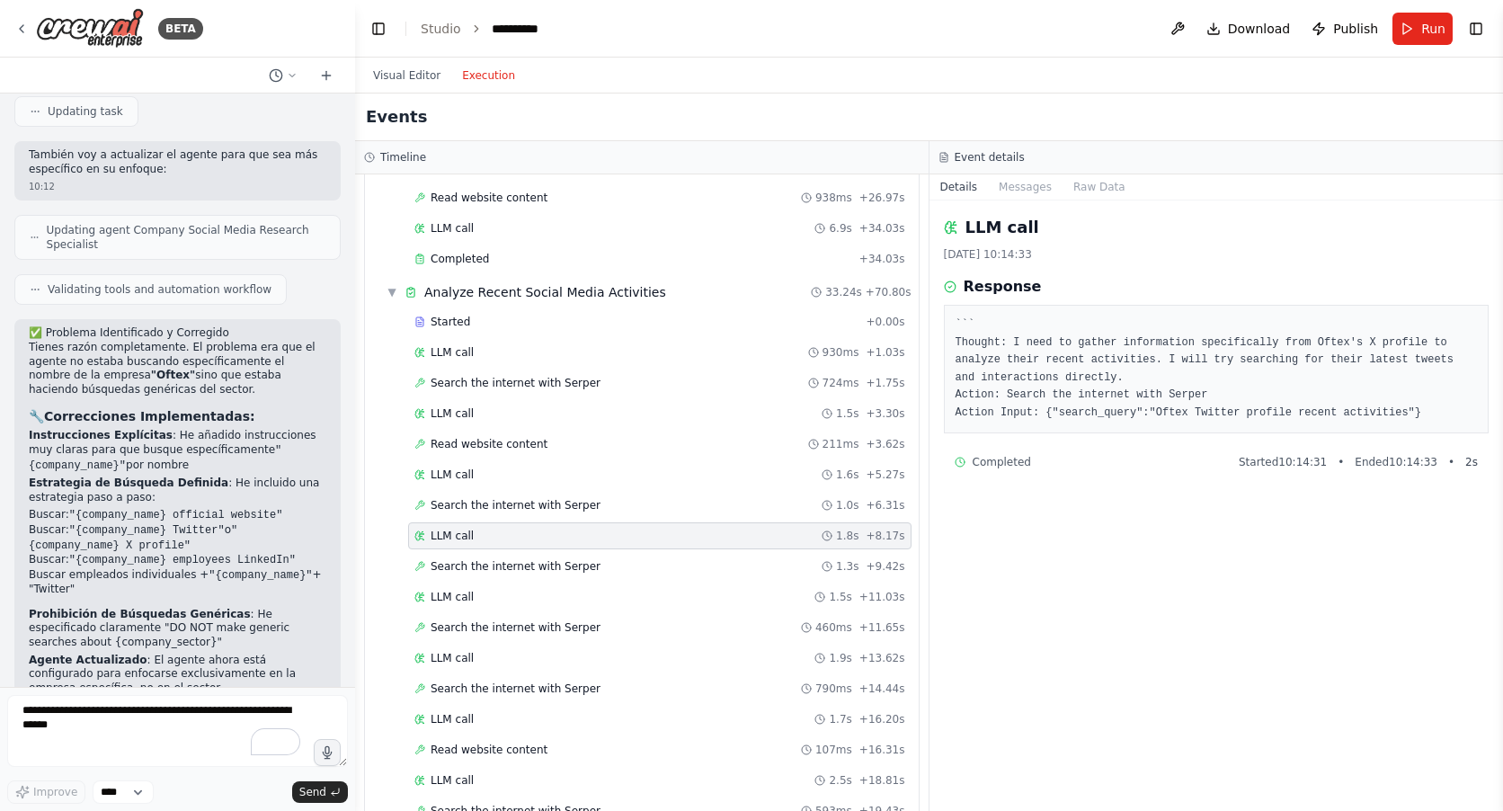
scroll to position [809, 0]
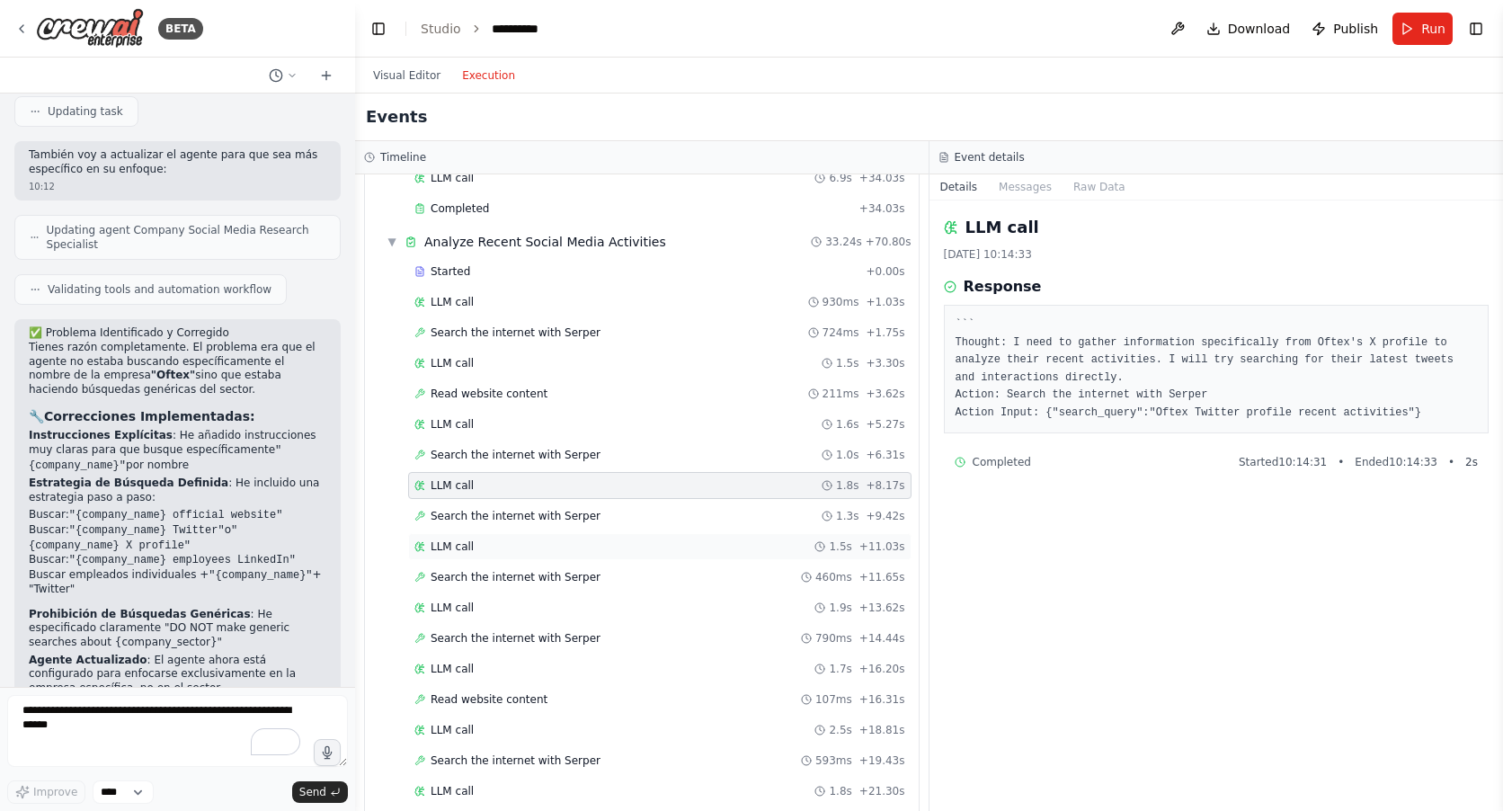
click at [459, 546] on span "LLM call" at bounding box center [451, 546] width 43 height 14
click at [458, 605] on span "LLM call" at bounding box center [451, 607] width 43 height 14
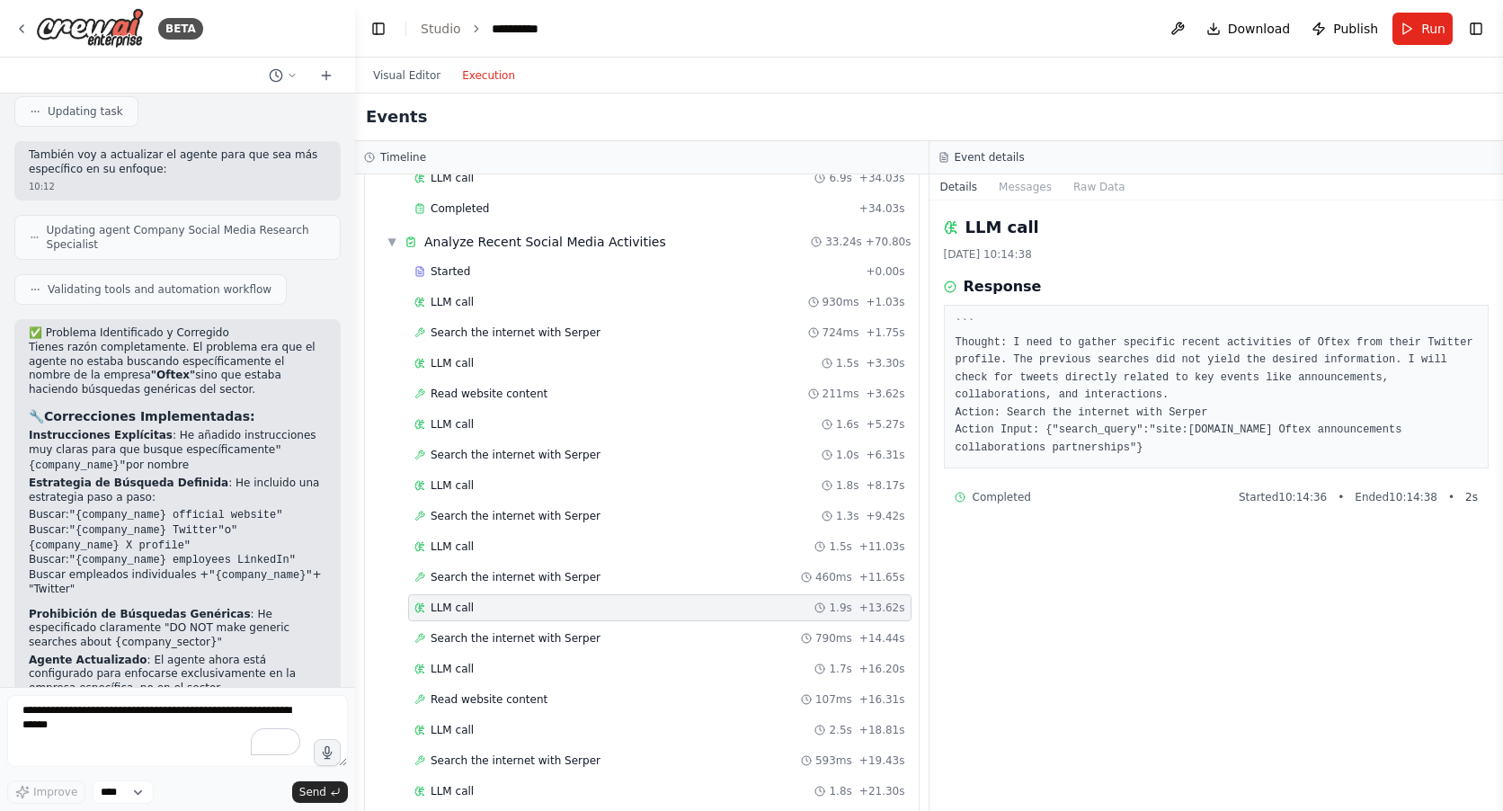
scroll to position [899, 0]
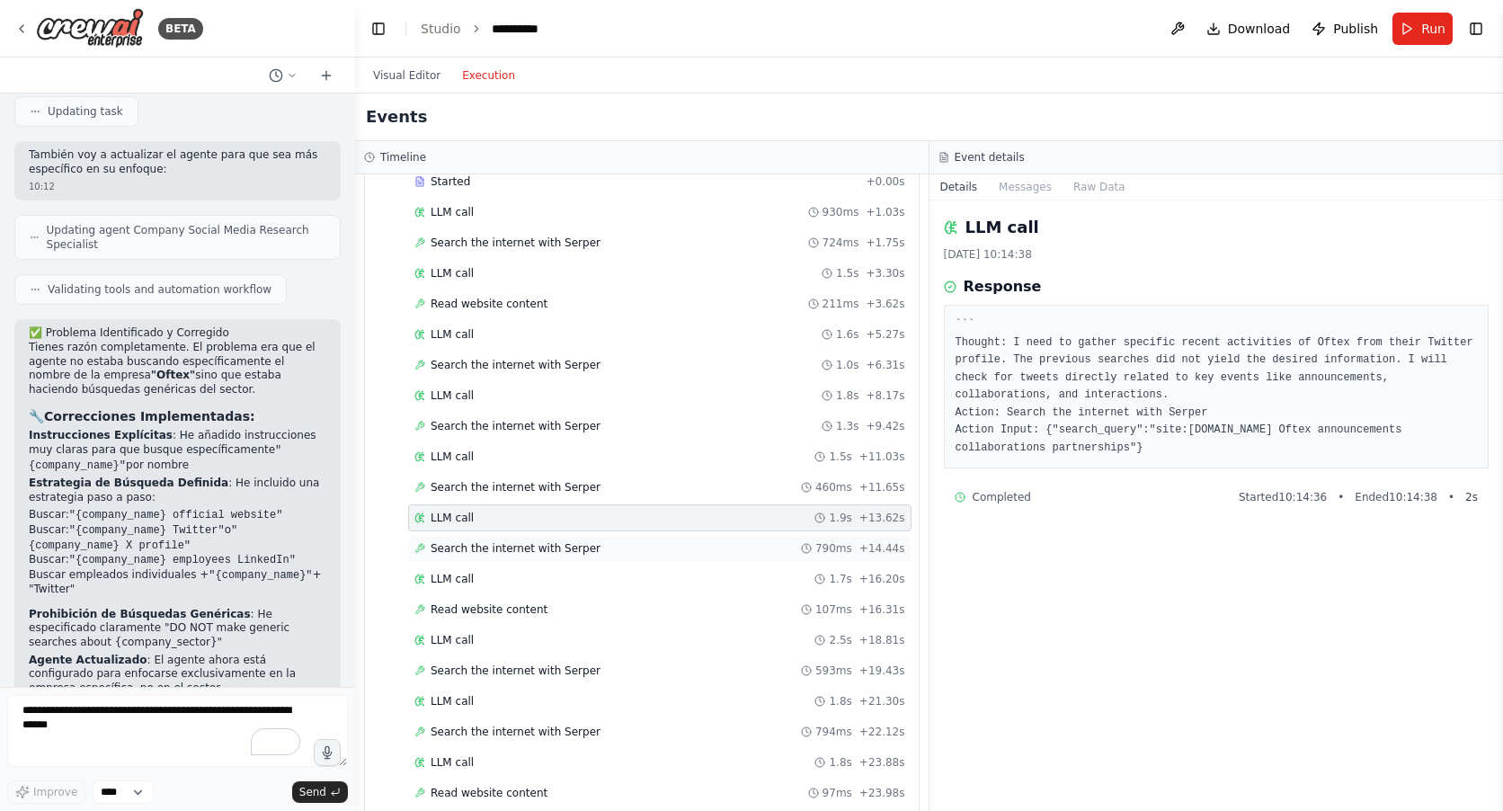
click at [457, 551] on span "Search the internet with Serper" at bounding box center [515, 548] width 170 height 14
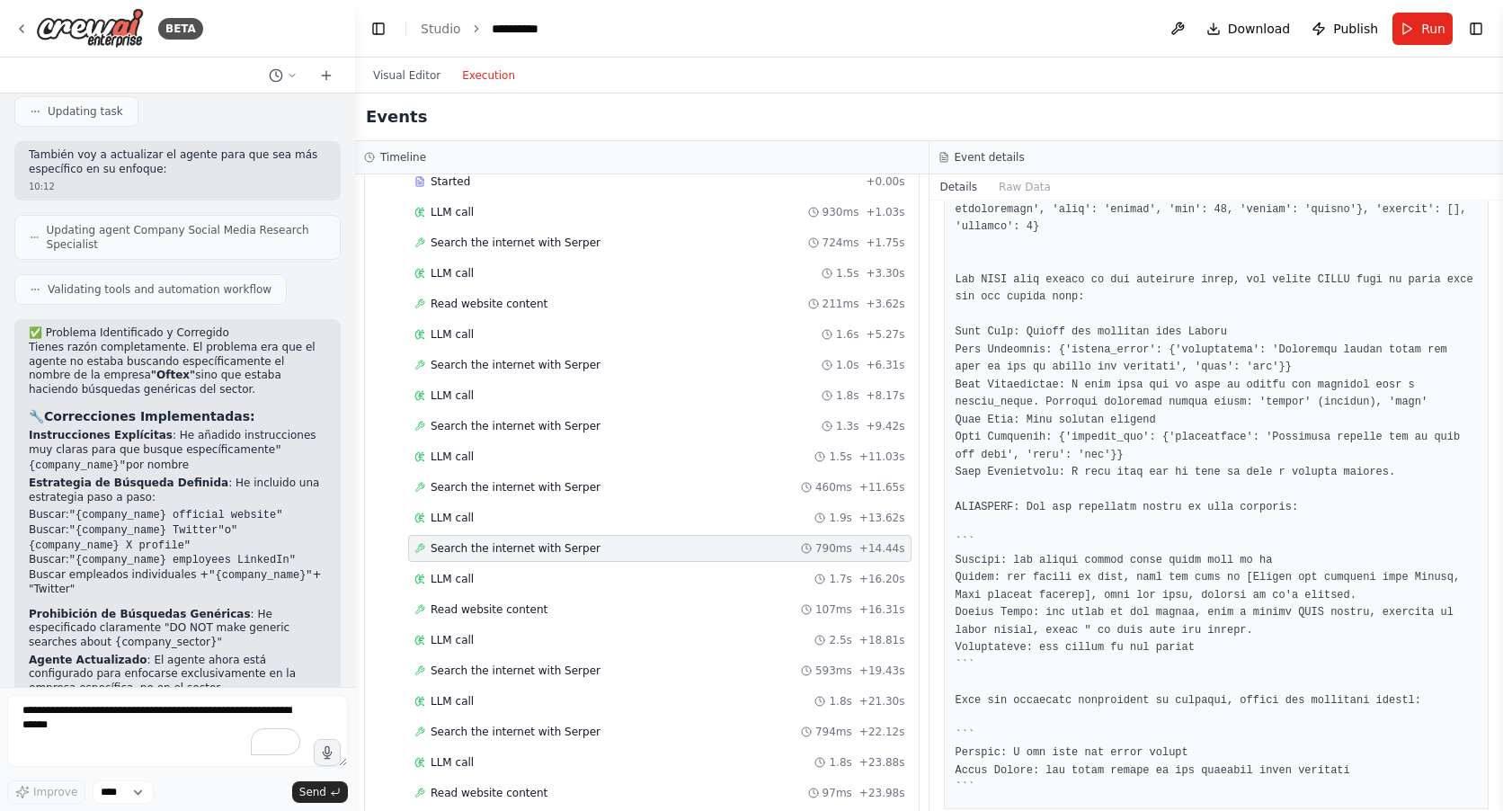
scroll to position [318, 0]
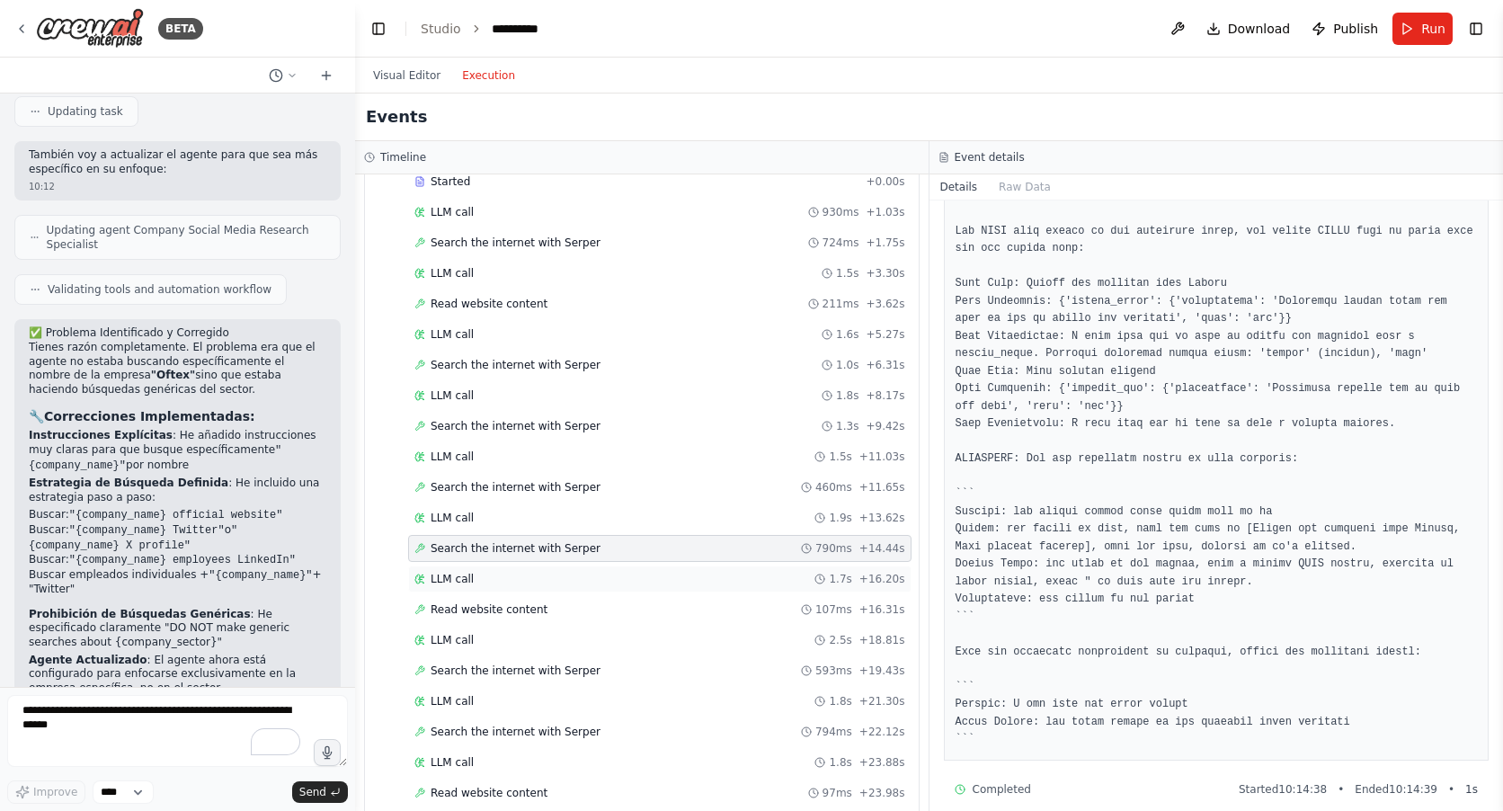
click at [451, 573] on span "LLM call" at bounding box center [451, 579] width 43 height 14
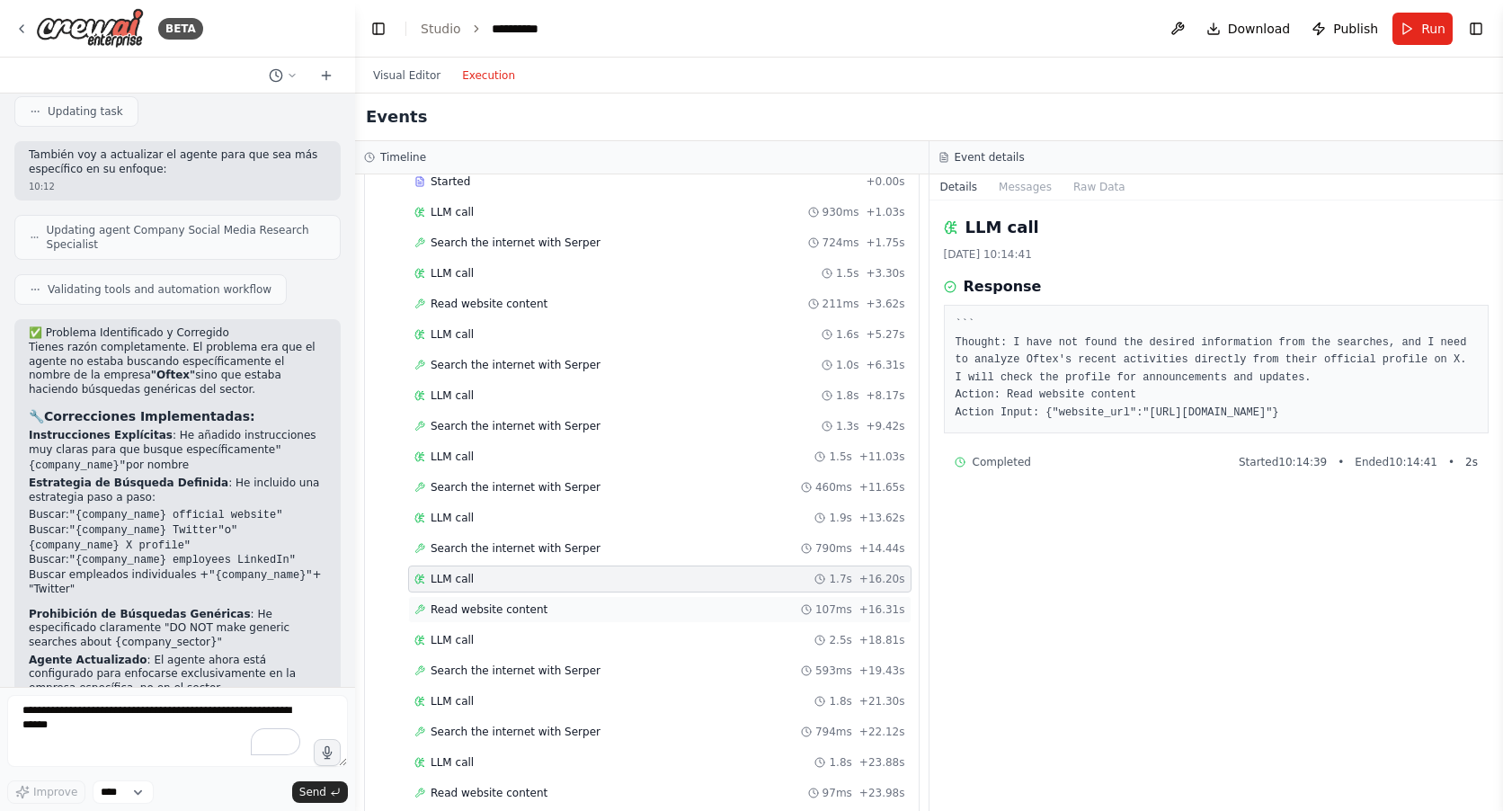
click at [457, 614] on span "Read website content" at bounding box center [488, 609] width 117 height 14
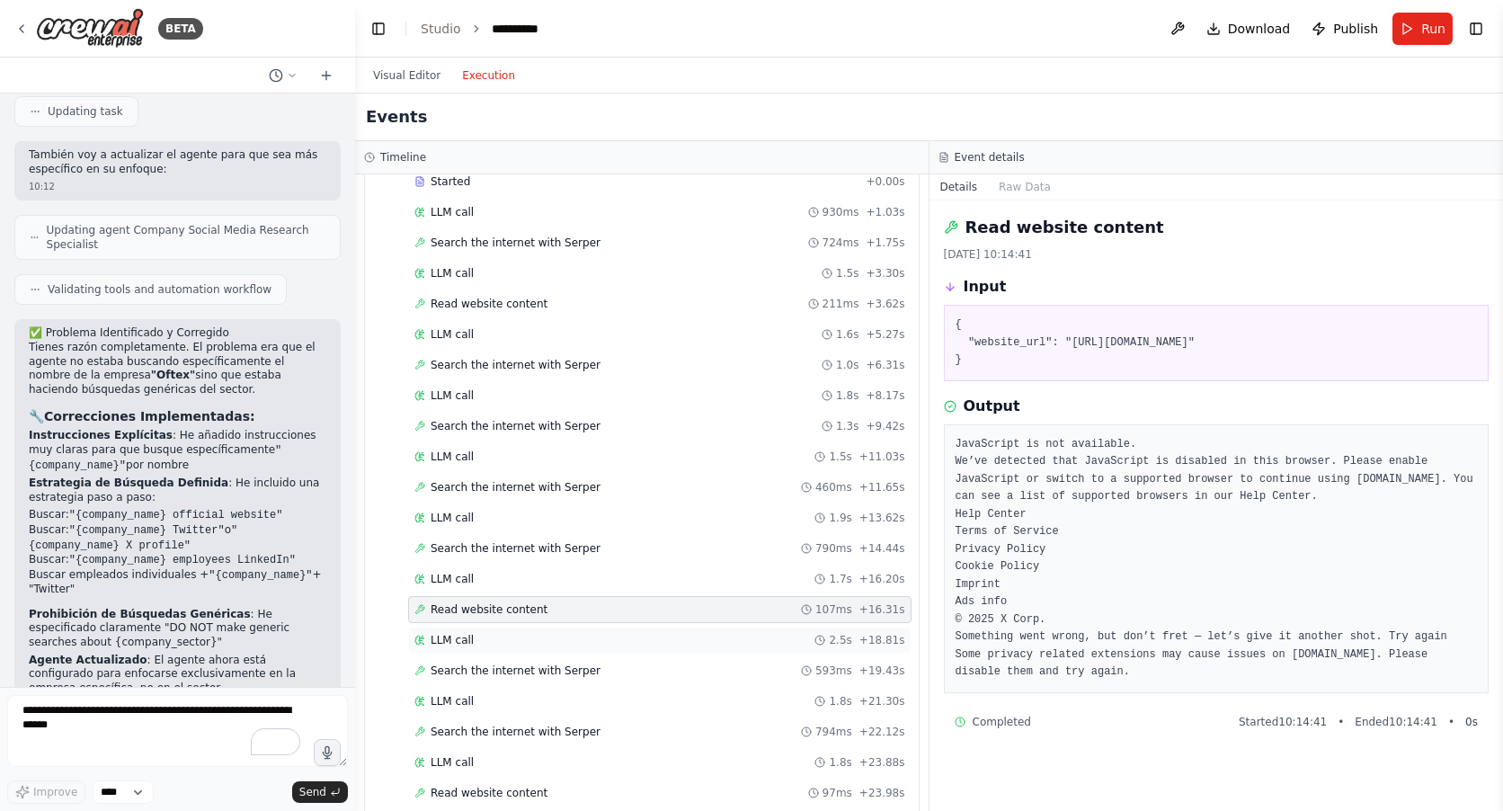
click at [457, 645] on span "LLM call" at bounding box center [451, 640] width 43 height 14
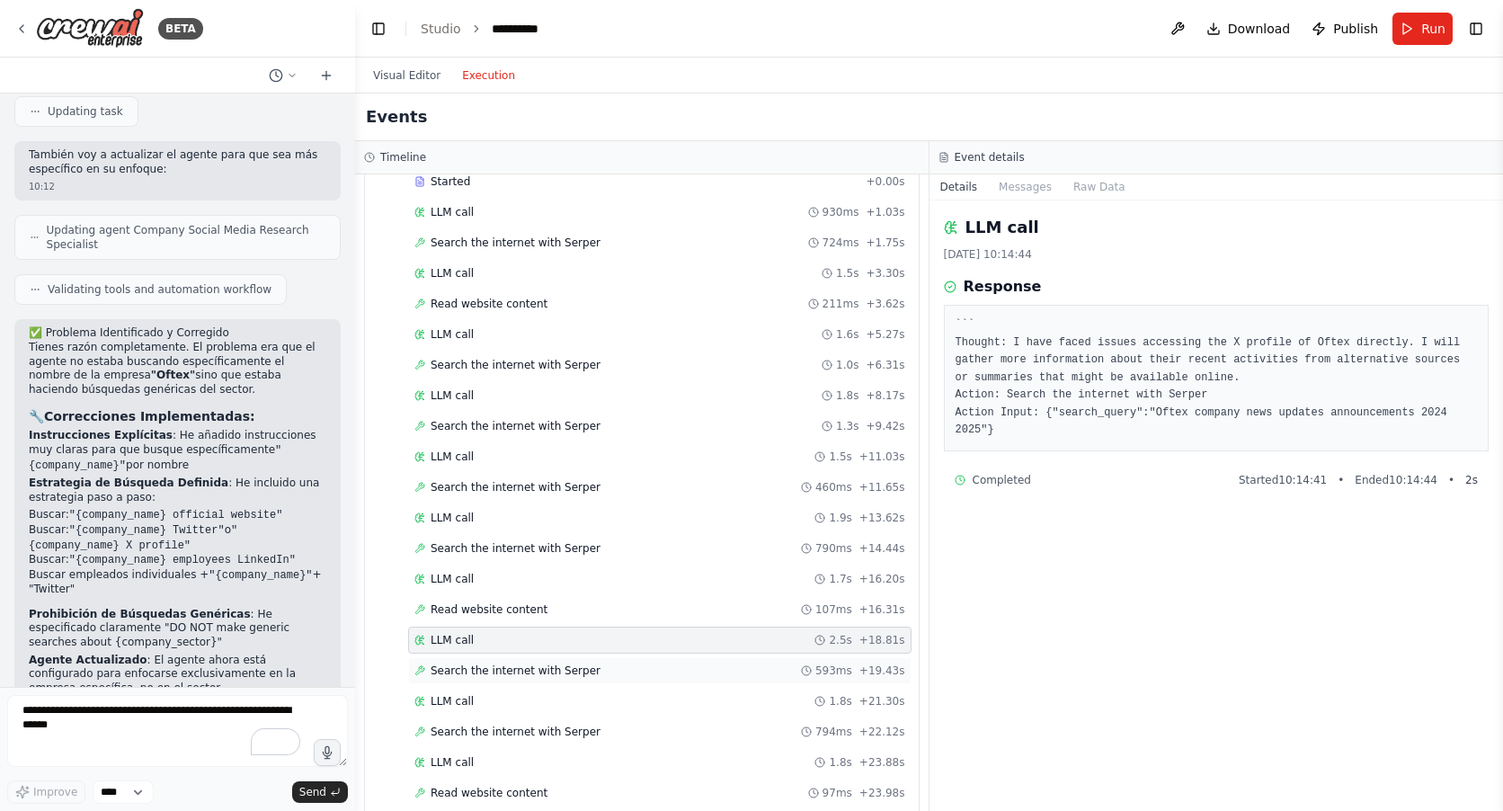
click at [455, 666] on span "Search the internet with Serper" at bounding box center [515, 670] width 170 height 14
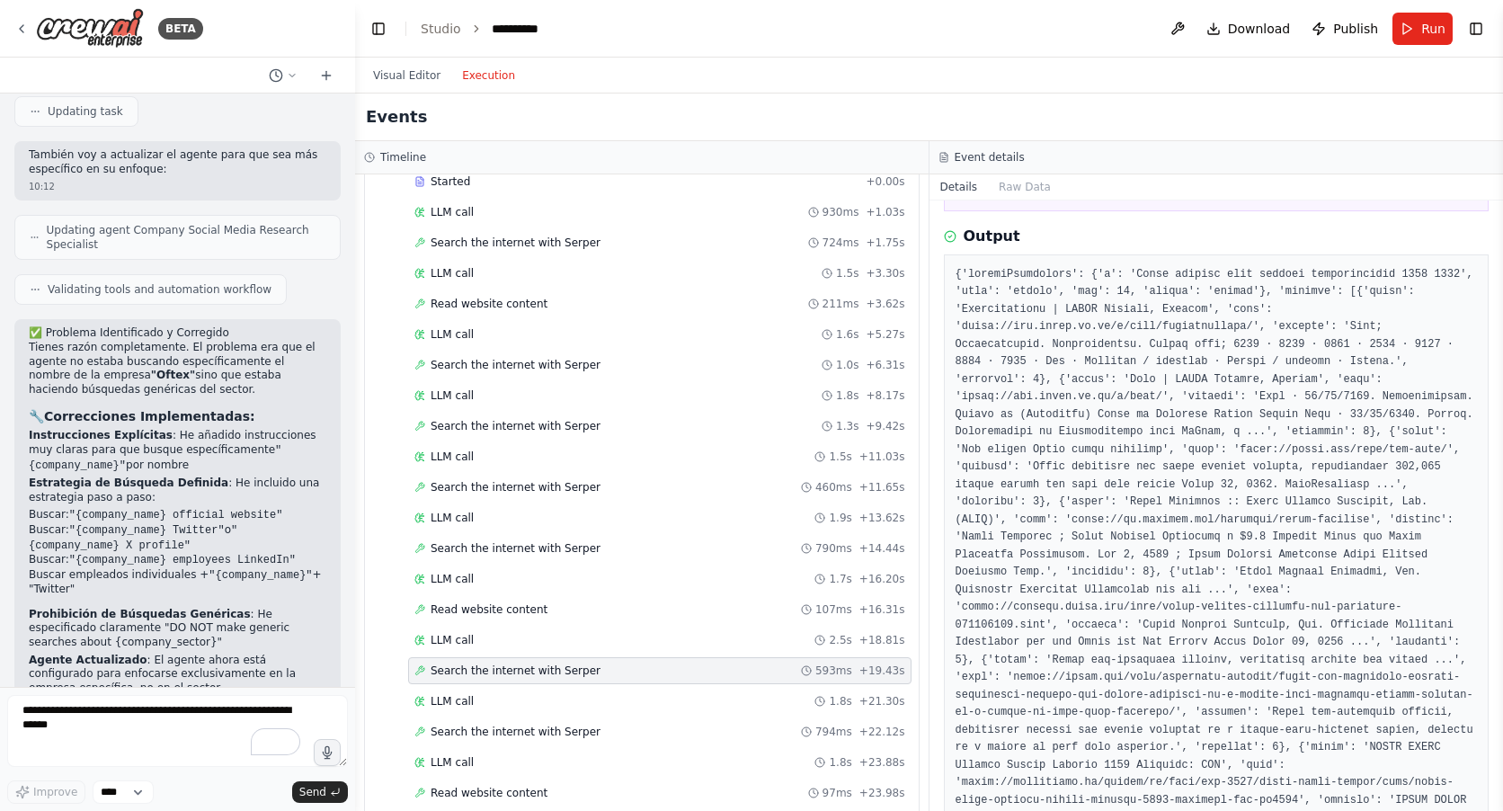
scroll to position [180, 0]
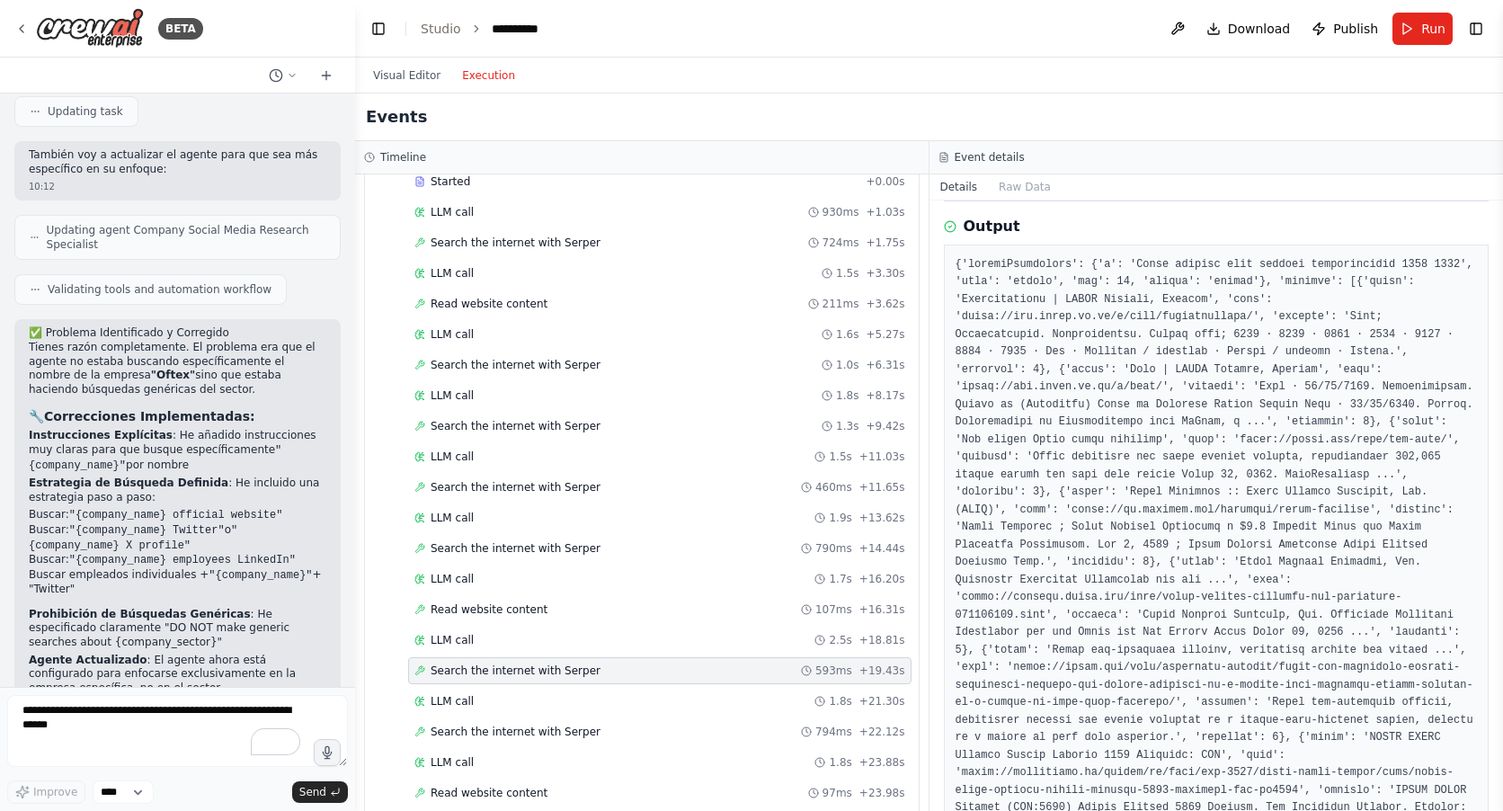
click at [1247, 596] on pre at bounding box center [1216, 694] width 522 height 876
click at [1174, 510] on pre at bounding box center [1216, 694] width 522 height 876
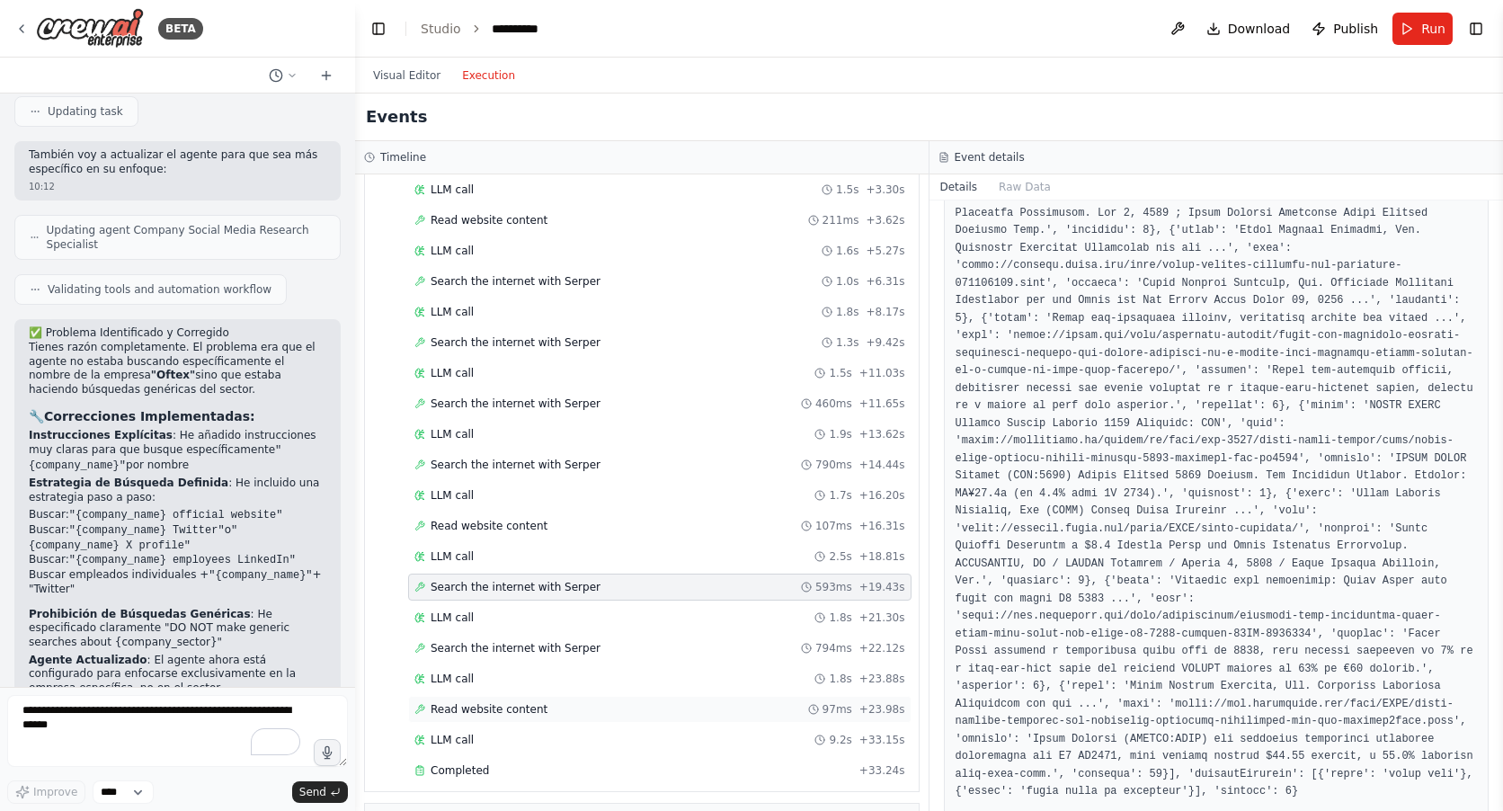
scroll to position [1078, 0]
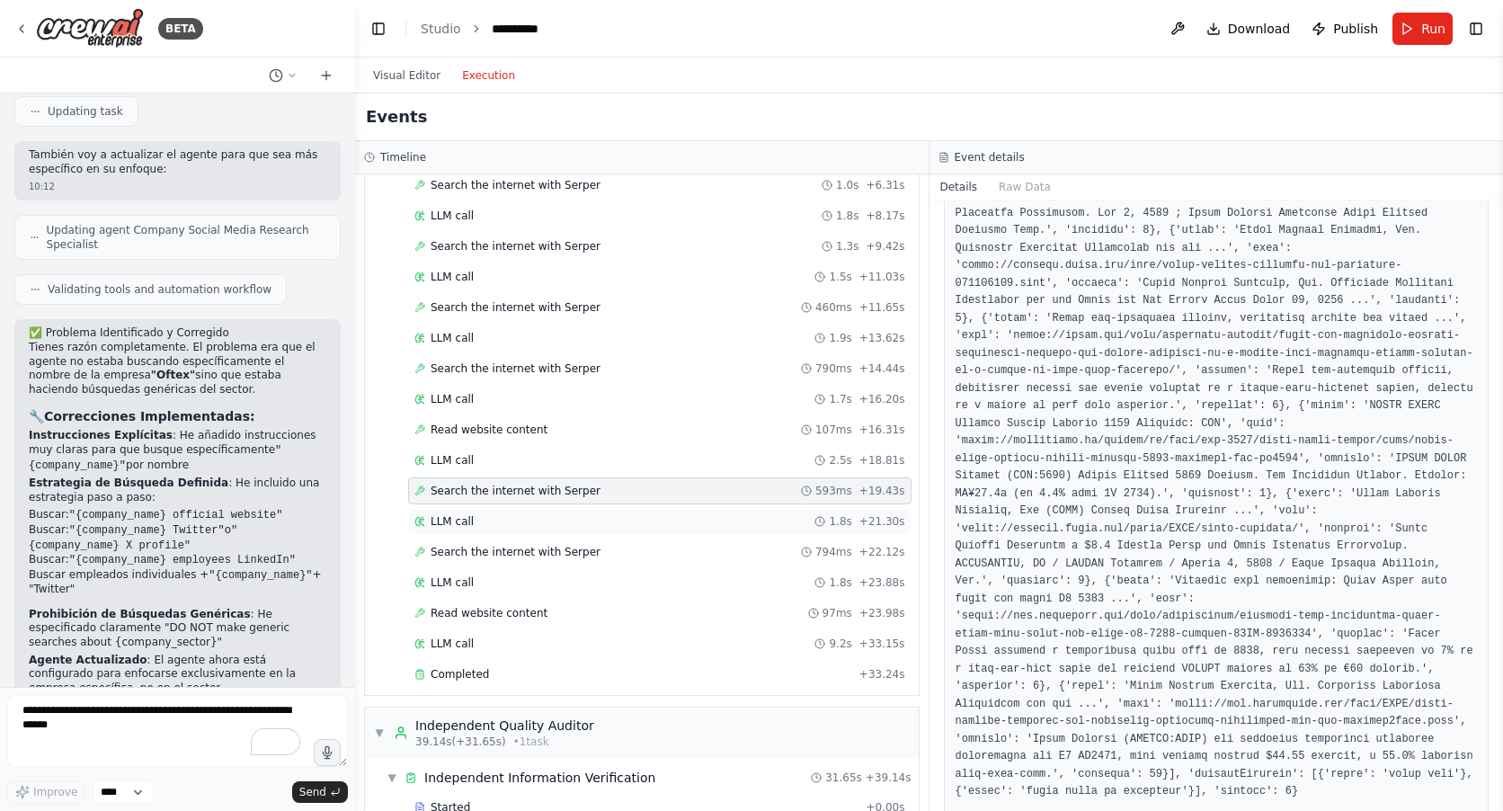
click at [537, 519] on div "LLM call 1.8s + 21.30s" at bounding box center [659, 521] width 491 height 14
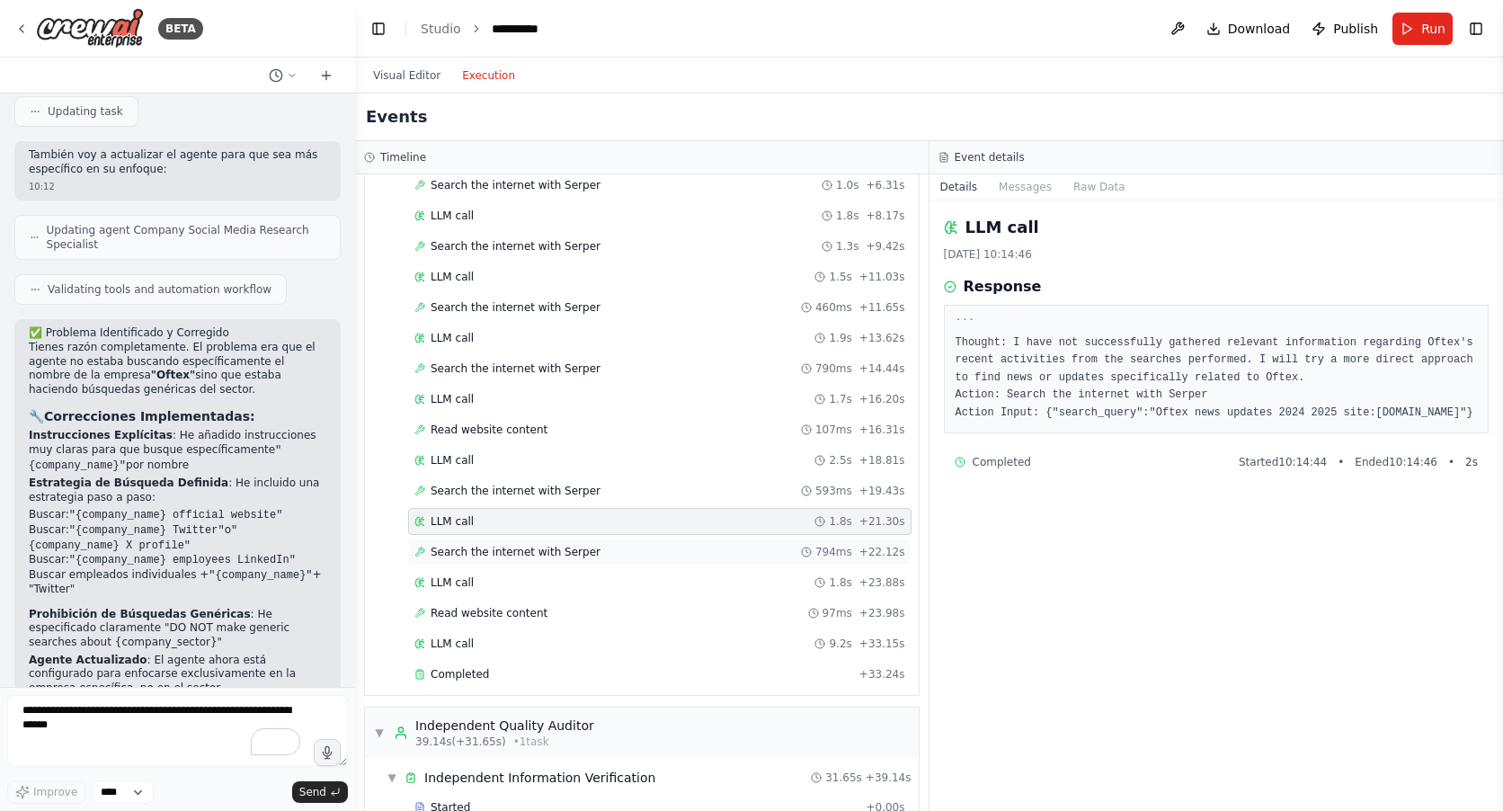
click at [480, 553] on span "Search the internet with Serper" at bounding box center [515, 552] width 170 height 14
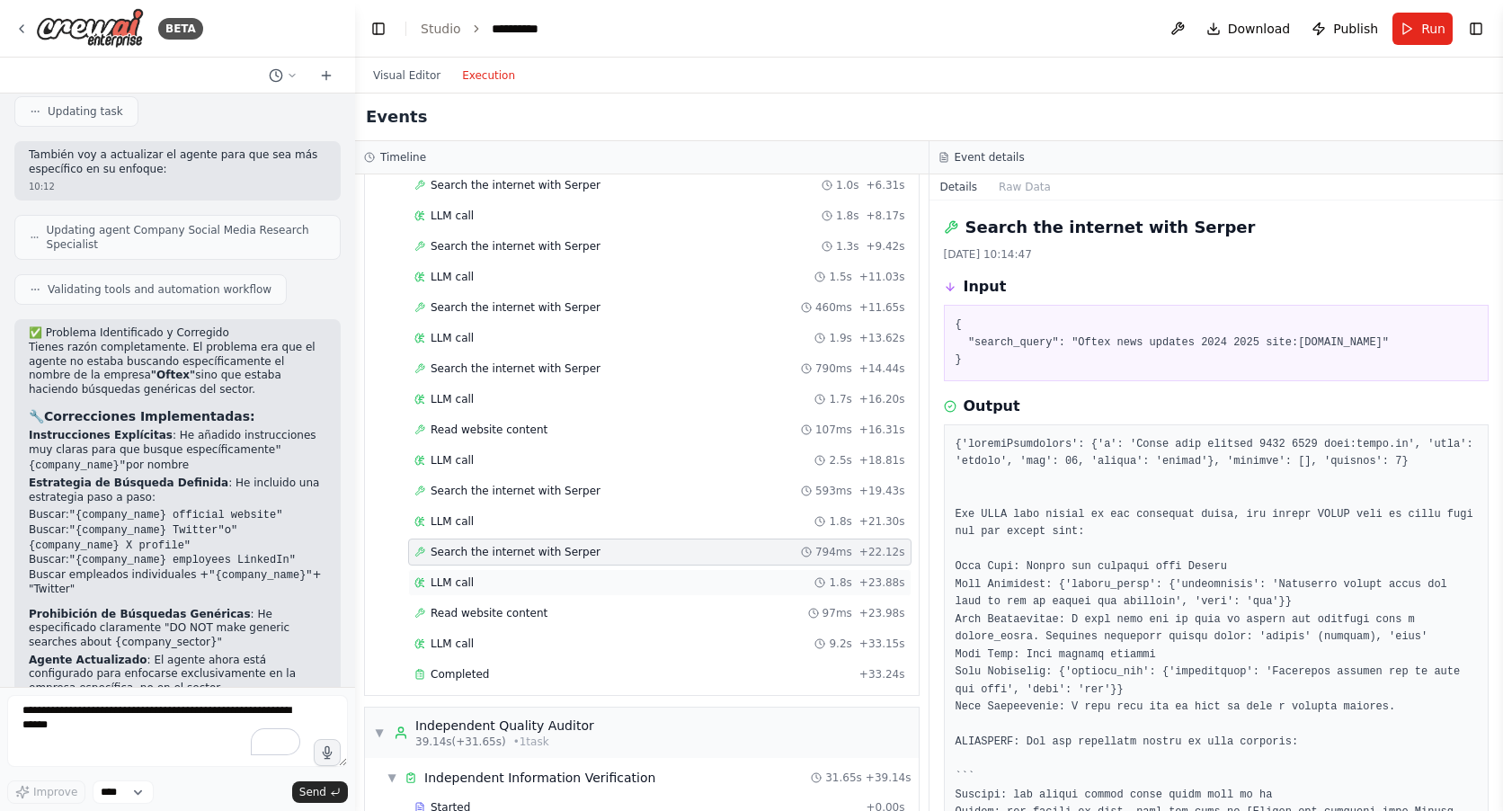
click at [484, 587] on div "LLM call 1.8s + 23.88s" at bounding box center [659, 582] width 491 height 14
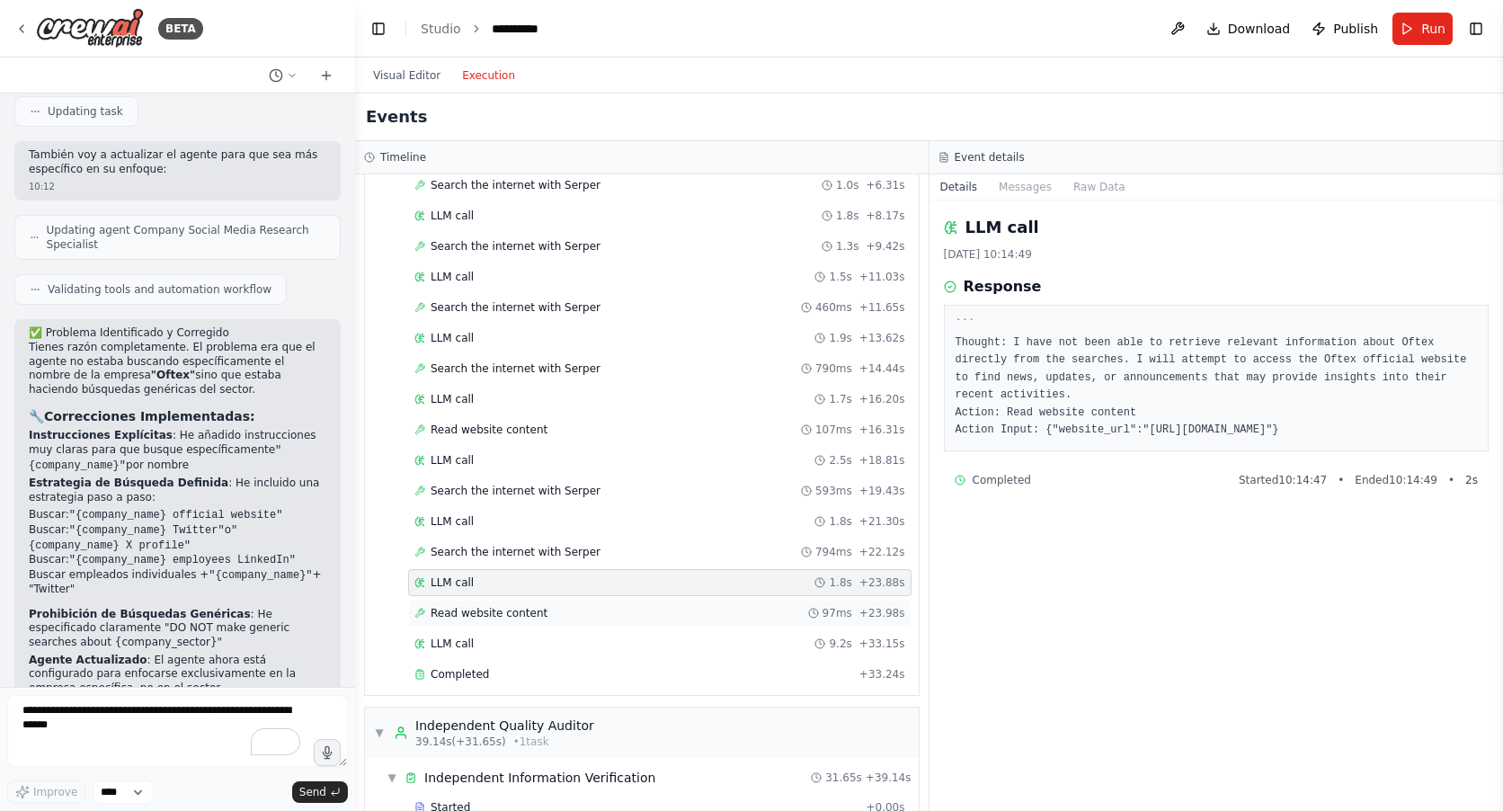
click at [484, 614] on span "Read website content" at bounding box center [488, 613] width 117 height 14
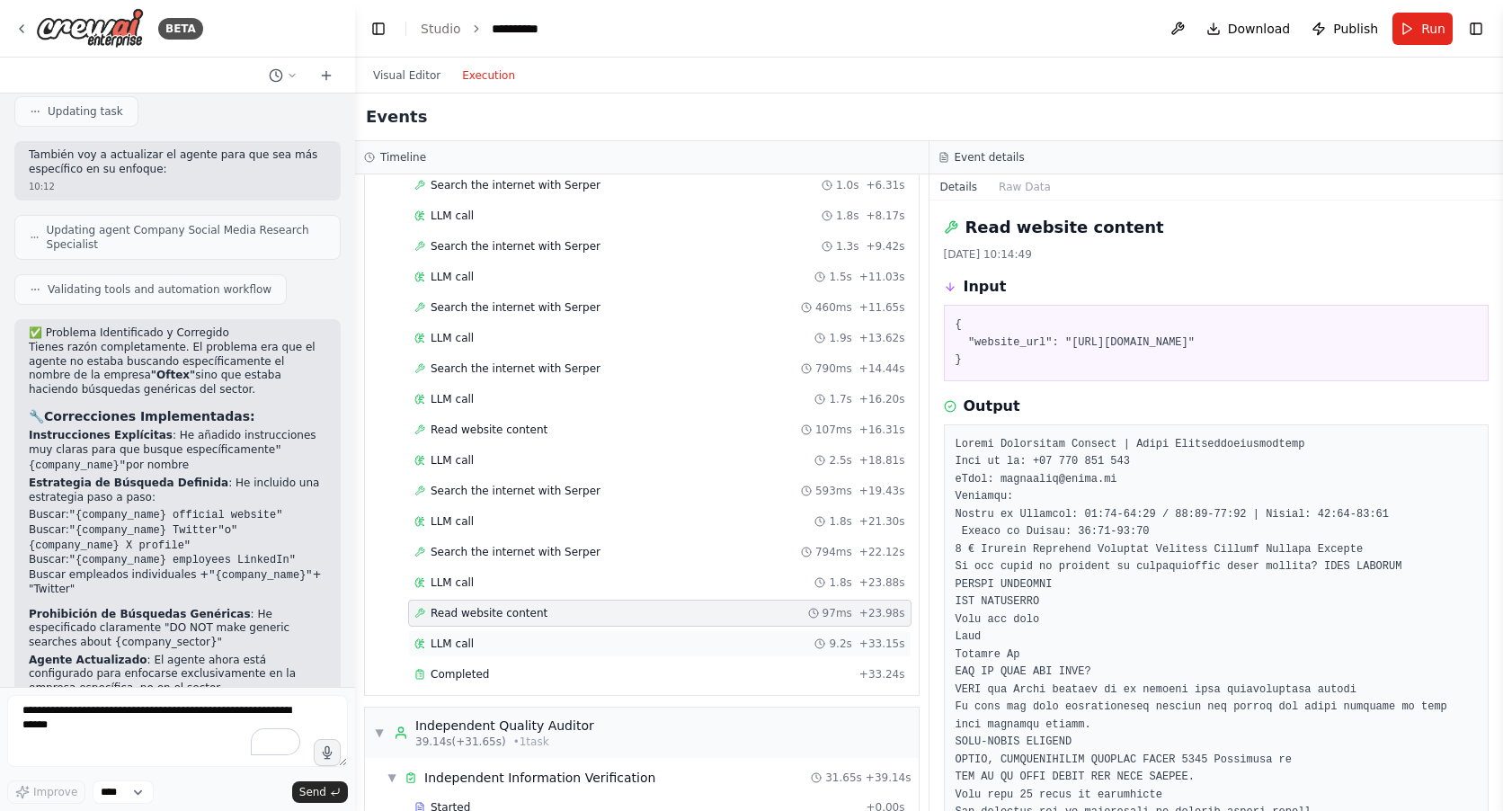
click at [484, 647] on div "LLM call 9.2s + 33.15s" at bounding box center [659, 643] width 491 height 14
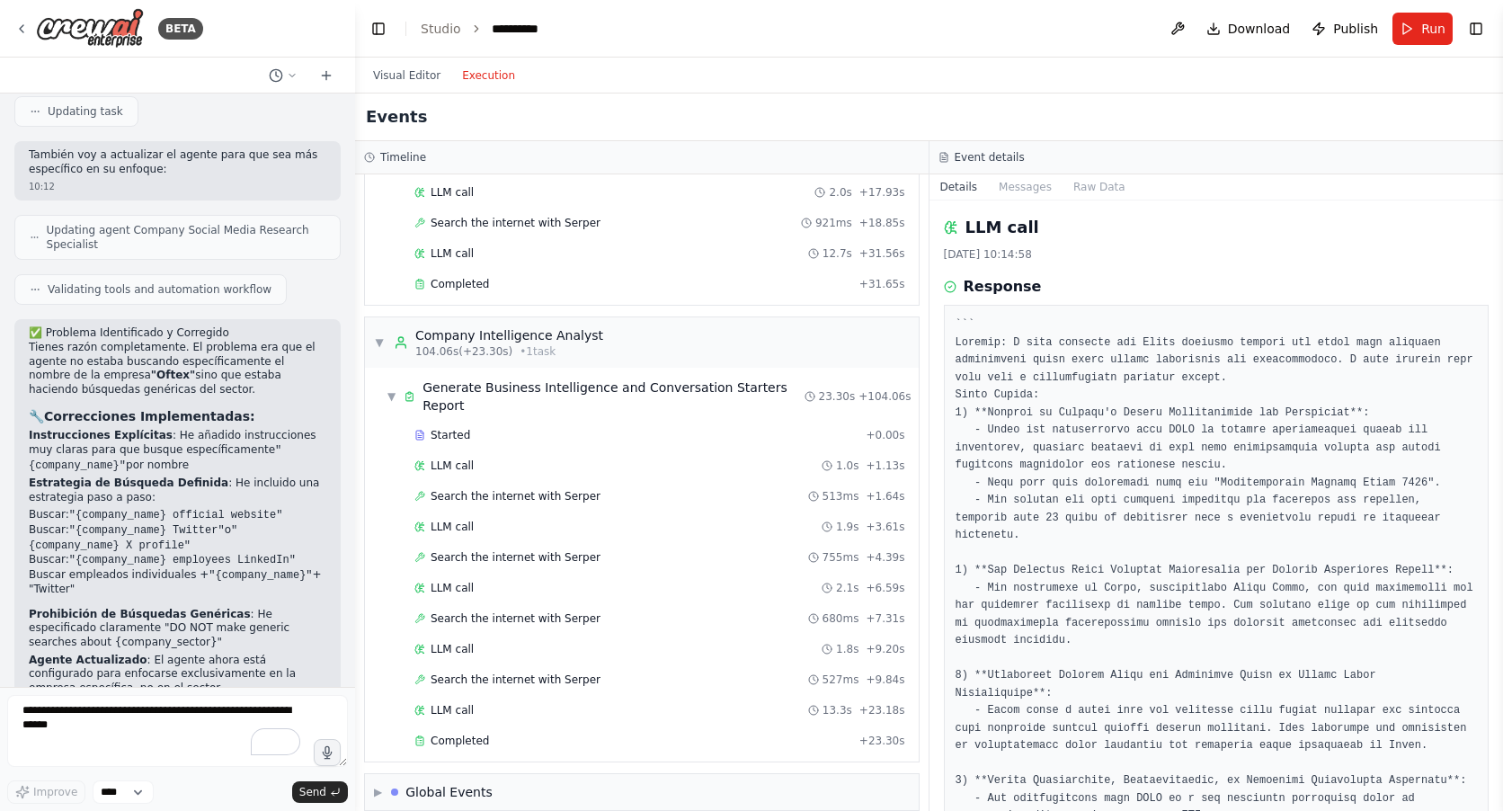
scroll to position [2092, 0]
click at [472, 732] on span "Completed" at bounding box center [459, 739] width 58 height 14
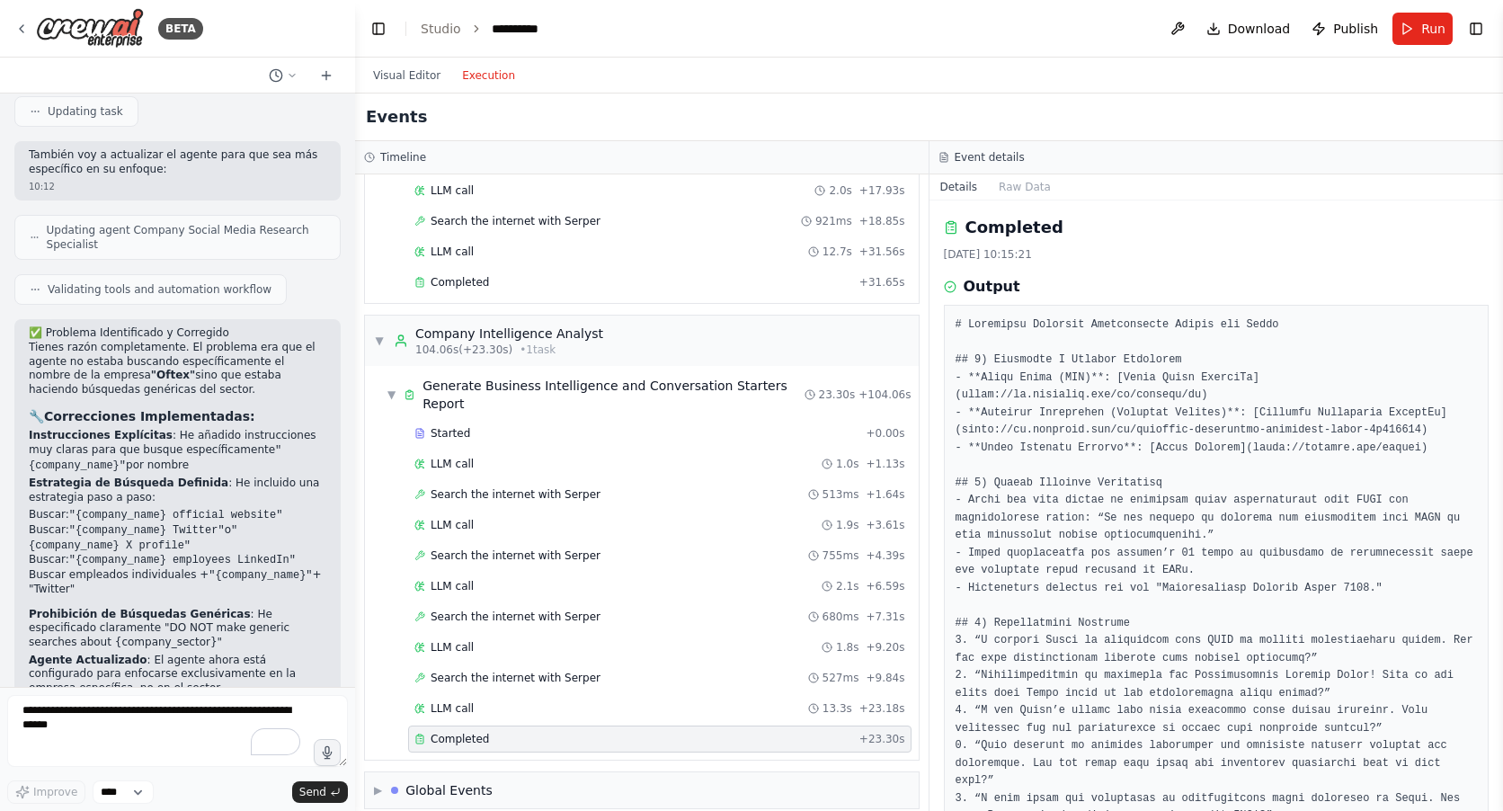
scroll to position [90, 0]
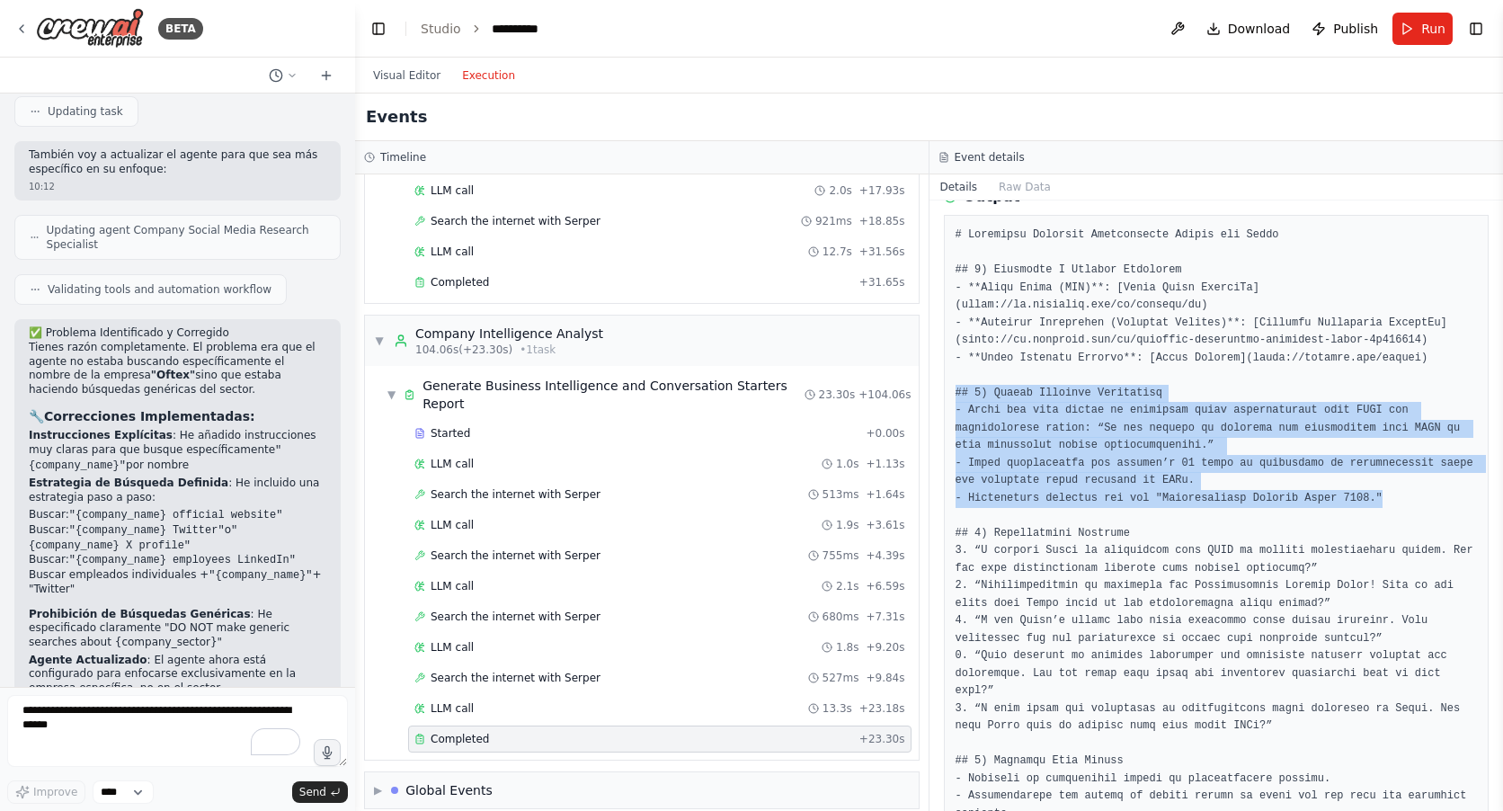
drag, startPoint x: 1360, startPoint y: 501, endPoint x: 941, endPoint y: 396, distance: 431.6
click at [941, 396] on div "Completed [DATE] 10:15:21 Output" at bounding box center [1216, 505] width 574 height 610
copy pre "## 2) Recent Activity Highlights - Oftex has been active in promoting their col…"
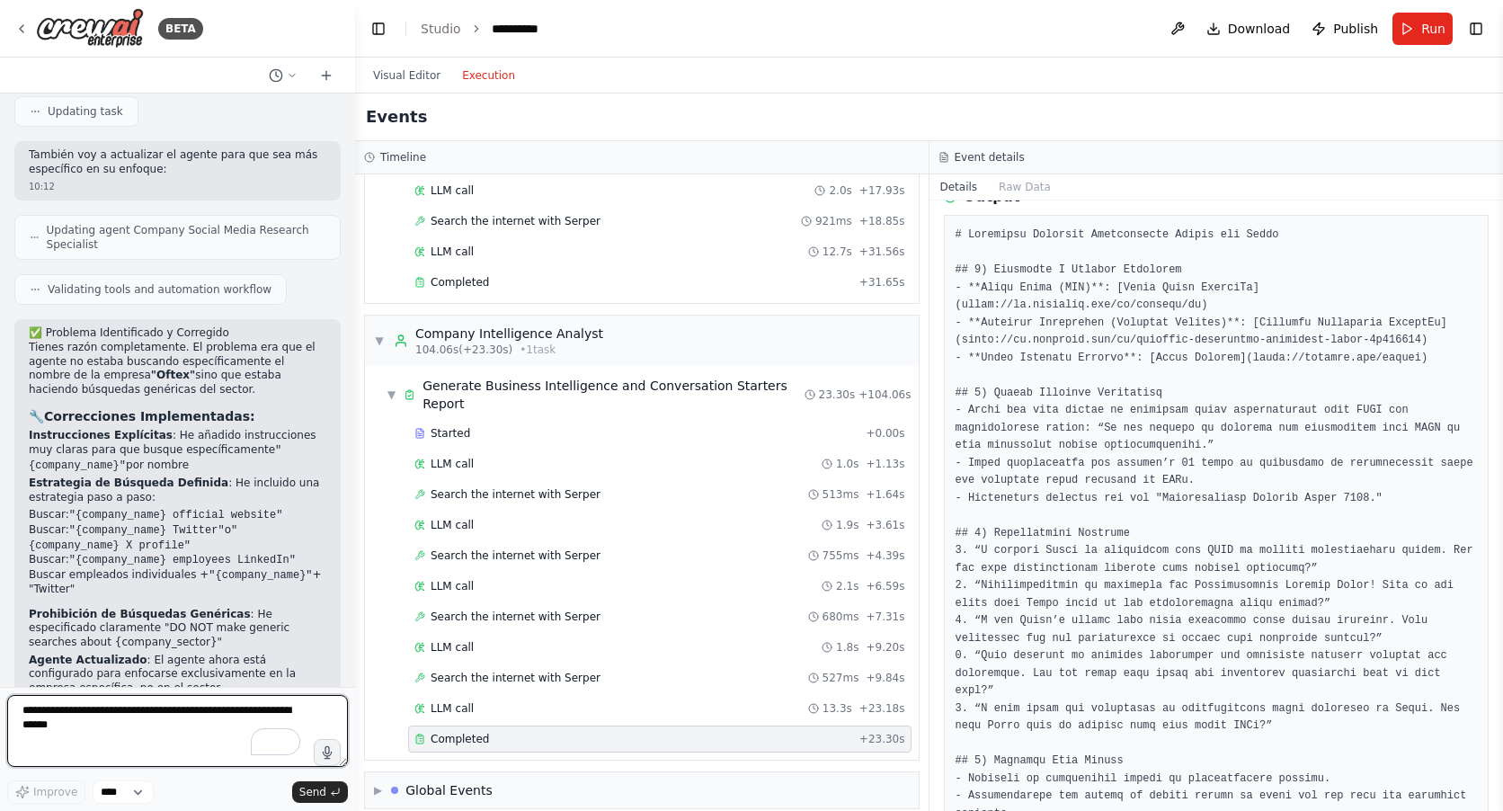
click at [145, 725] on textarea "To enrich screen reader interactions, please activate Accessibility in Grammarl…" at bounding box center [177, 731] width 341 height 72
paste textarea "**********"
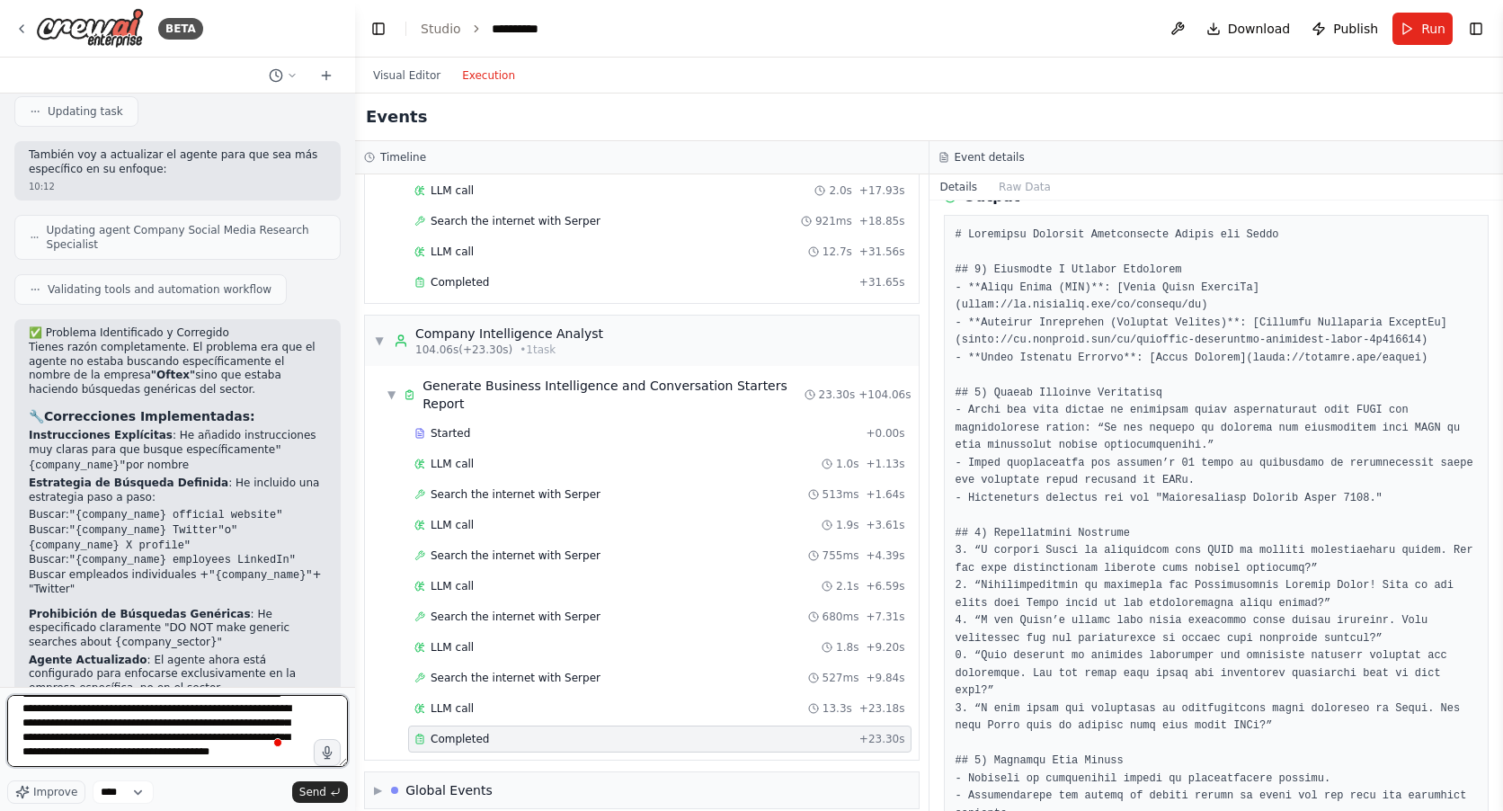
scroll to position [138, 0]
click at [210, 718] on textarea "**********" at bounding box center [177, 731] width 341 height 72
type textarea "**********"
click at [310, 785] on span "Send" at bounding box center [312, 792] width 27 height 14
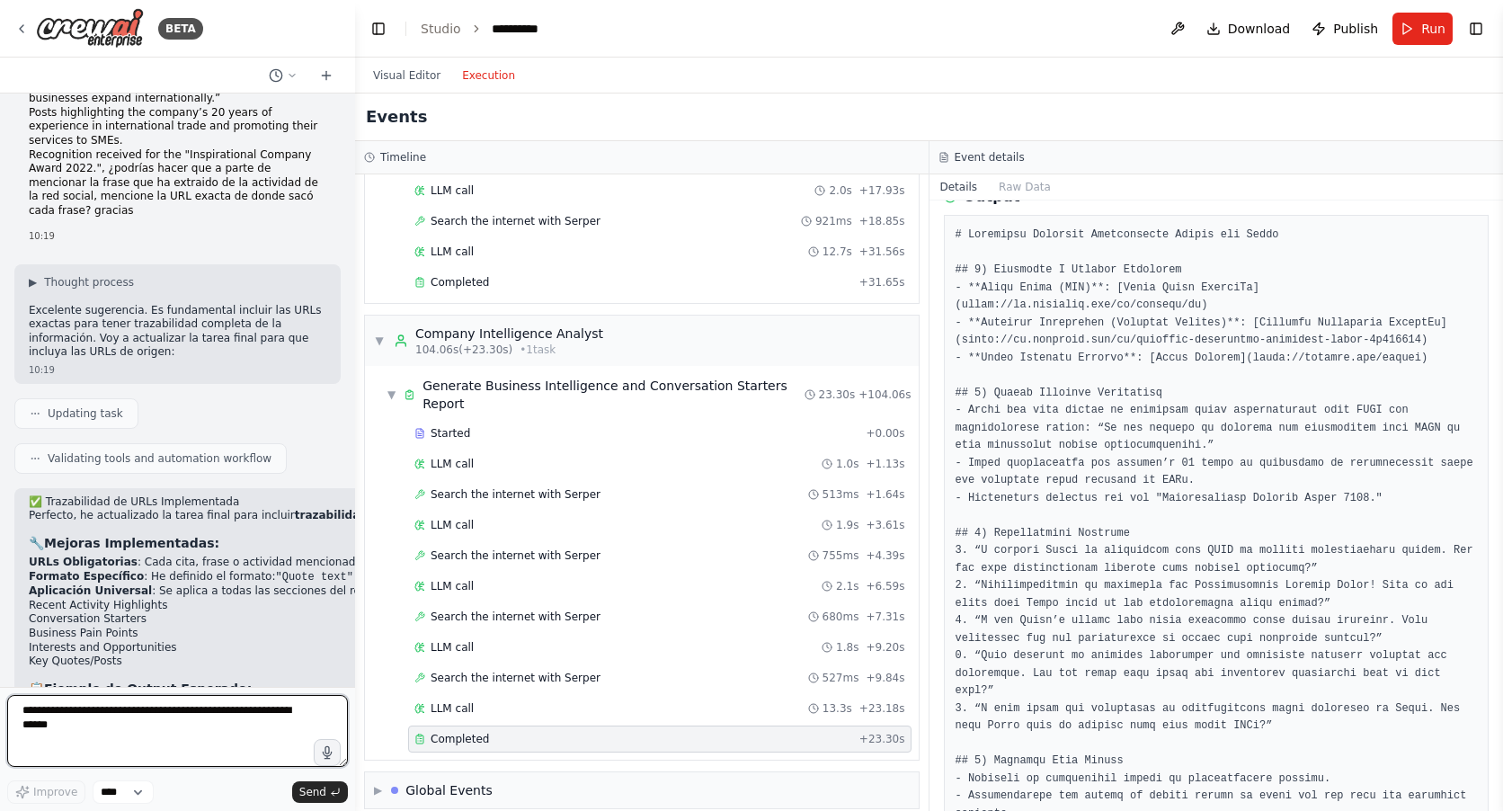
scroll to position [5570, 0]
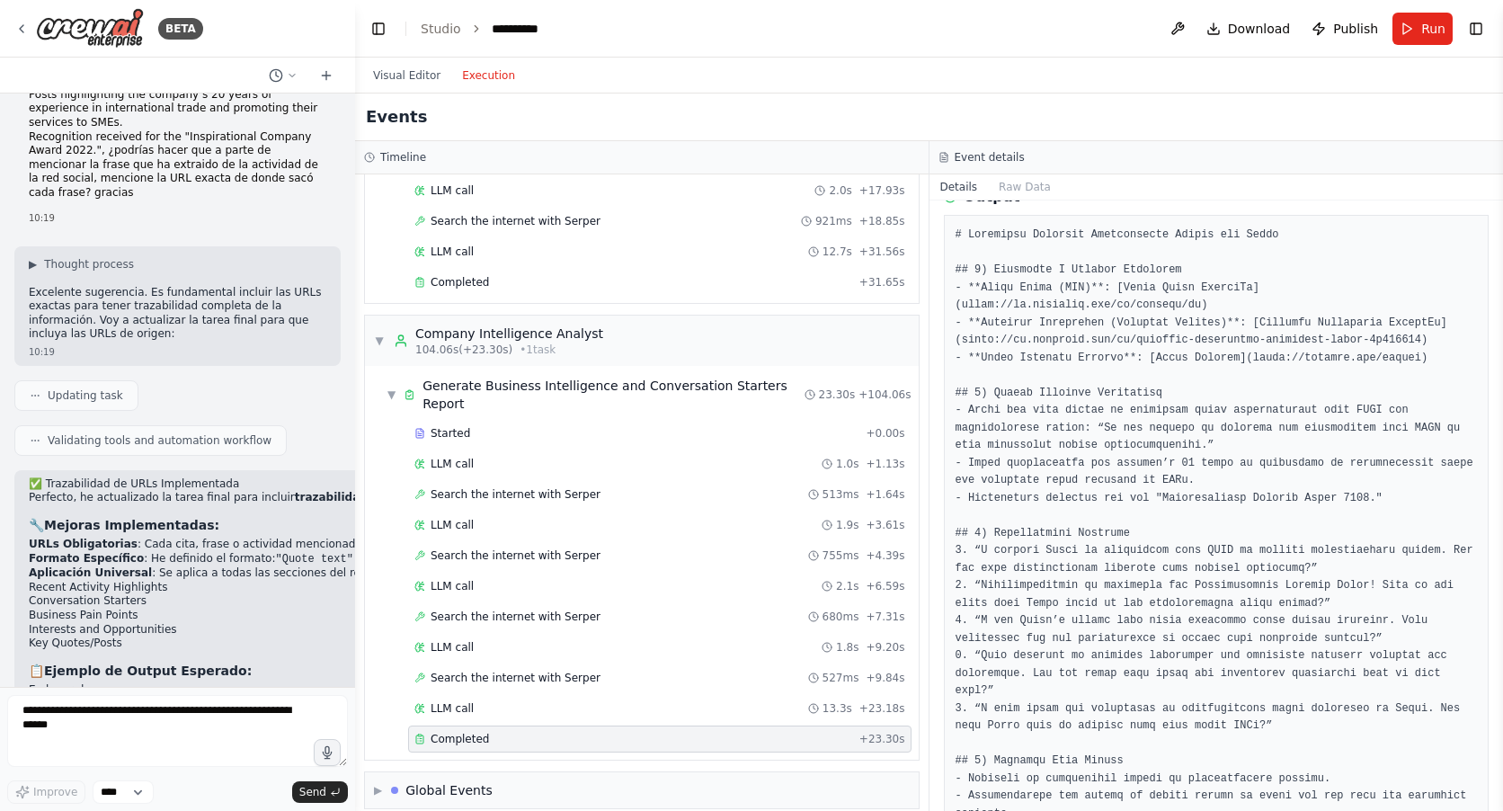
click at [154, 700] on code "## Recent Activity Highlights - Oftex has been active in promoting their collab…" at bounding box center [643, 713] width 1229 height 27
click at [177, 700] on code "## Recent Activity Highlights - Oftex has been active in promoting their collab…" at bounding box center [643, 713] width 1229 height 27
click at [207, 746] on code "## Recent Activity Highlights - Oftex has been active in promoting their collab…" at bounding box center [744, 759] width 1430 height 27
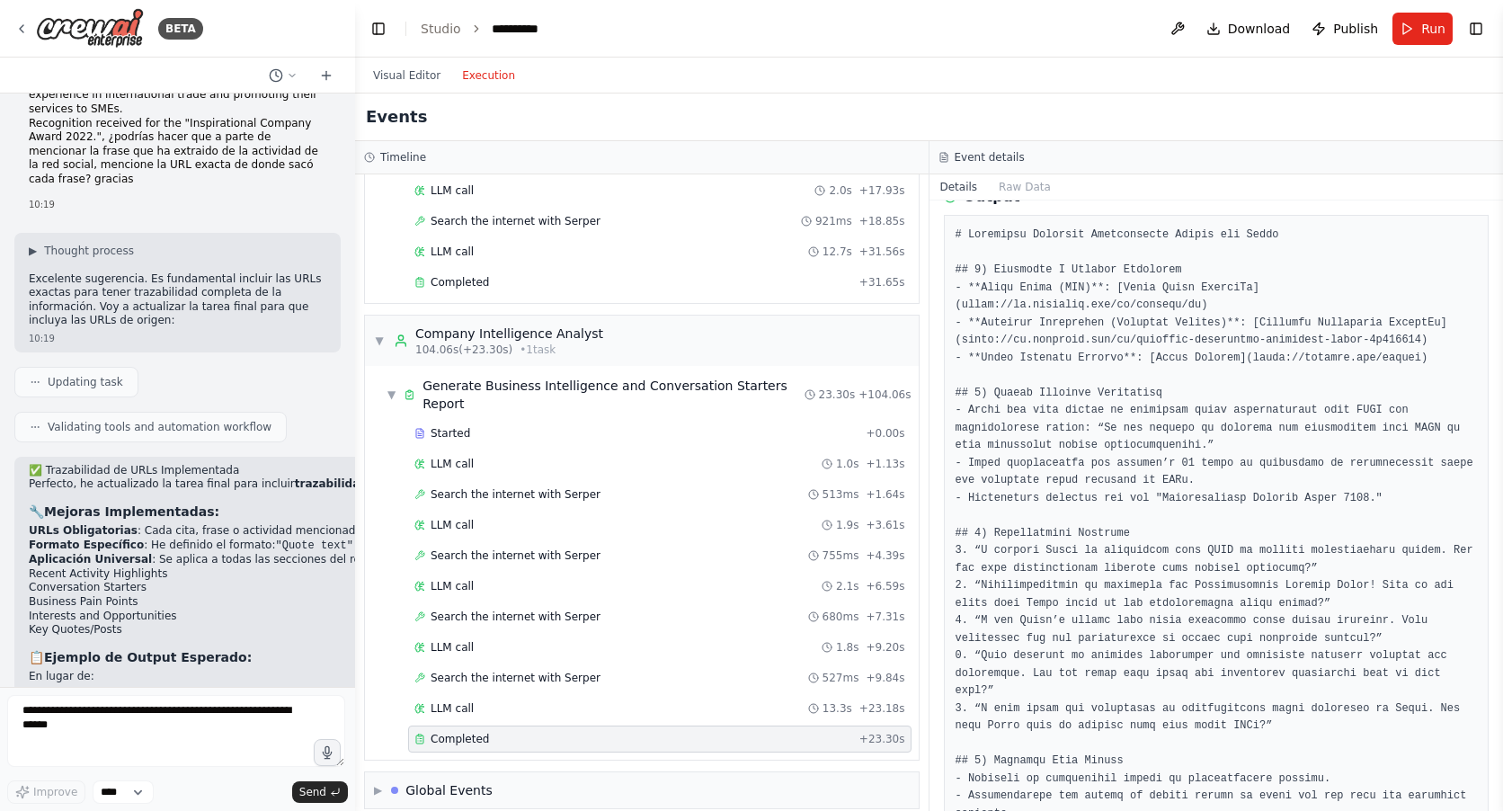
scroll to position [5541, 0]
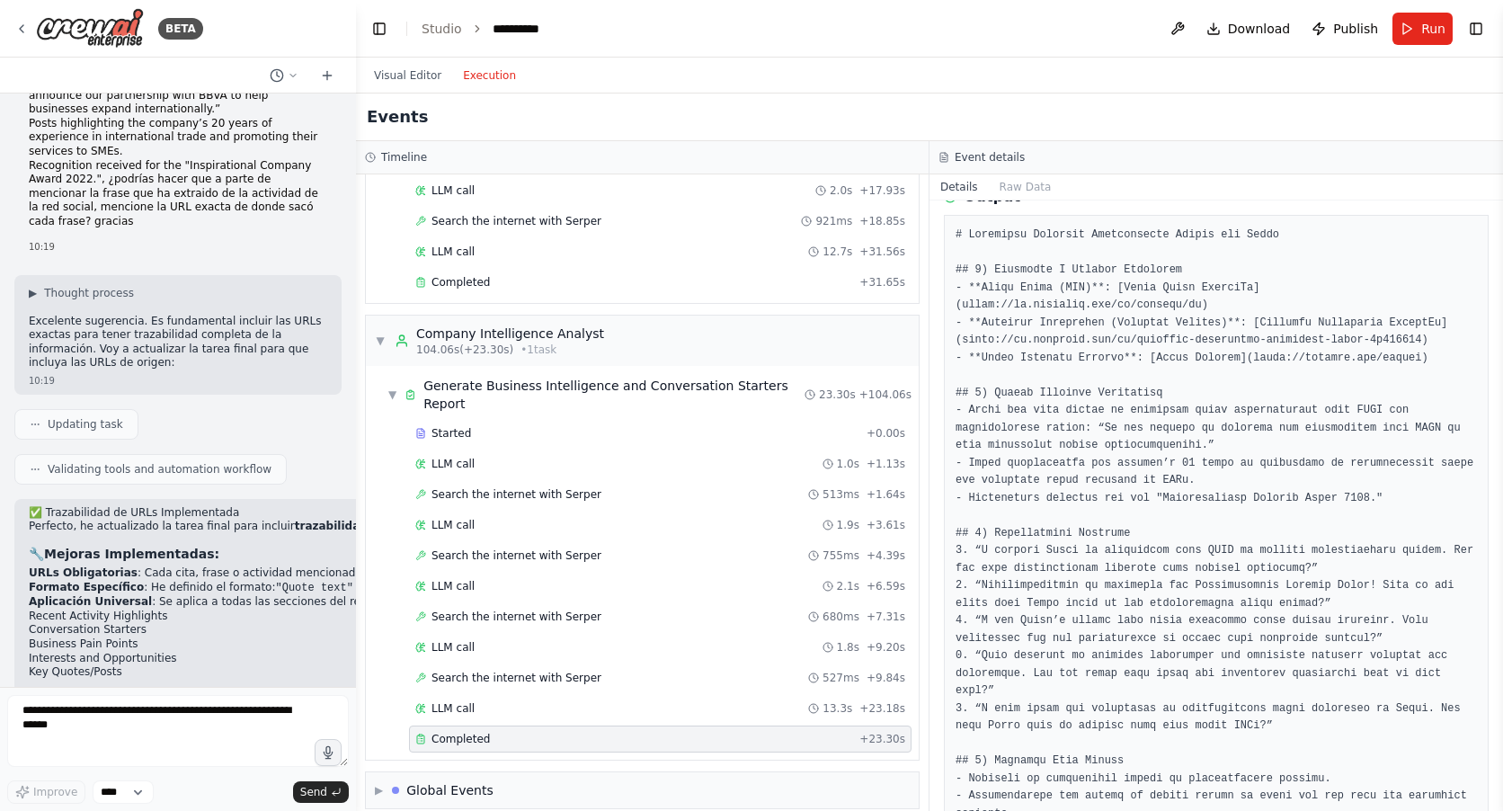
drag, startPoint x: 348, startPoint y: 524, endPoint x: 356, endPoint y: 542, distance: 19.7
click at [356, 542] on div "BETA 11:05 ▶ Thought process Perfecto, voy a crear una automatización completa …" at bounding box center [751, 405] width 1503 height 811
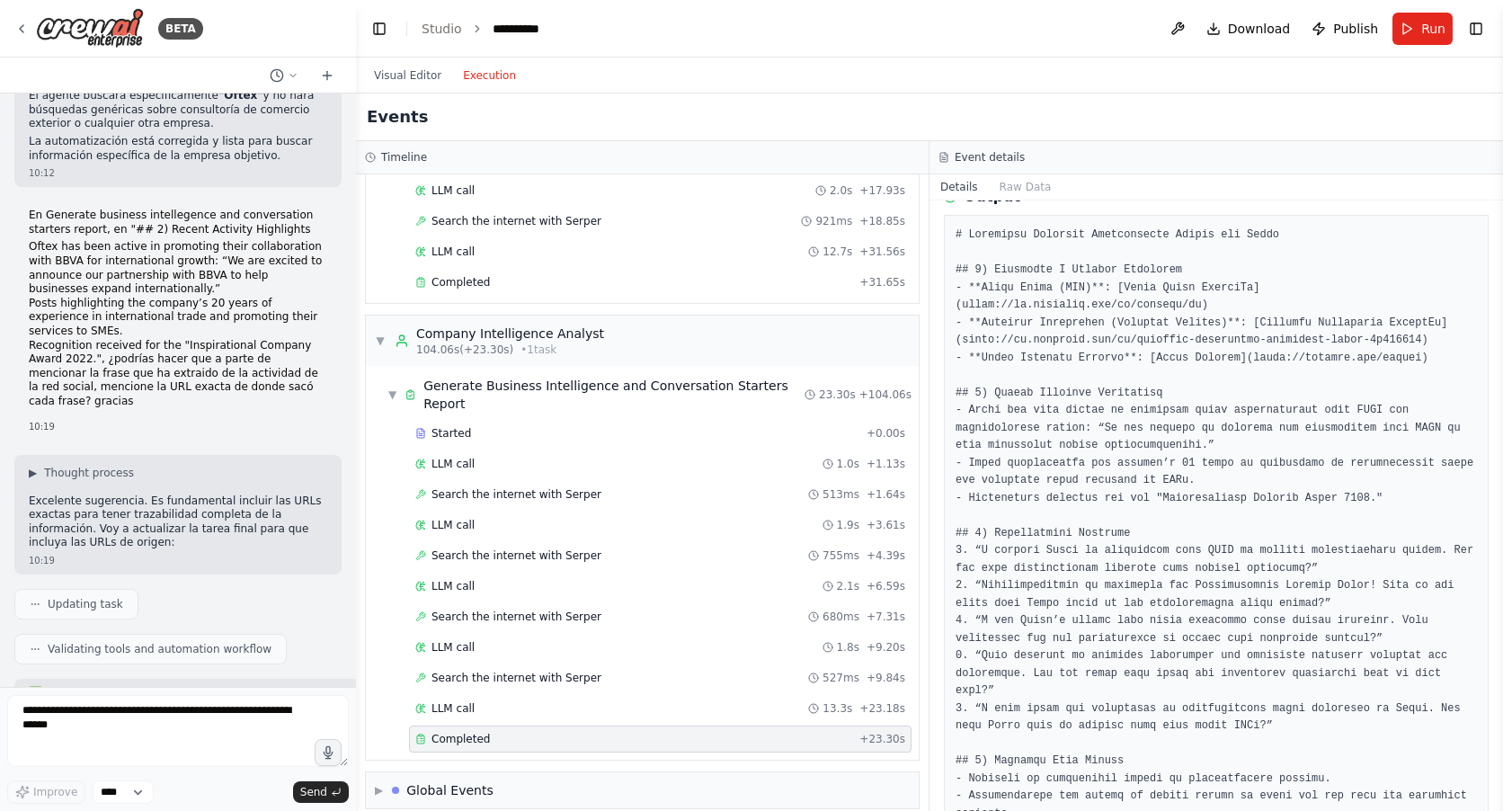
scroll to position [5452, 0]
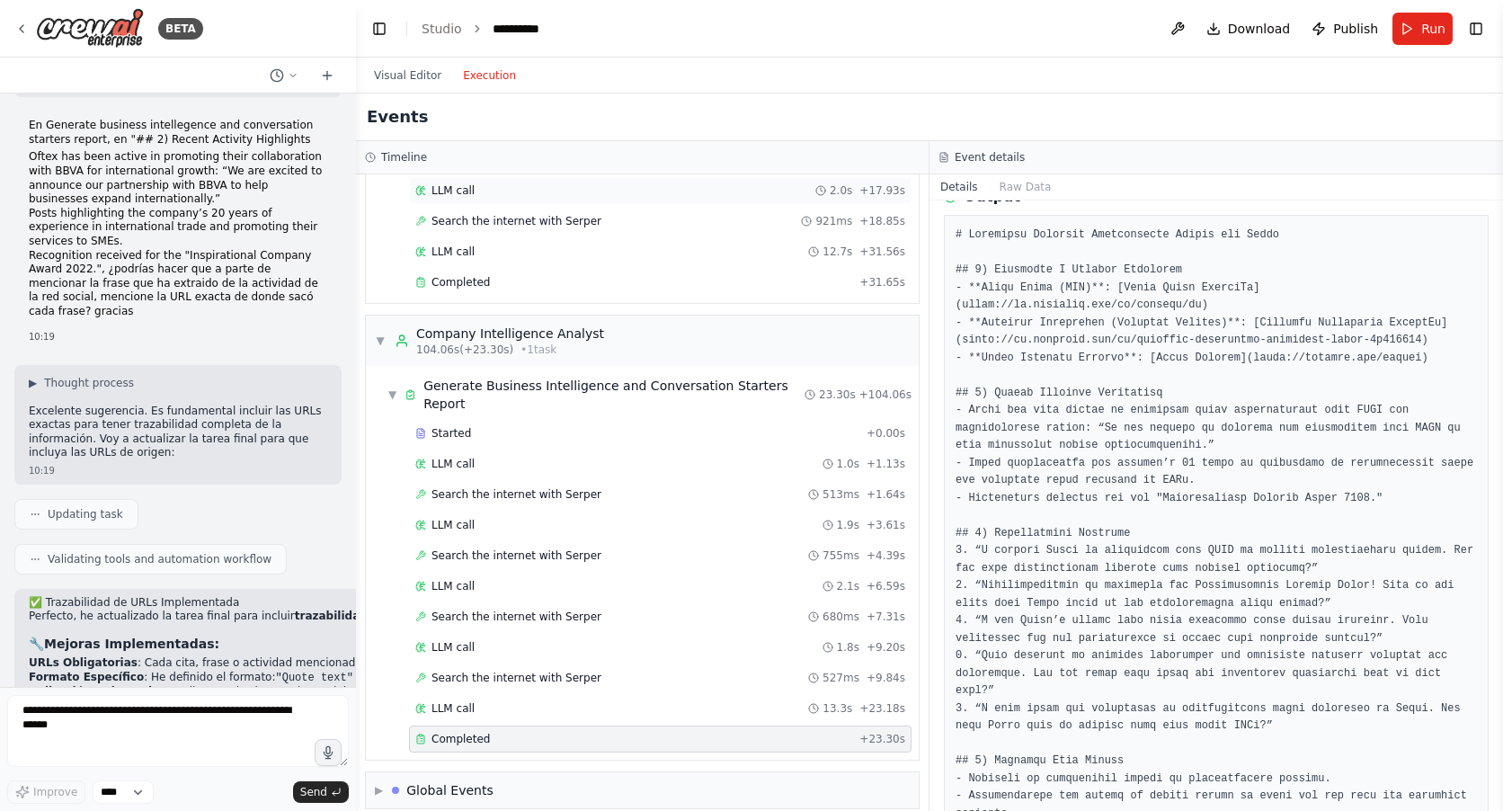
click at [517, 196] on div "LLM call 2.0s + 17.93s" at bounding box center [660, 190] width 490 height 14
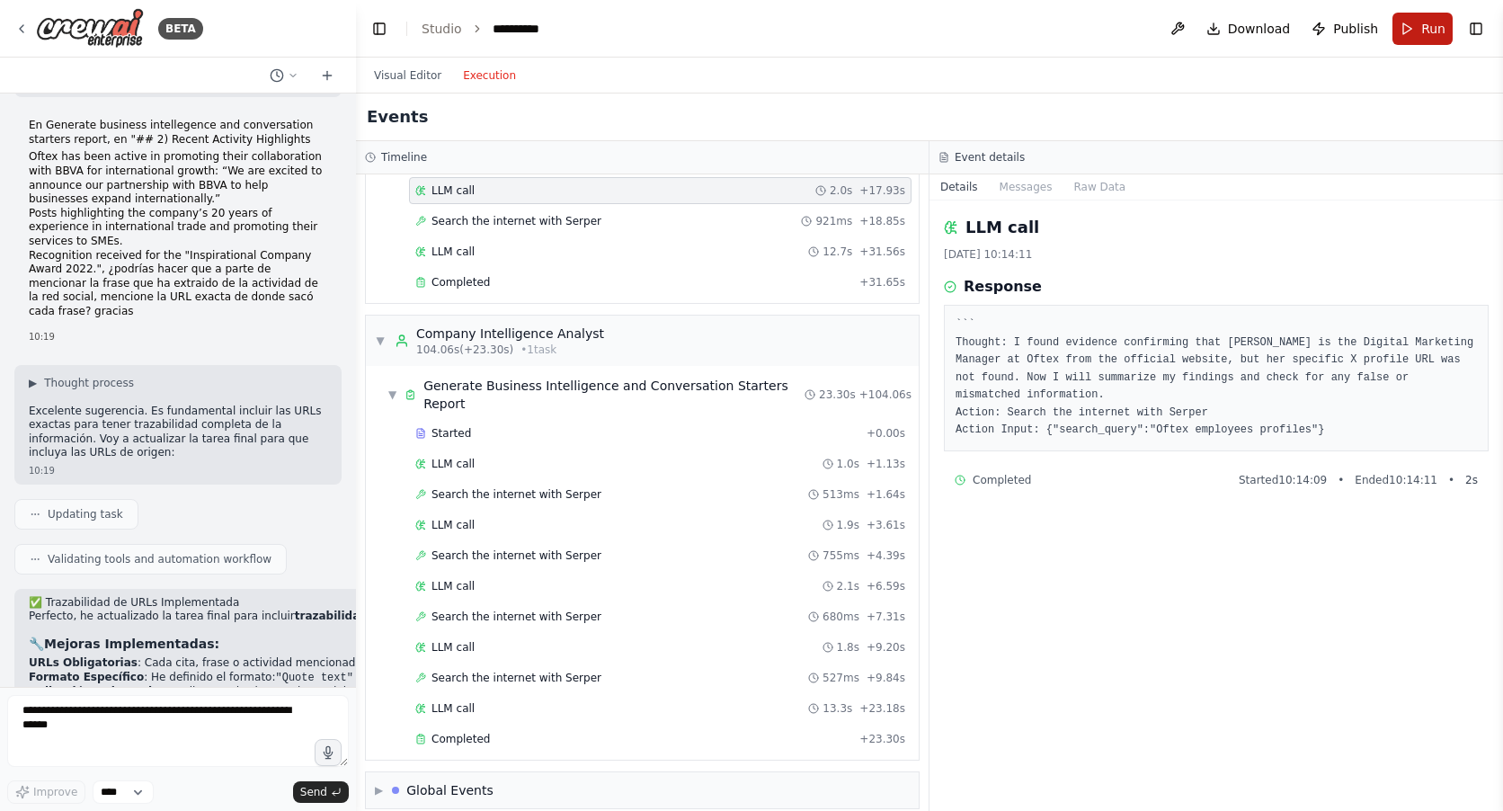
click at [1419, 31] on button "Run" at bounding box center [1422, 29] width 60 height 32
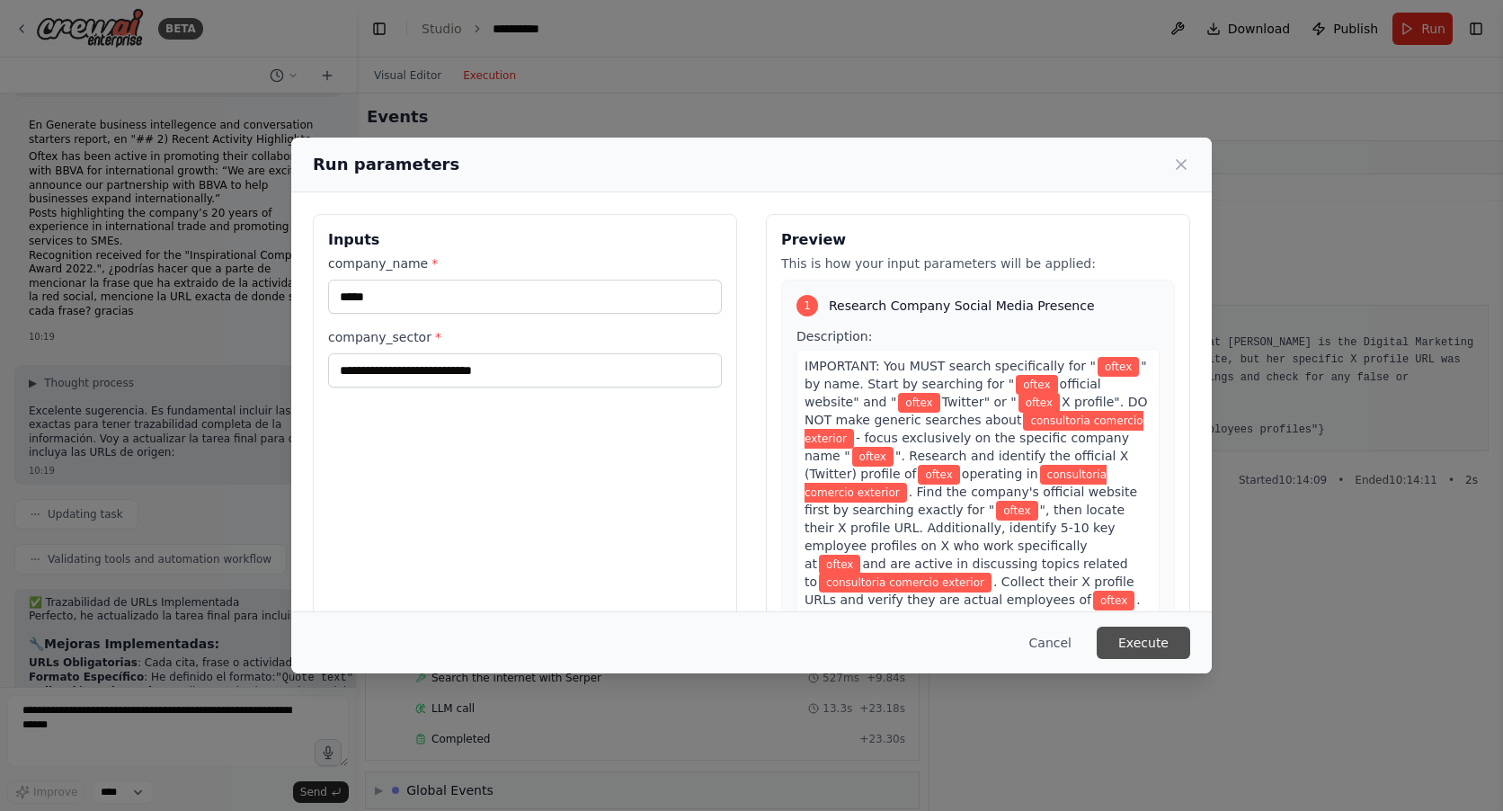
click at [1158, 633] on button "Execute" at bounding box center [1142, 642] width 93 height 32
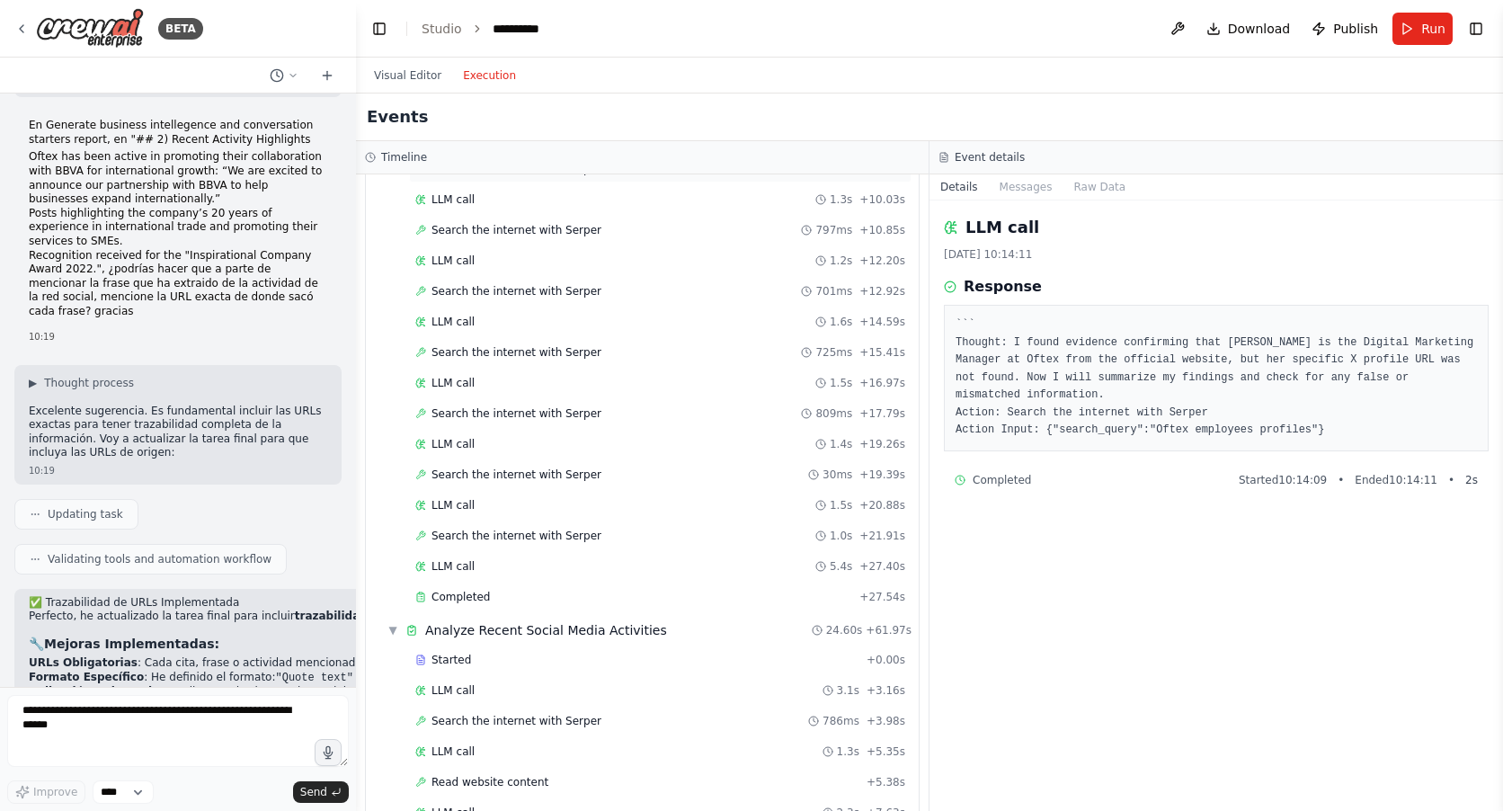
scroll to position [539, 0]
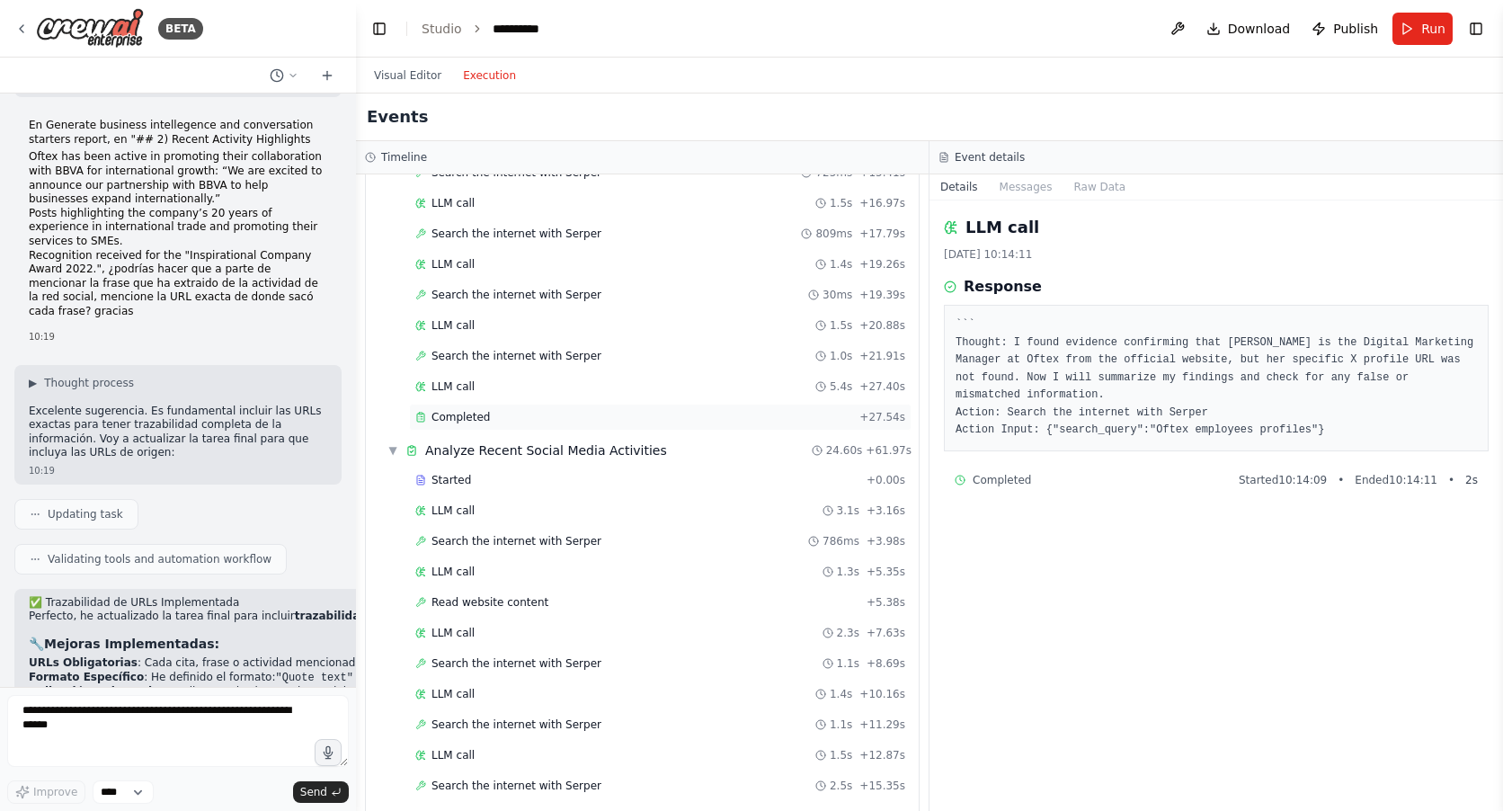
click at [492, 414] on div "Completed" at bounding box center [633, 417] width 437 height 14
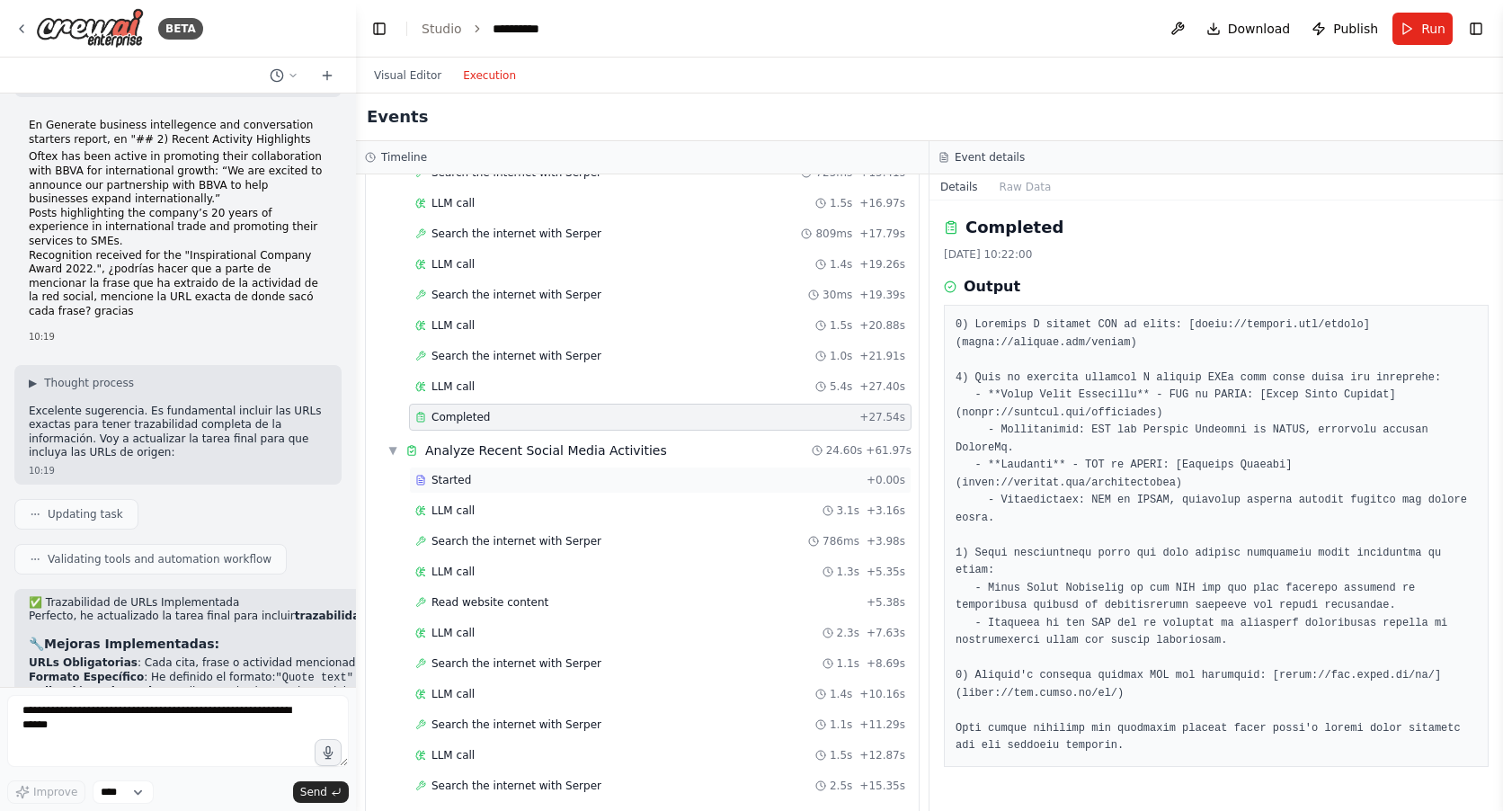
click at [469, 484] on div "Started" at bounding box center [637, 480] width 444 height 14
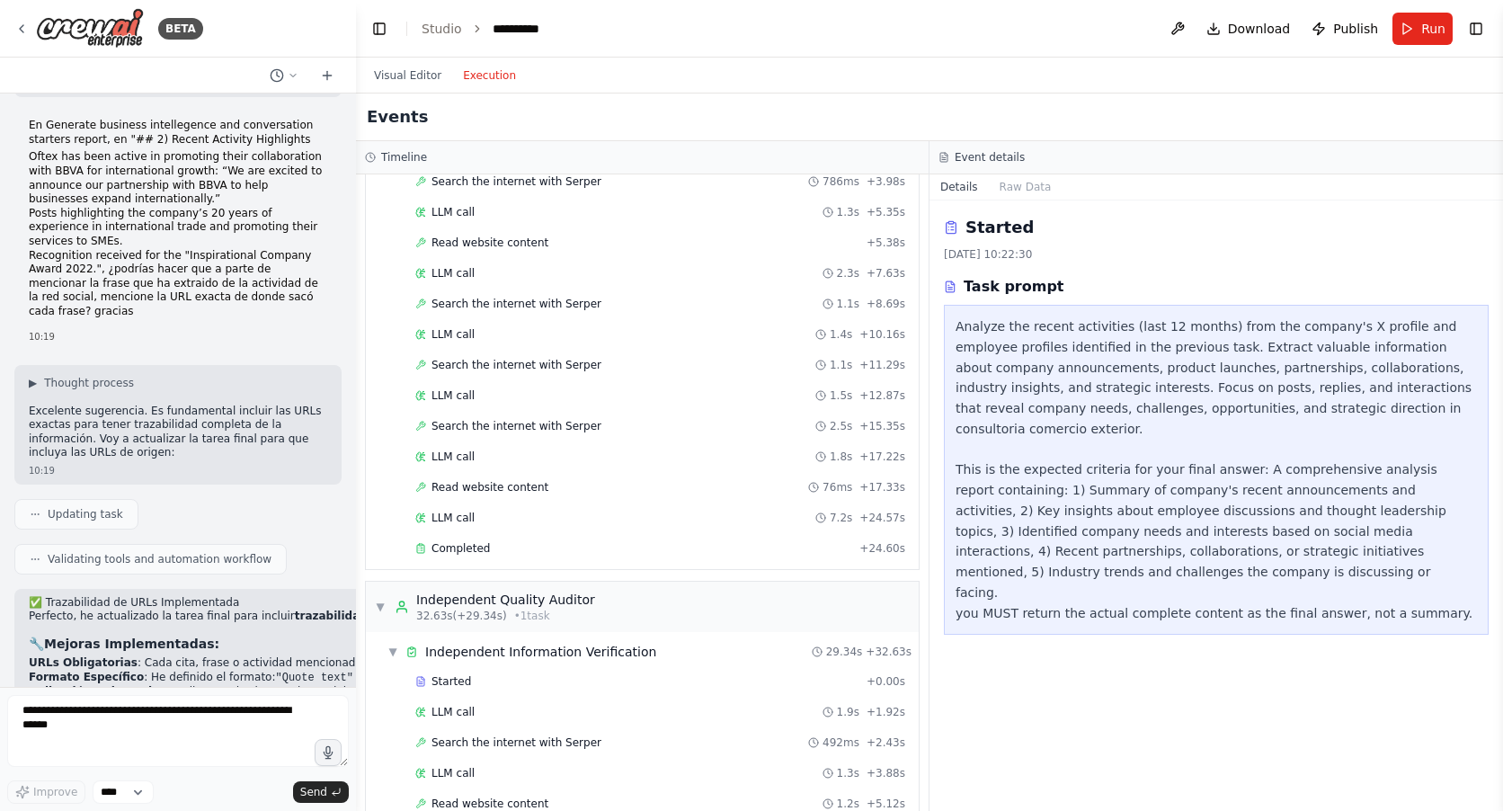
scroll to position [989, 0]
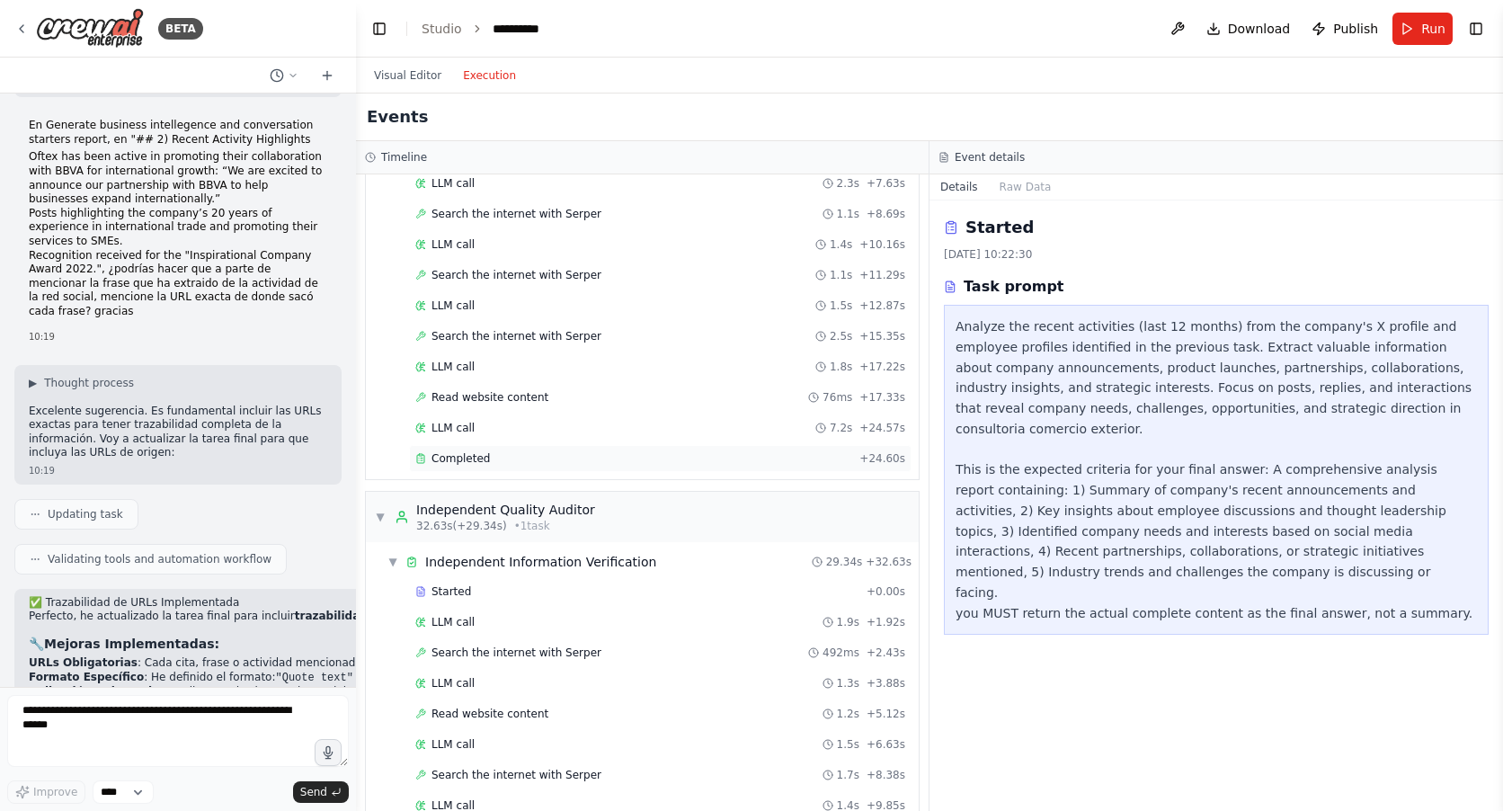
click at [464, 464] on span "Completed" at bounding box center [460, 458] width 58 height 14
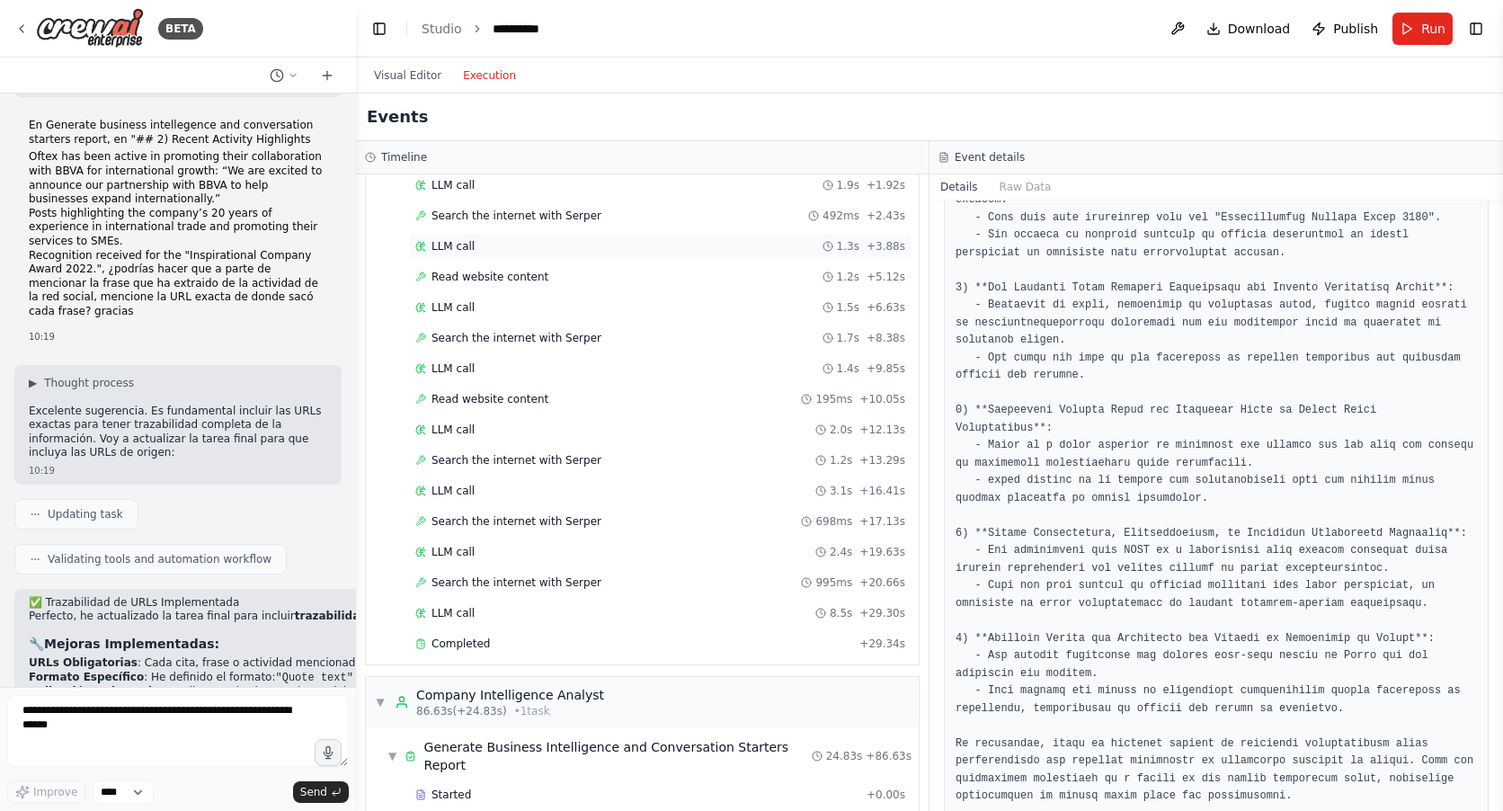
scroll to position [1528, 0]
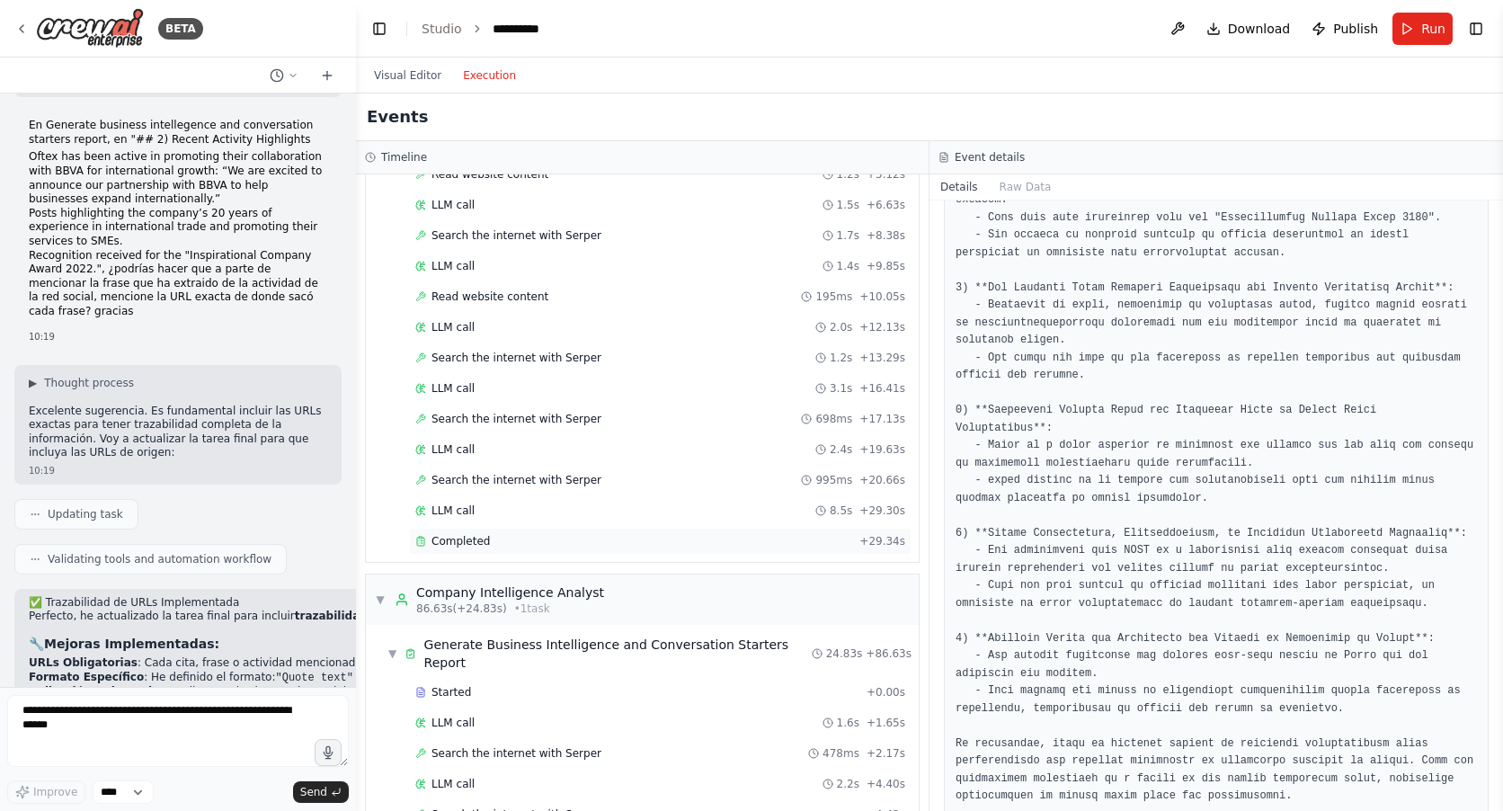
click at [446, 541] on span "Completed" at bounding box center [460, 541] width 58 height 14
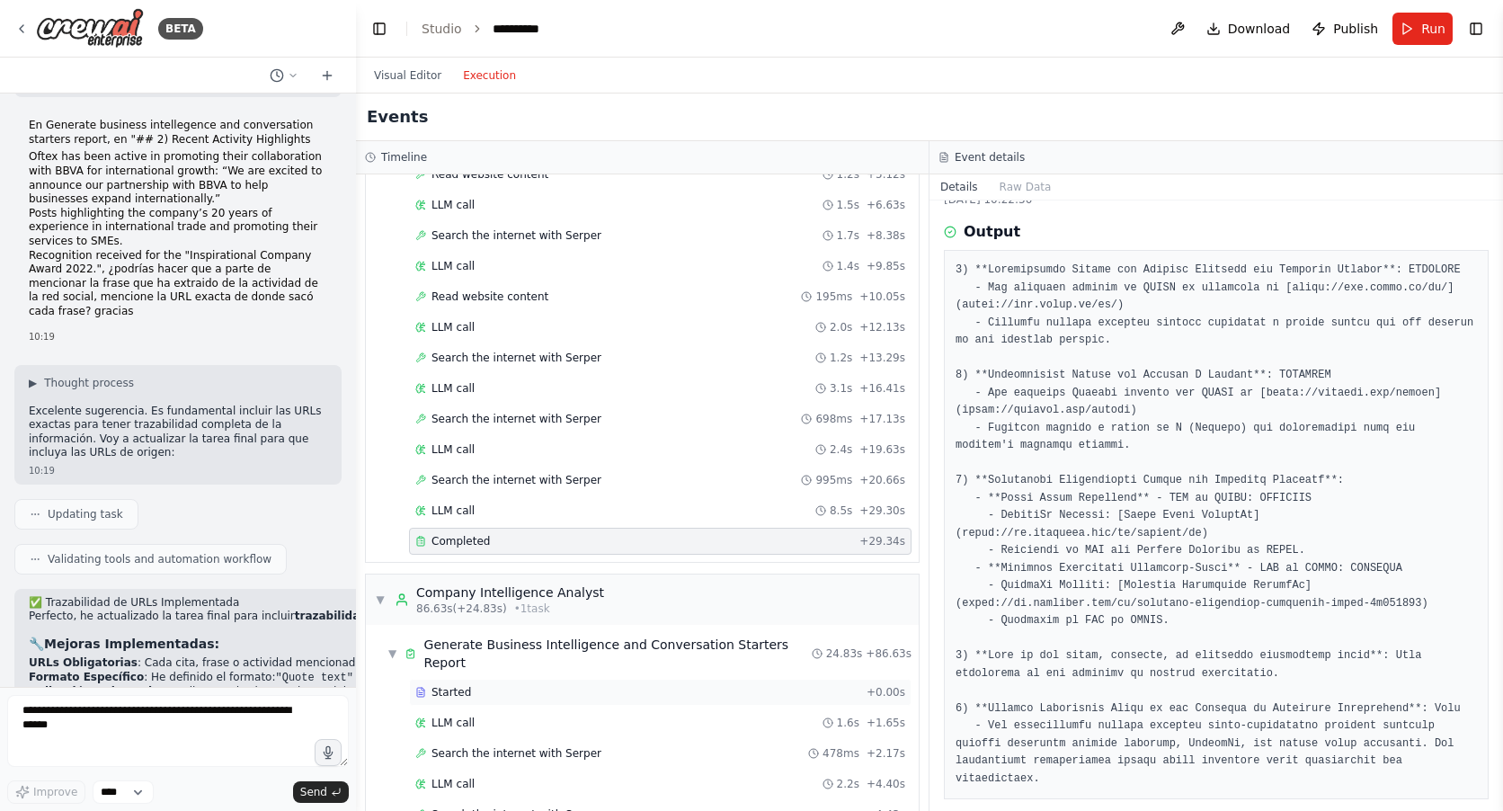
scroll to position [1664, 0]
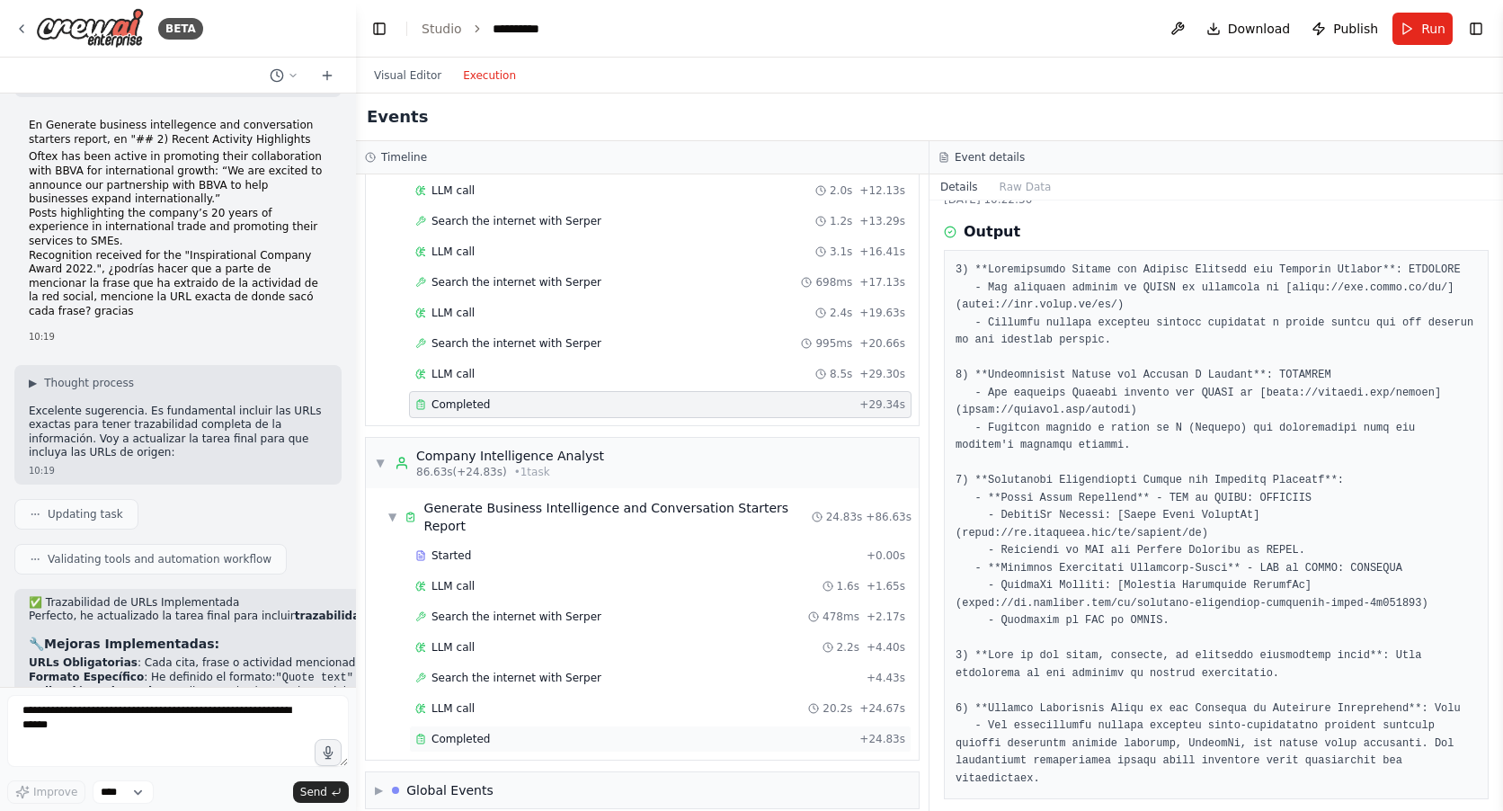
click at [458, 732] on span "Completed" at bounding box center [460, 739] width 58 height 14
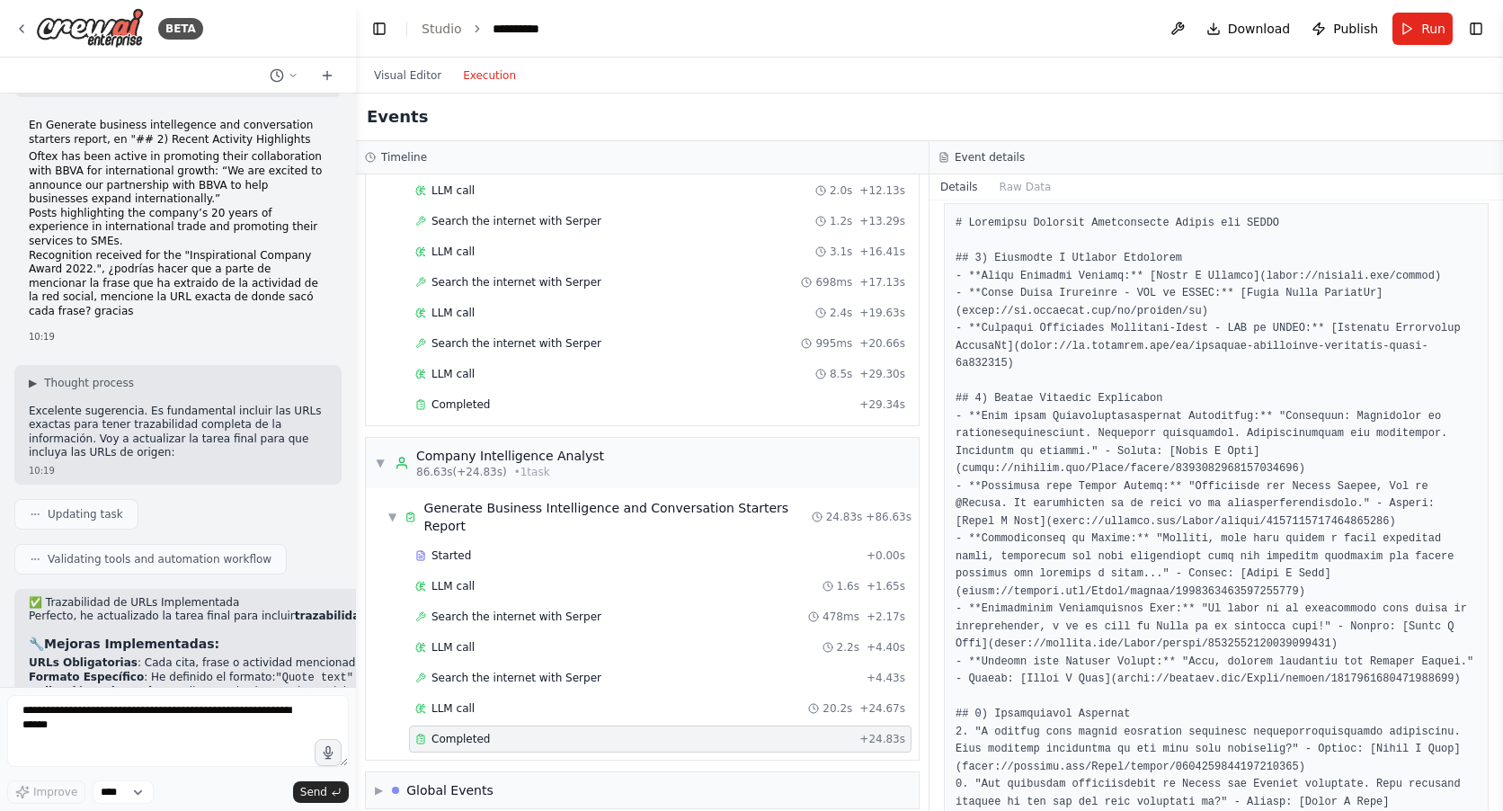
scroll to position [70, 0]
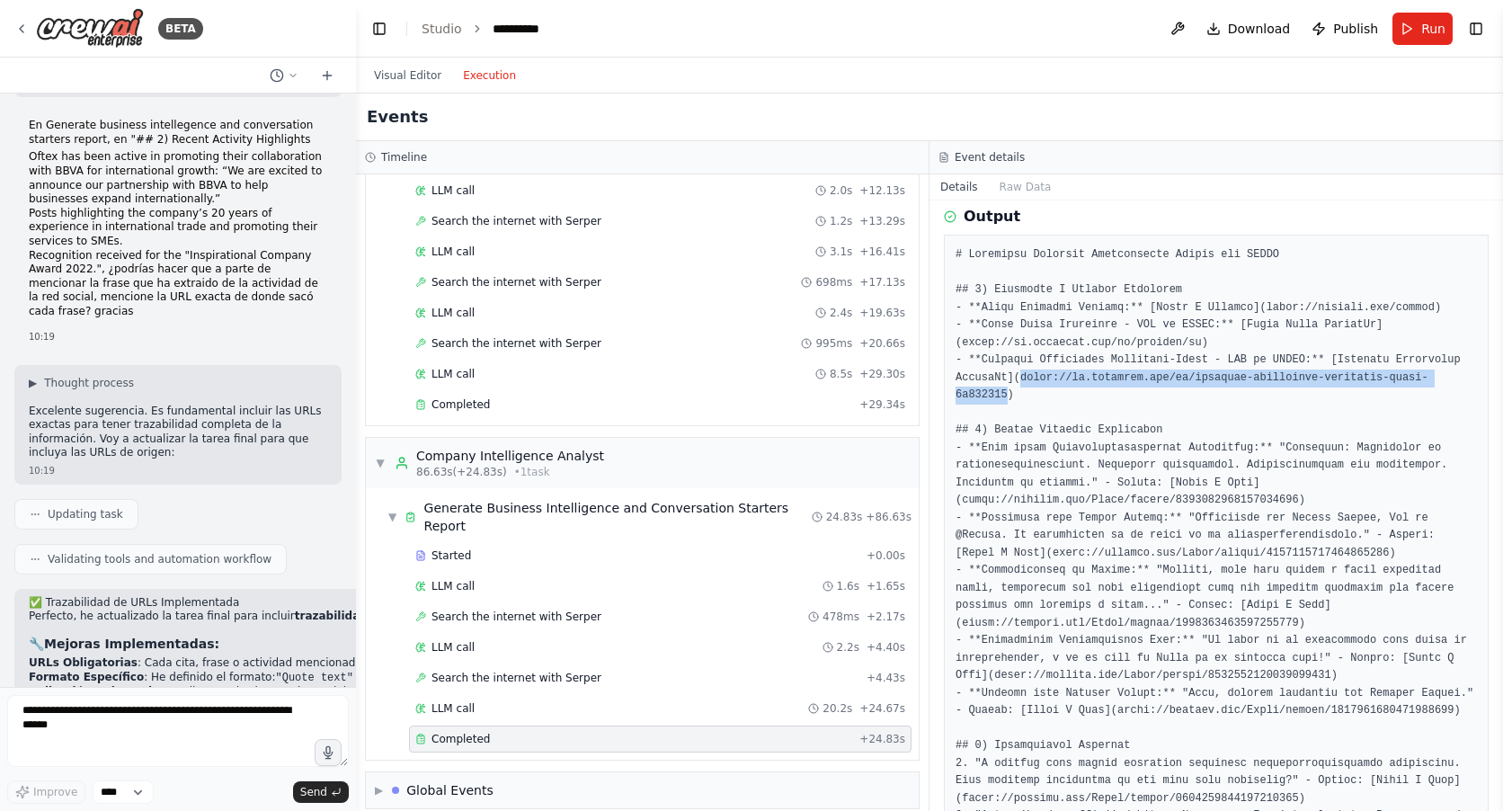
drag, startPoint x: 1435, startPoint y: 379, endPoint x: 1016, endPoint y: 374, distance: 418.8
copy pre "[URL][DOMAIN_NAME][PERSON_NAME]"
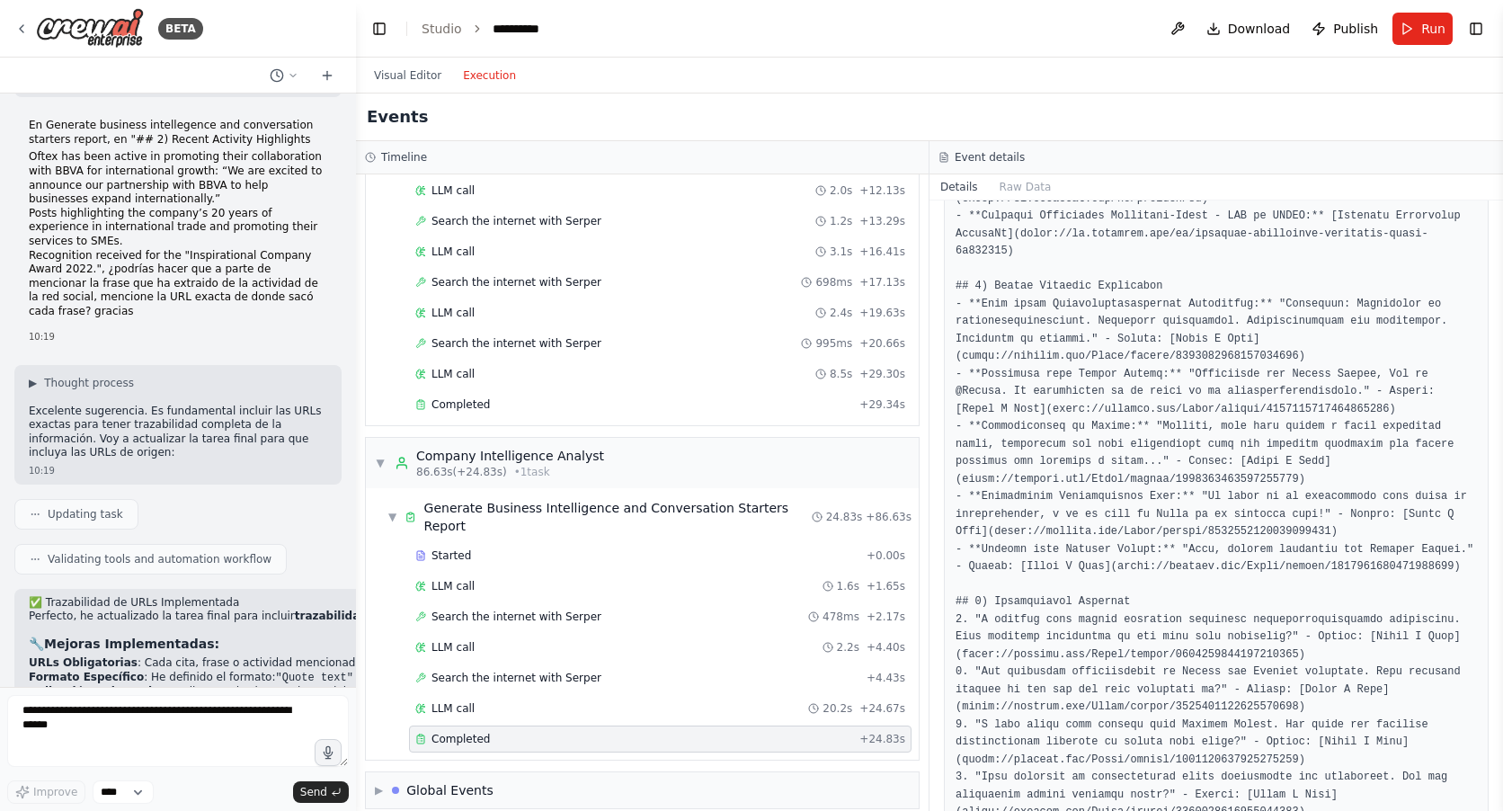
scroll to position [250, 0]
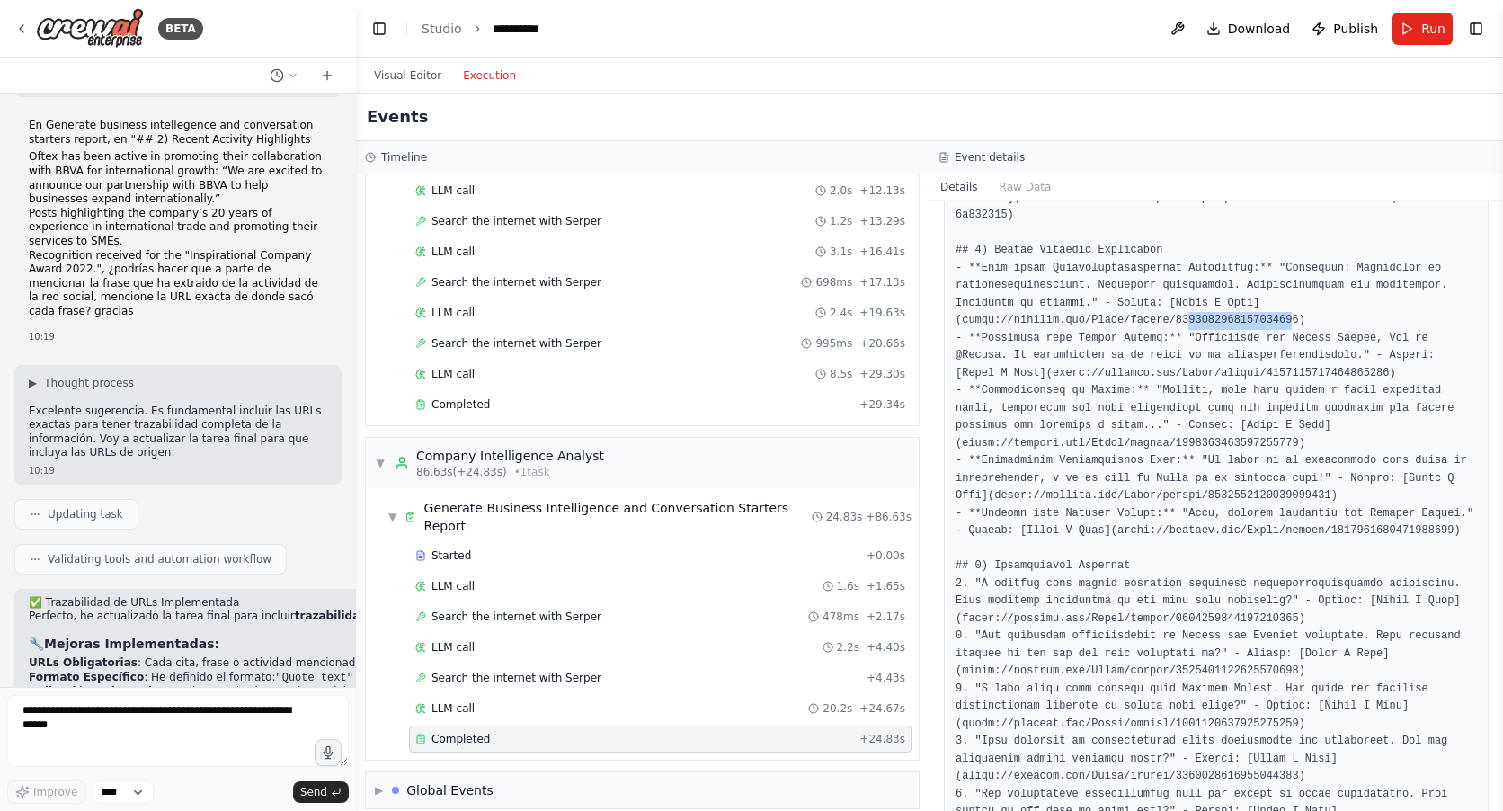
drag, startPoint x: 1266, startPoint y: 297, endPoint x: 1169, endPoint y: 305, distance: 97.3
click at [1169, 305] on pre at bounding box center [1215, 715] width 521 height 1297
drag, startPoint x: 1169, startPoint y: 305, endPoint x: 1267, endPoint y: 304, distance: 98.0
click at [1267, 304] on pre at bounding box center [1215, 715] width 521 height 1297
drag, startPoint x: 1268, startPoint y: 302, endPoint x: 962, endPoint y: 300, distance: 306.5
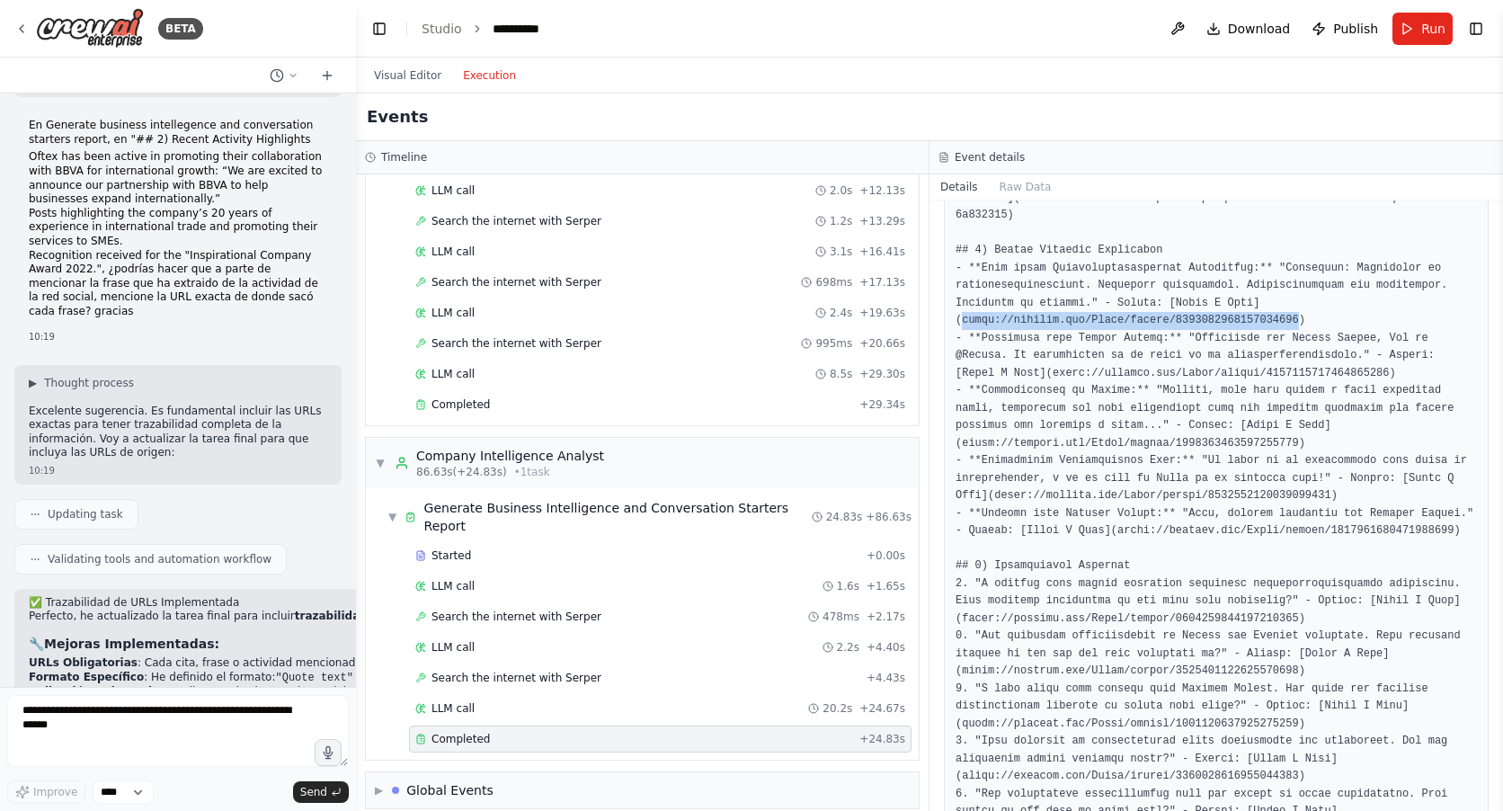
click at [962, 300] on pre at bounding box center [1215, 715] width 521 height 1297
copy pre "[URL][DOMAIN_NAME]"
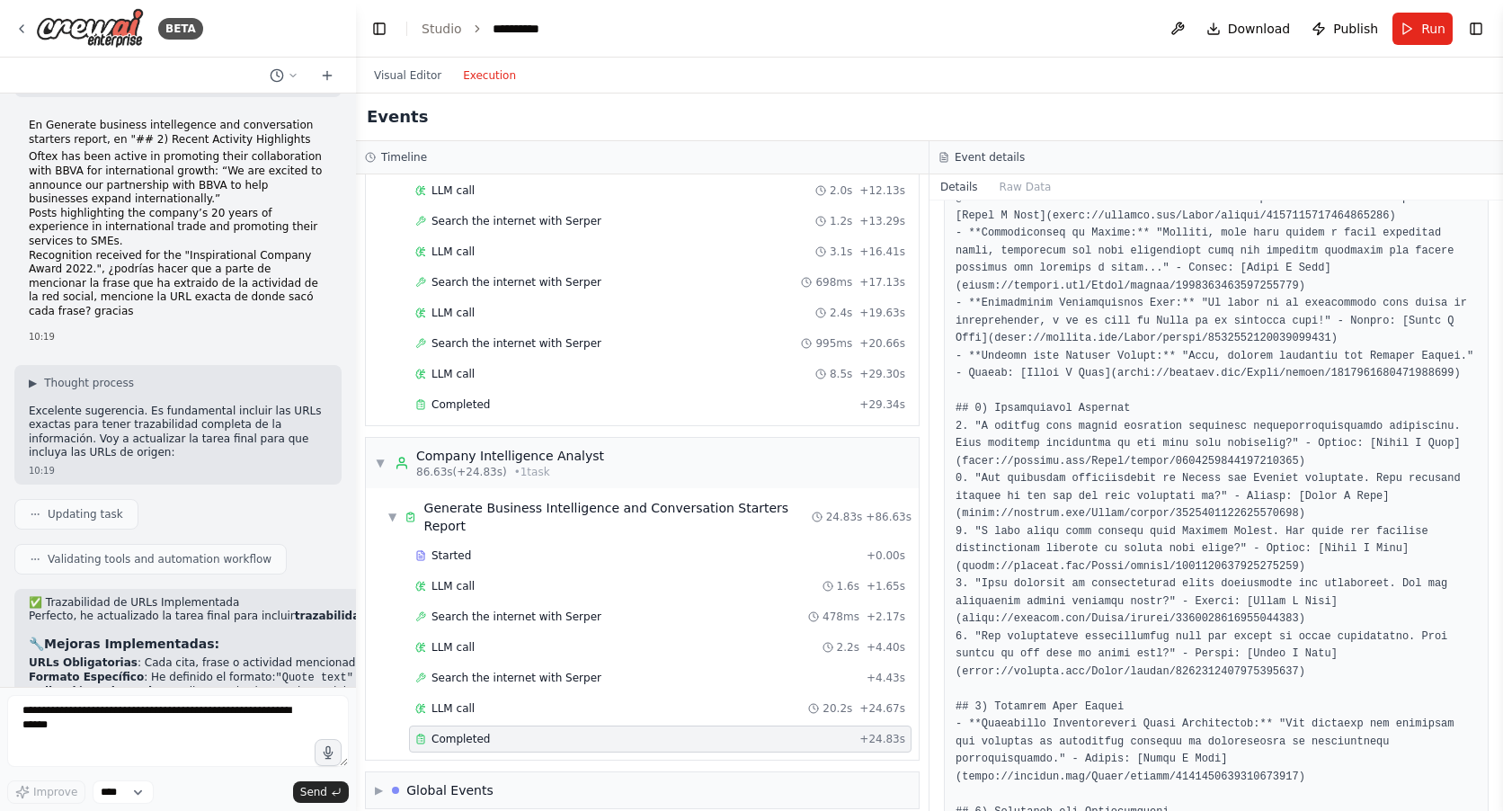
scroll to position [431, 0]
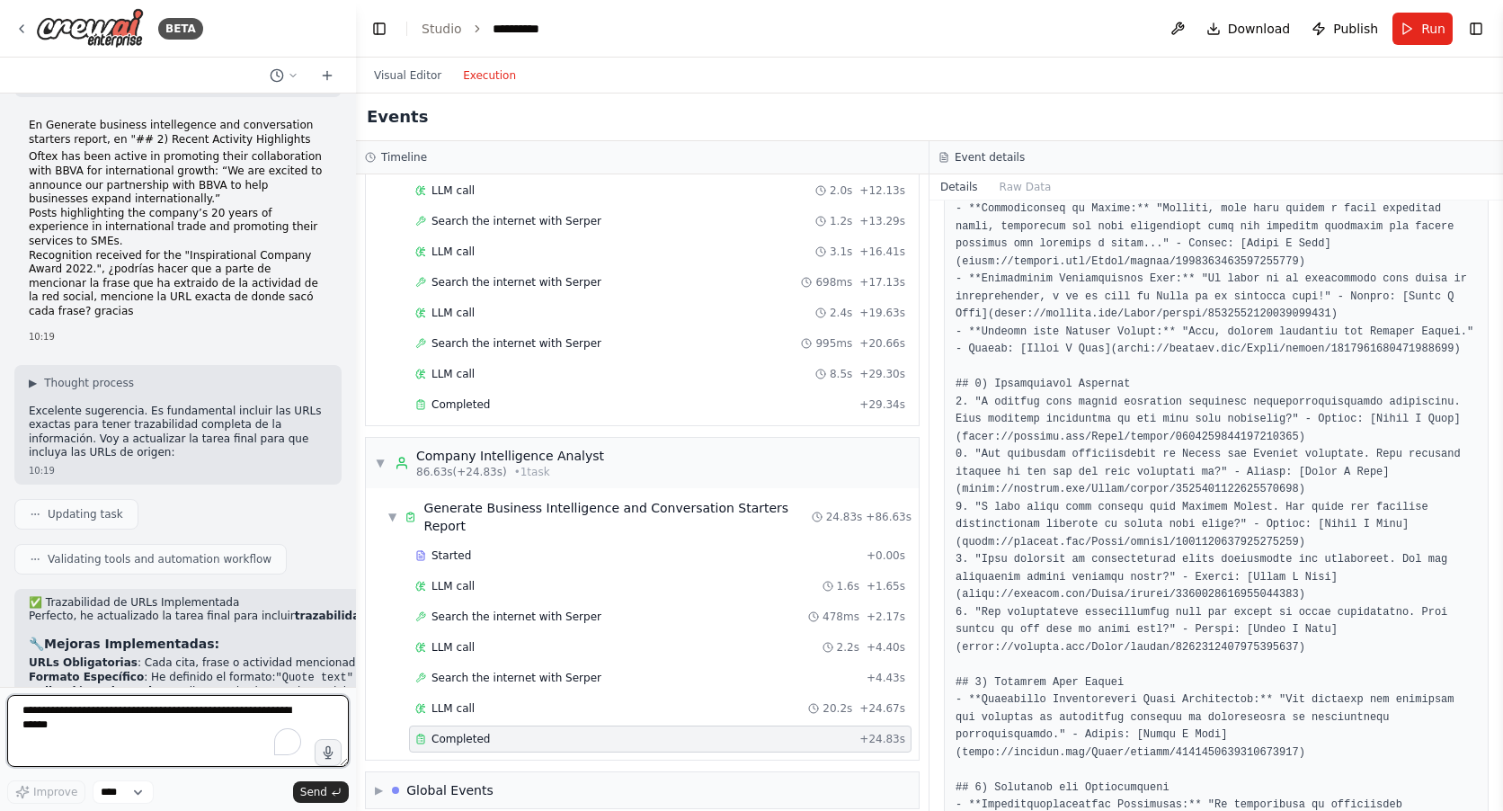
click at [38, 714] on textarea "To enrich screen reader interactions, please activate Accessibility in Grammarl…" at bounding box center [178, 731] width 342 height 72
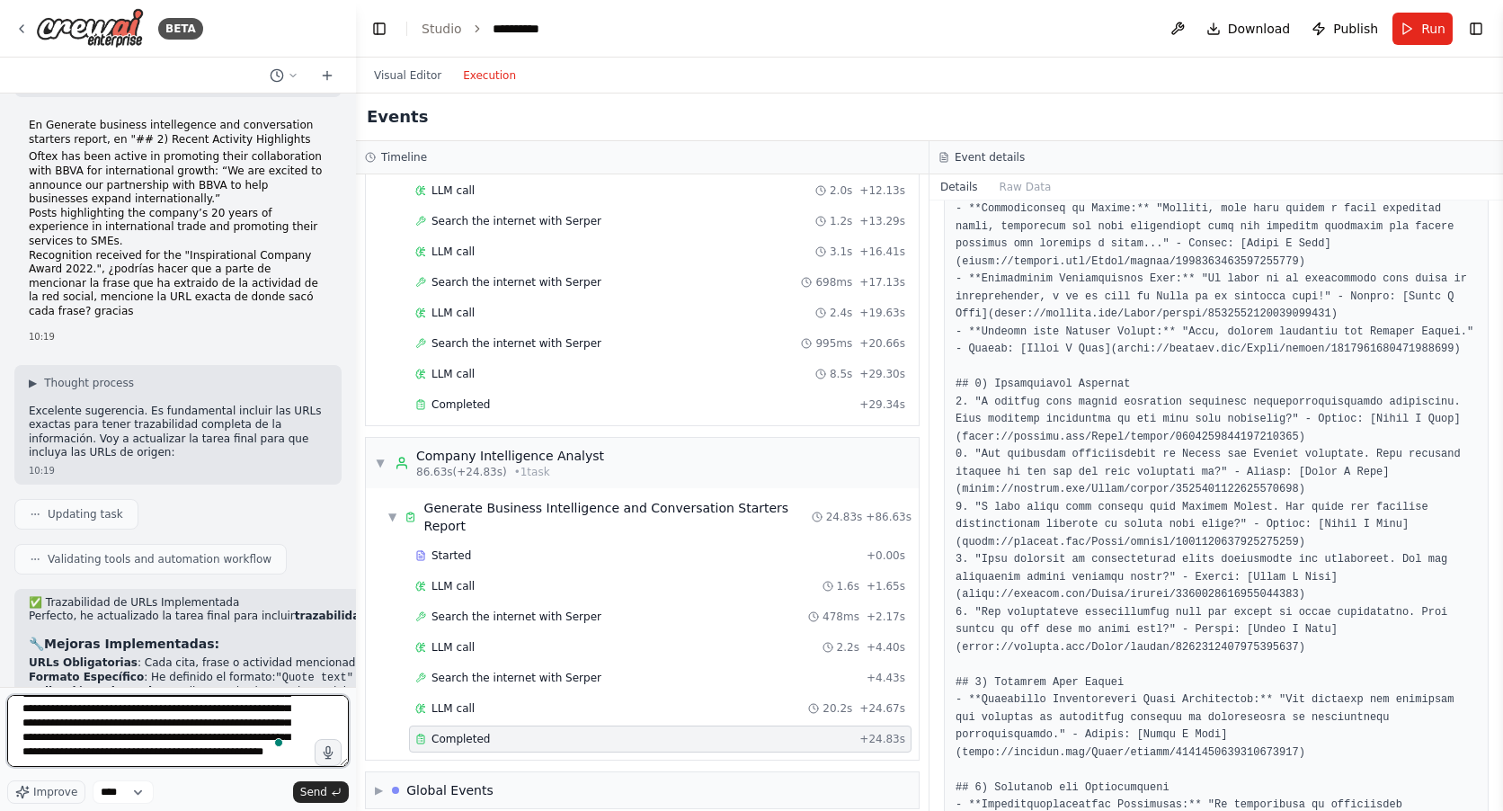
scroll to position [67, 0]
type textarea "**********"
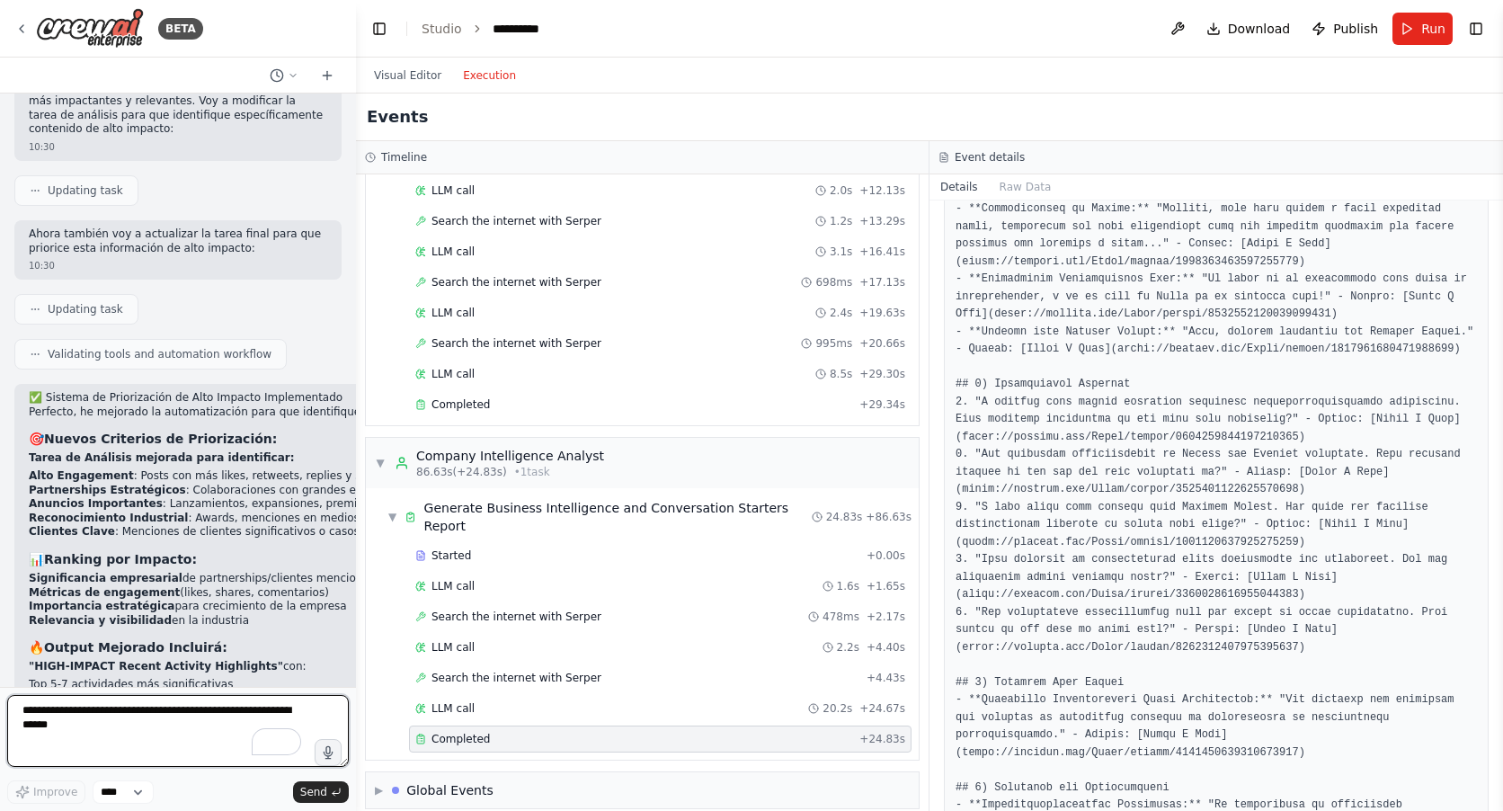
scroll to position [6641, 0]
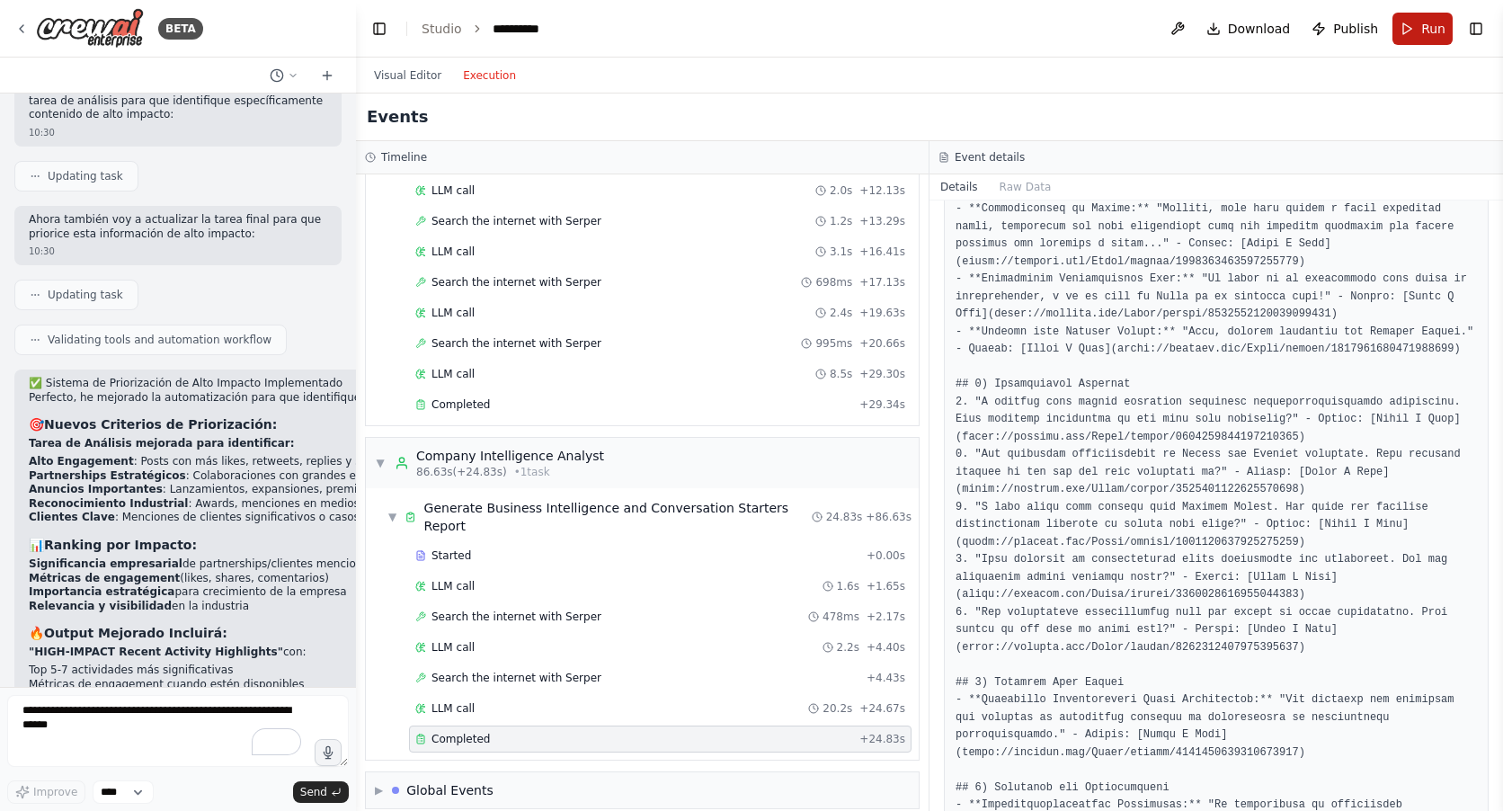
click at [1408, 32] on button "Run" at bounding box center [1422, 29] width 60 height 32
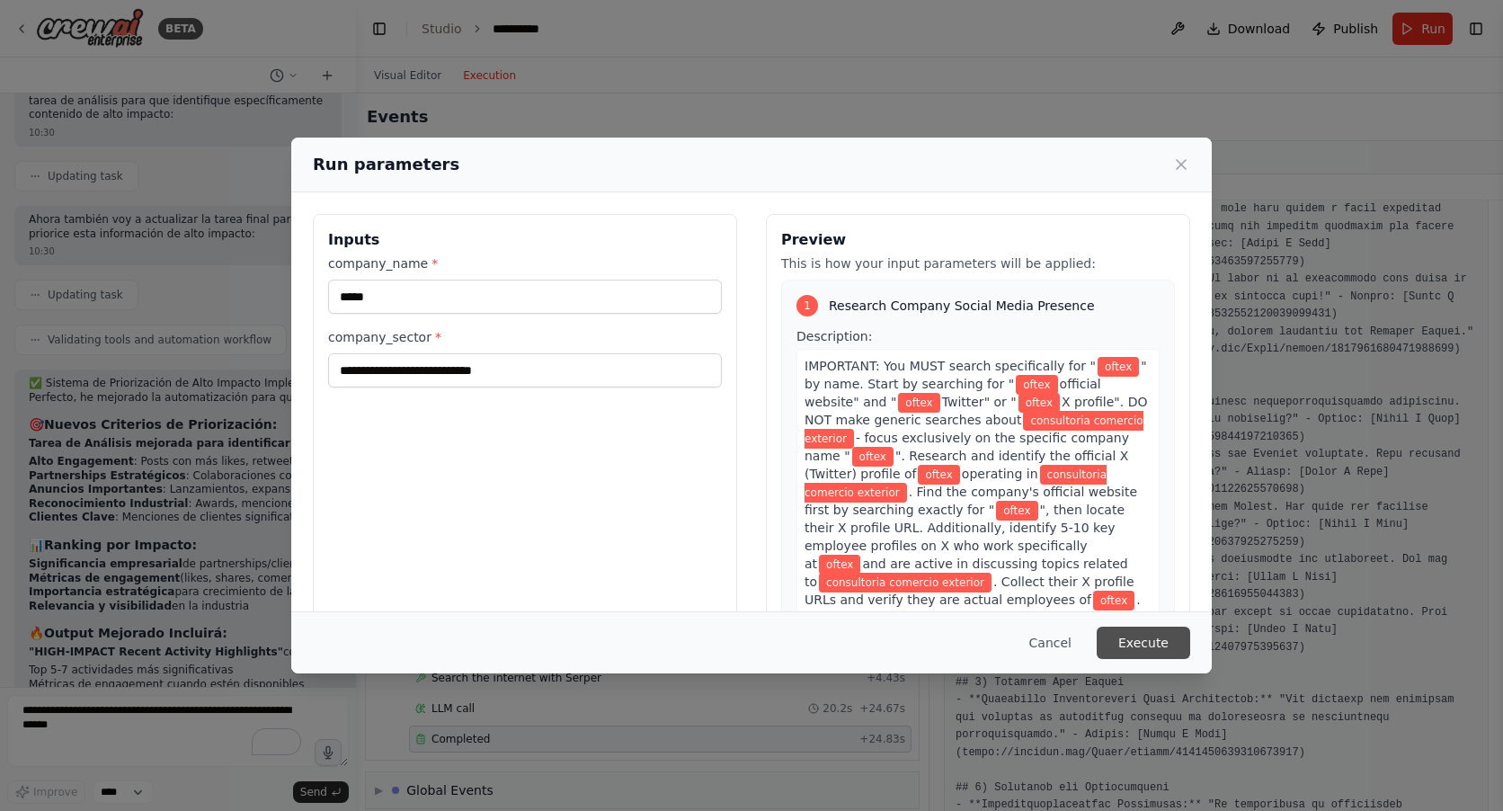
click at [1136, 641] on button "Execute" at bounding box center [1142, 642] width 93 height 32
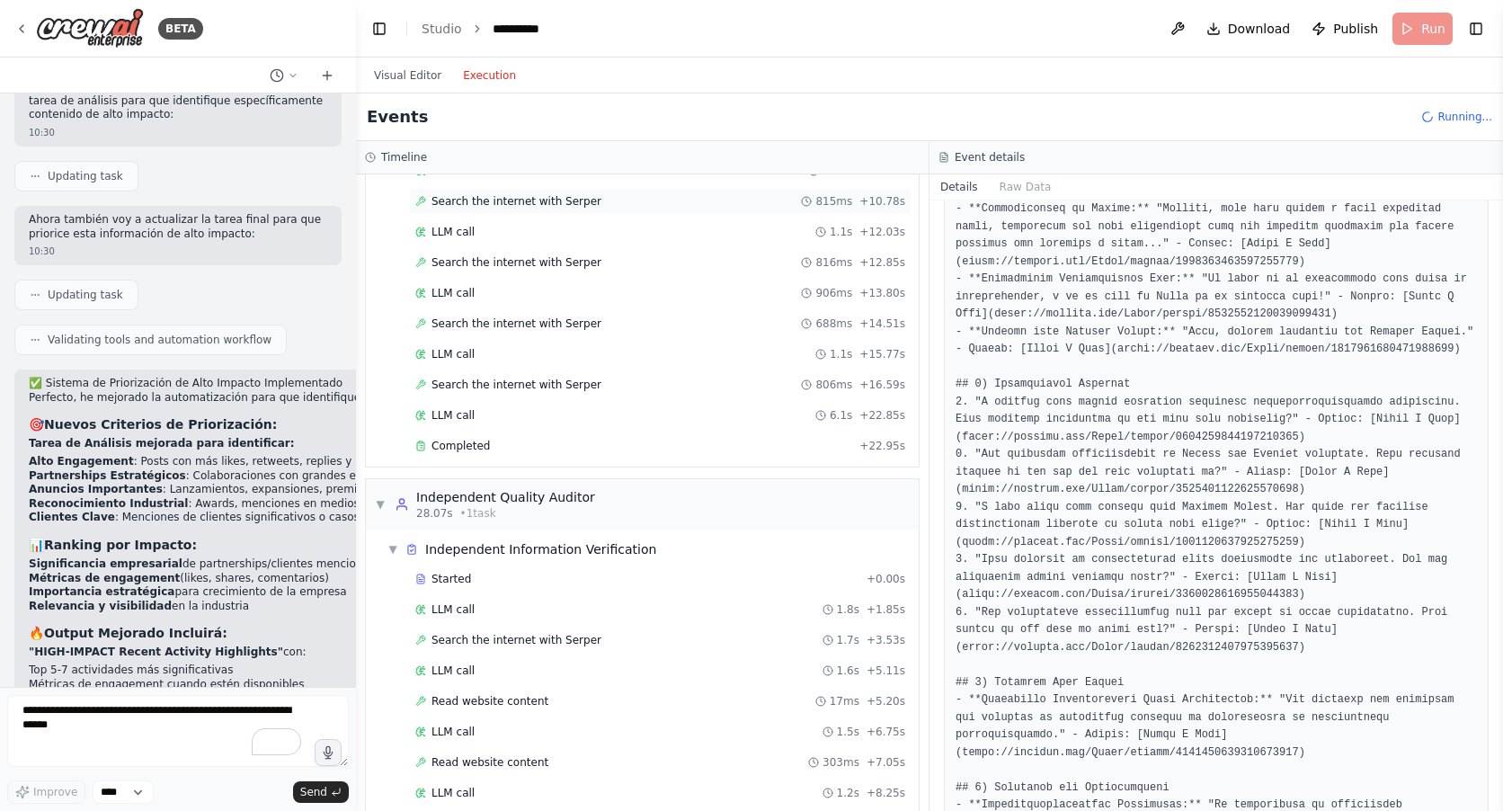
scroll to position [539, 0]
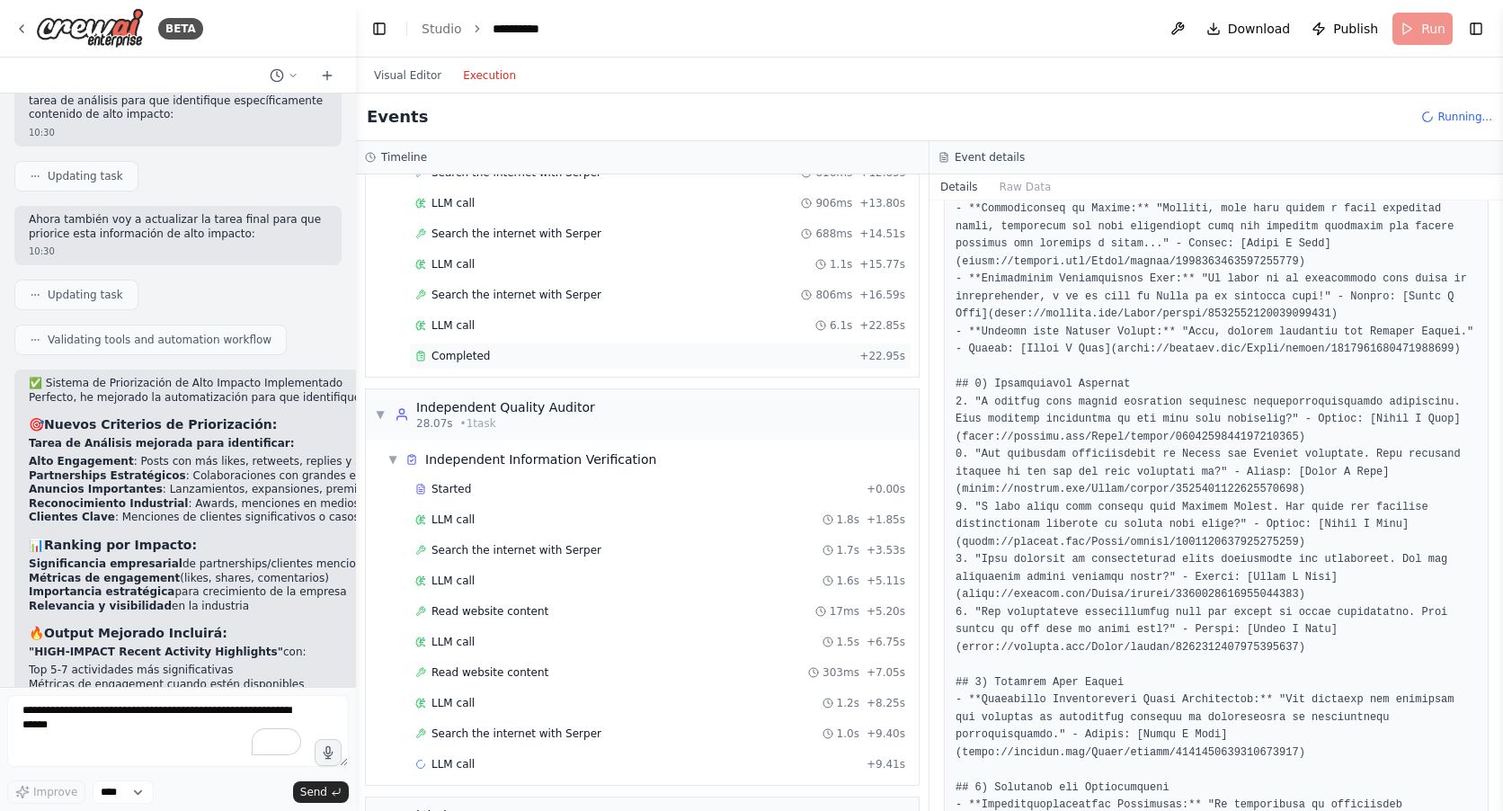
click at [475, 355] on span "Completed" at bounding box center [460, 356] width 58 height 14
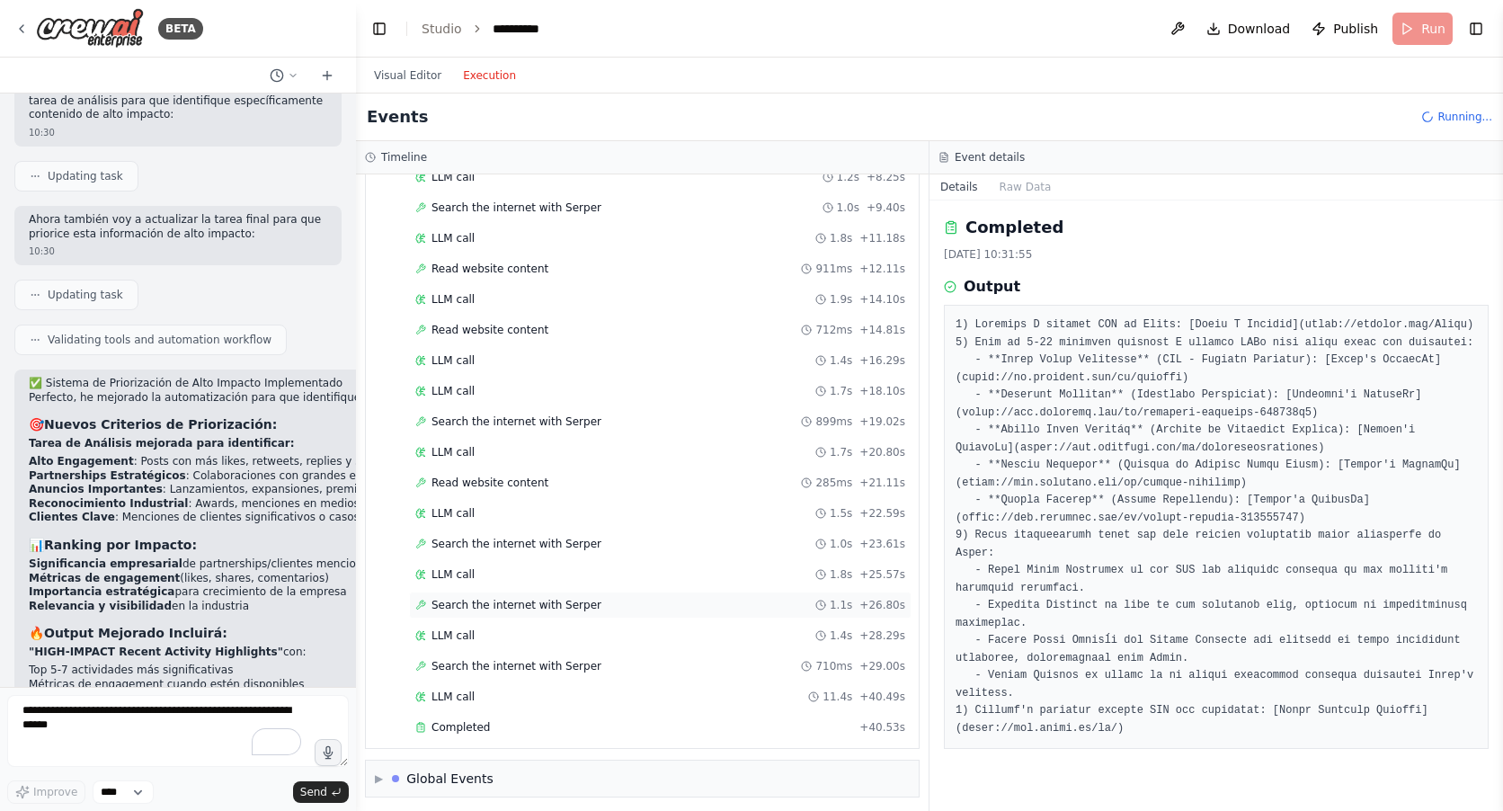
scroll to position [1409, 0]
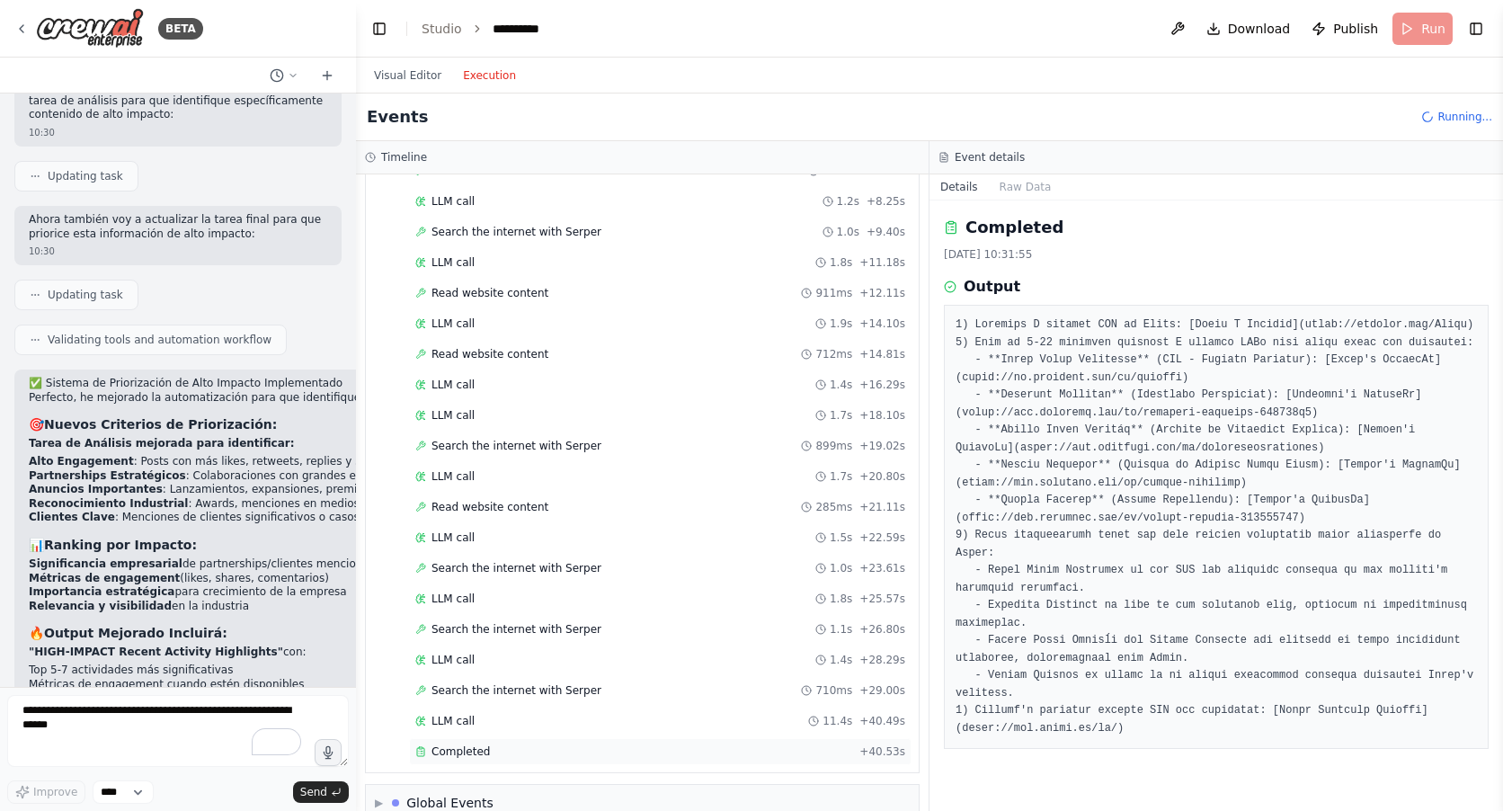
click at [471, 744] on span "Completed" at bounding box center [460, 751] width 58 height 14
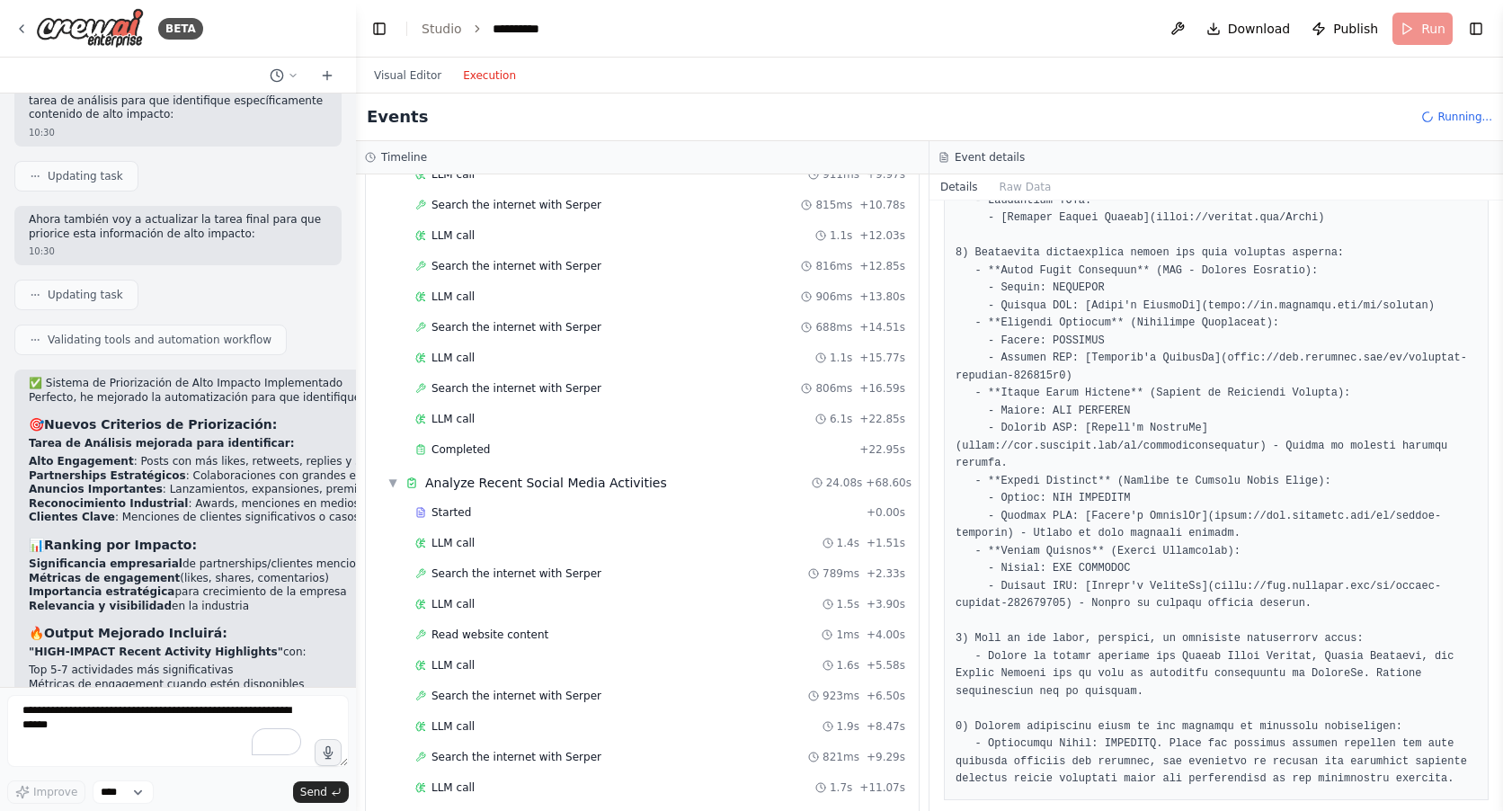
scroll to position [449, 0]
click at [458, 446] on span "Completed" at bounding box center [460, 446] width 58 height 14
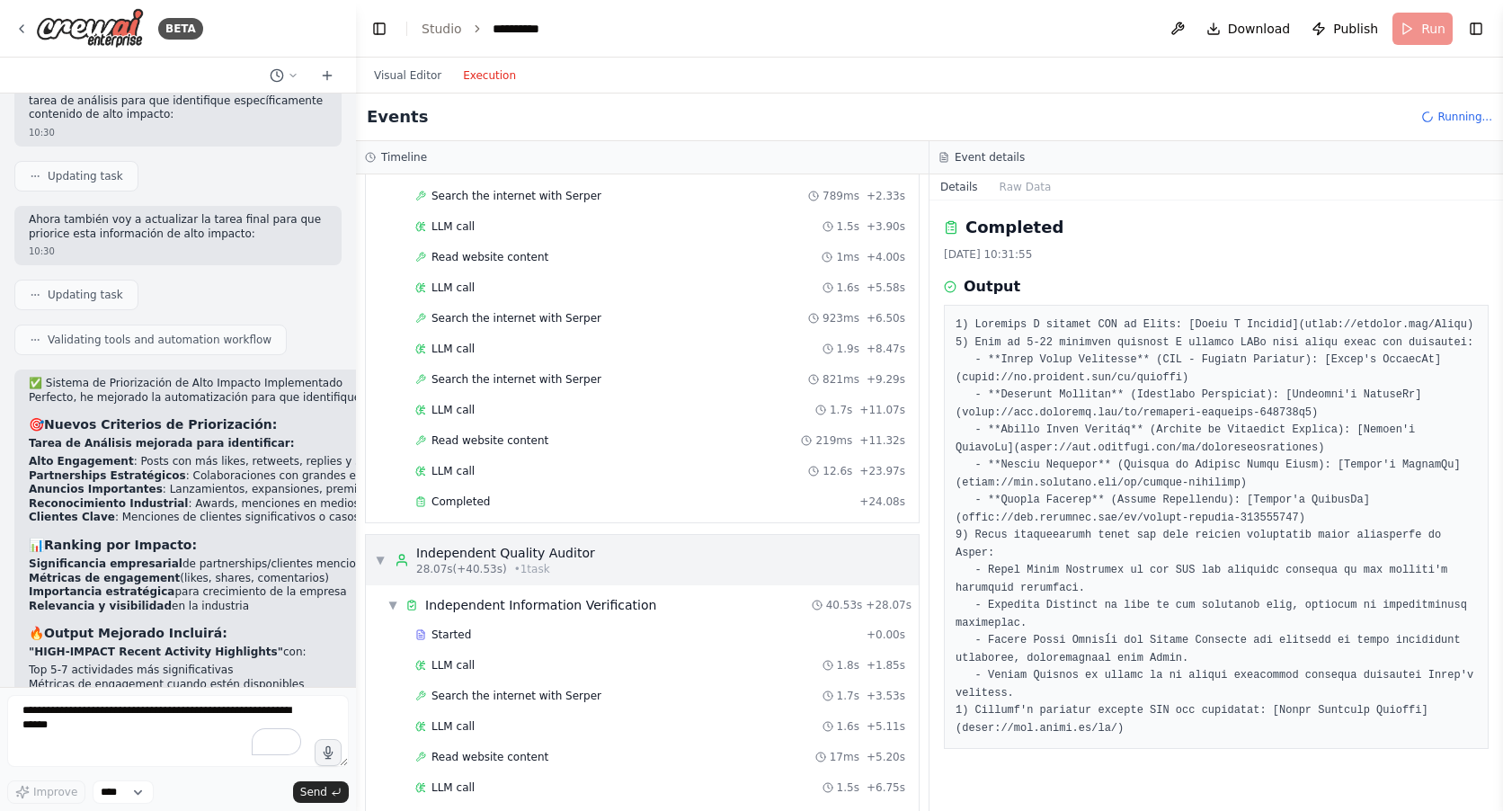
scroll to position [899, 0]
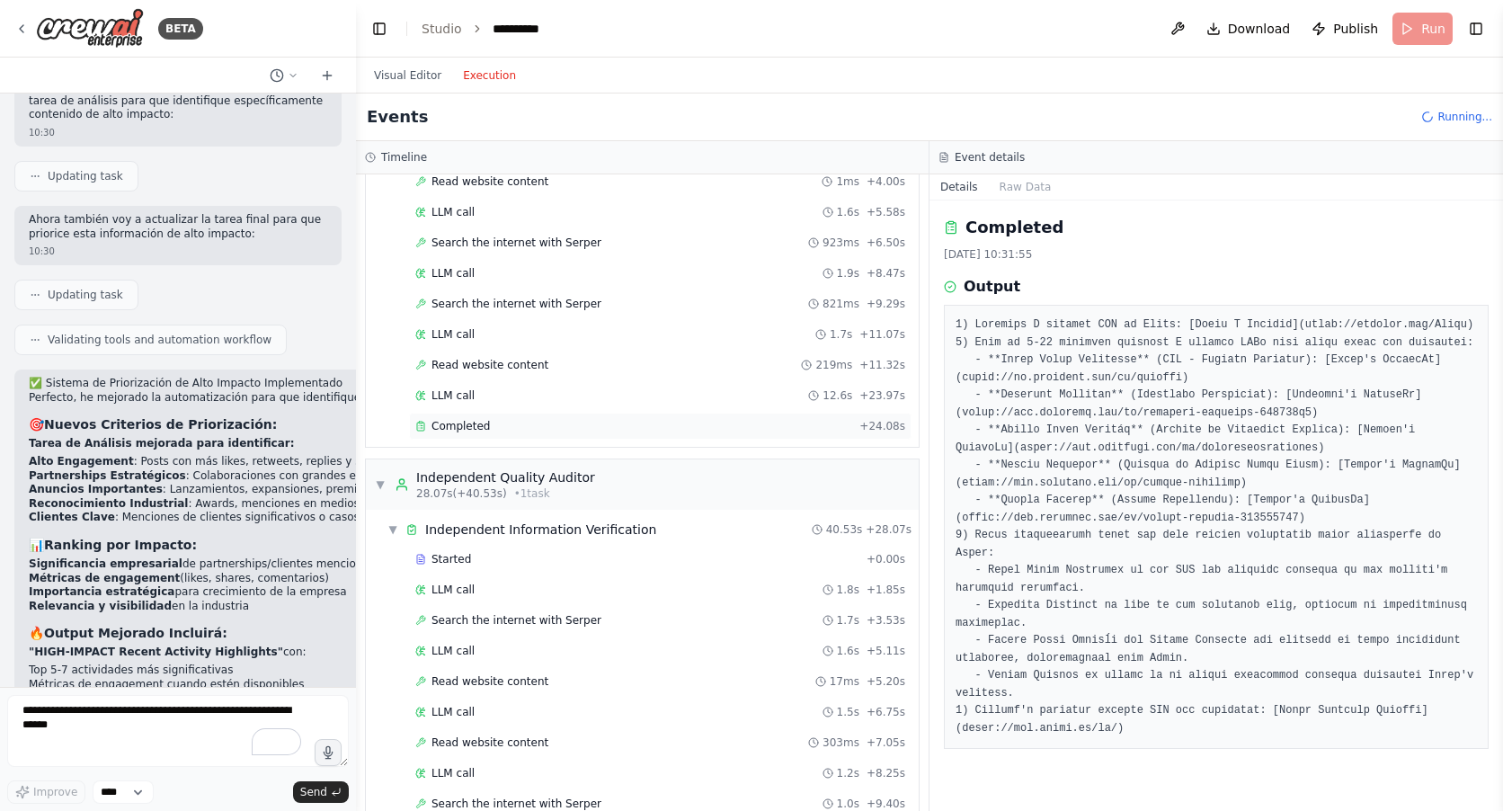
click at [484, 429] on div "Completed" at bounding box center [633, 426] width 437 height 14
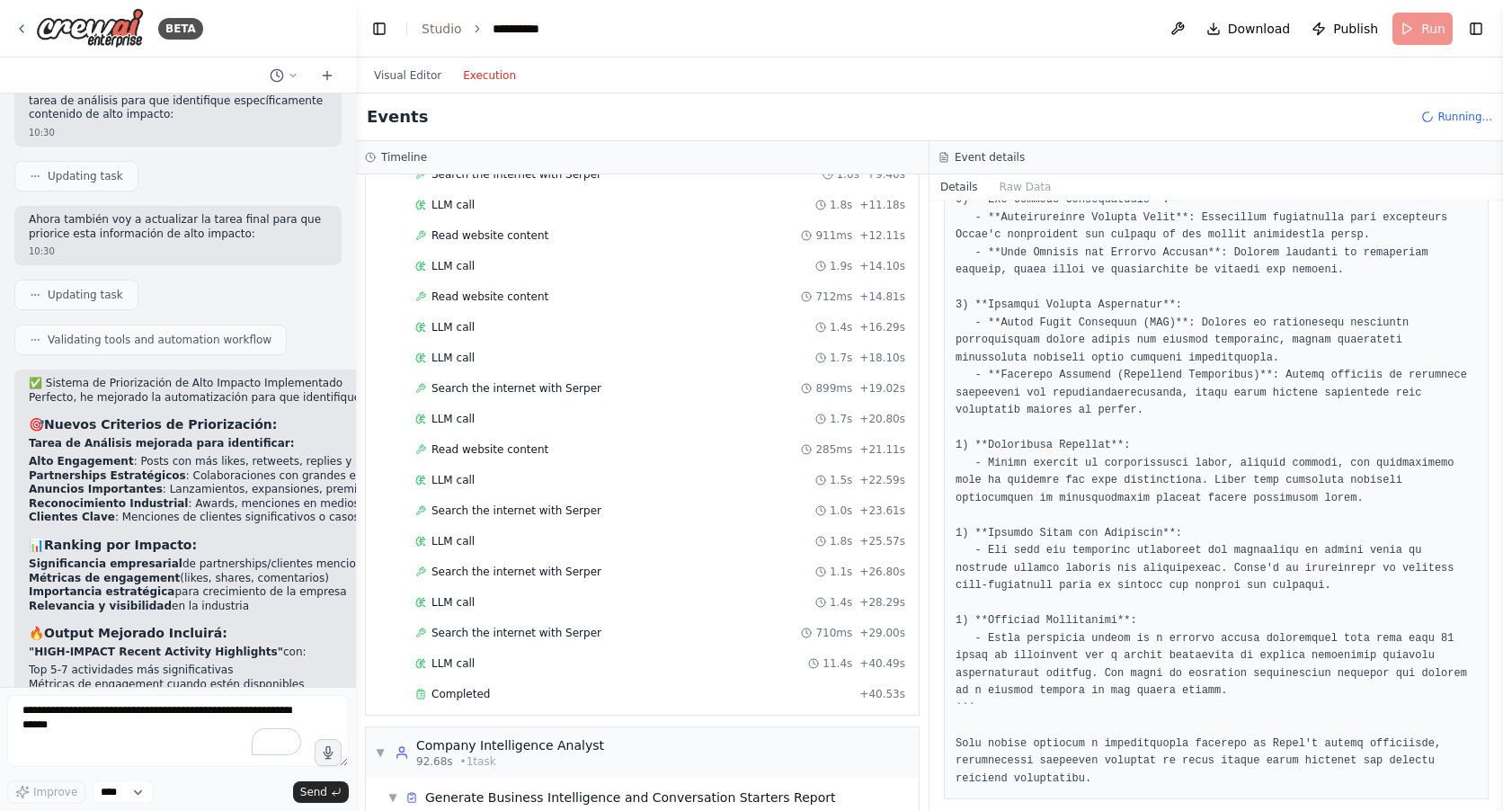
scroll to position [1708, 0]
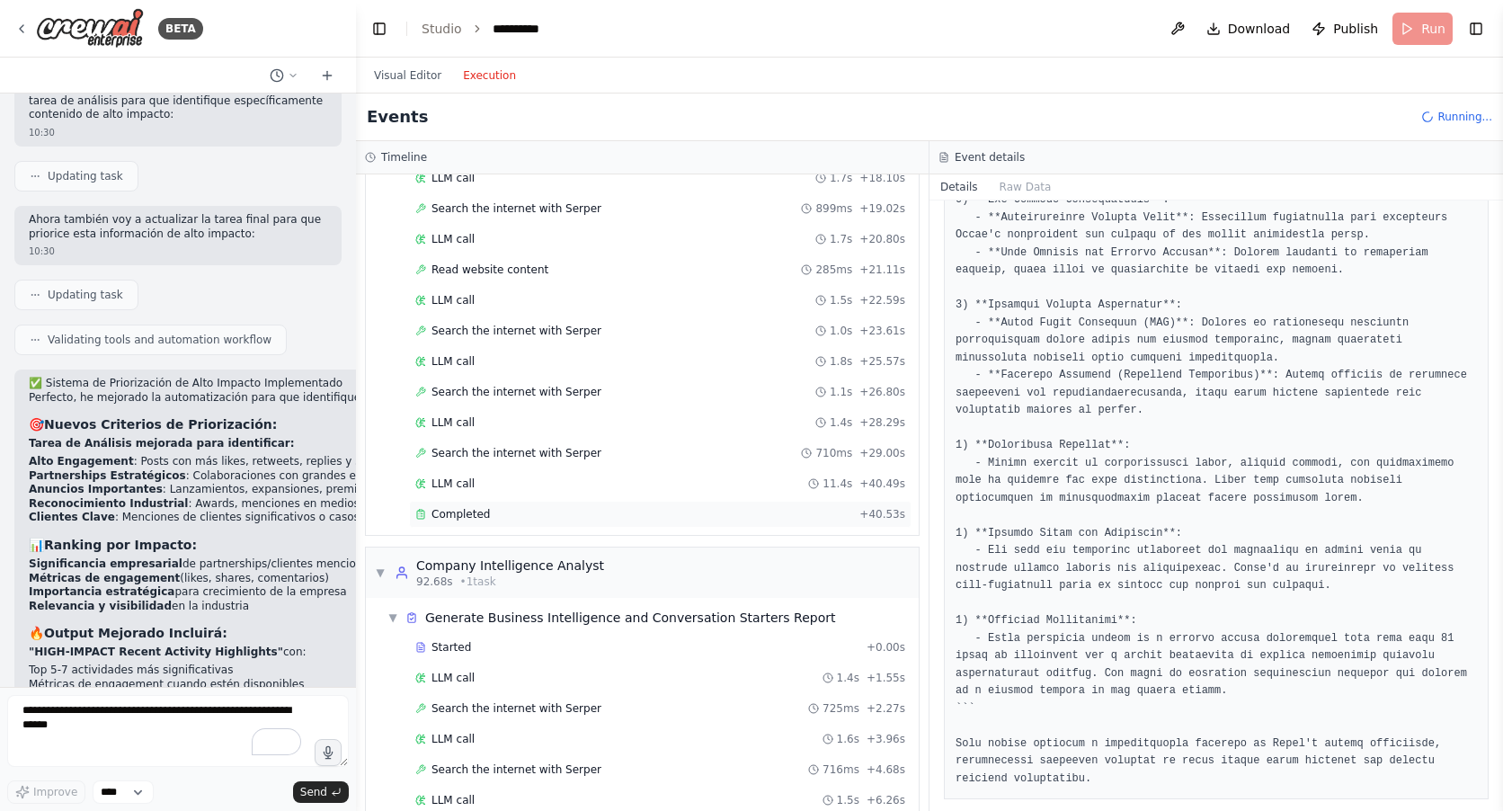
click at [465, 516] on span "Completed" at bounding box center [460, 514] width 58 height 14
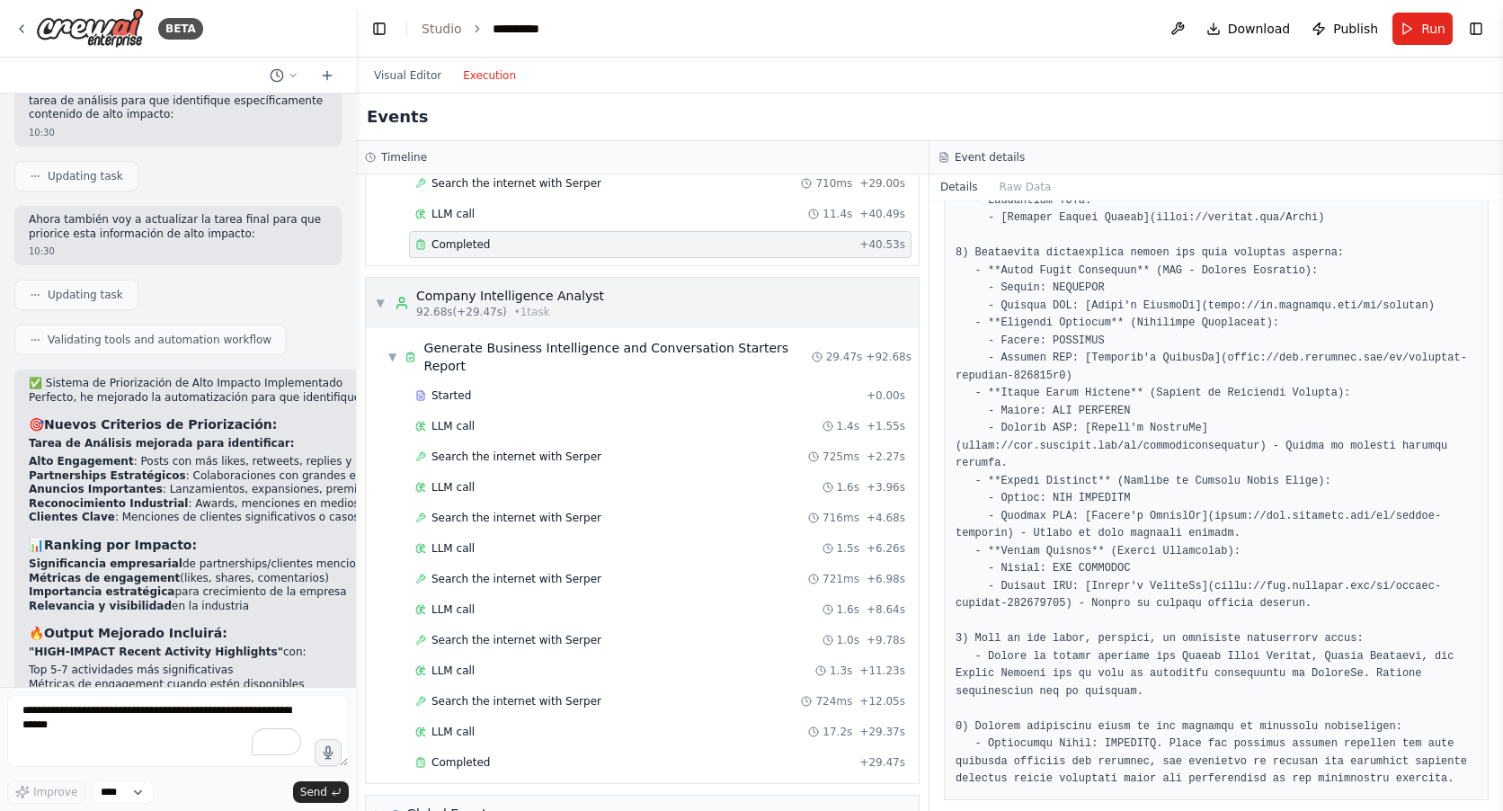
scroll to position [2001, 0]
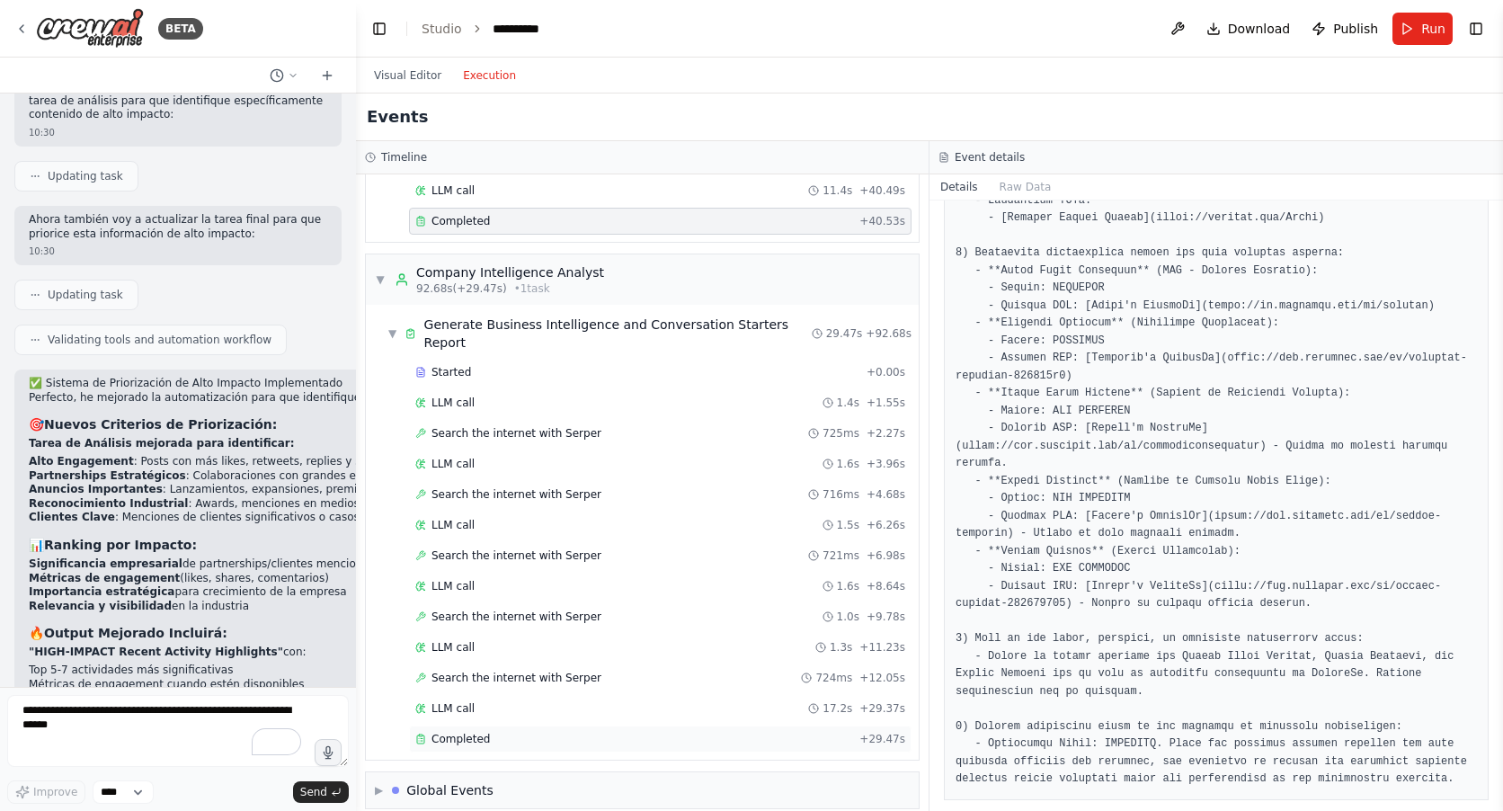
click at [457, 732] on span "Completed" at bounding box center [460, 739] width 58 height 14
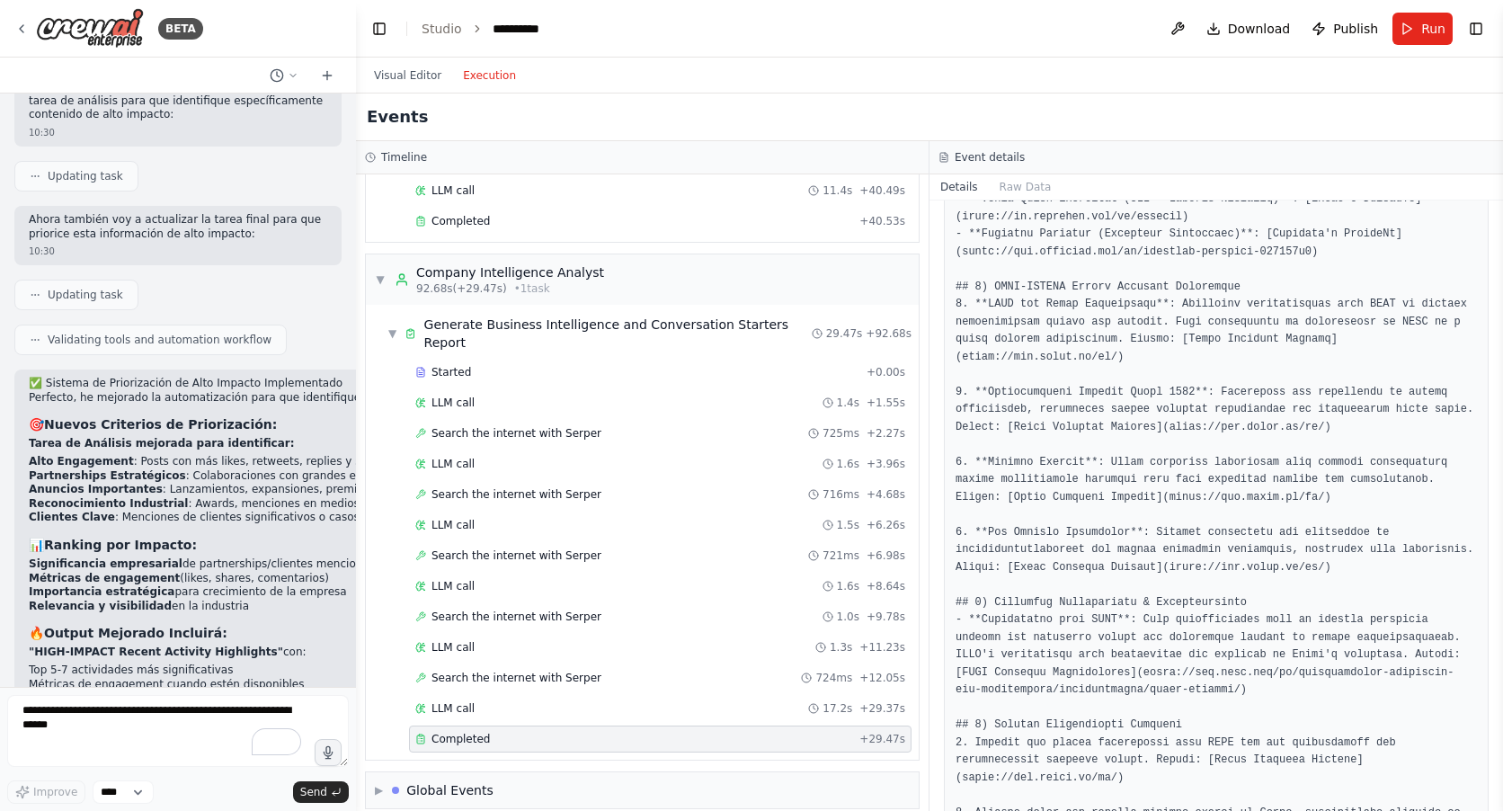
scroll to position [13, 0]
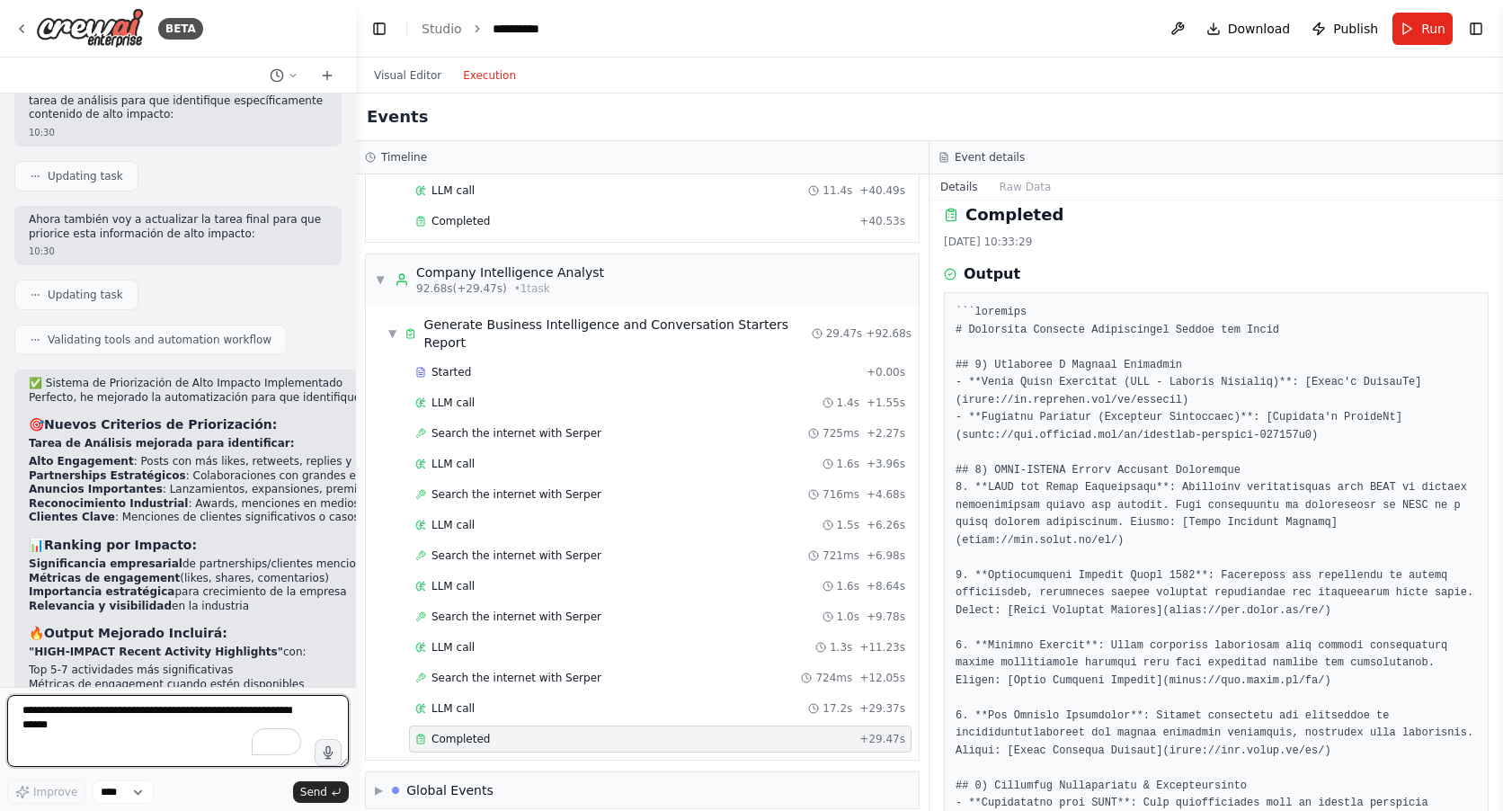
click at [54, 714] on textarea "To enrich screen reader interactions, please activate Accessibility in Grammarl…" at bounding box center [178, 731] width 342 height 72
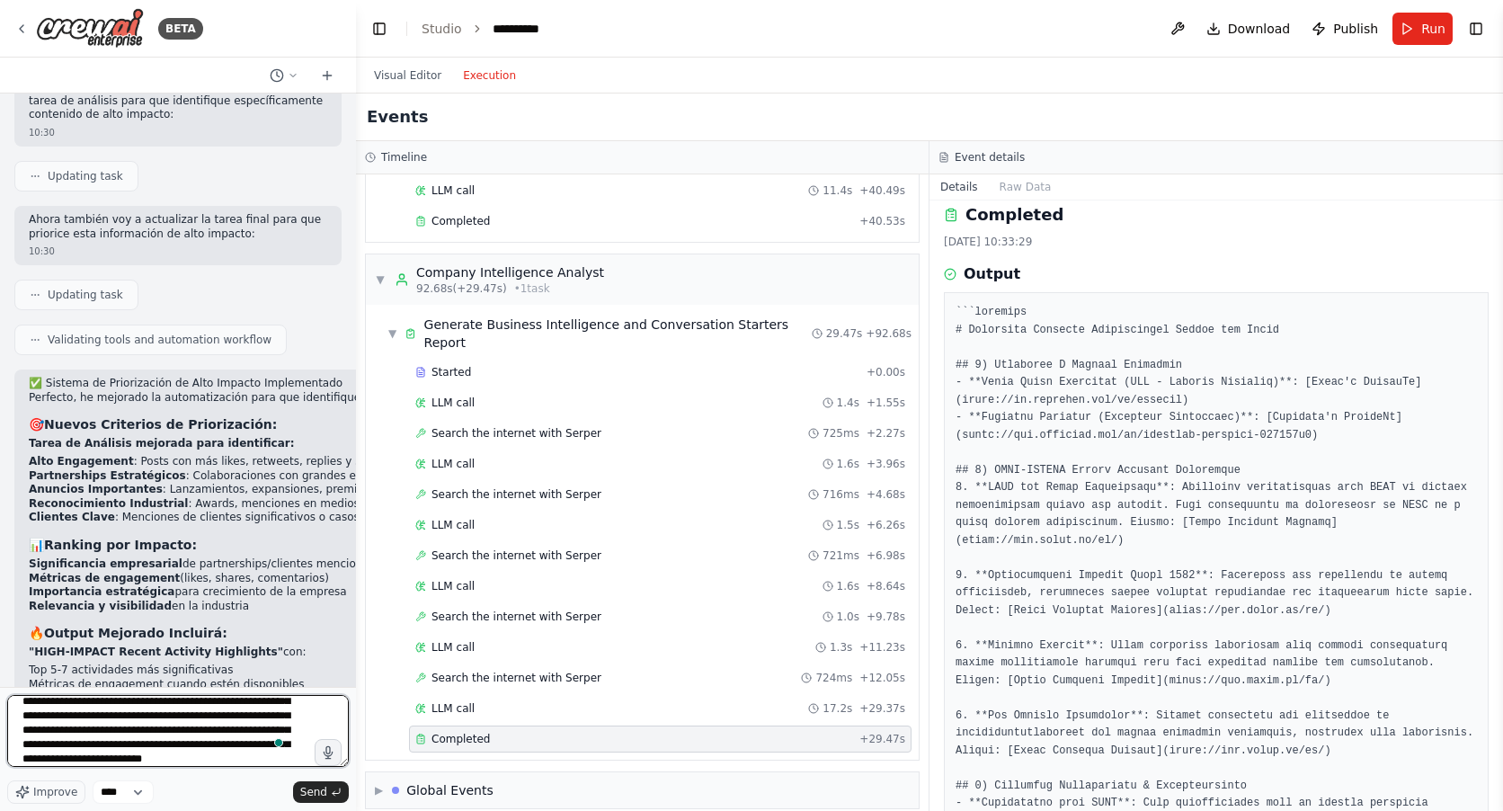
scroll to position [38, 0]
type textarea "**********"
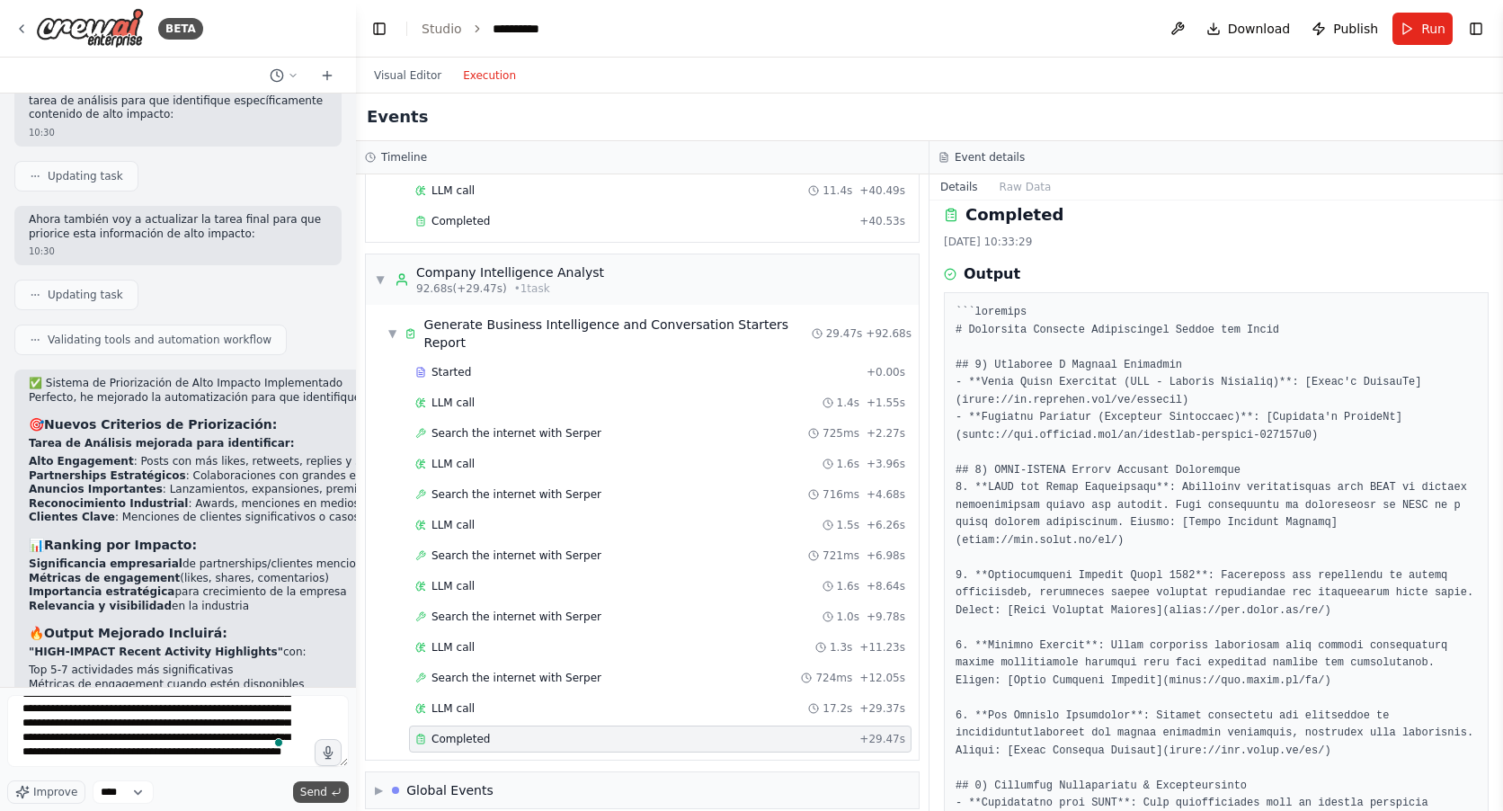
click at [314, 792] on span "Send" at bounding box center [313, 792] width 27 height 14
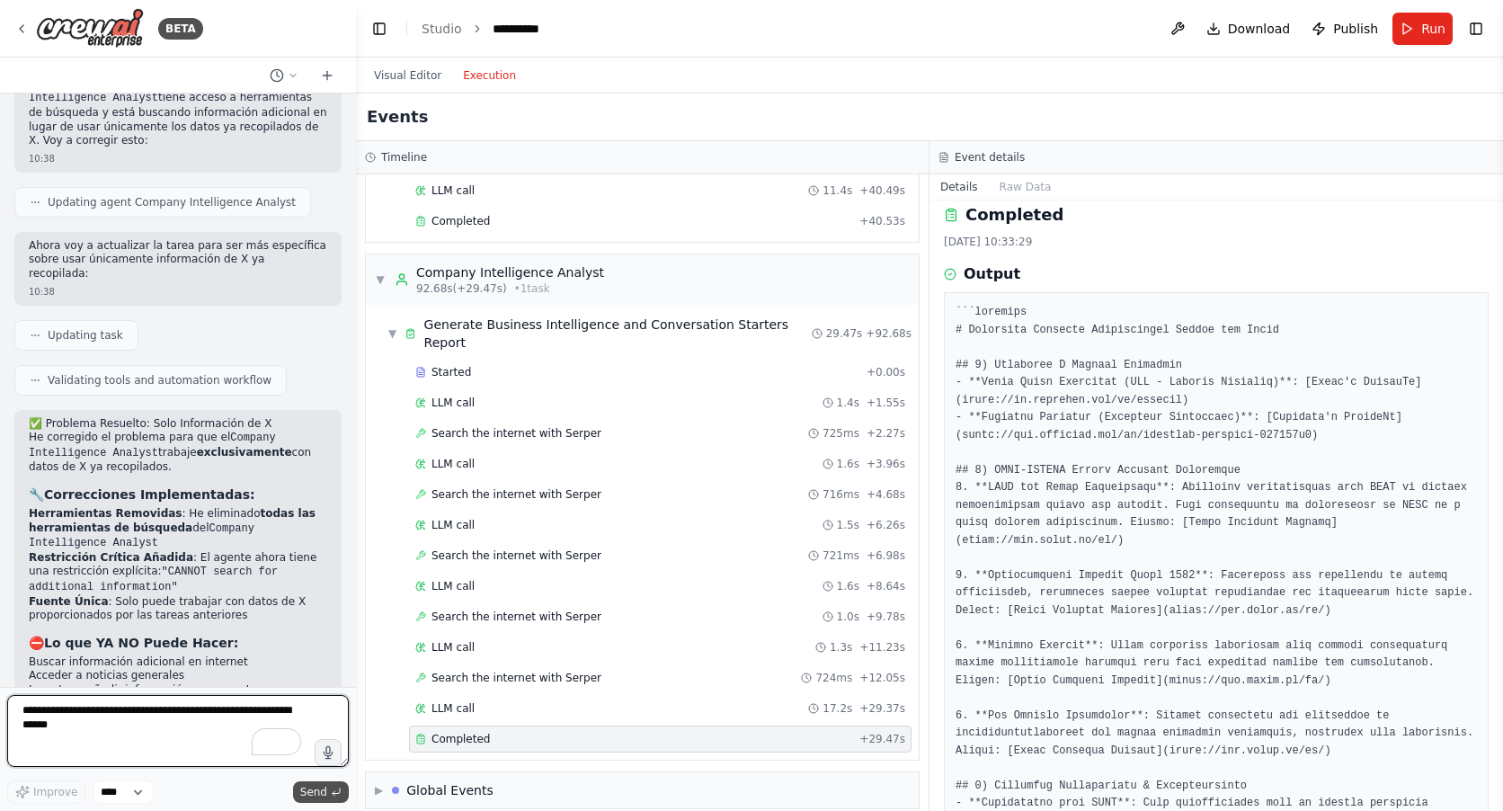
scroll to position [7732, 0]
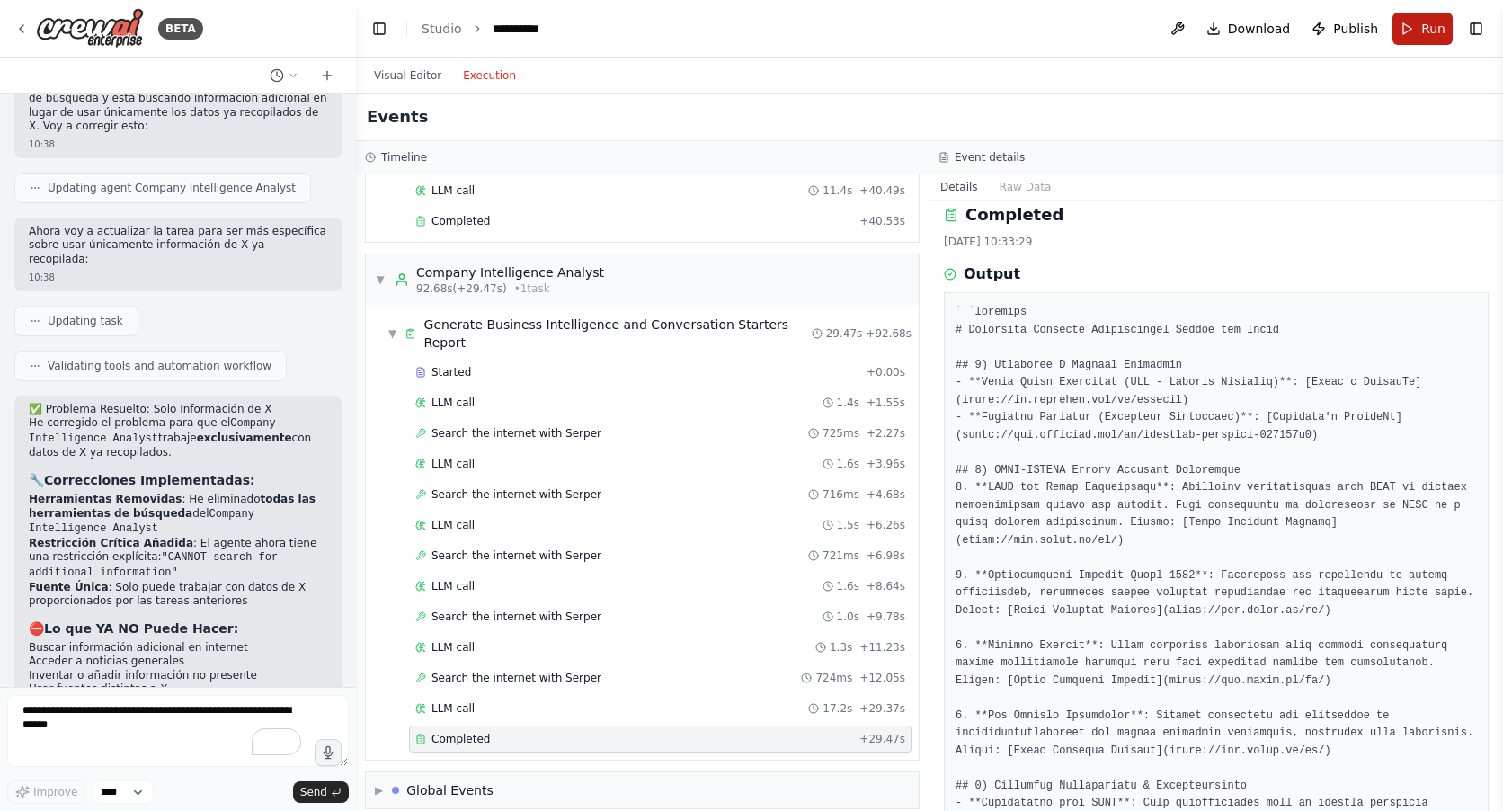
click at [1412, 32] on button "Run" at bounding box center [1422, 29] width 60 height 32
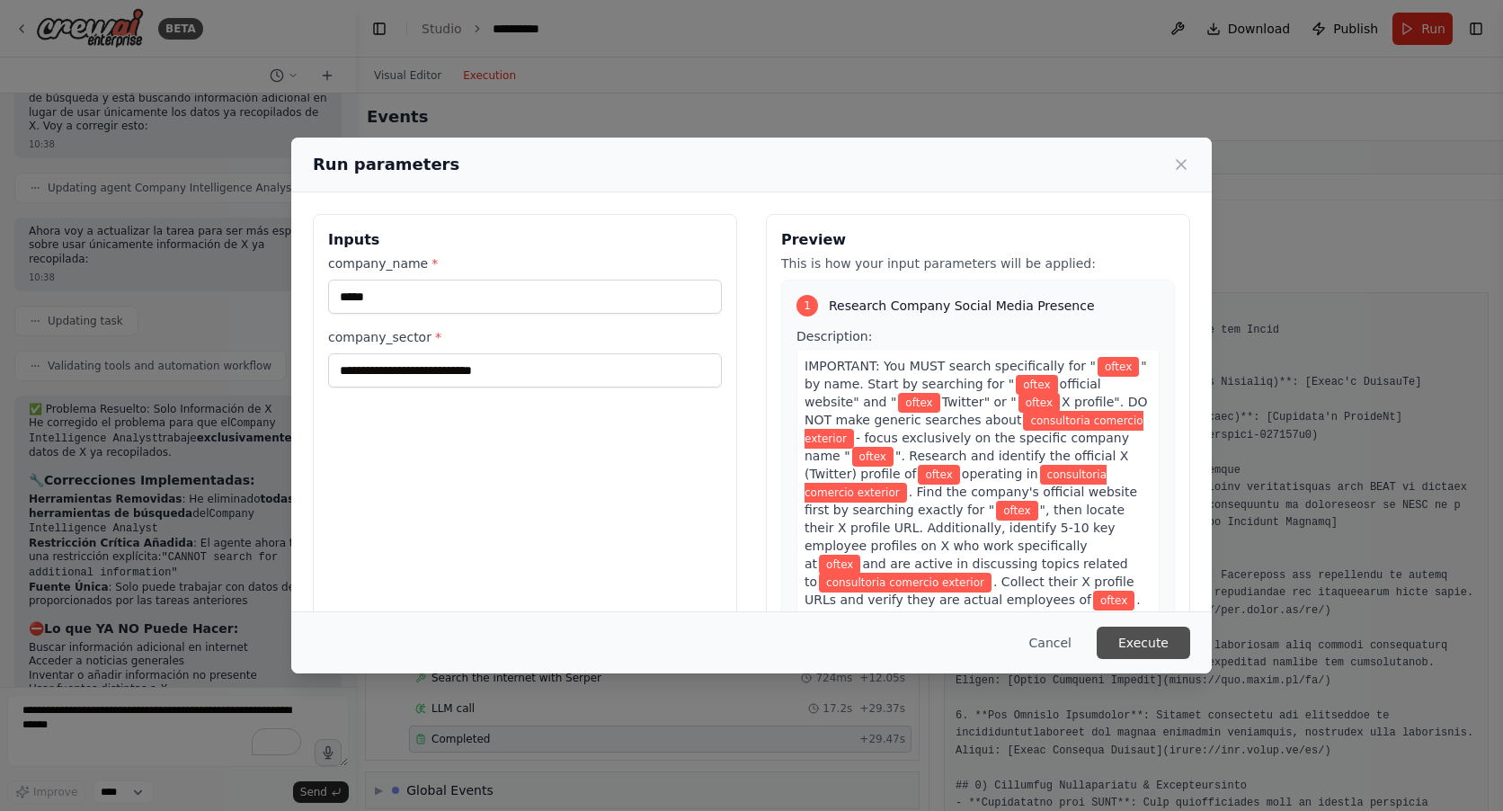
click at [1151, 640] on button "Execute" at bounding box center [1142, 642] width 93 height 32
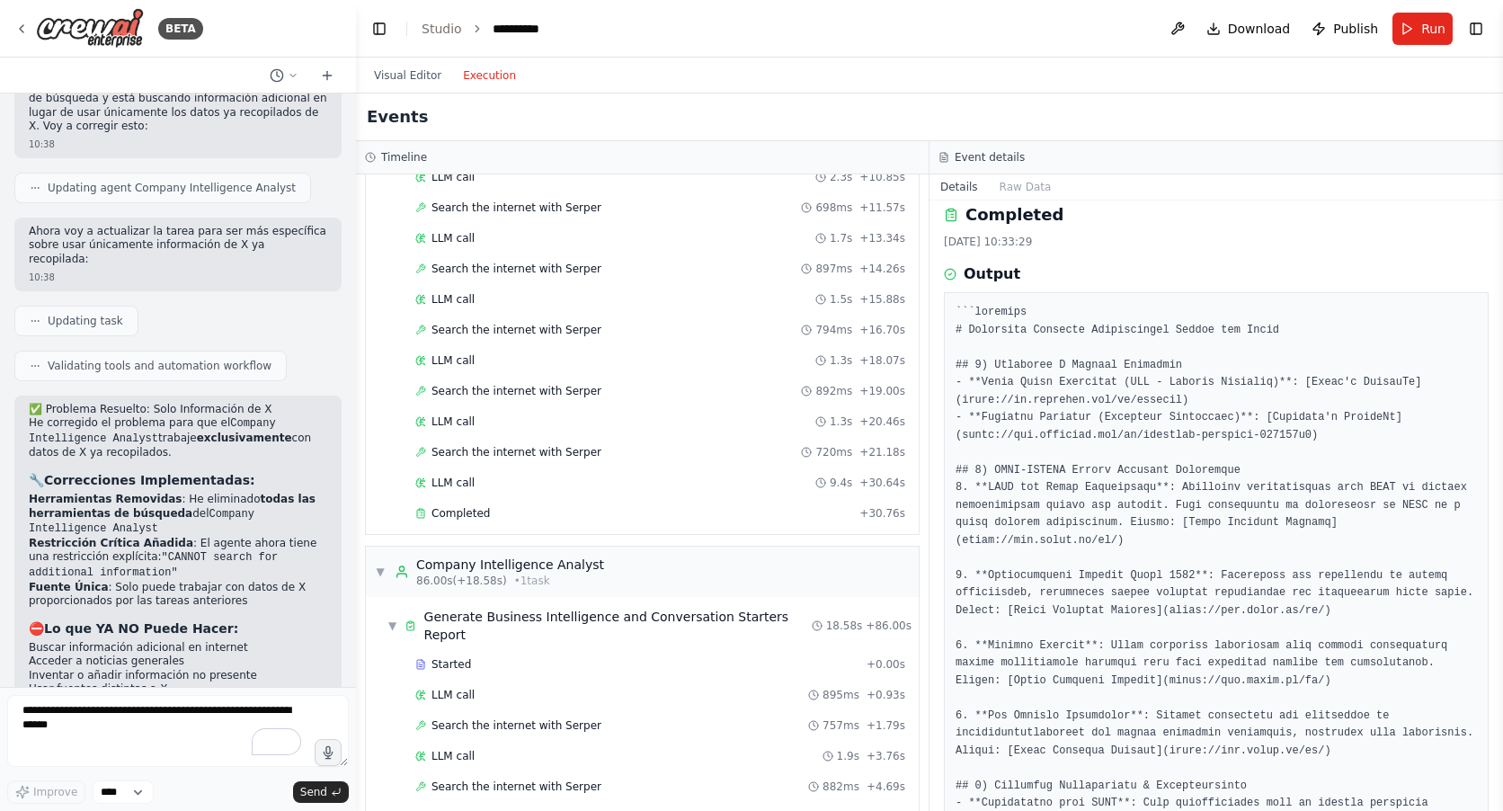
scroll to position [1787, 0]
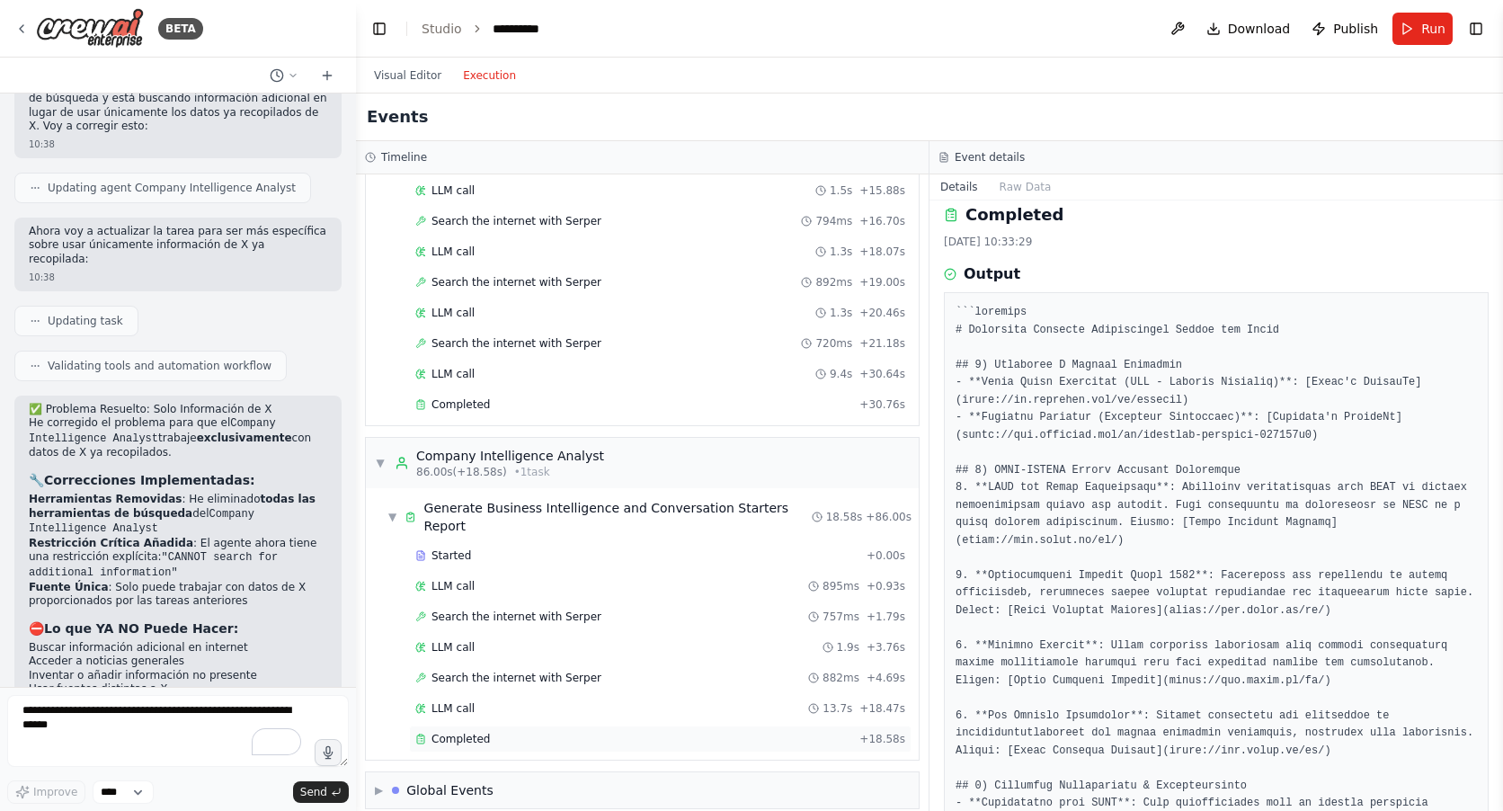
click at [467, 732] on span "Completed" at bounding box center [460, 739] width 58 height 14
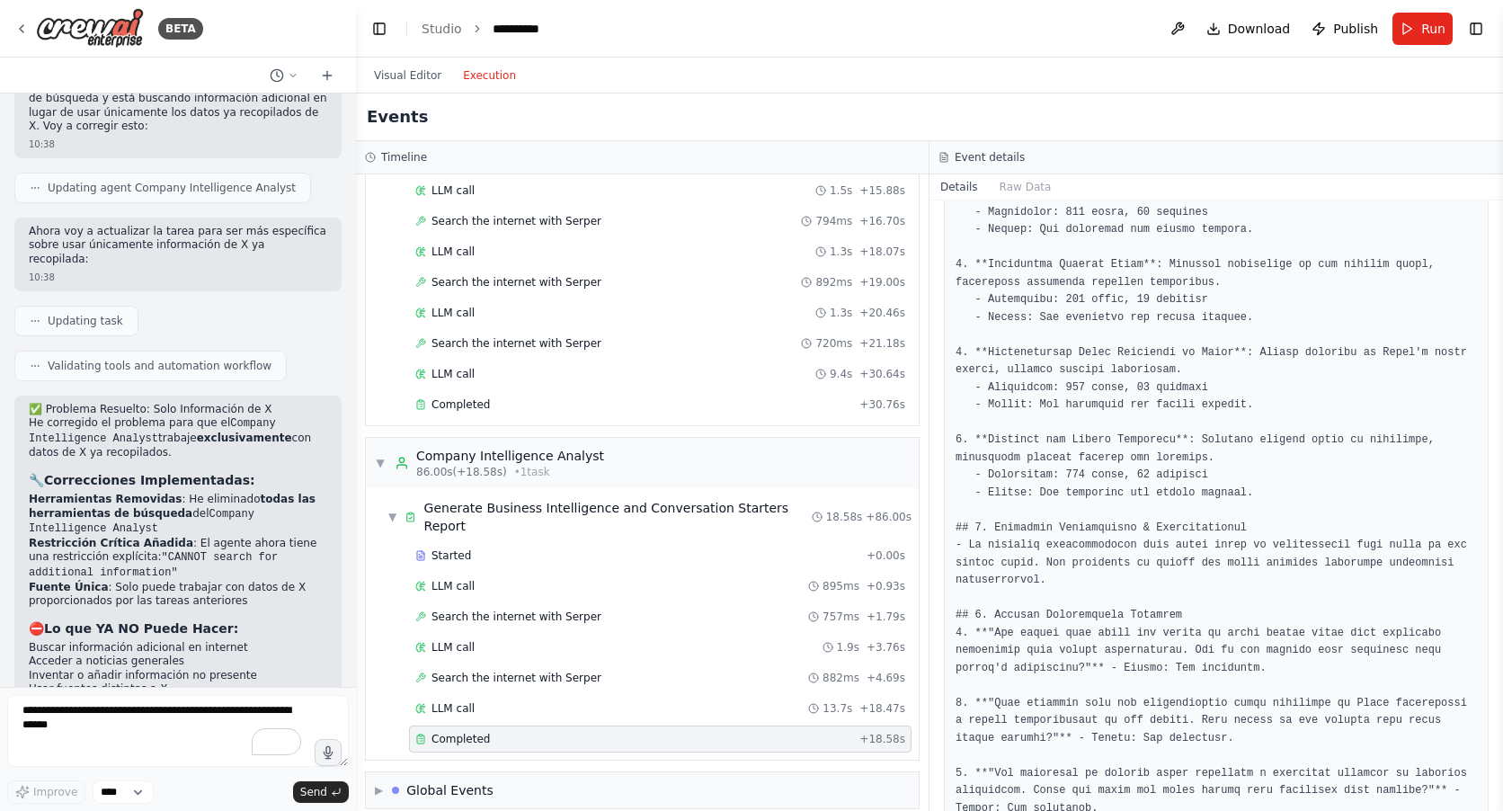
scroll to position [359, 0]
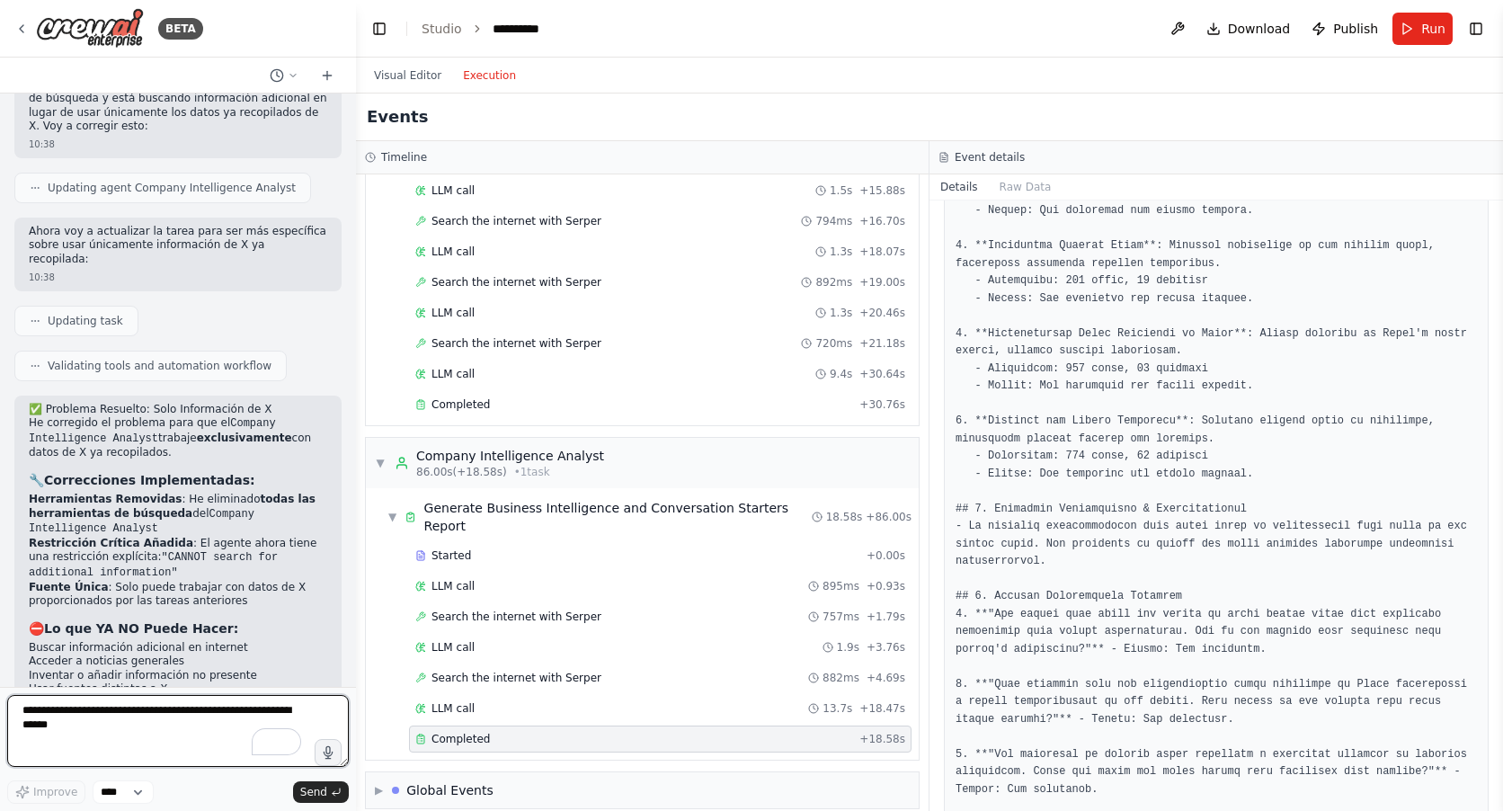
click at [48, 721] on textarea "To enrich screen reader interactions, please activate Accessibility in Grammarl…" at bounding box center [178, 731] width 342 height 72
paste textarea "**********"
type textarea "**********"
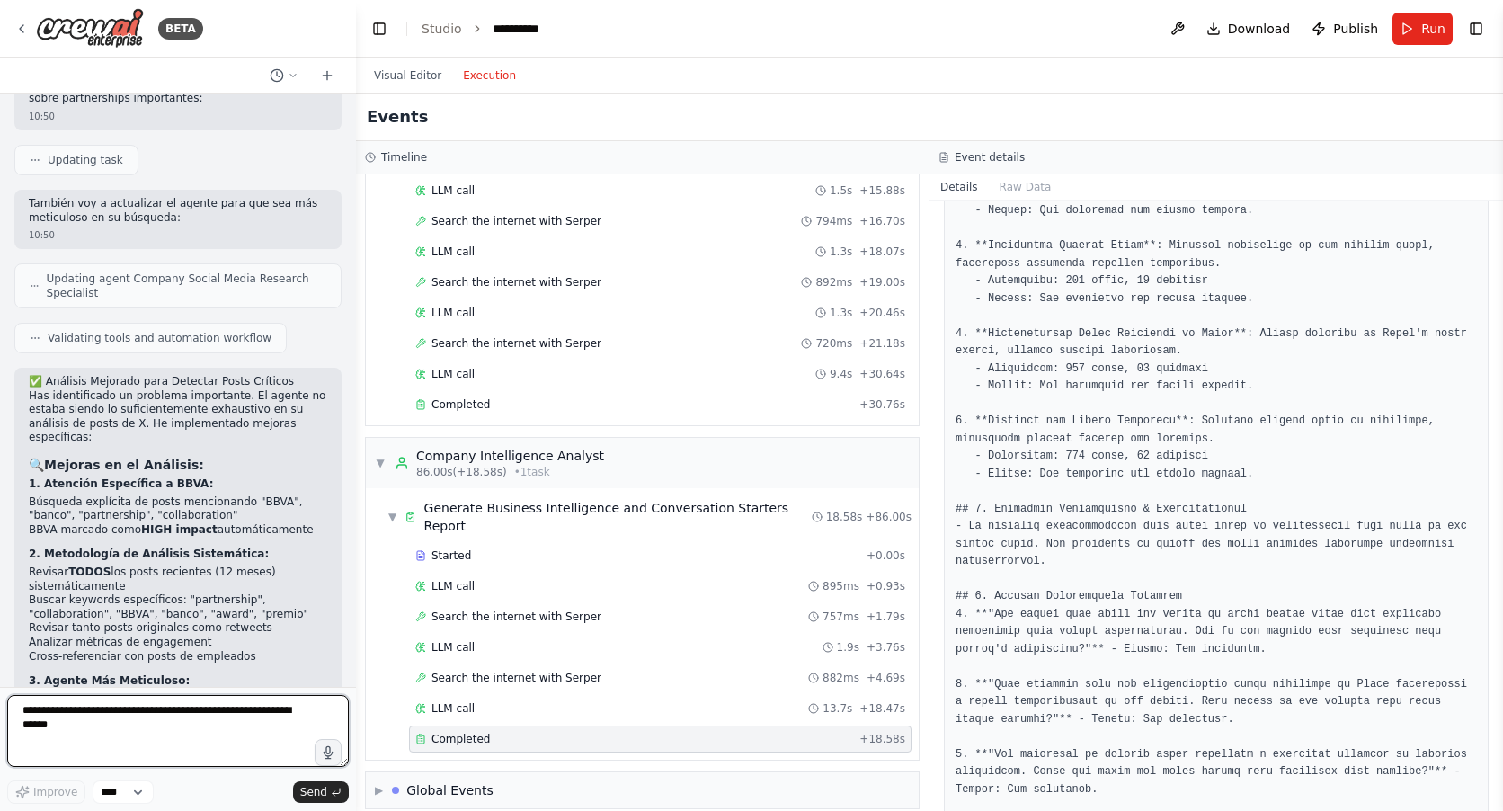
scroll to position [8889, 0]
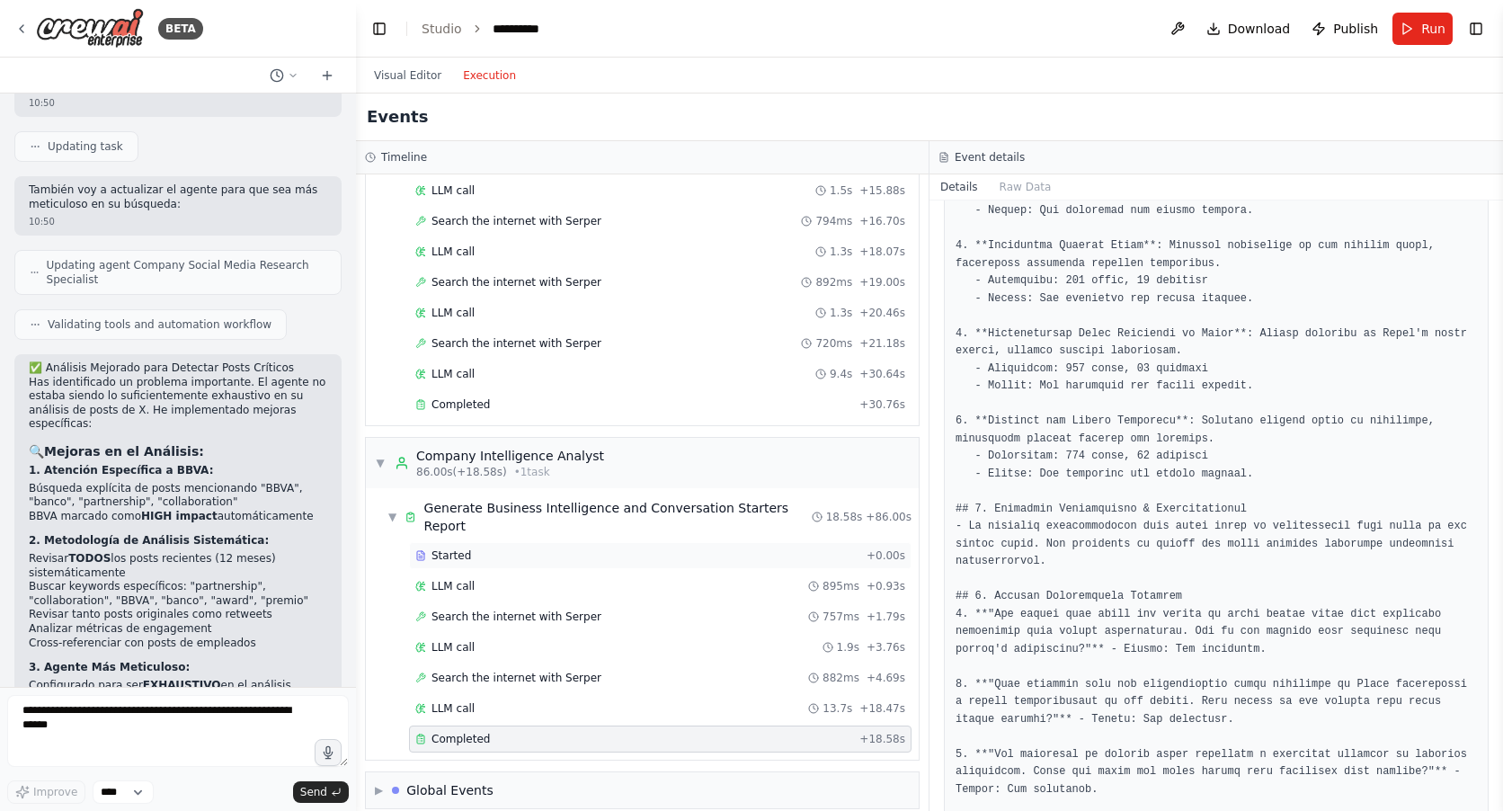
click at [456, 548] on span "Started" at bounding box center [451, 555] width 40 height 14
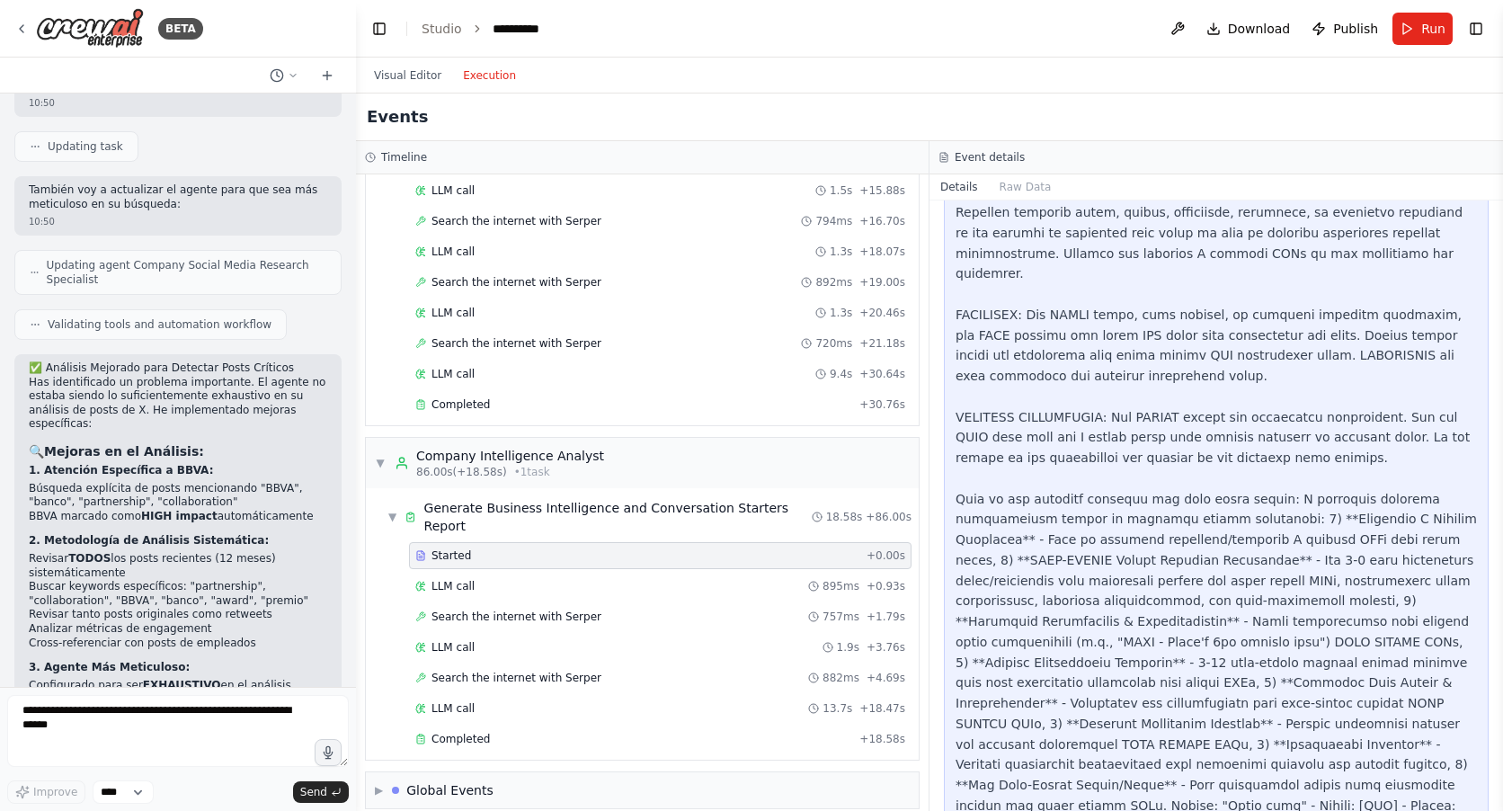
scroll to position [364, 0]
click at [1428, 32] on span "Run" at bounding box center [1433, 29] width 24 height 18
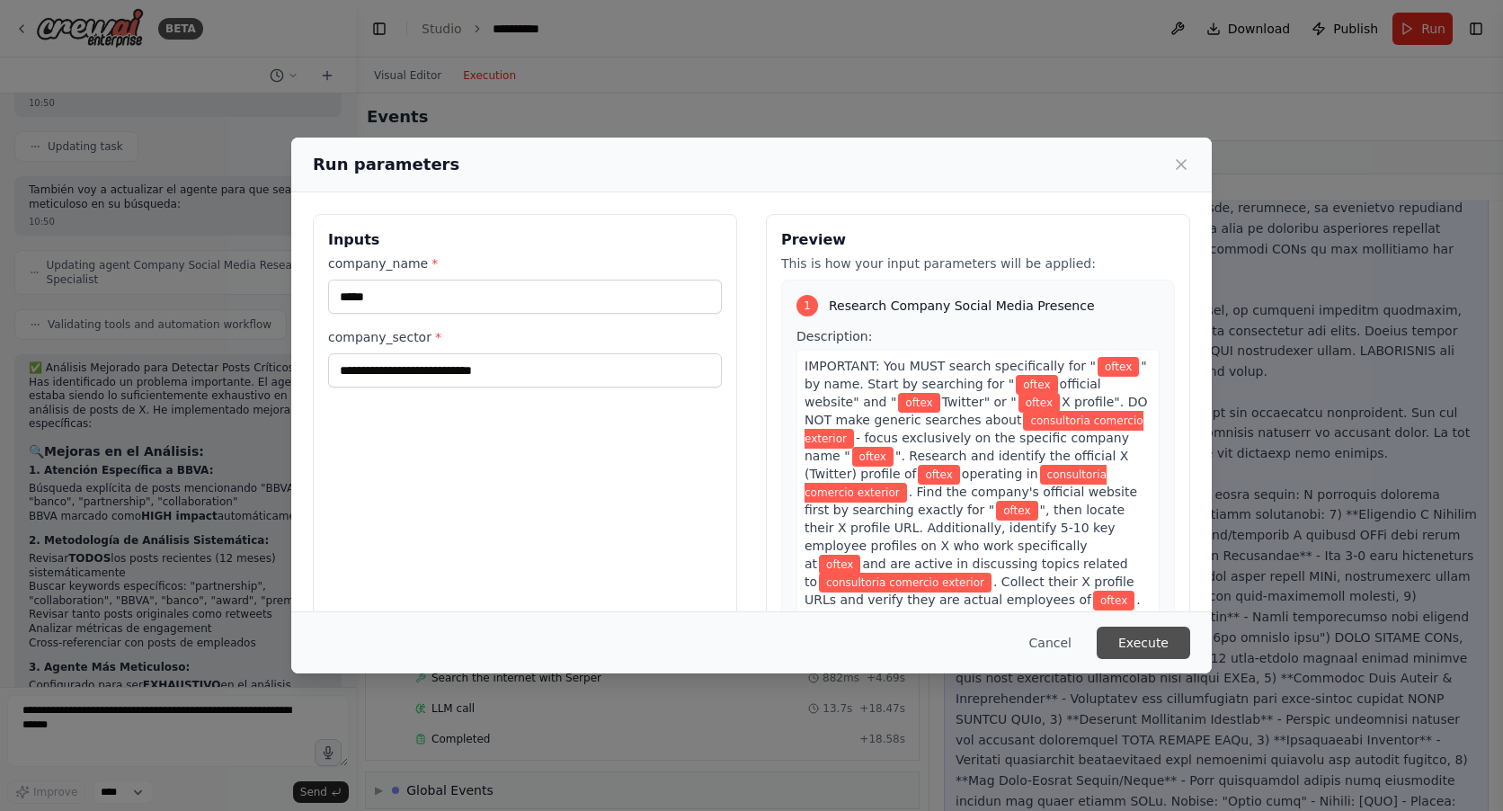
click at [1137, 646] on button "Execute" at bounding box center [1142, 642] width 93 height 32
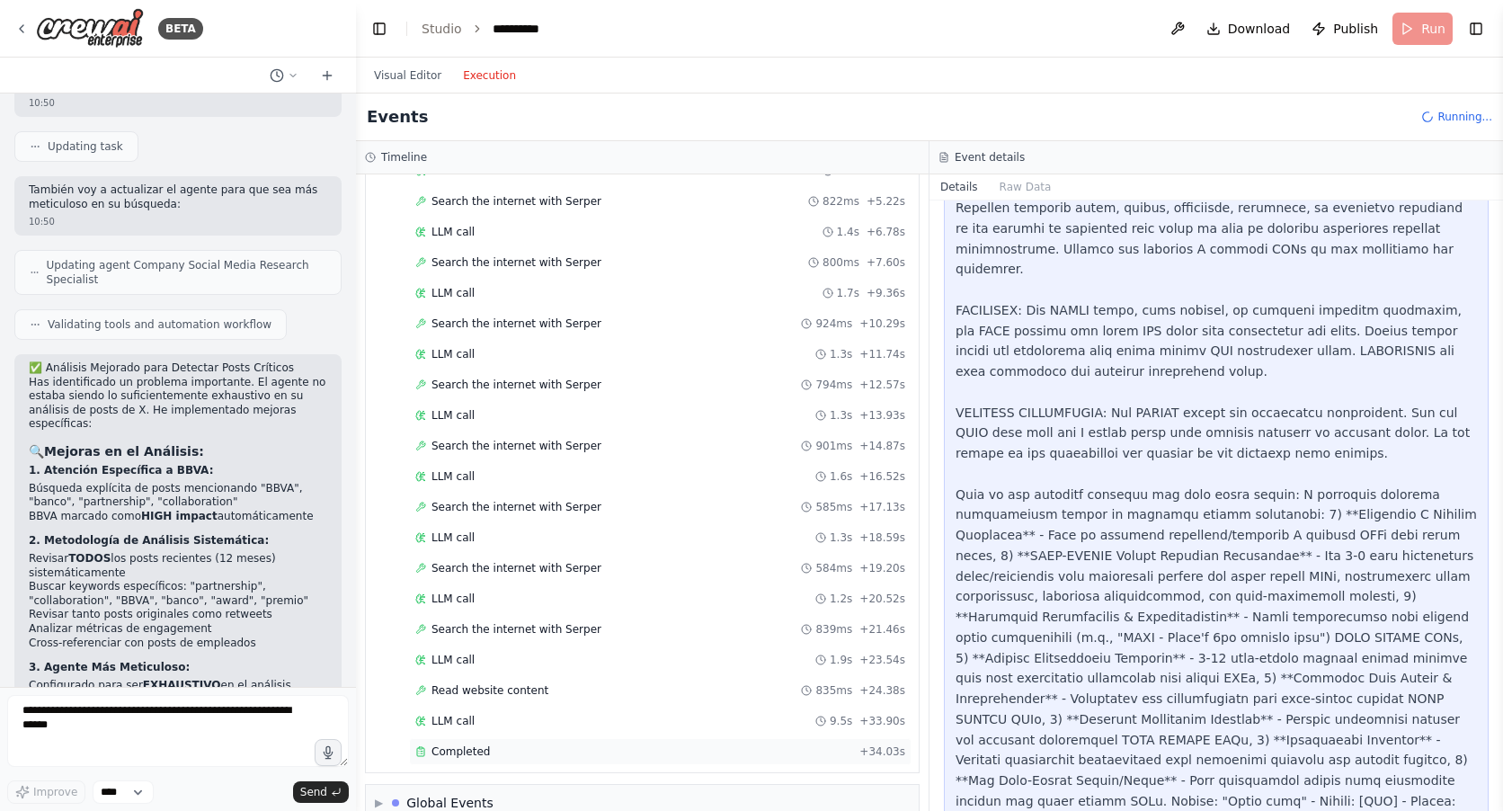
scroll to position [1317, 0]
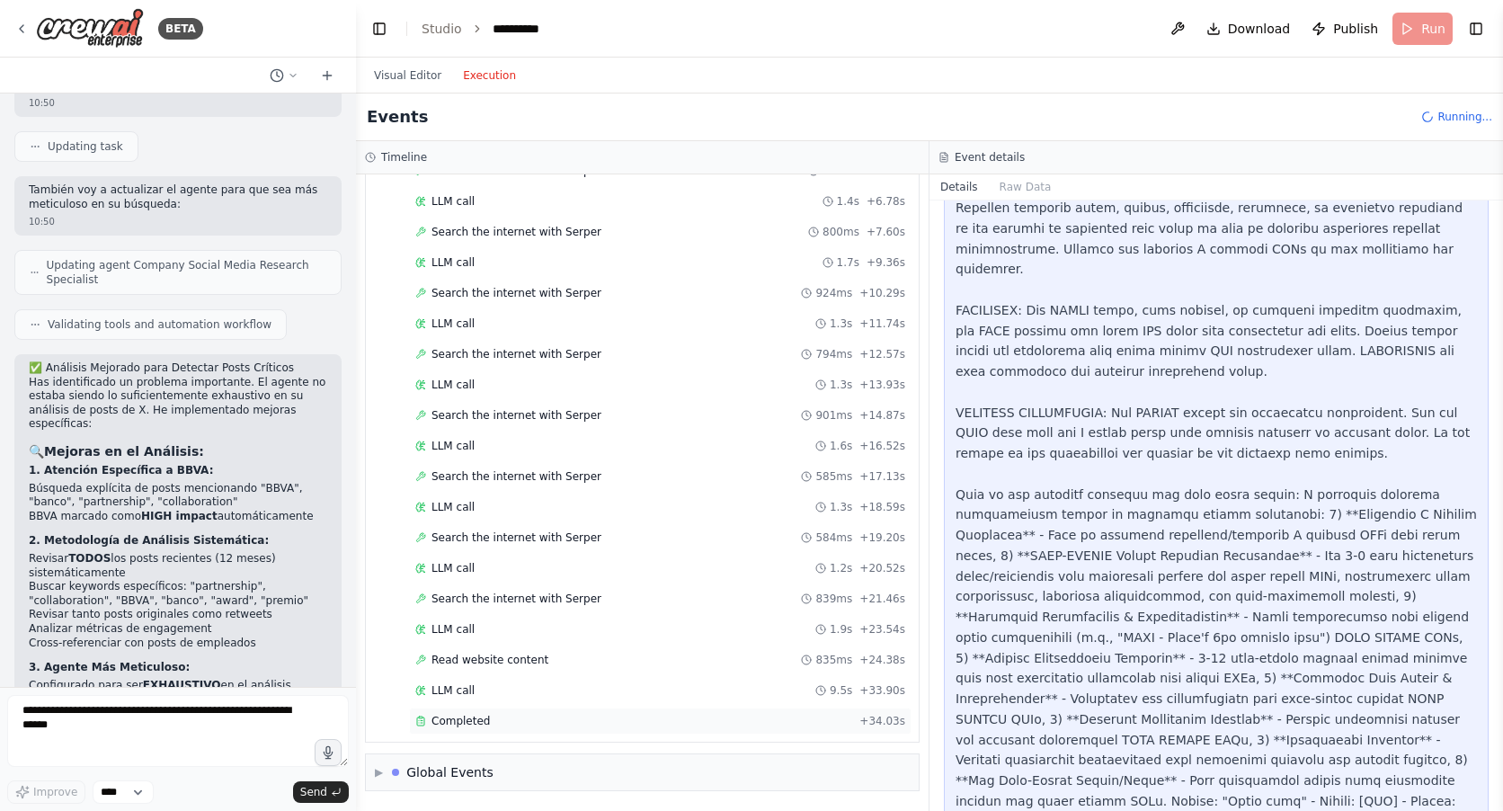
click at [468, 720] on span "Completed" at bounding box center [460, 721] width 58 height 14
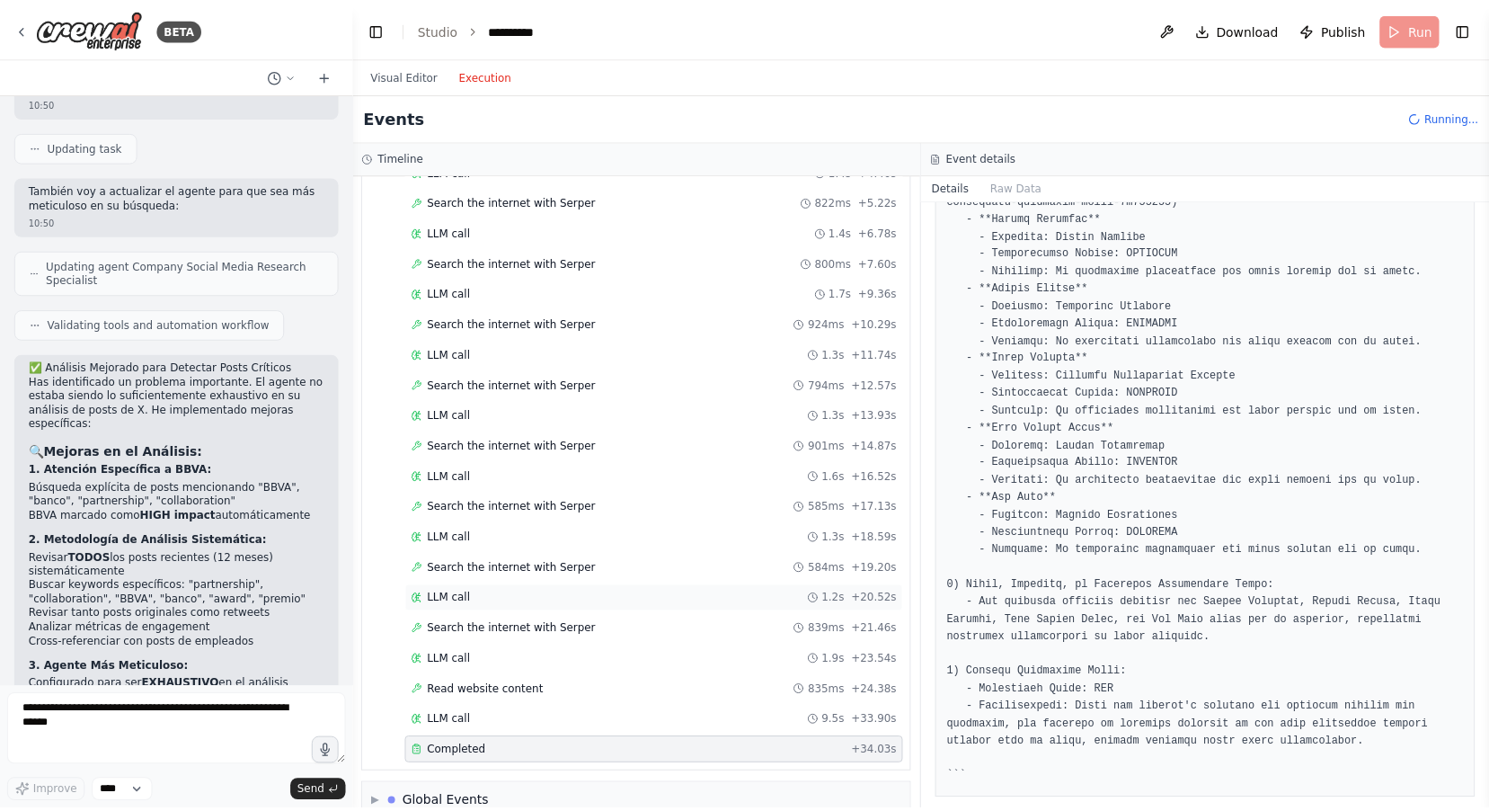
scroll to position [1562, 0]
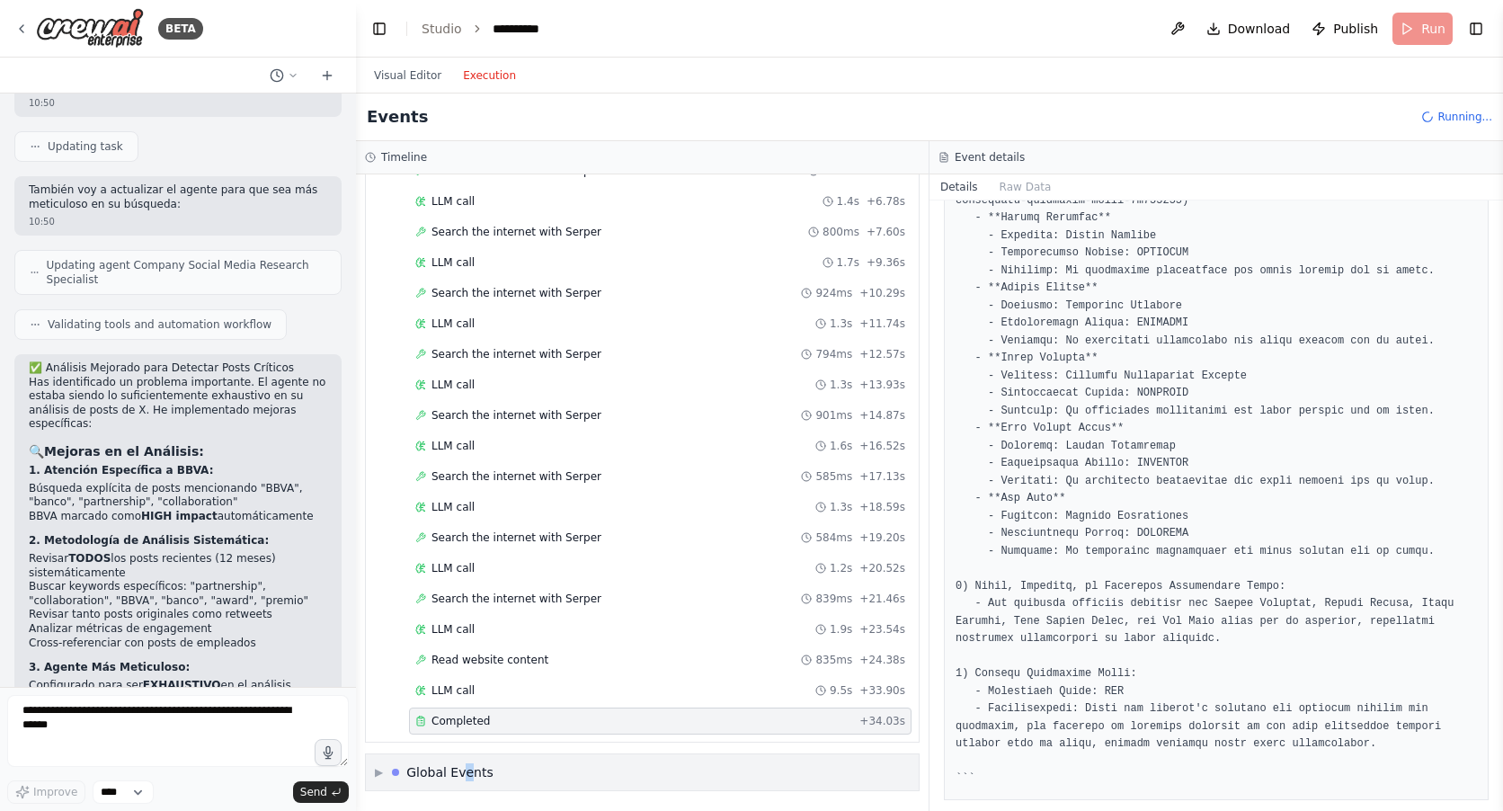
click at [472, 757] on div "▶ Global Events" at bounding box center [642, 772] width 553 height 36
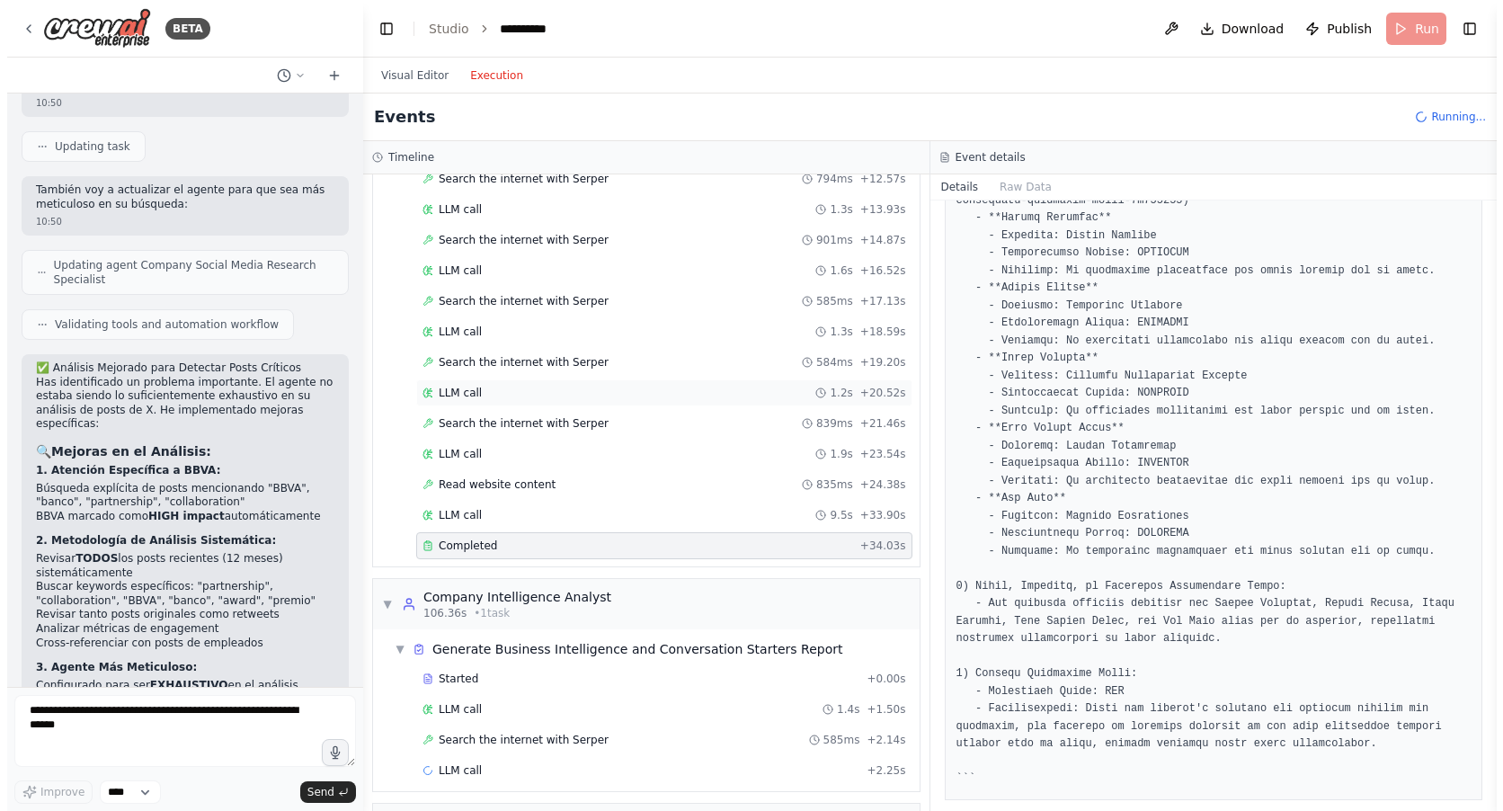
scroll to position [2072, 0]
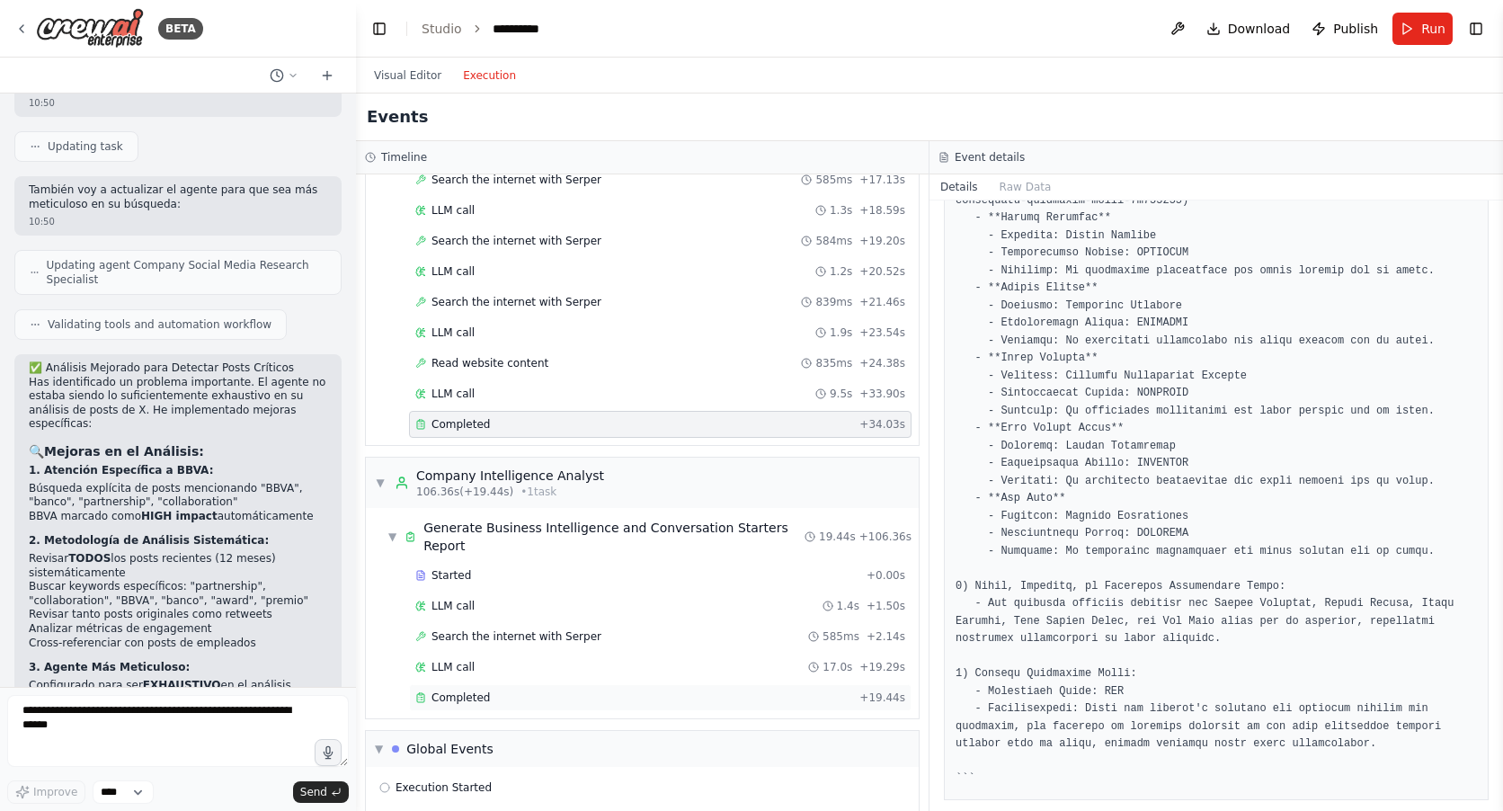
click at [452, 690] on span "Completed" at bounding box center [460, 697] width 58 height 14
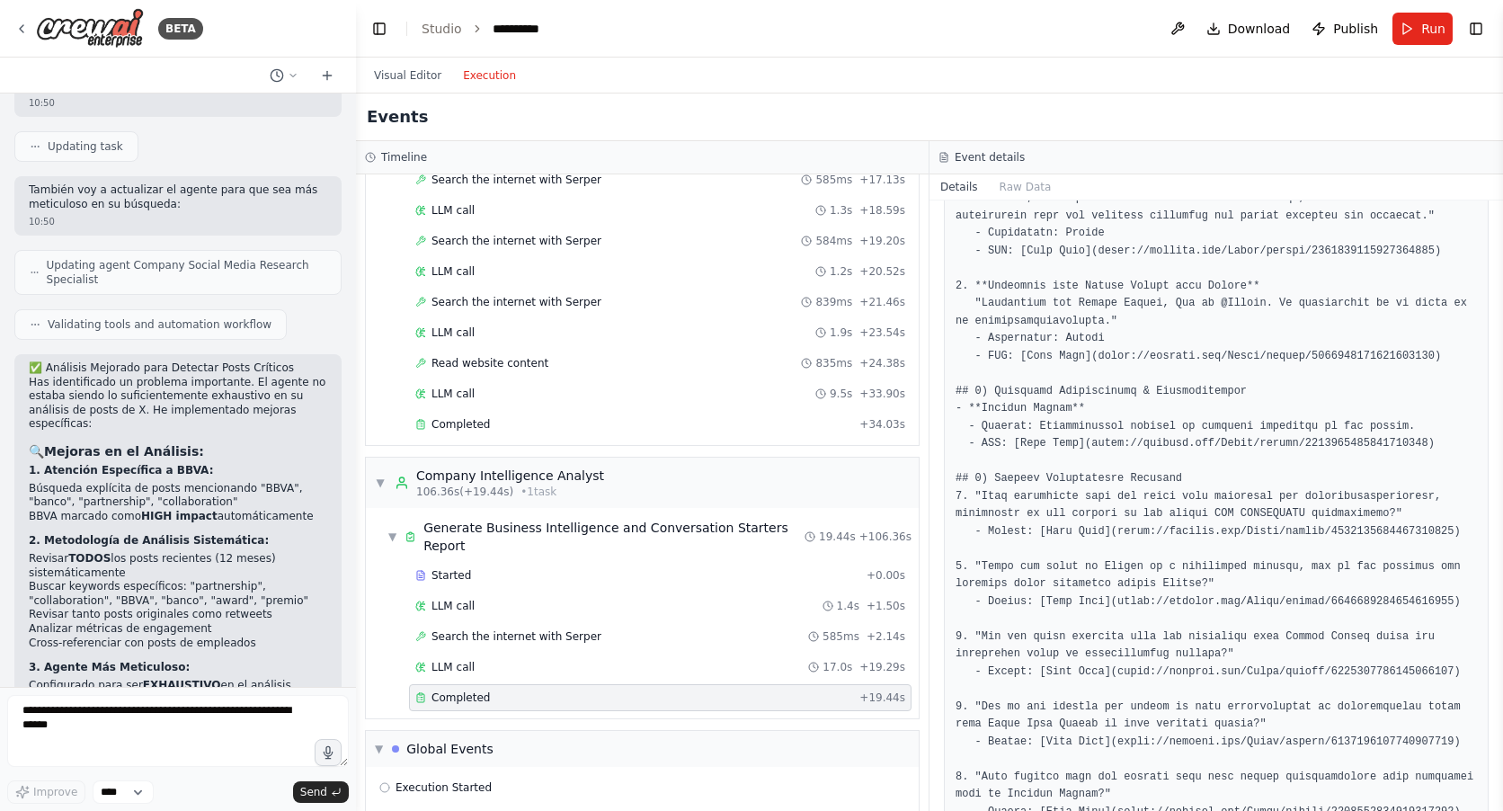
scroll to position [719, 0]
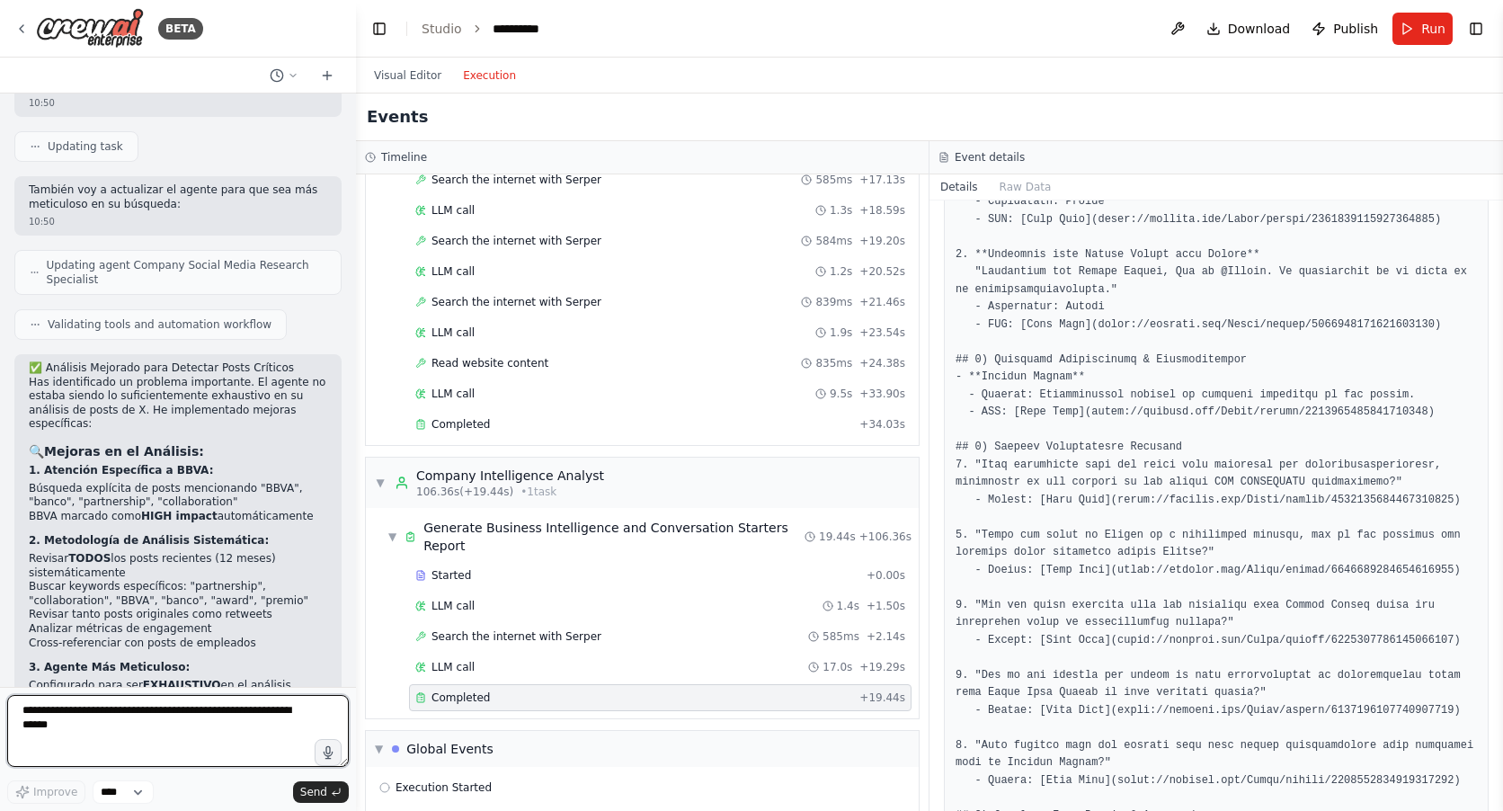
click at [94, 725] on textarea "To enrich screen reader interactions, please activate Accessibility in Grammarl…" at bounding box center [178, 731] width 342 height 72
drag, startPoint x: 299, startPoint y: 547, endPoint x: 18, endPoint y: 554, distance: 281.4
click at [18, 554] on div "✅ Análisis Mejorado para Detectar Posts Críticos Has identificado un problema i…" at bounding box center [177, 703] width 327 height 698
copy code "[URL][DOMAIN_NAME]"
click at [111, 732] on textarea "**********" at bounding box center [178, 731] width 342 height 72
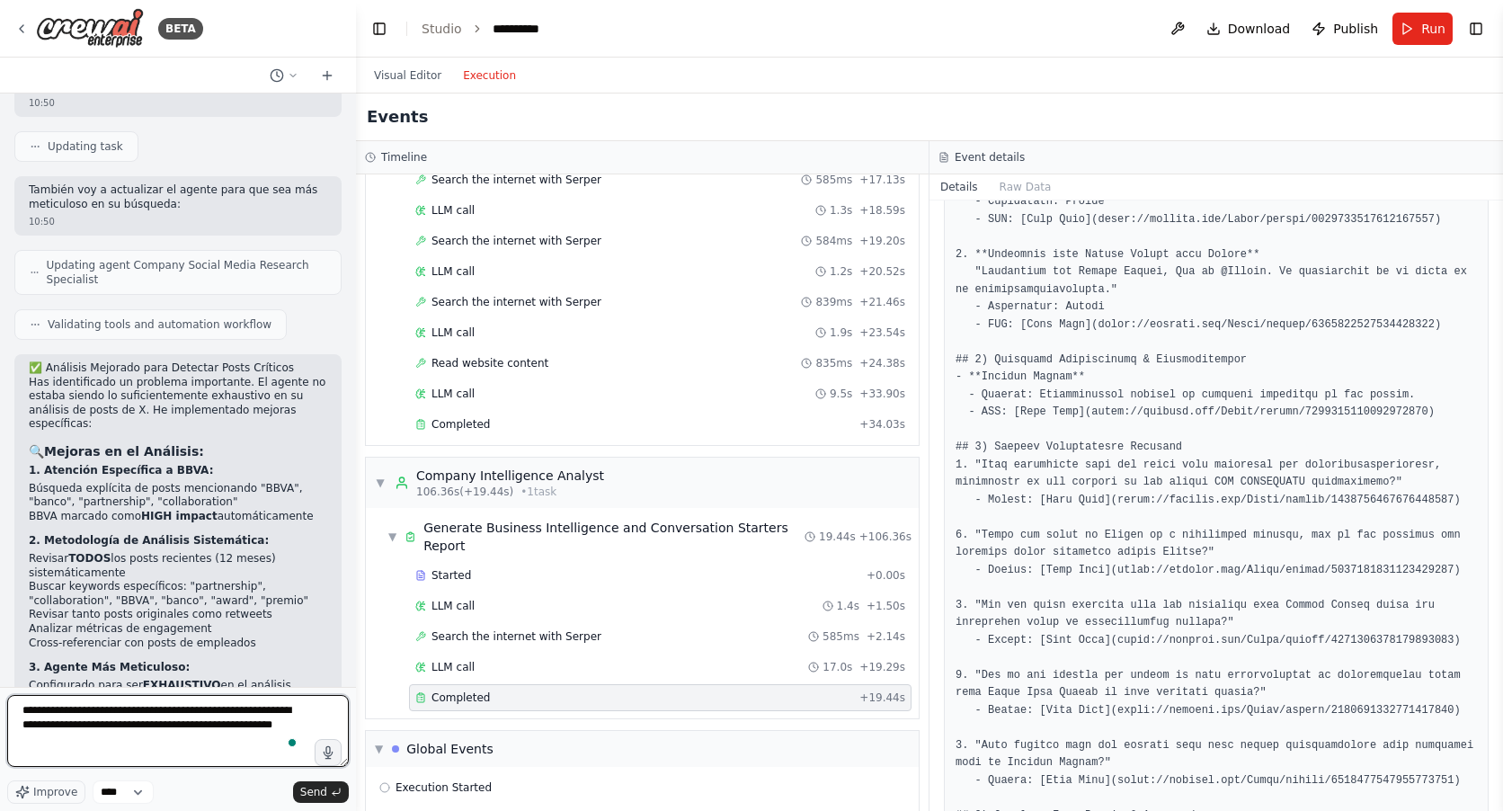
paste textarea "**********"
click at [212, 759] on textarea "**********" at bounding box center [178, 731] width 342 height 72
paste textarea "**********"
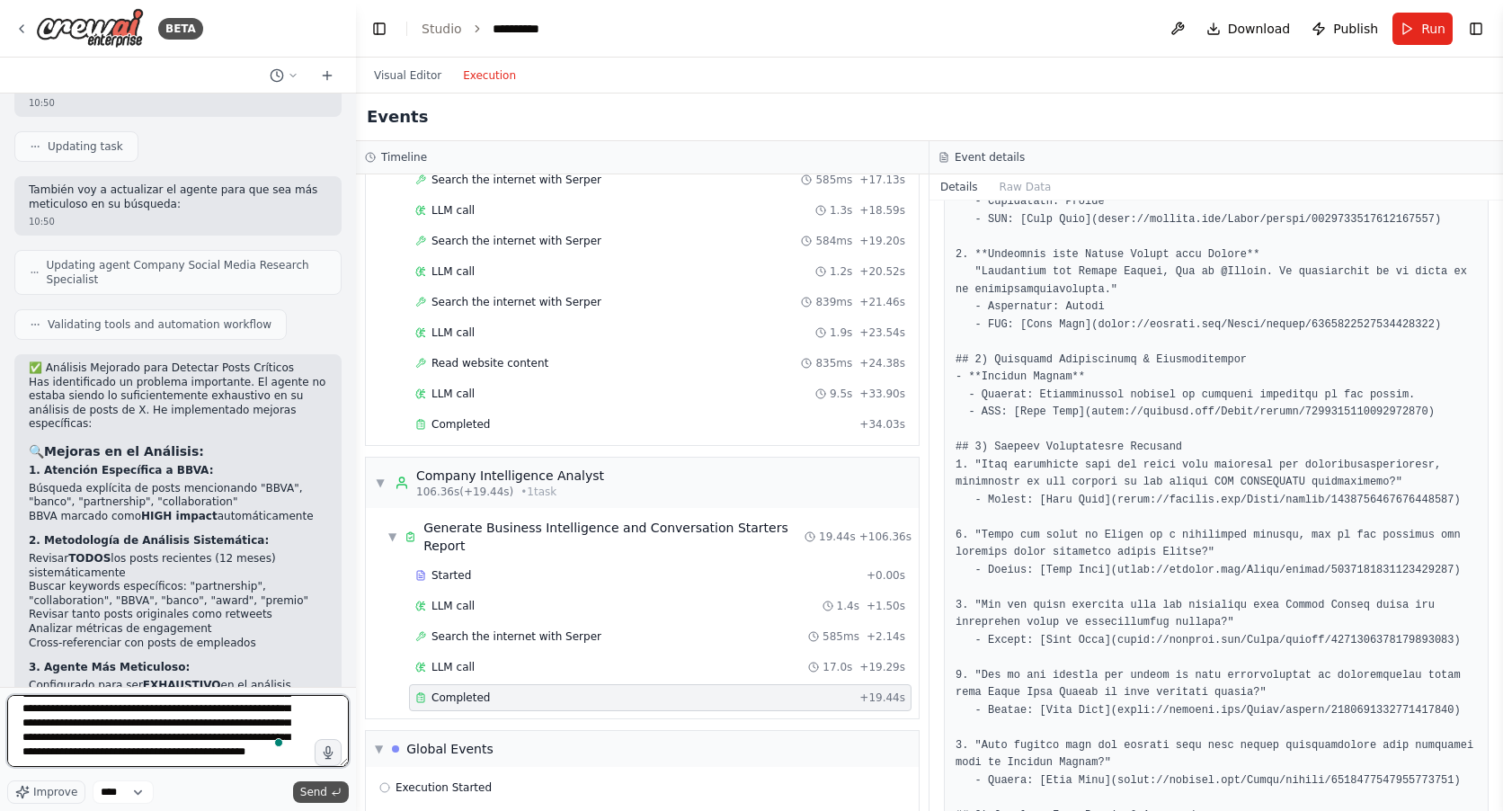
type textarea "**********"
click at [318, 794] on span "Send" at bounding box center [313, 792] width 27 height 14
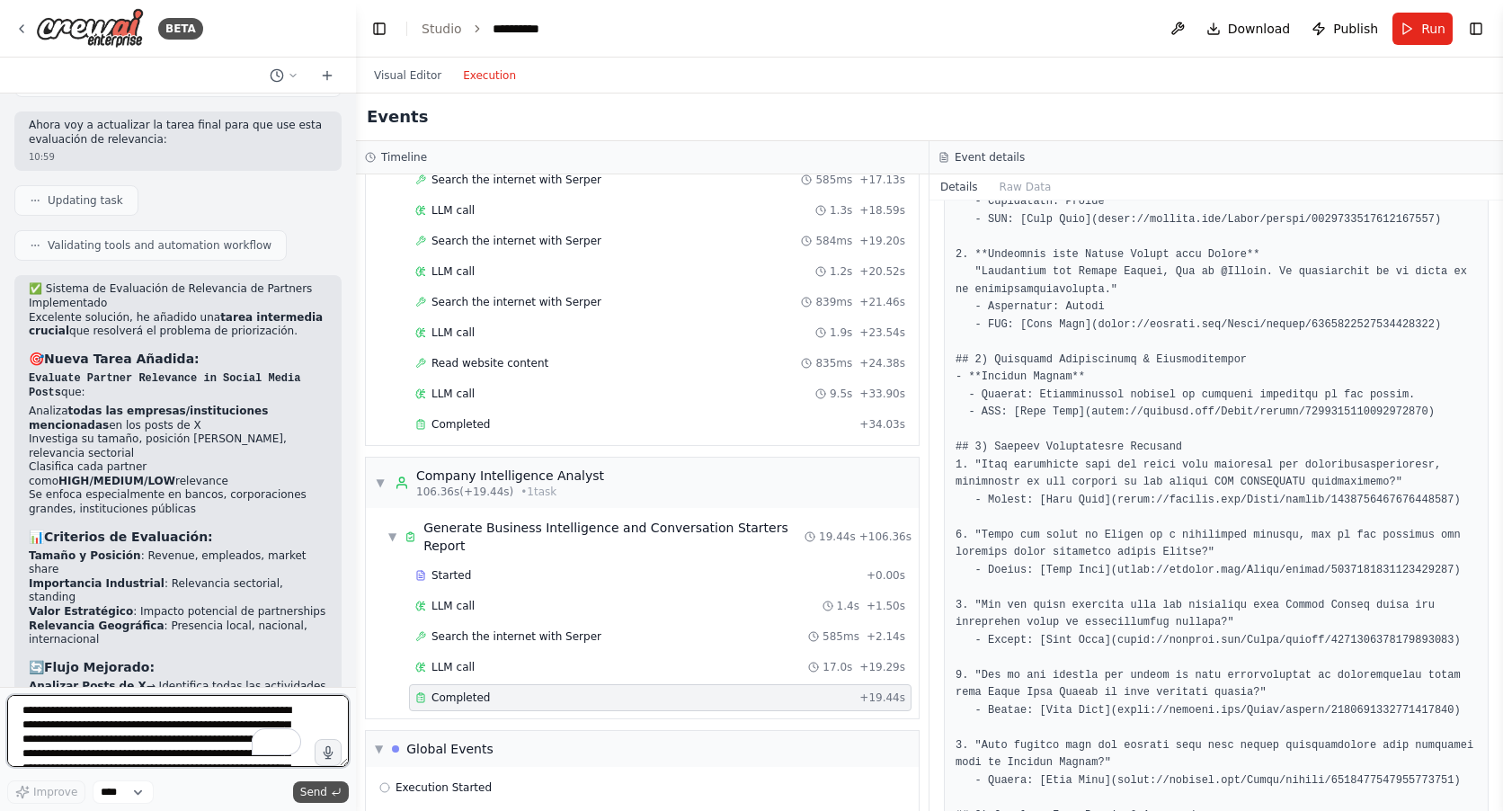
scroll to position [10280, 0]
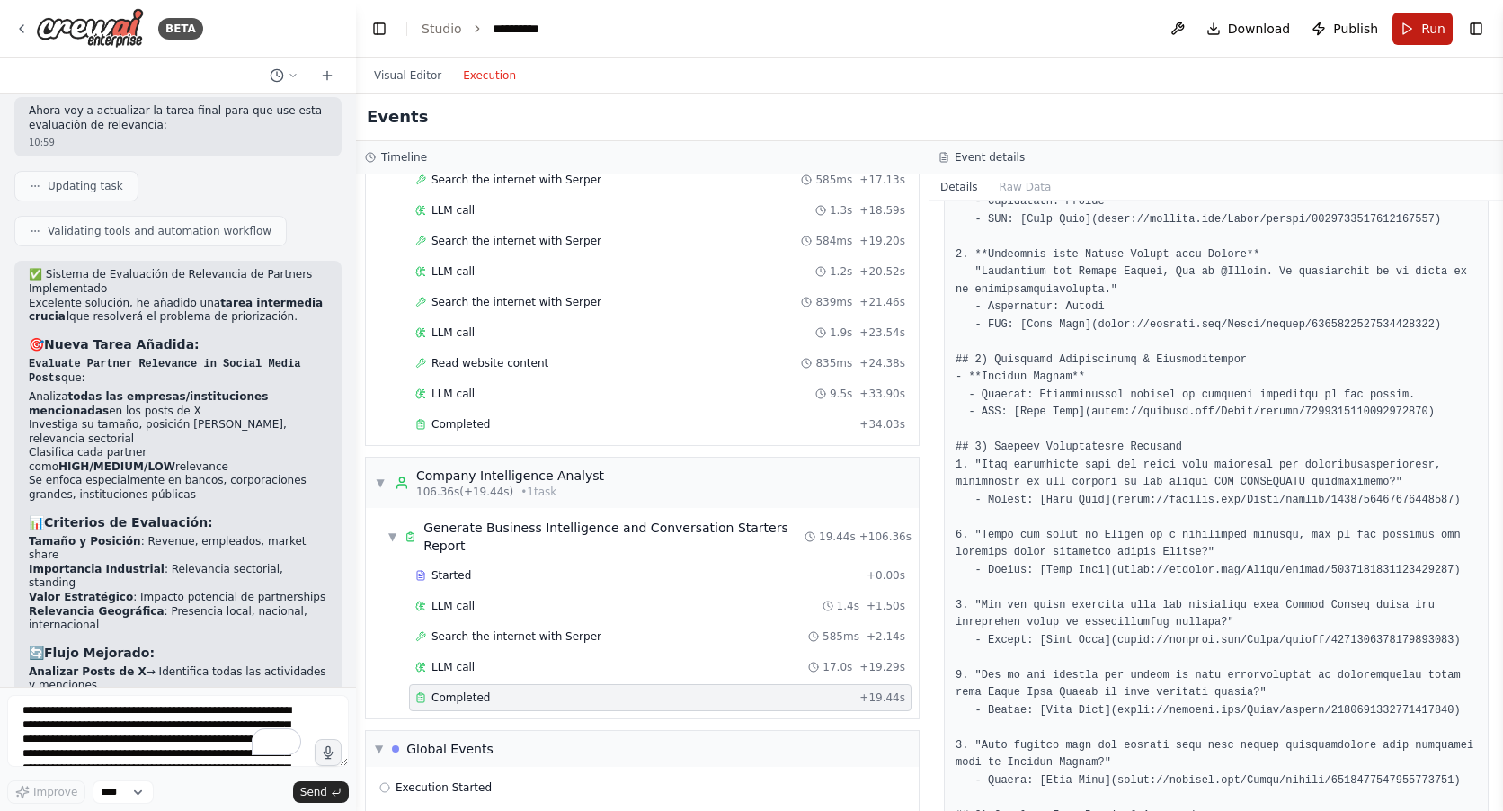
click at [1430, 36] on span "Run" at bounding box center [1433, 29] width 24 height 18
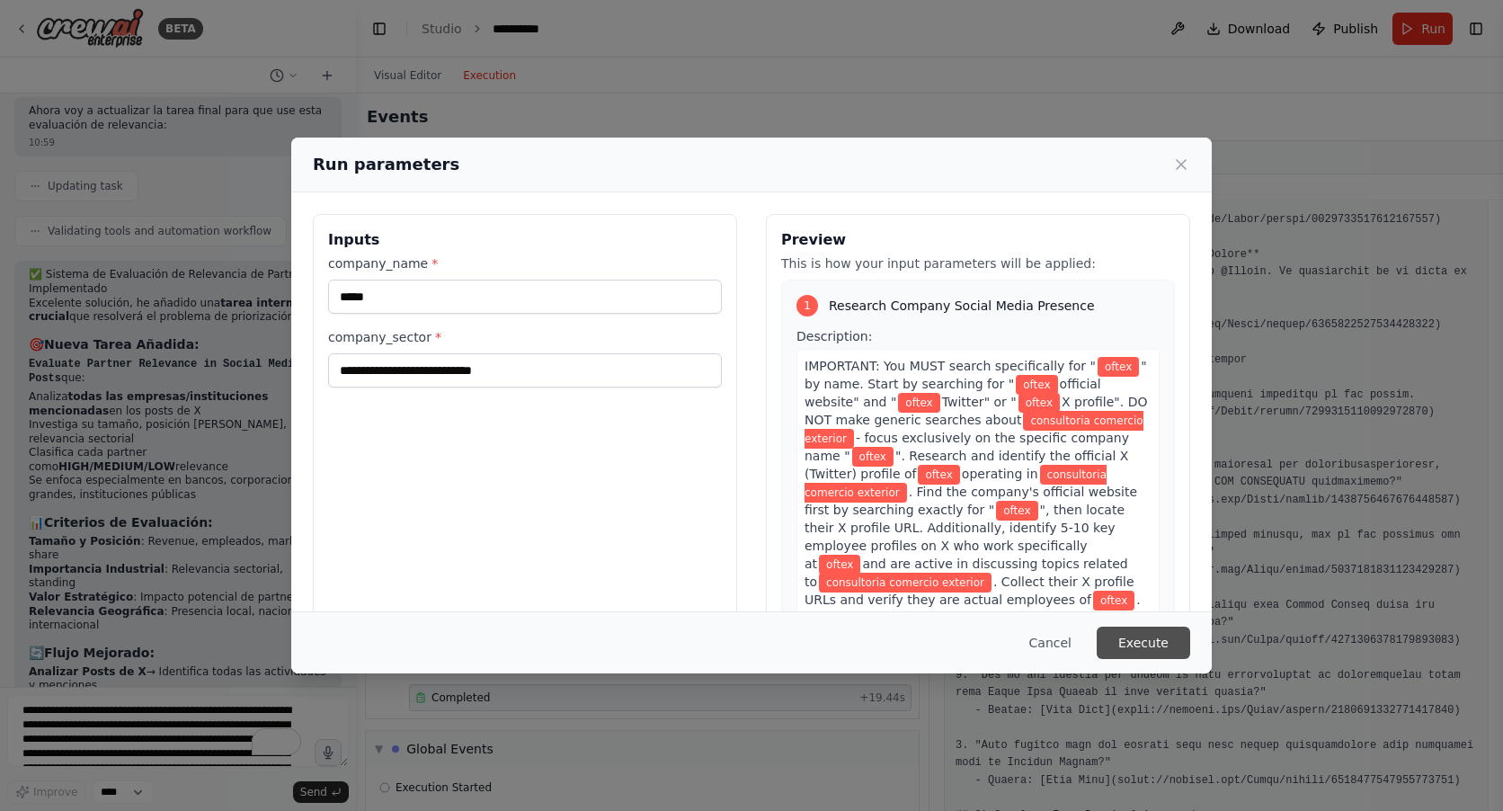
click at [1138, 643] on button "Execute" at bounding box center [1142, 642] width 93 height 32
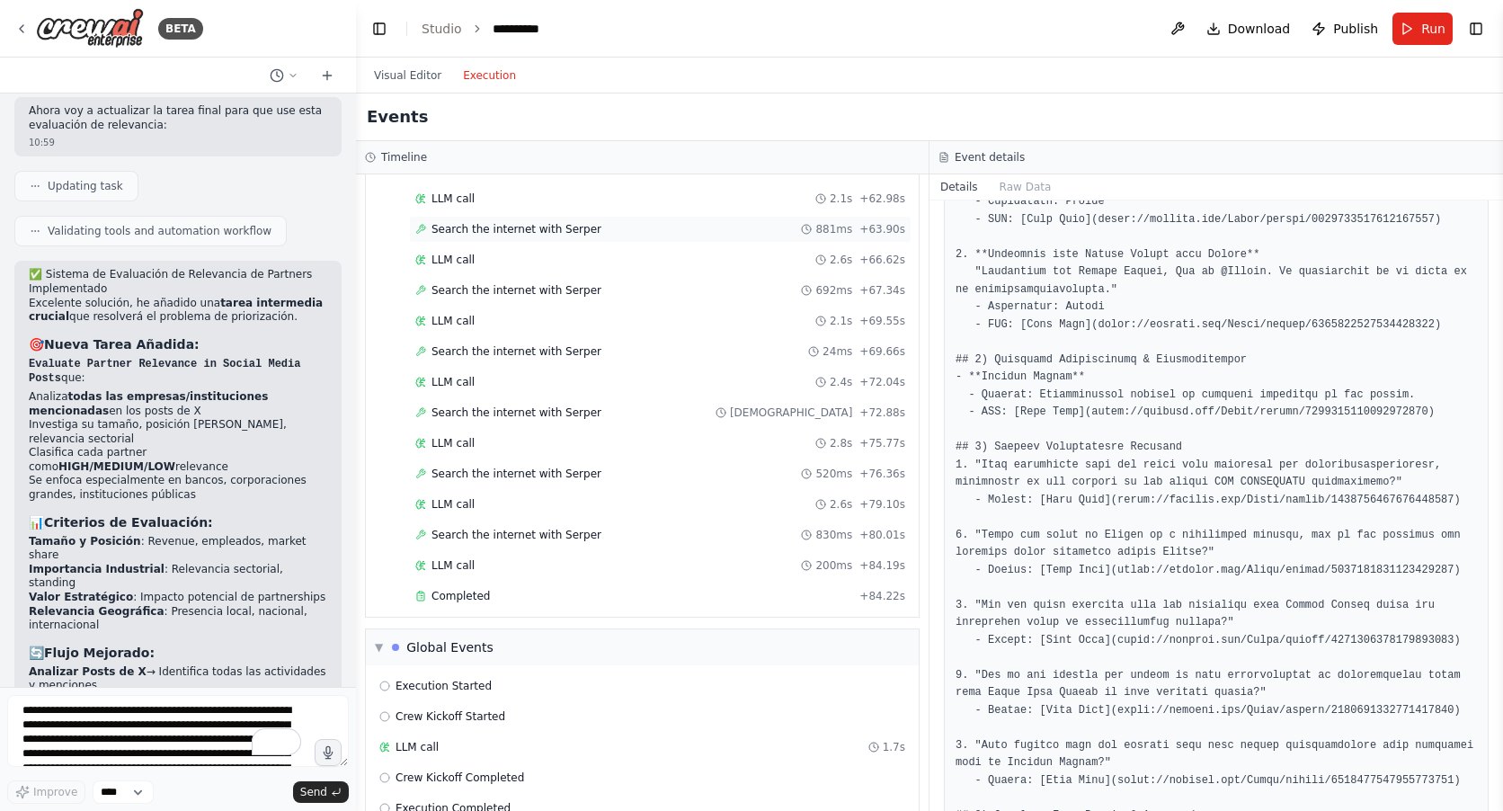
scroll to position [3663, 0]
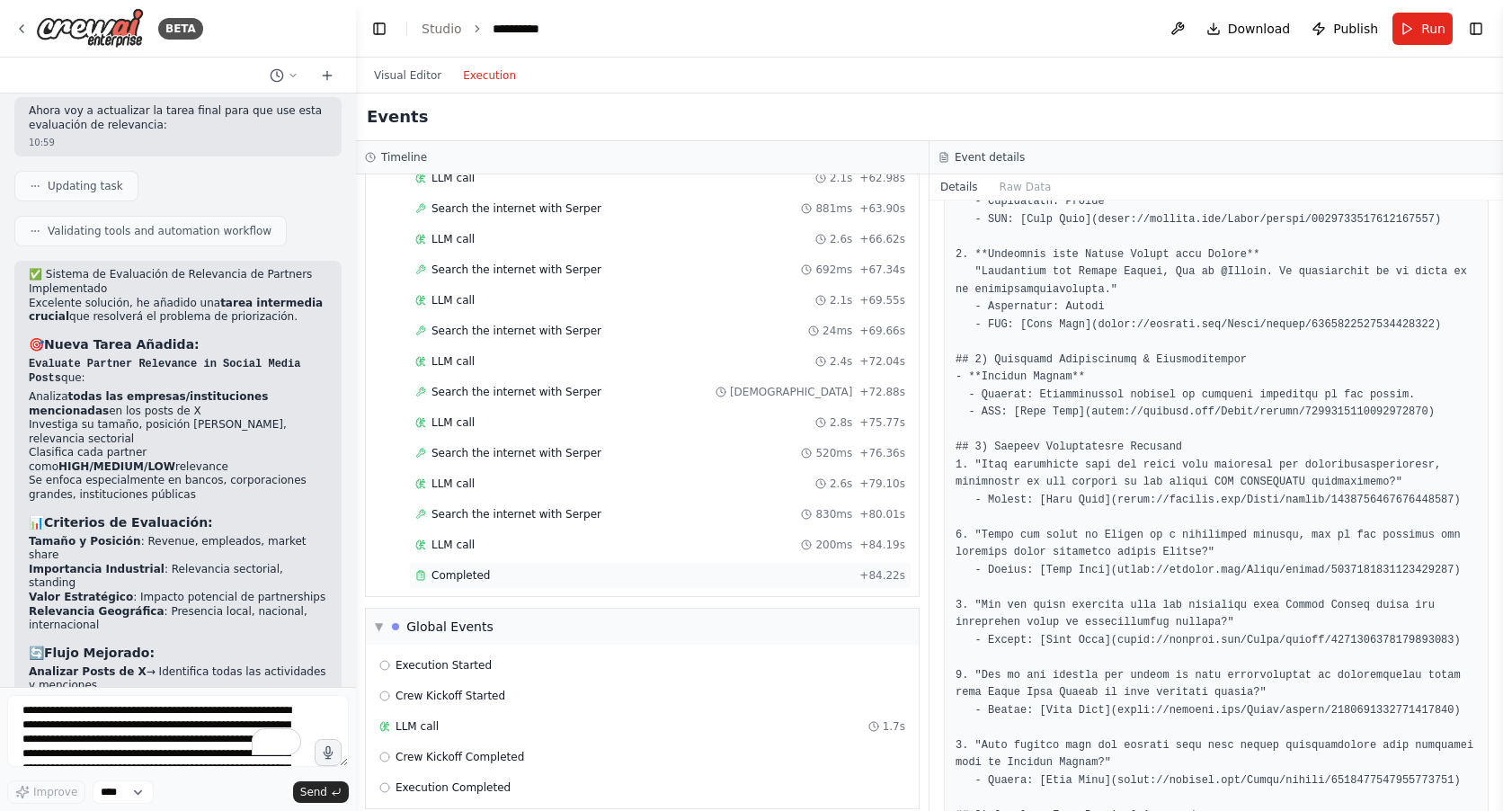
click at [464, 568] on span "Completed" at bounding box center [460, 575] width 58 height 14
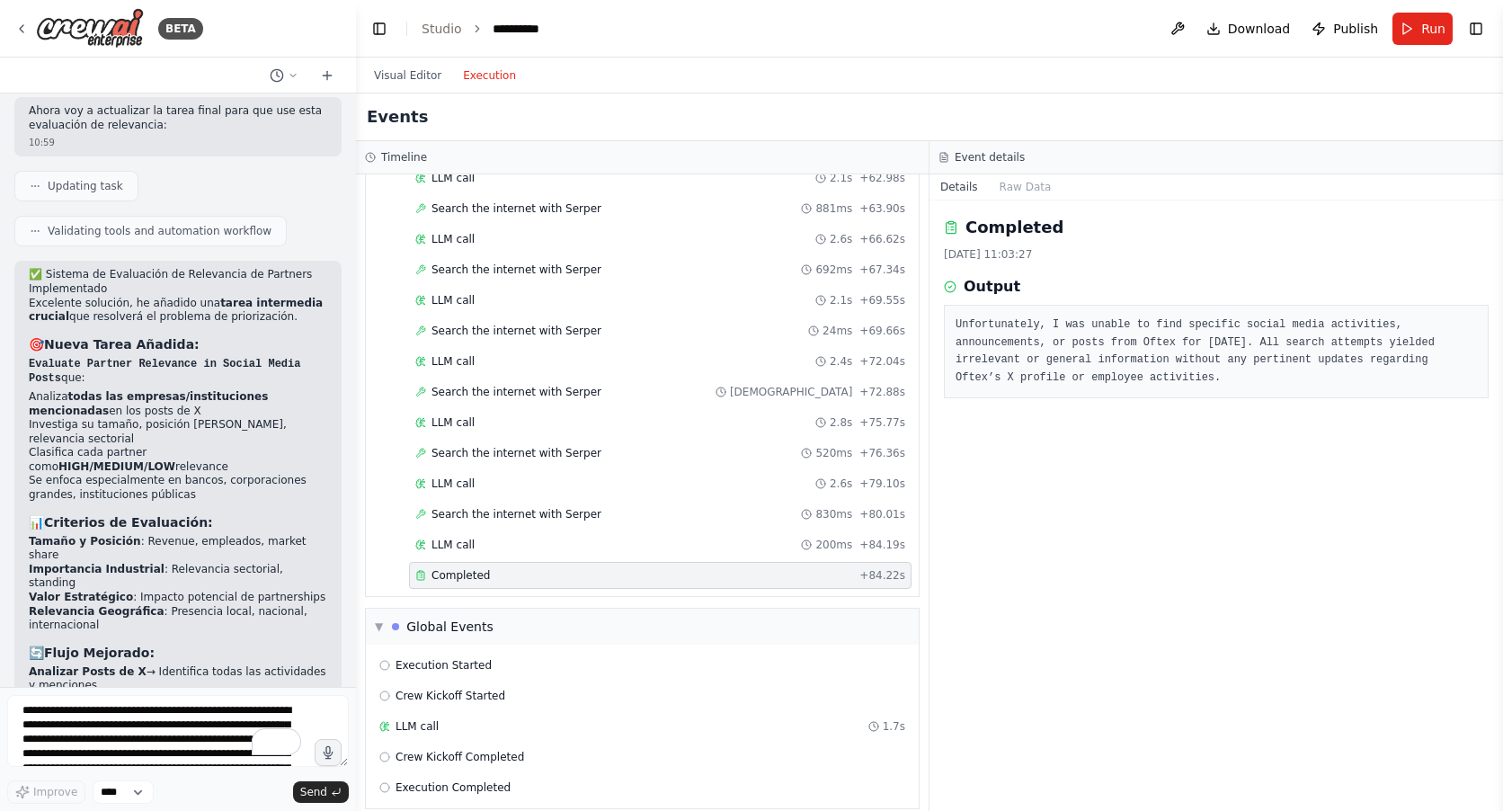
scroll to position [0, 0]
click at [455, 531] on div "LLM call 200ms + 84.19s" at bounding box center [660, 544] width 502 height 27
